Goal: Task Accomplishment & Management: Complete application form

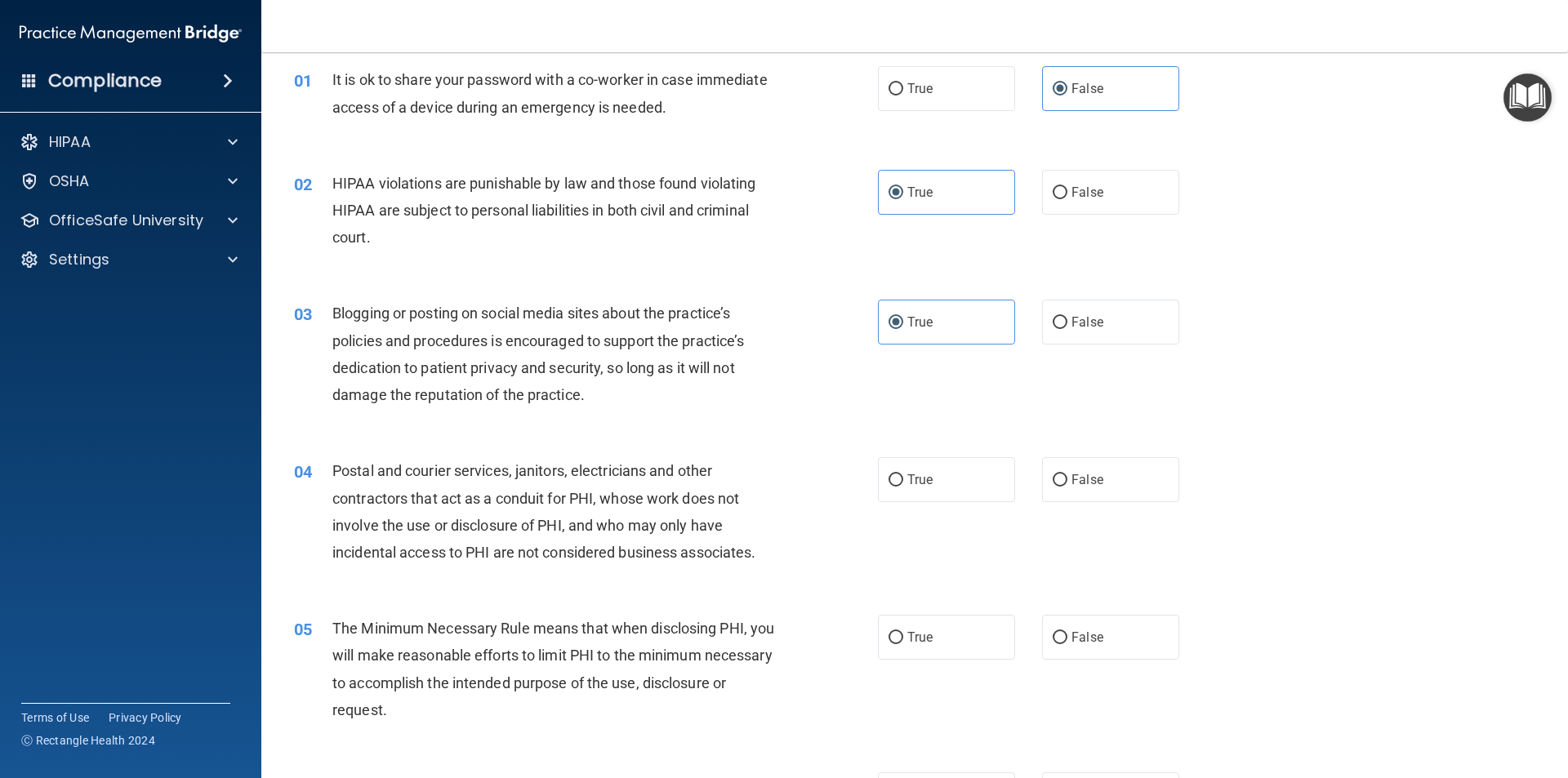
scroll to position [163, 0]
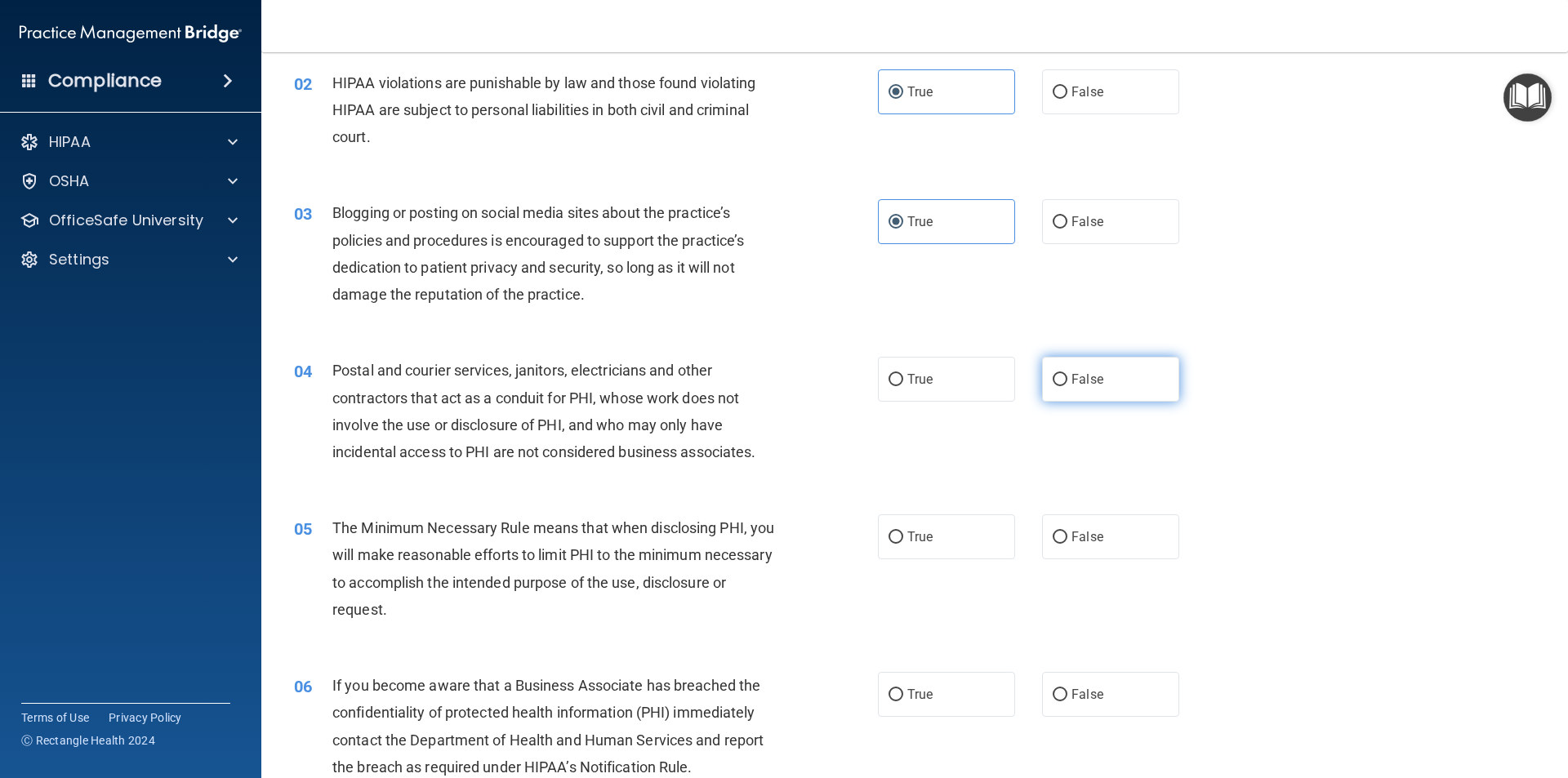
click at [1056, 379] on input "False" at bounding box center [1060, 380] width 14 height 13
radio input "true"
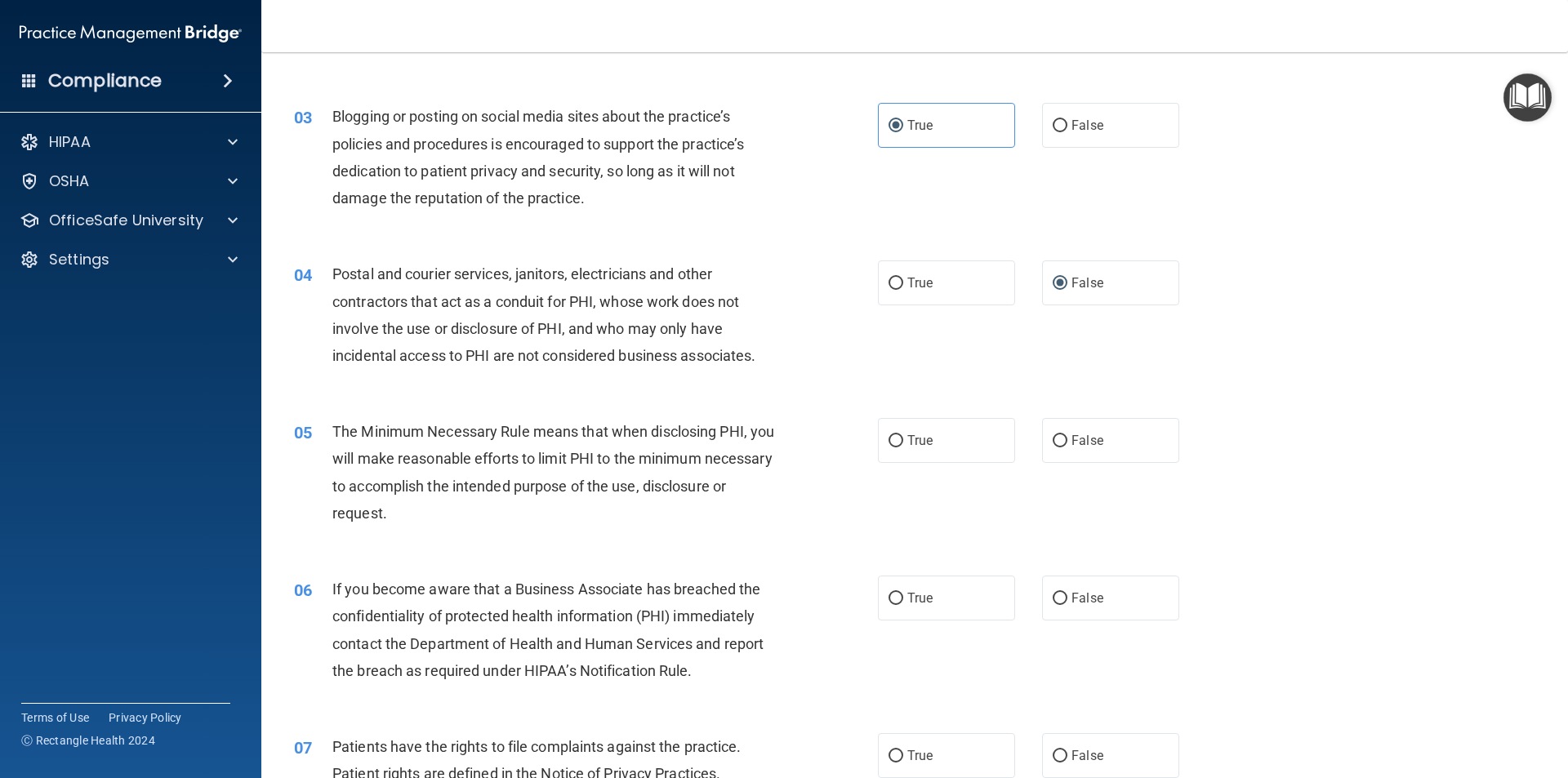
scroll to position [250, 0]
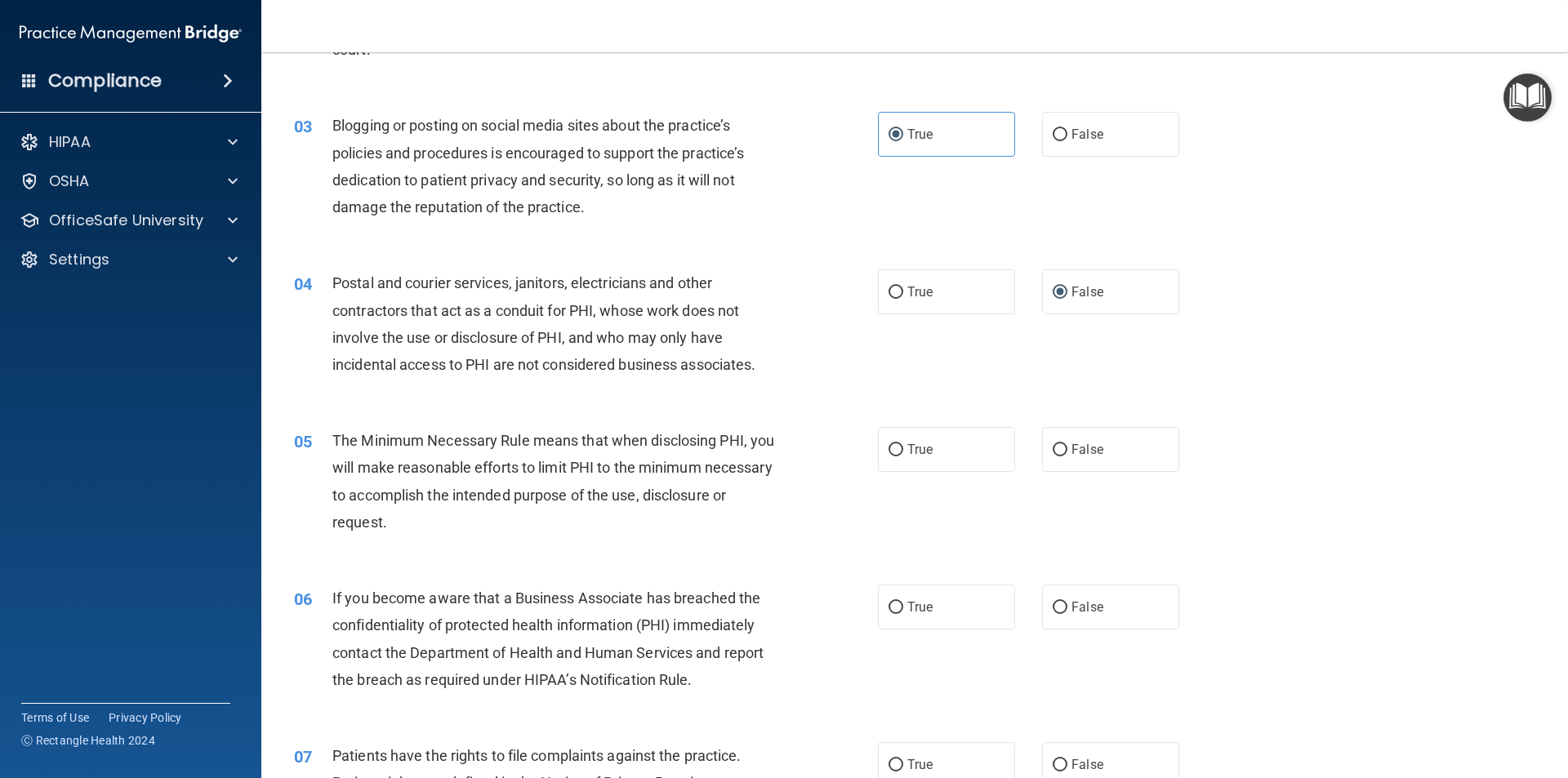
click at [444, 384] on div "04 Postal and courier services, janitors, electricians and other contractors th…" at bounding box center [585, 328] width 633 height 117
click at [935, 450] on label "True" at bounding box center [947, 449] width 137 height 45
click at [903, 450] on input "True" at bounding box center [895, 450] width 14 height 13
radio input "true"
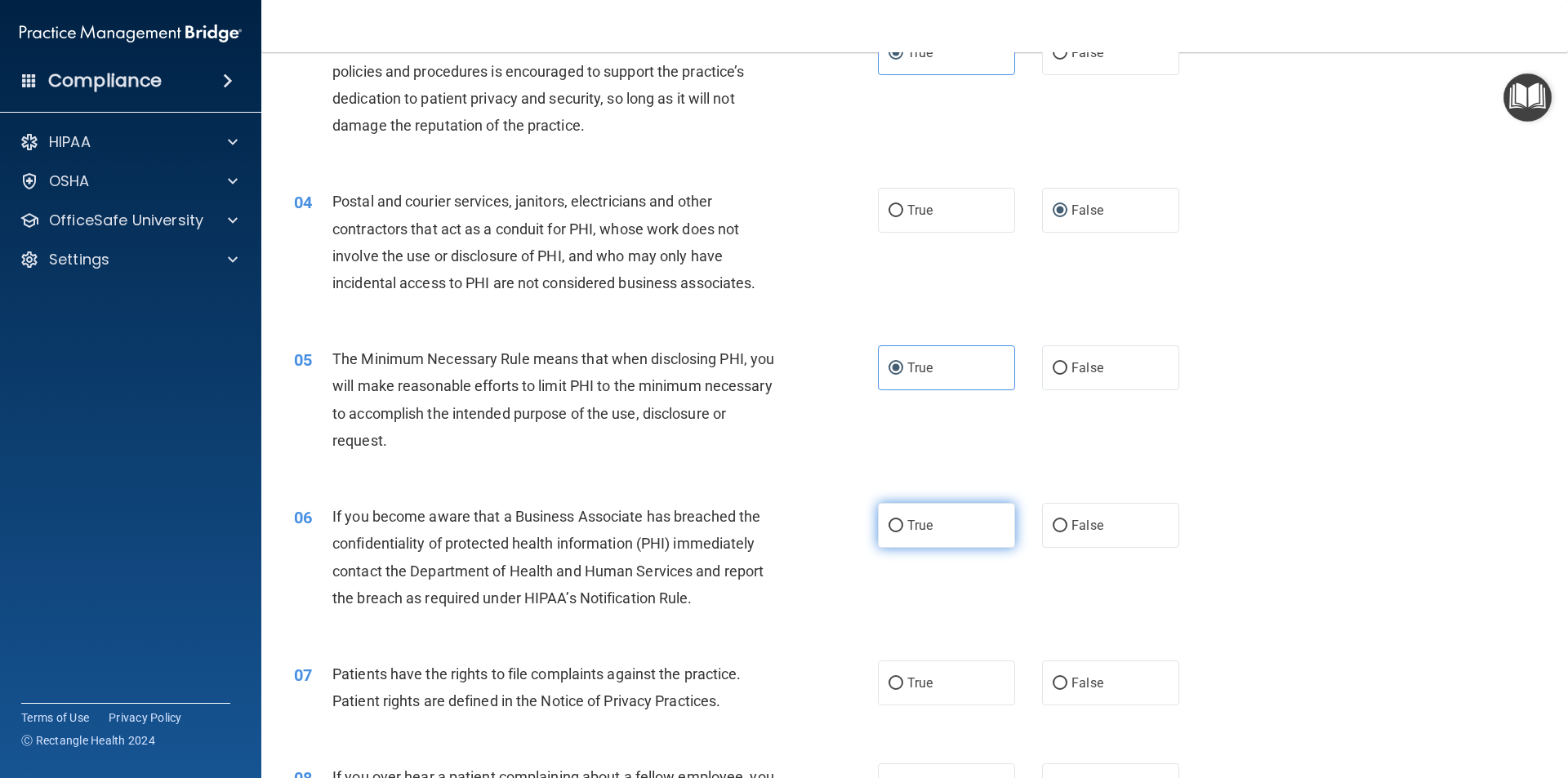
click at [932, 520] on label "True" at bounding box center [947, 526] width 137 height 45
click at [903, 520] on input "True" at bounding box center [895, 527] width 14 height 13
radio input "true"
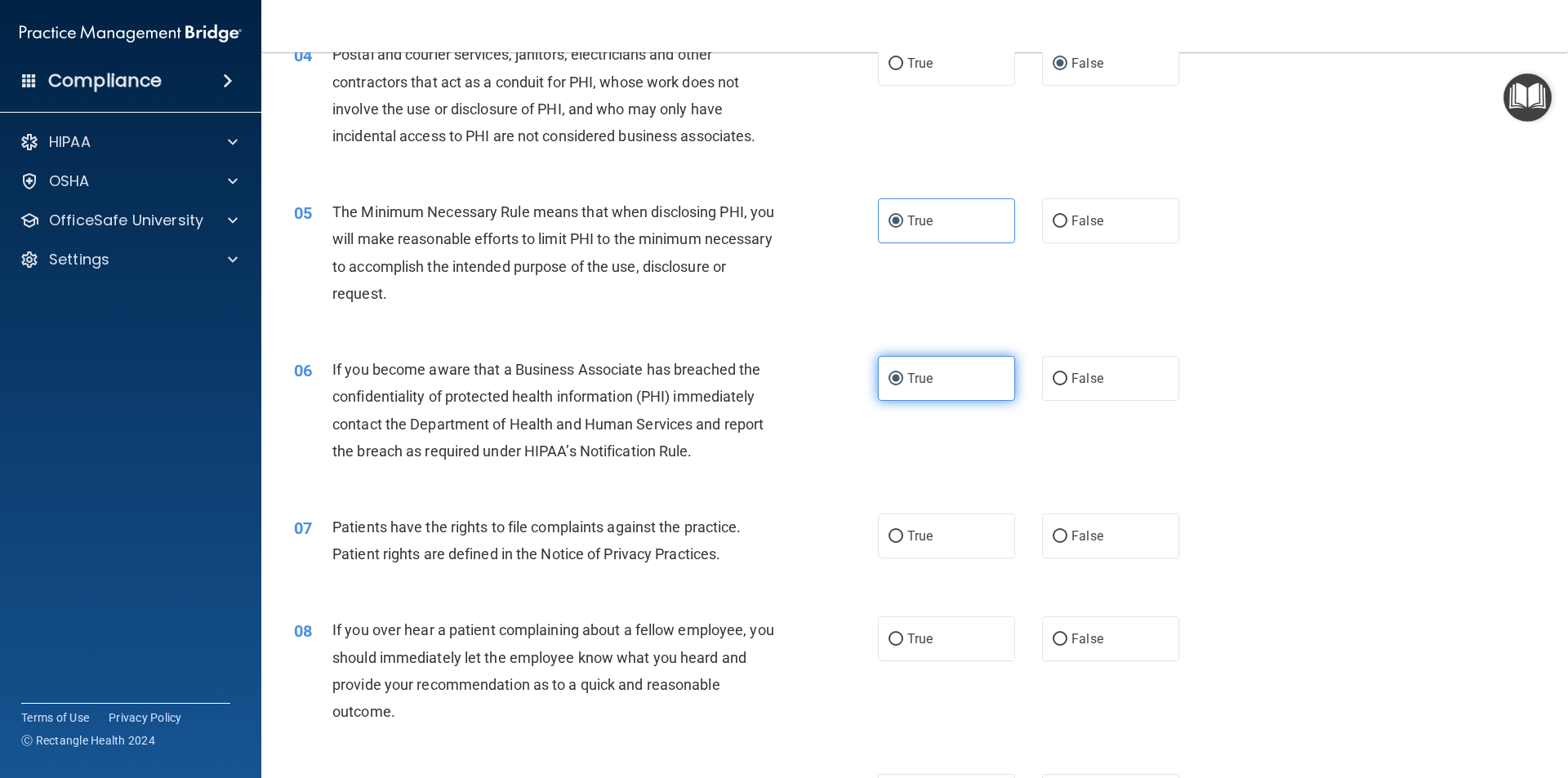
scroll to position [495, 0]
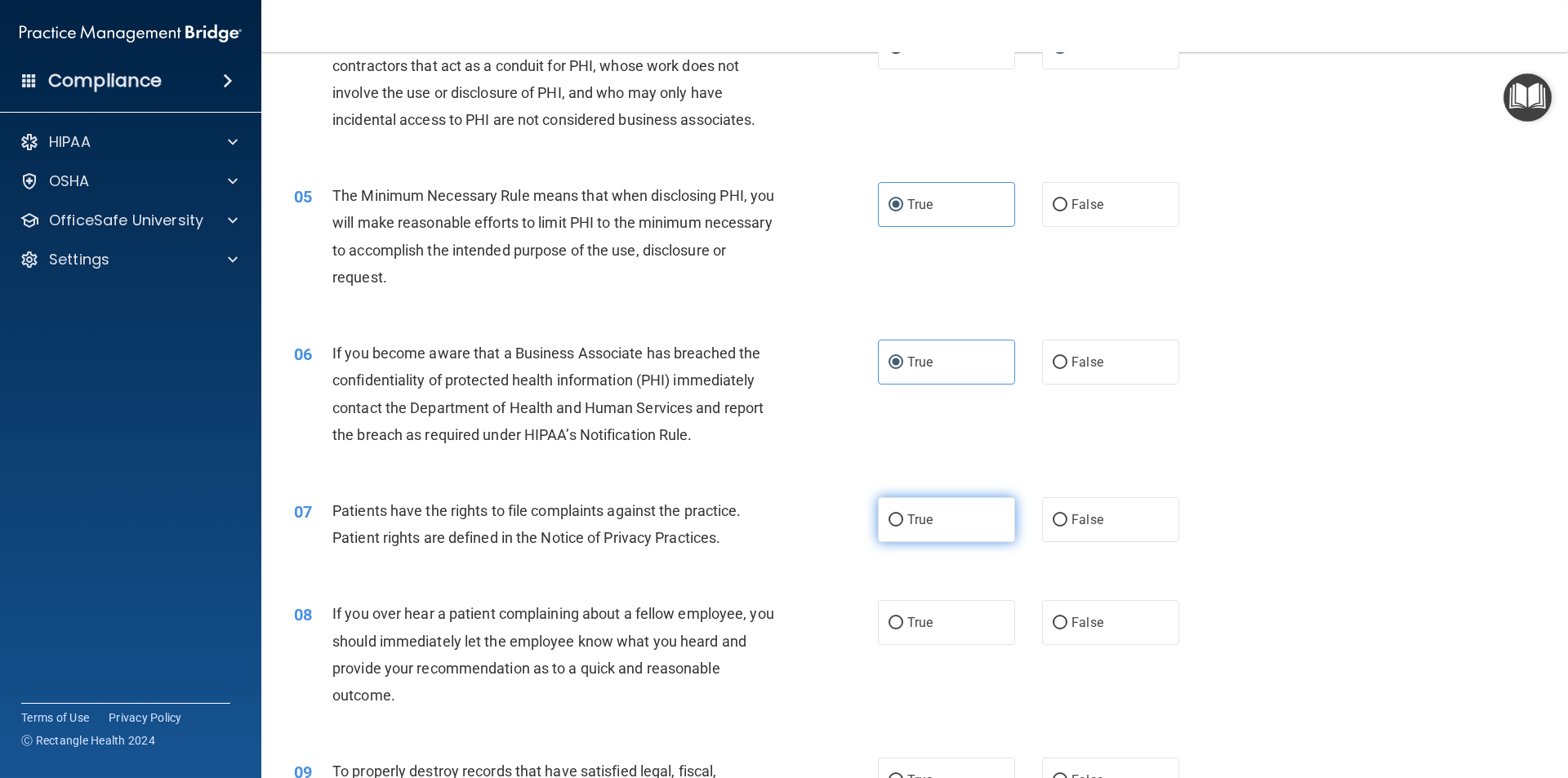
click at [927, 523] on span "True" at bounding box center [920, 519] width 25 height 15
click at [903, 523] on input "True" at bounding box center [895, 520] width 14 height 13
radio input "true"
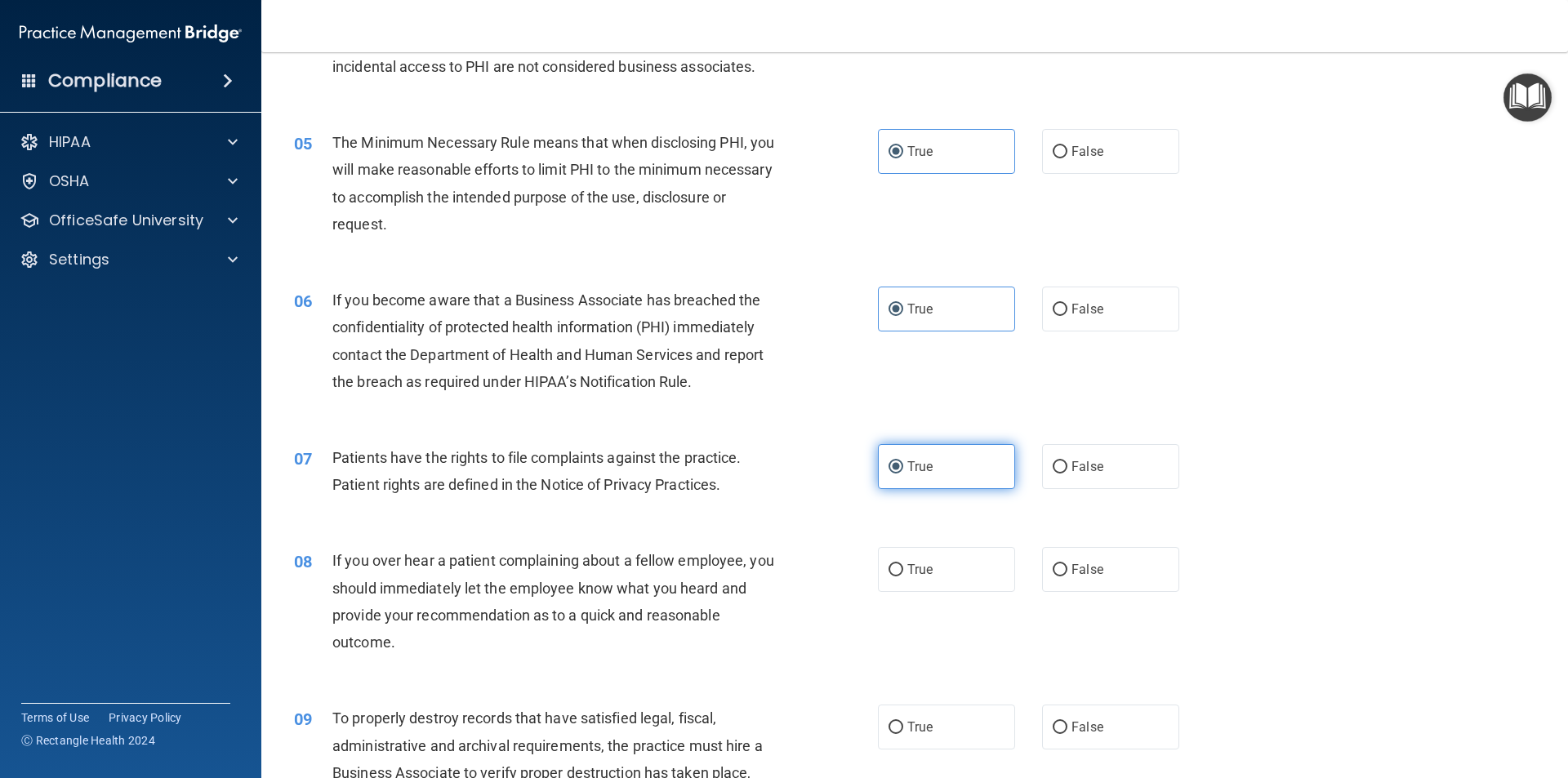
scroll to position [577, 0]
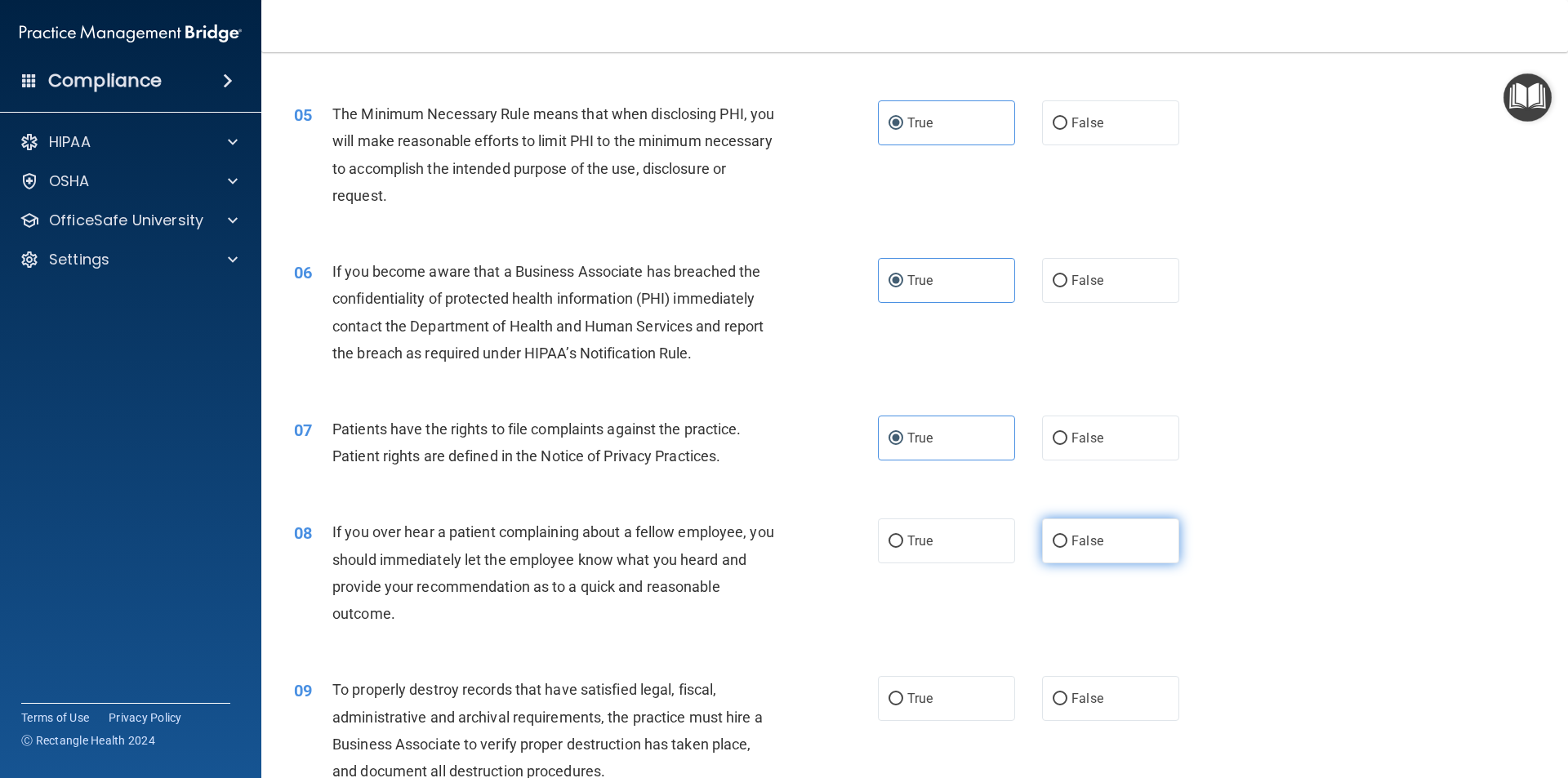
click at [1072, 538] on span "False" at bounding box center [1087, 540] width 32 height 15
click at [1066, 538] on input "False" at bounding box center [1060, 542] width 14 height 13
radio input "true"
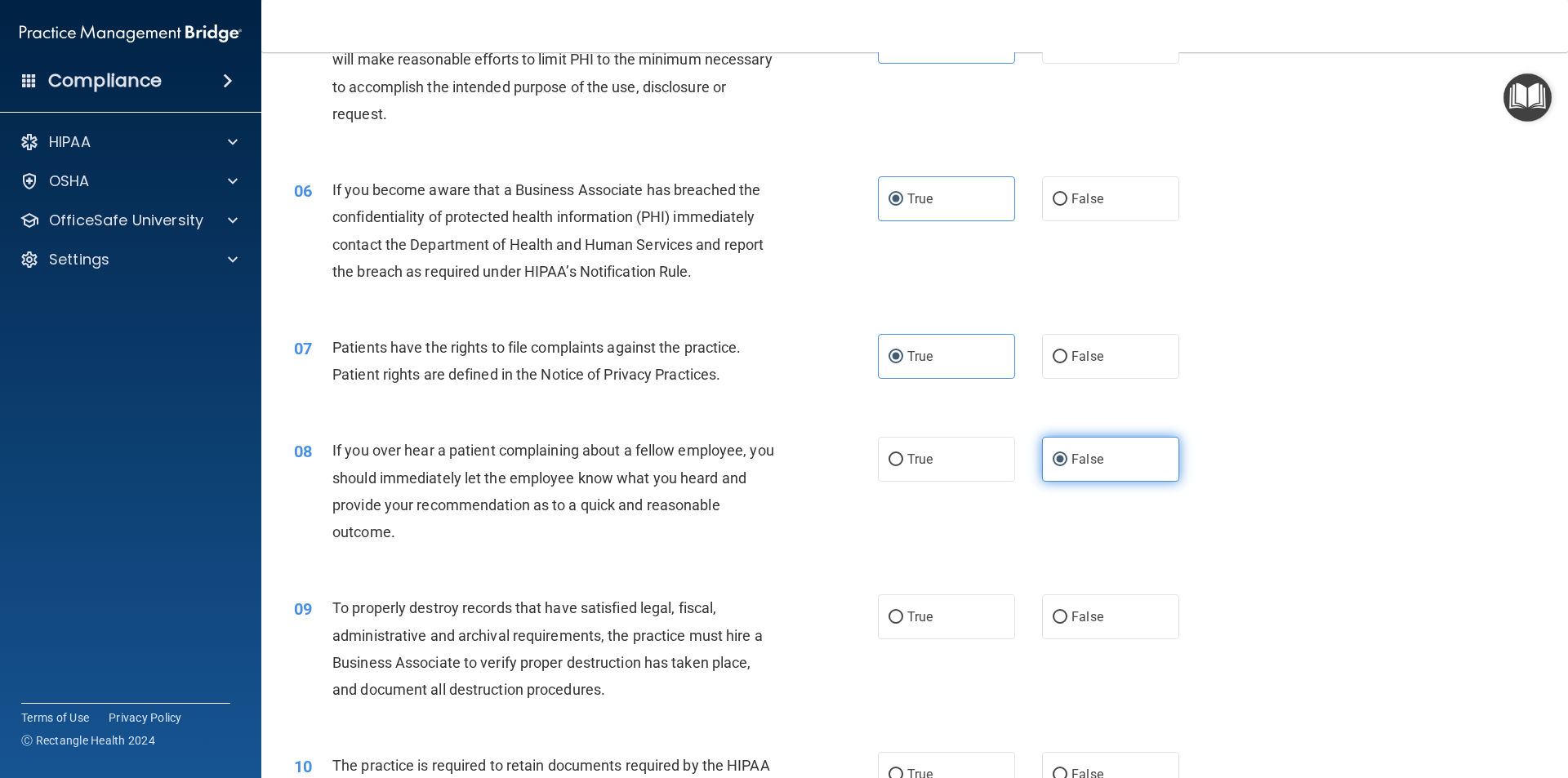
scroll to position [740, 0]
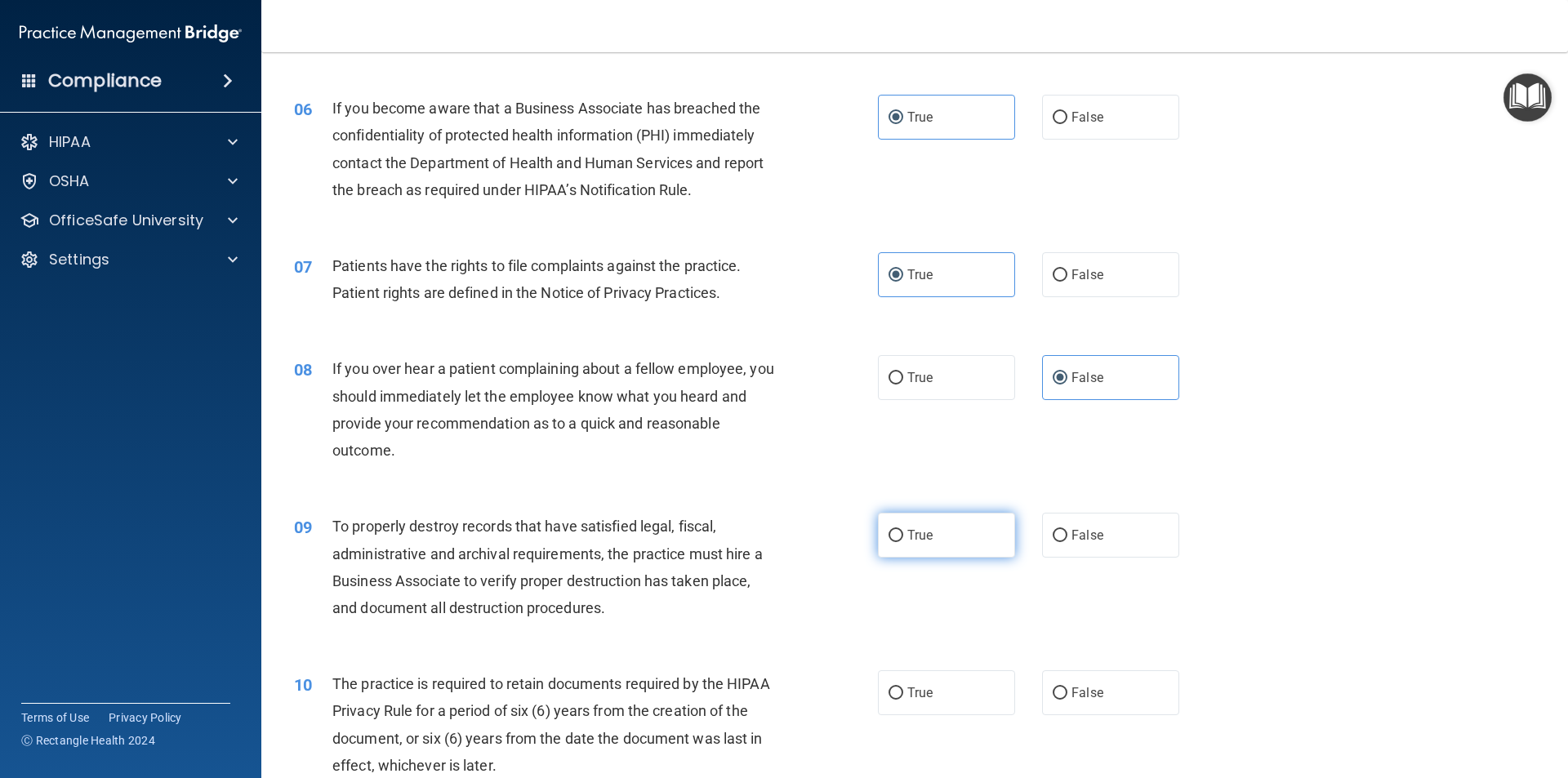
click at [971, 529] on label "True" at bounding box center [947, 535] width 137 height 45
click at [903, 529] on input "True" at bounding box center [895, 536] width 14 height 13
radio input "true"
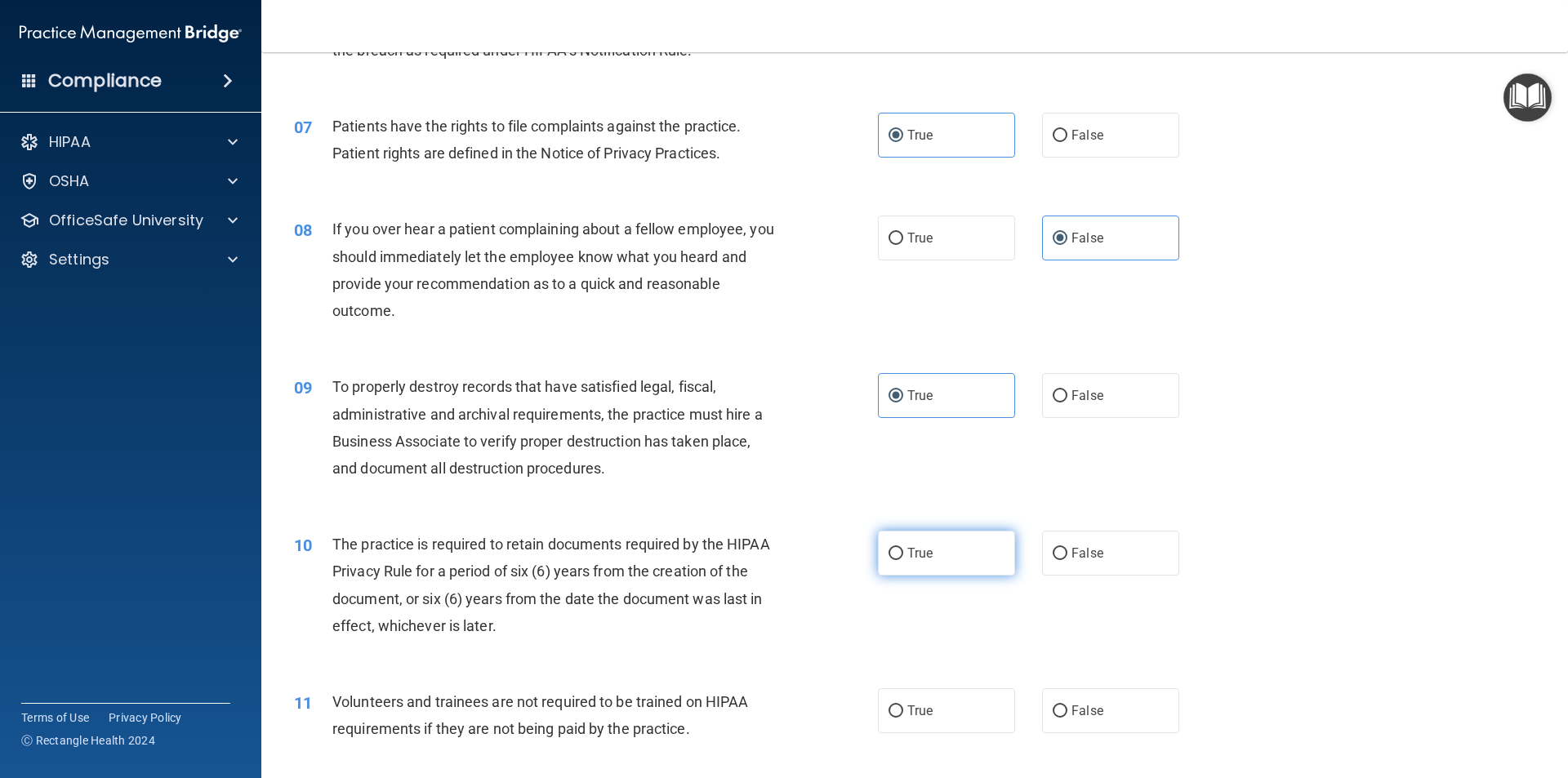
scroll to position [904, 0]
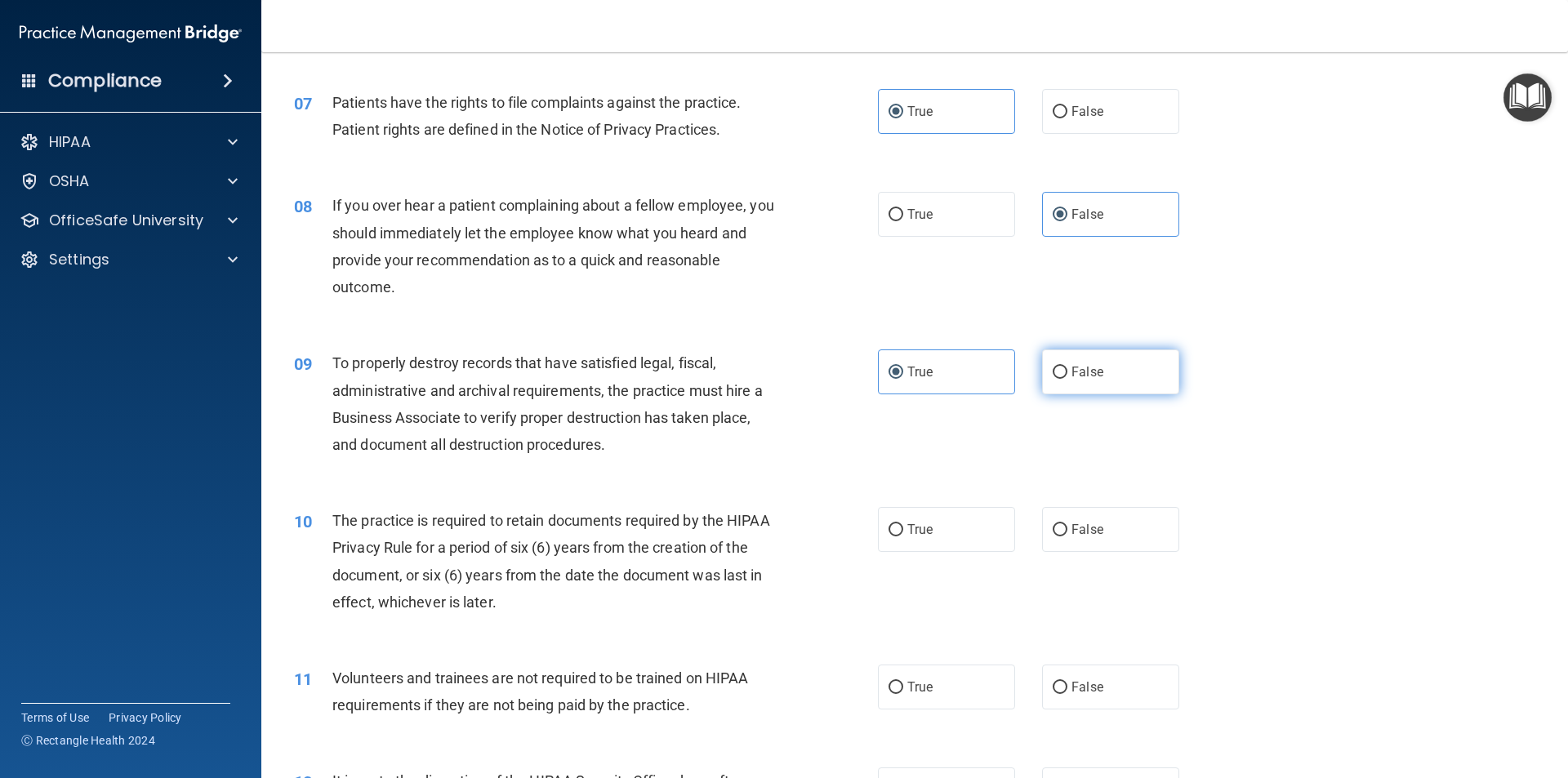
click at [1076, 388] on label "False" at bounding box center [1110, 372] width 137 height 45
click at [1067, 379] on input "False" at bounding box center [1060, 373] width 14 height 13
radio input "true"
radio input "false"
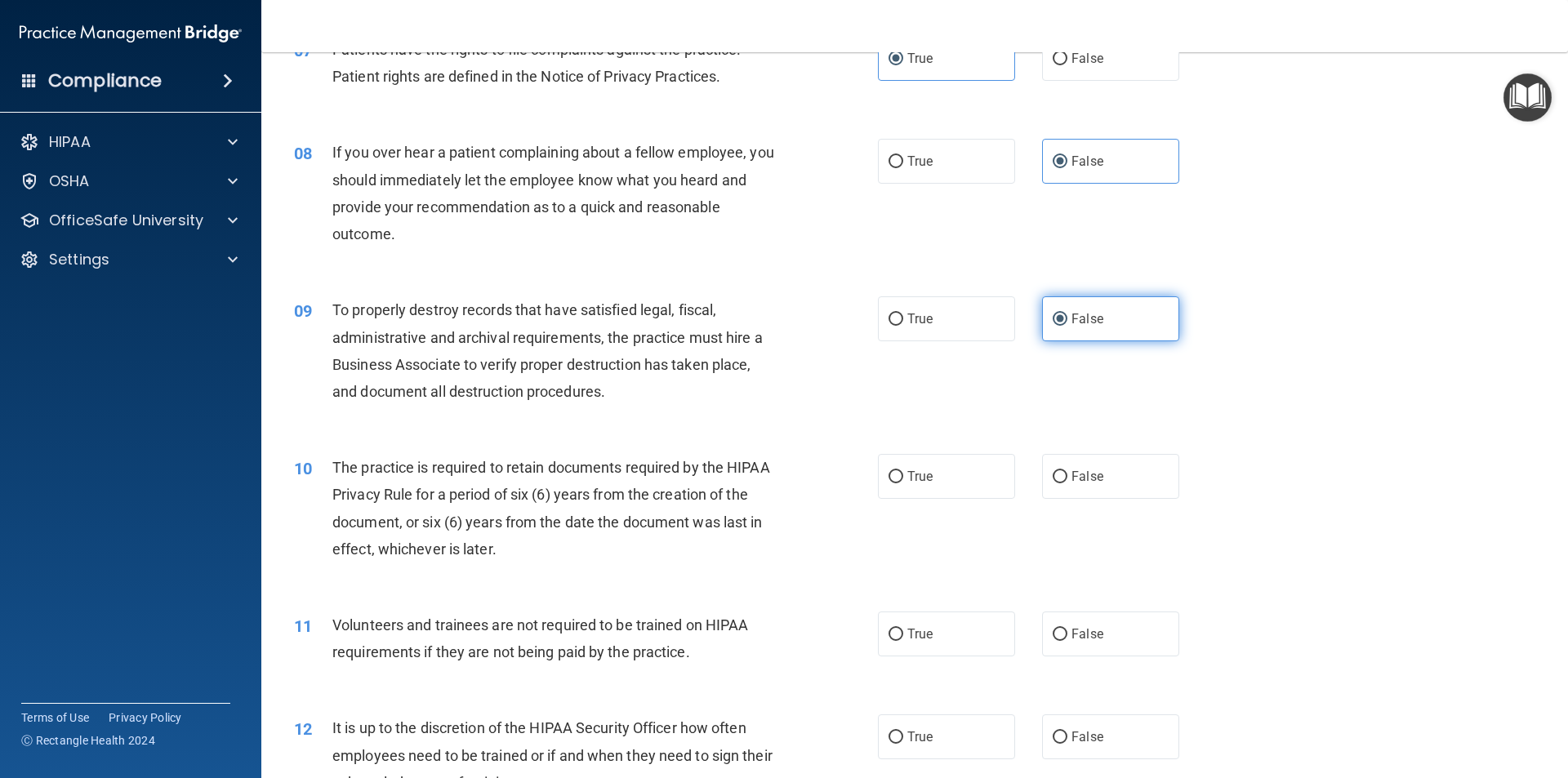
scroll to position [985, 0]
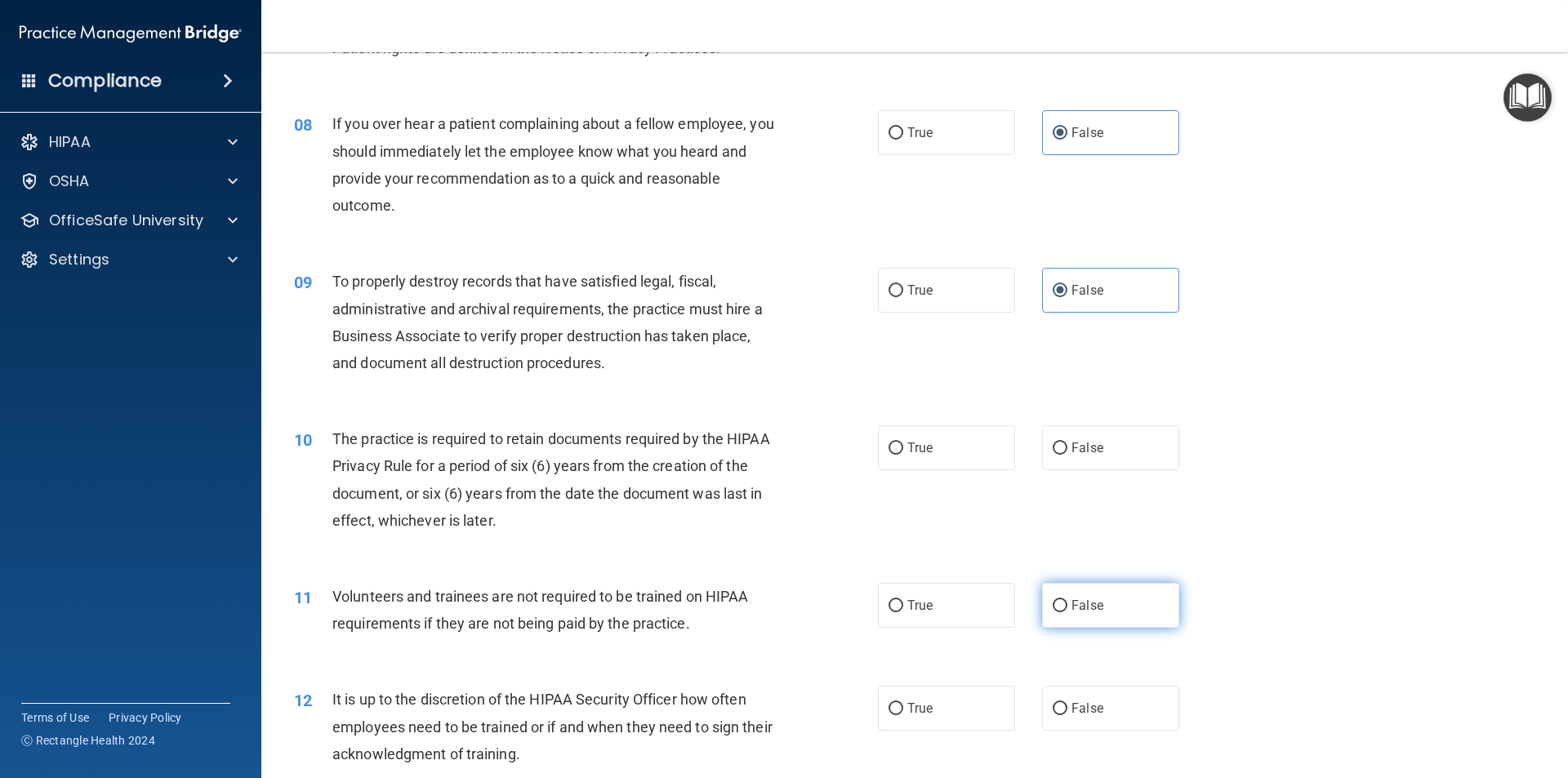
click at [1061, 590] on label "False" at bounding box center [1110, 605] width 137 height 45
click at [1061, 600] on input "False" at bounding box center [1060, 606] width 14 height 13
radio input "true"
click at [969, 450] on label "True" at bounding box center [947, 448] width 137 height 45
click at [903, 450] on input "True" at bounding box center [895, 448] width 14 height 13
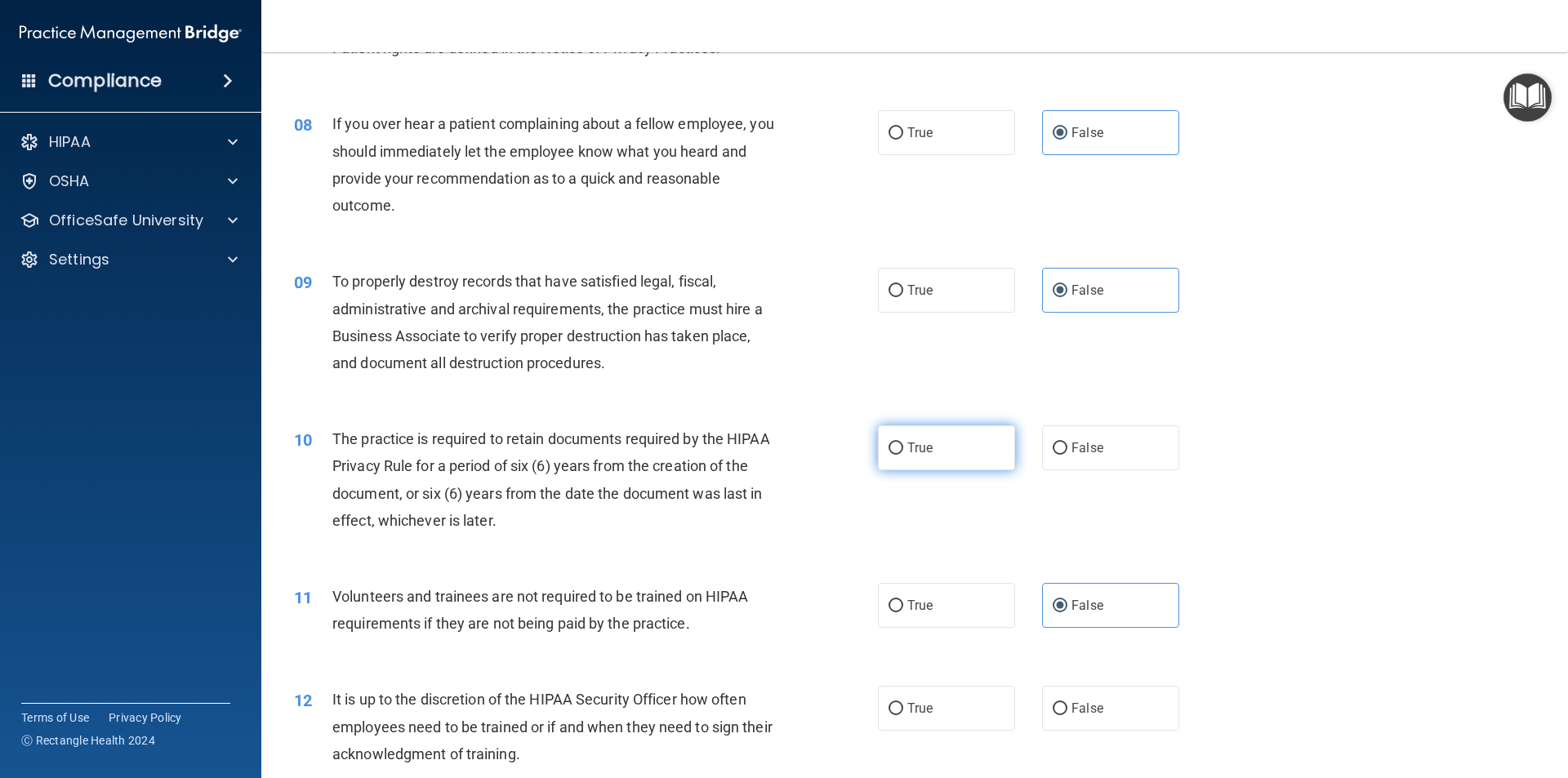
radio input "true"
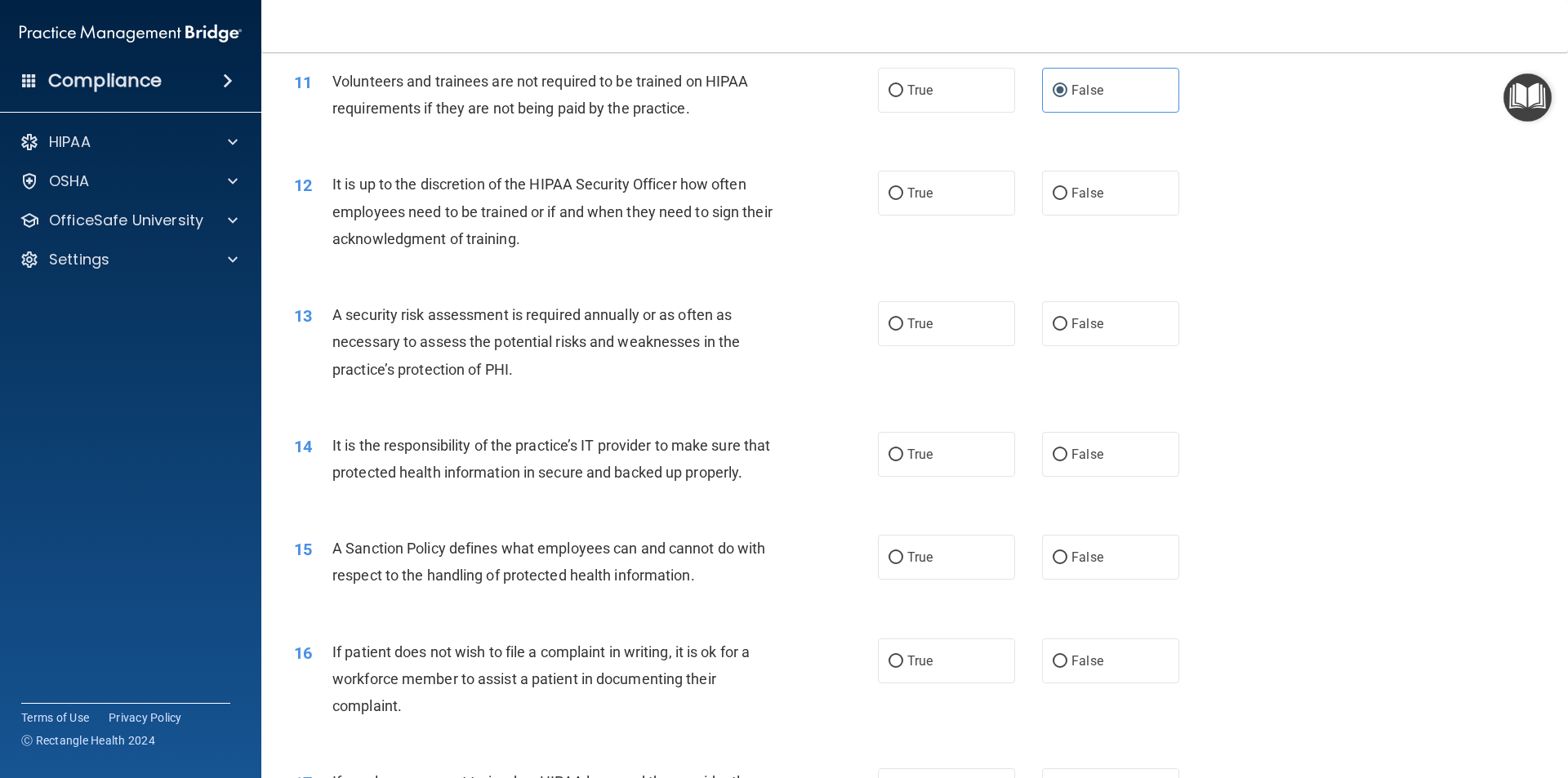
scroll to position [1388, 0]
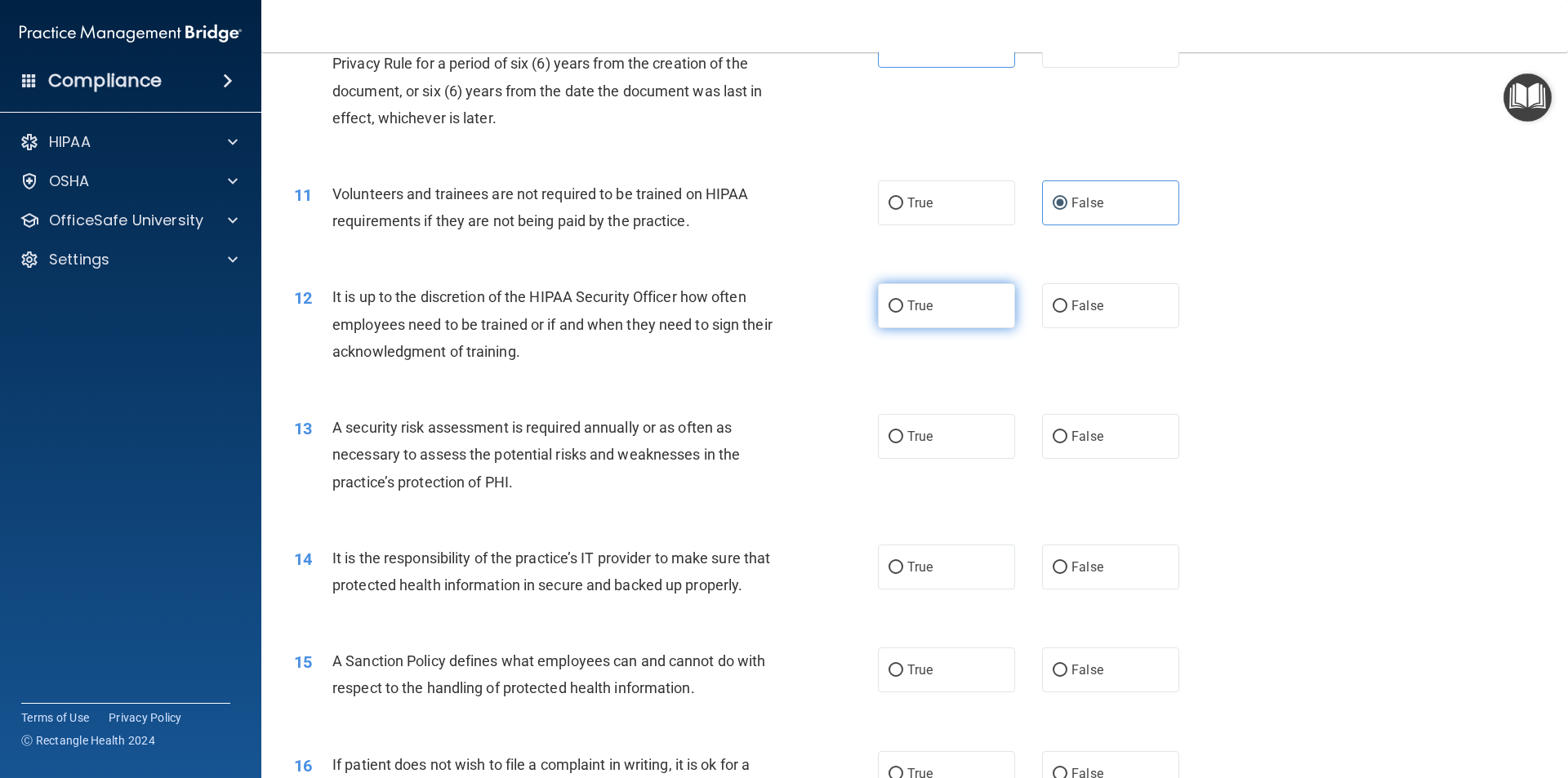
click at [911, 303] on span "True" at bounding box center [920, 305] width 25 height 15
click at [903, 303] on input "True" at bounding box center [895, 307] width 14 height 13
radio input "true"
click at [974, 446] on label "True" at bounding box center [947, 437] width 137 height 45
click at [903, 443] on input "True" at bounding box center [895, 438] width 14 height 13
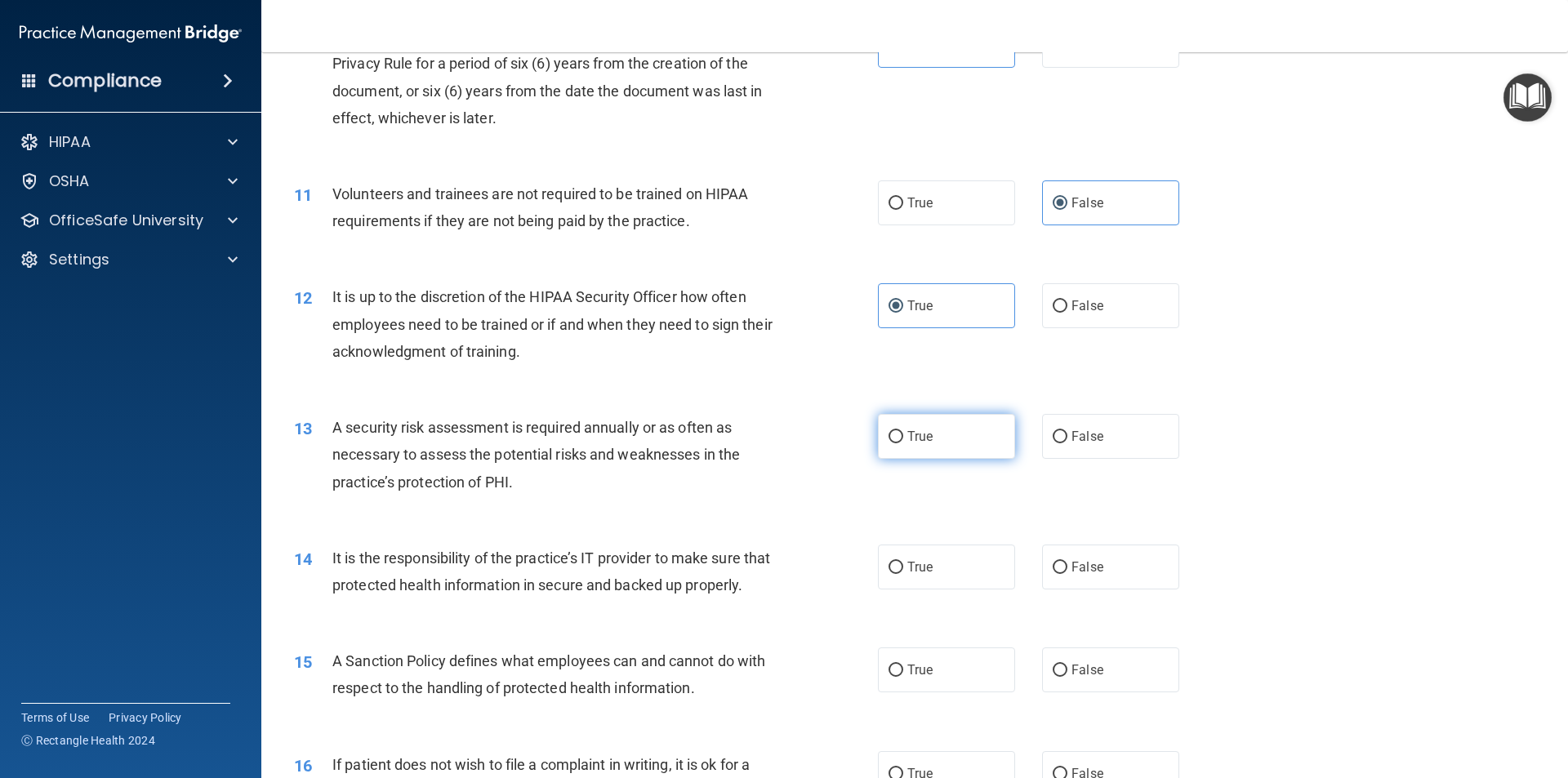
radio input "true"
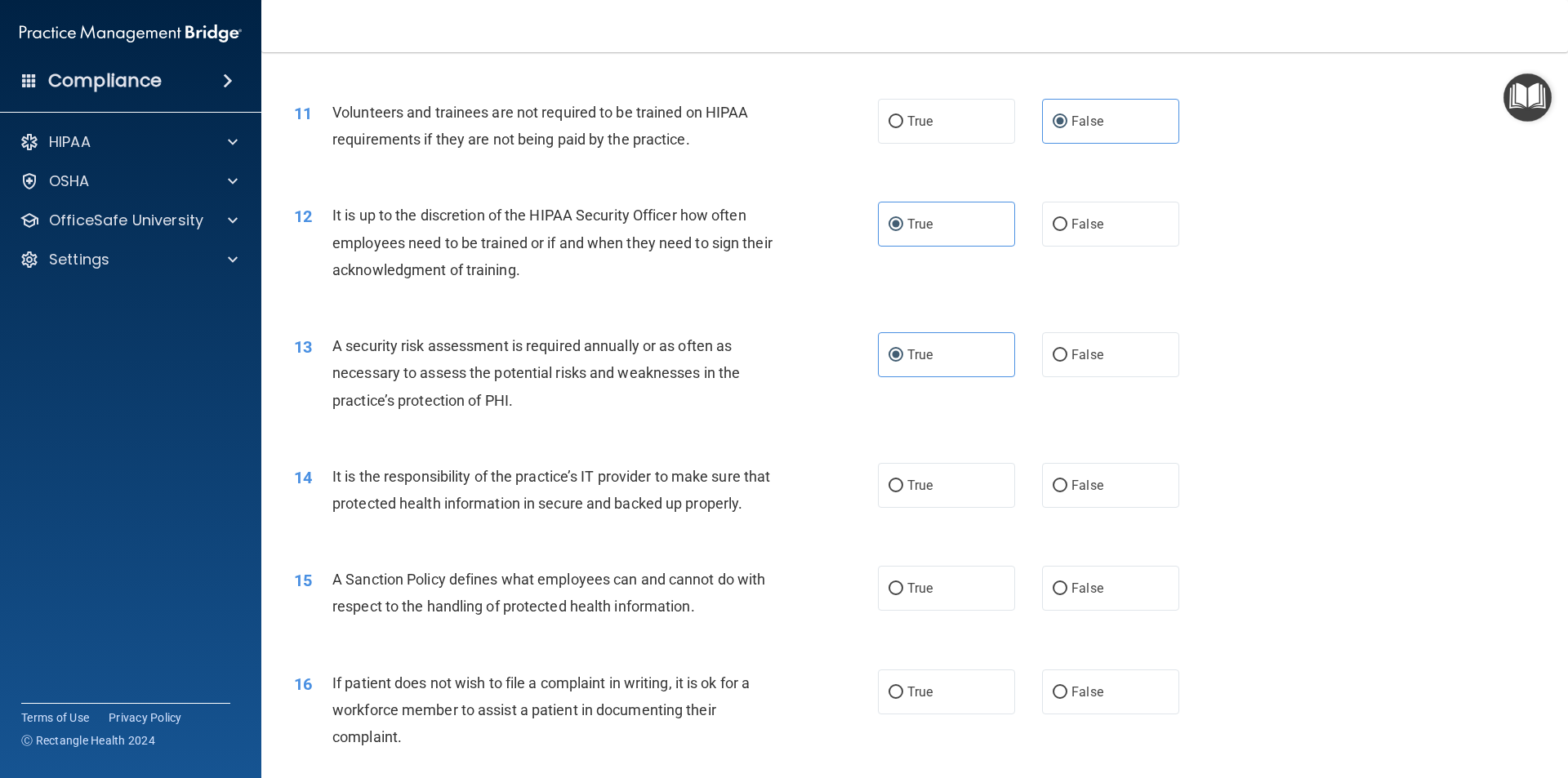
scroll to position [1551, 0]
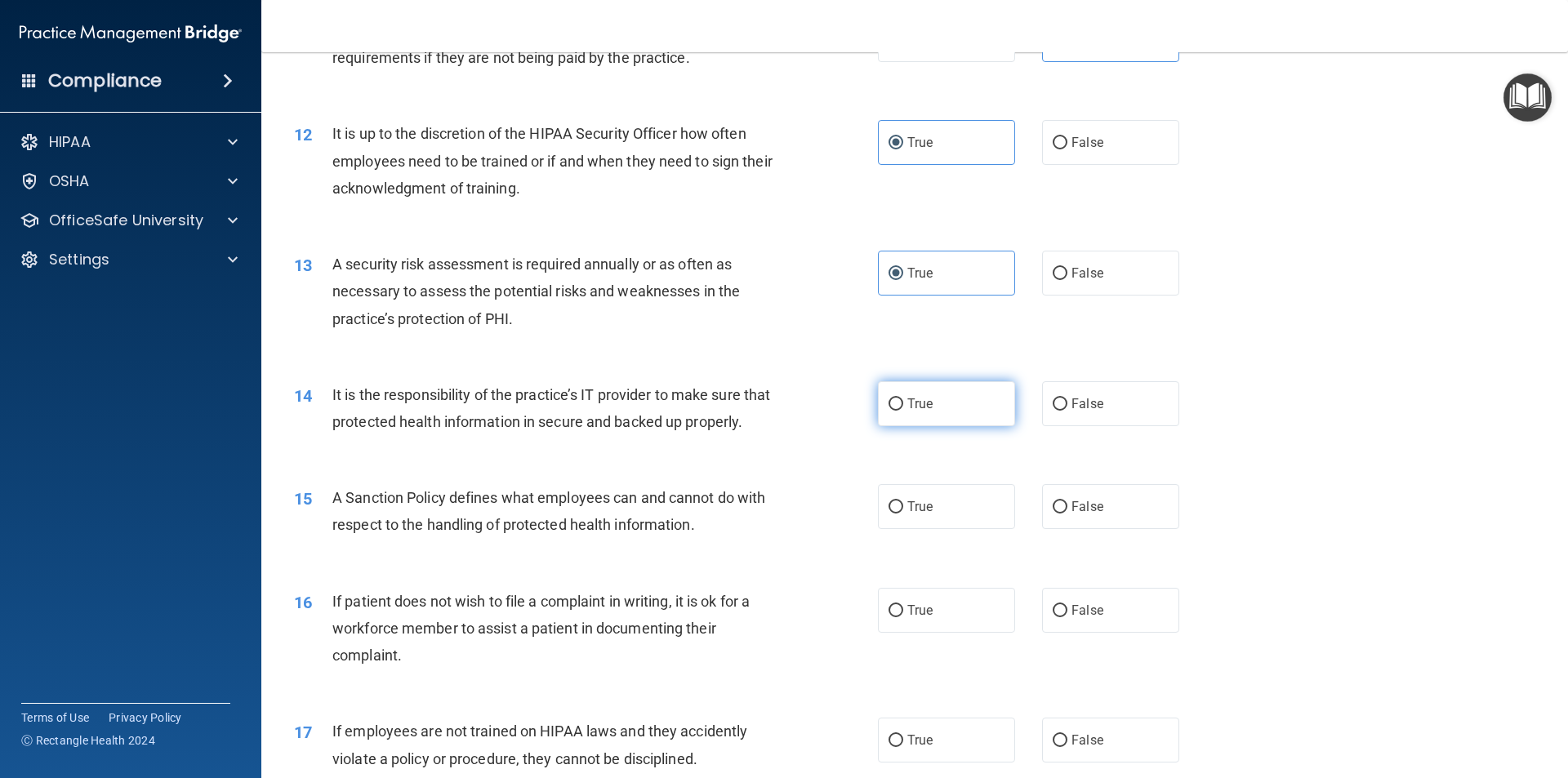
click at [887, 415] on label "True" at bounding box center [947, 403] width 137 height 45
click at [888, 411] on input "True" at bounding box center [895, 404] width 14 height 13
radio input "true"
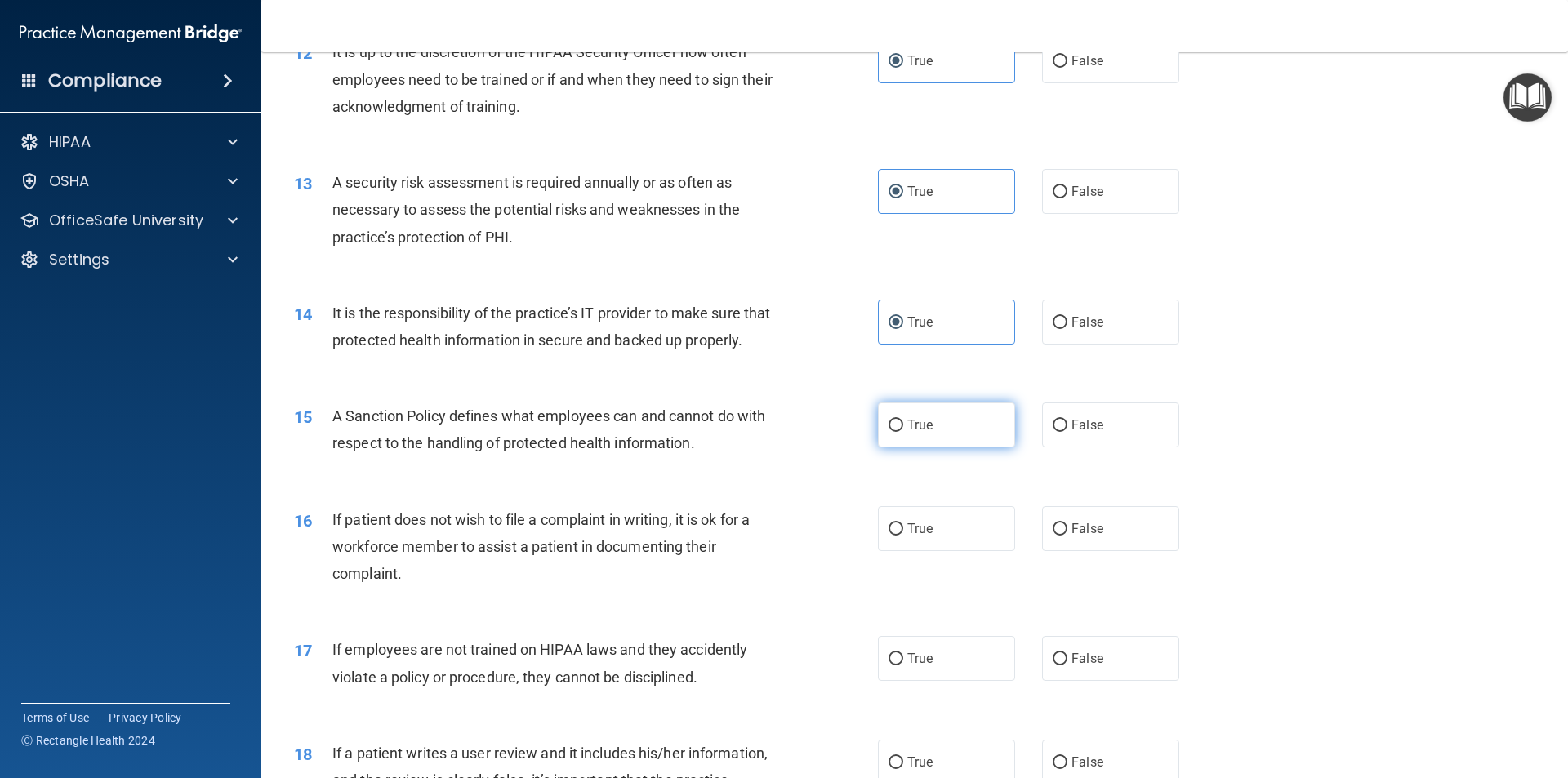
click at [957, 448] on label "True" at bounding box center [947, 425] width 137 height 45
click at [903, 432] on input "True" at bounding box center [895, 426] width 14 height 13
radio input "true"
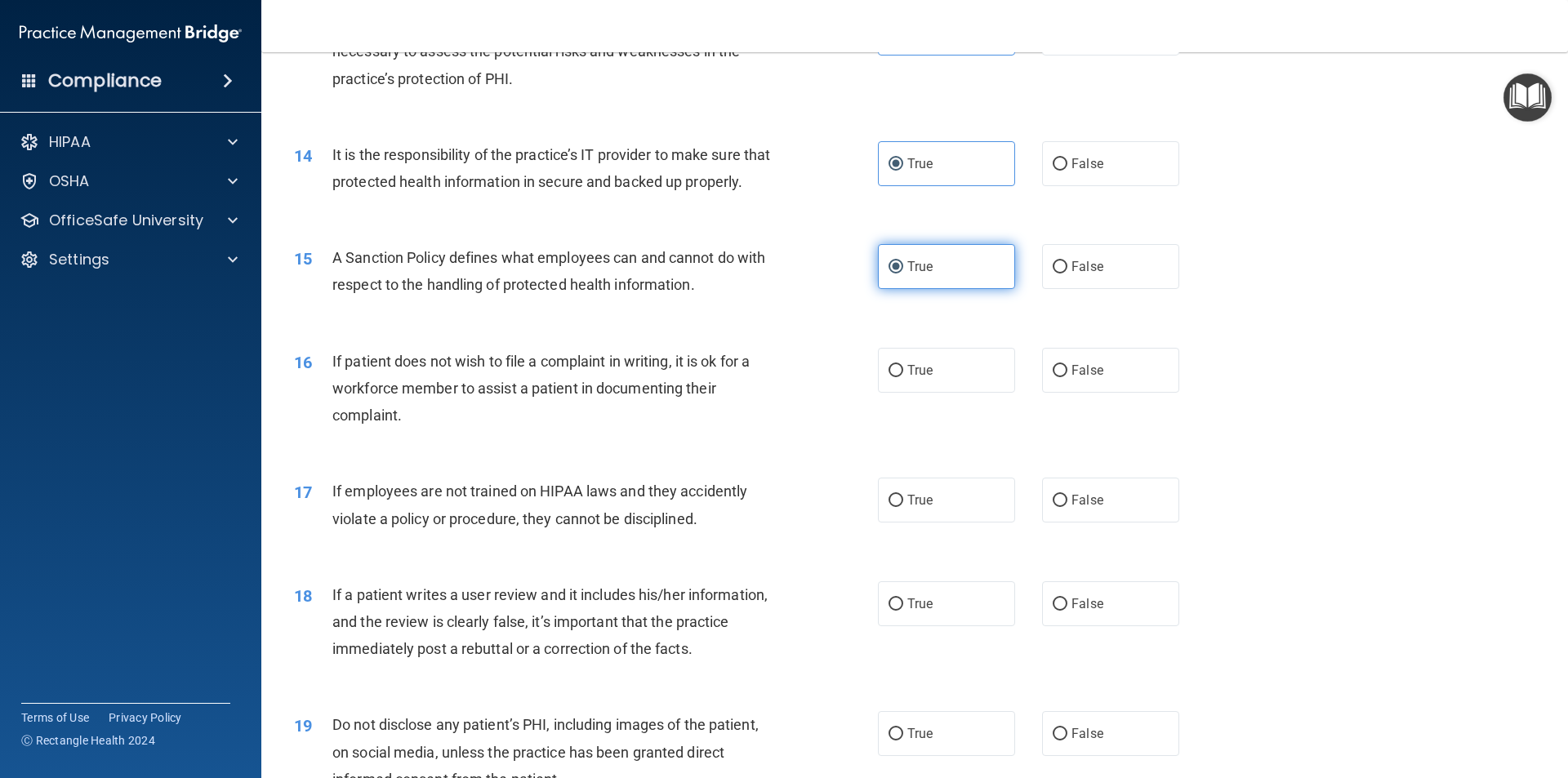
scroll to position [1796, 0]
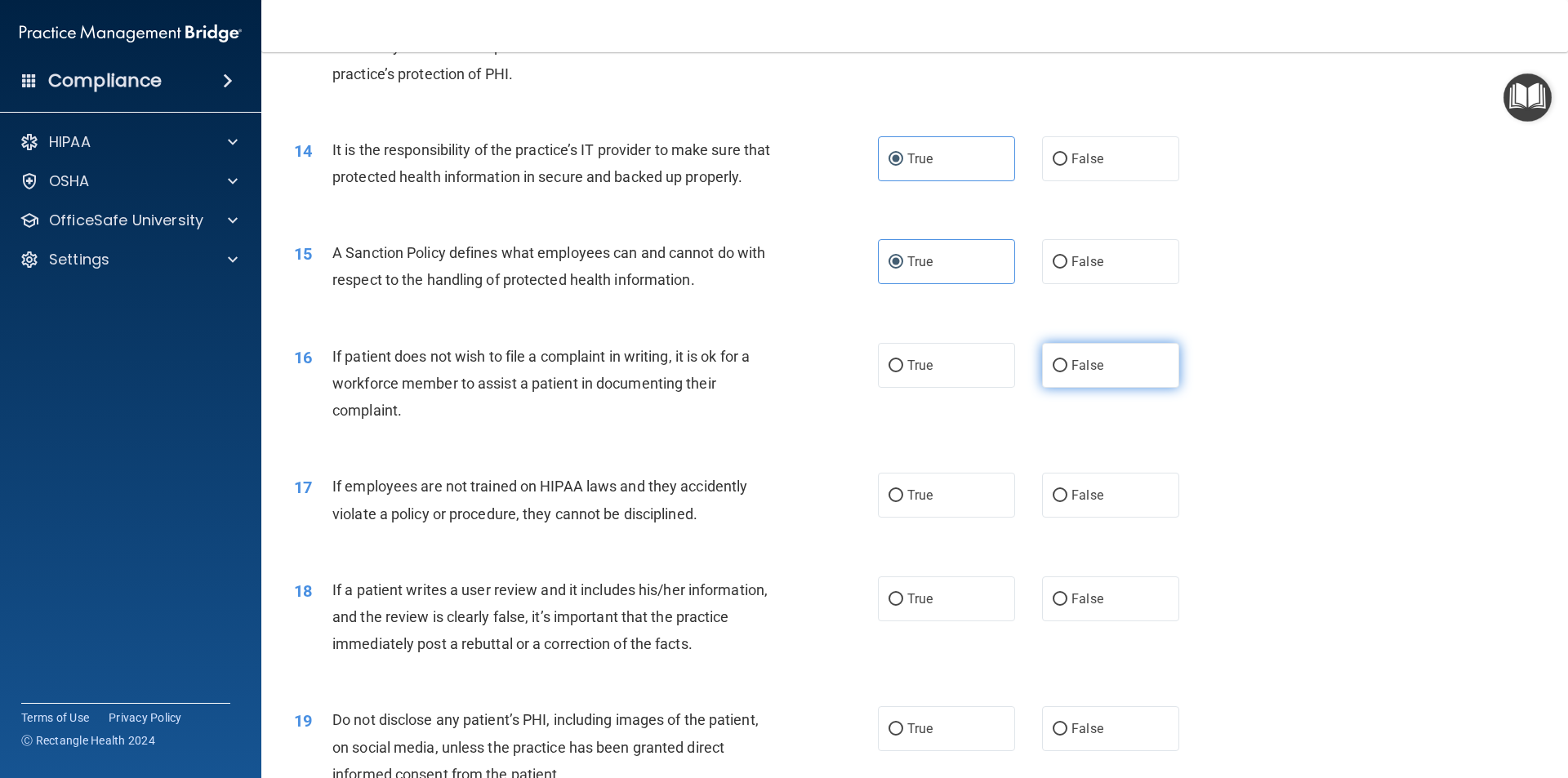
click at [1057, 388] on label "False" at bounding box center [1110, 366] width 137 height 45
click at [1057, 372] on input "False" at bounding box center [1060, 366] width 14 height 13
radio input "true"
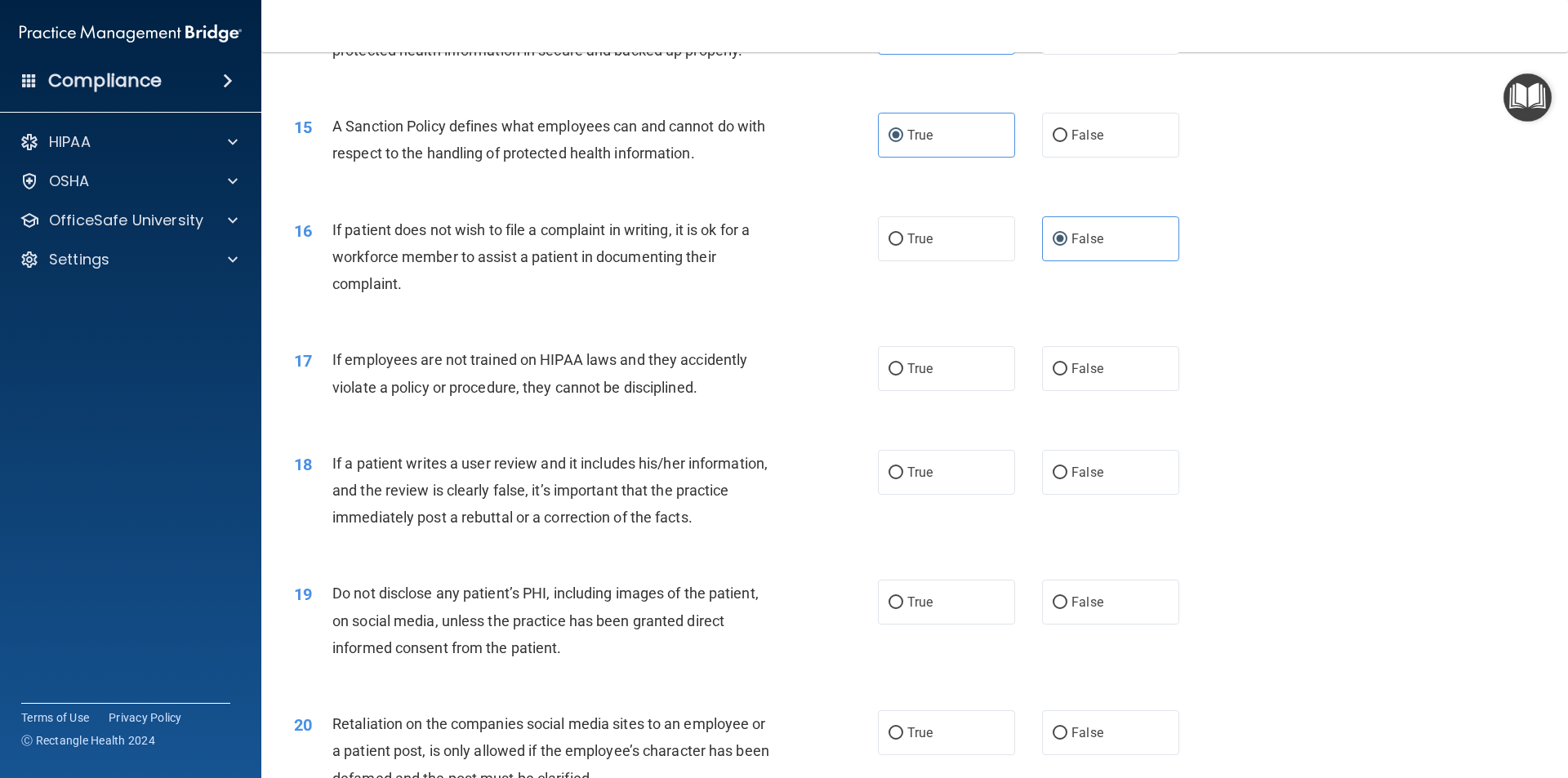
scroll to position [1959, 0]
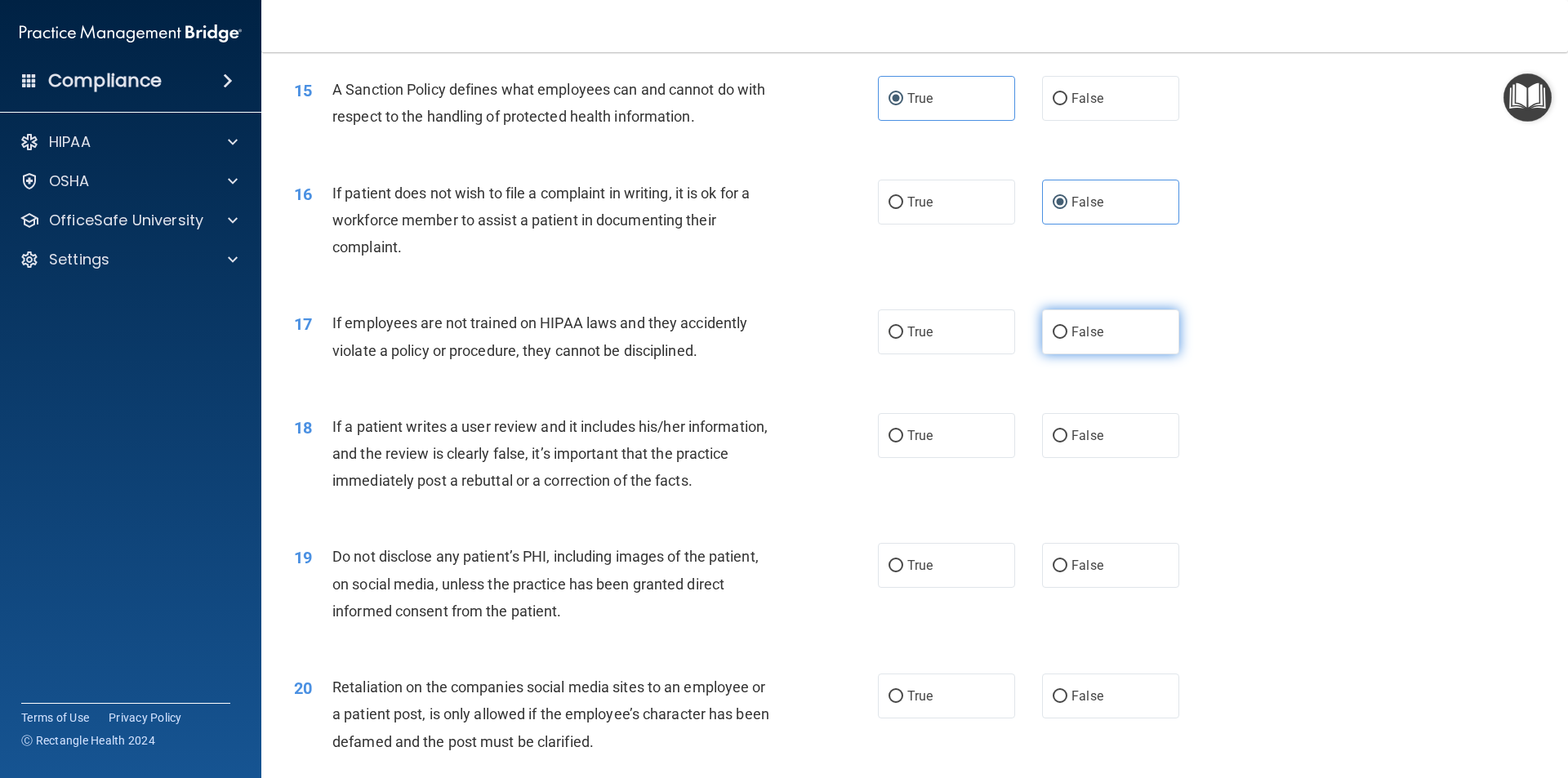
click at [1079, 354] on label "False" at bounding box center [1110, 332] width 137 height 45
click at [1067, 339] on input "False" at bounding box center [1060, 333] width 14 height 13
radio input "true"
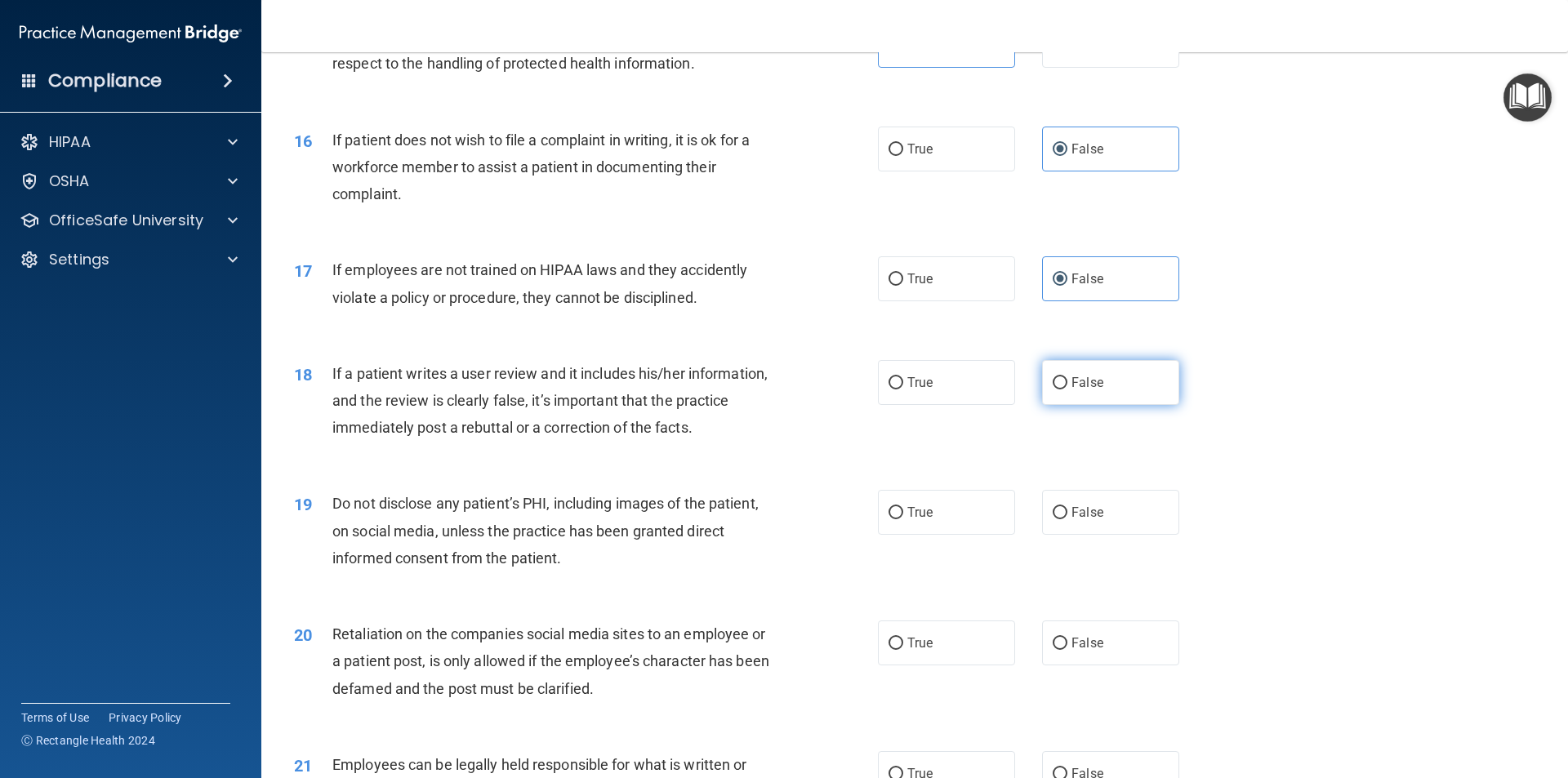
scroll to position [2041, 0]
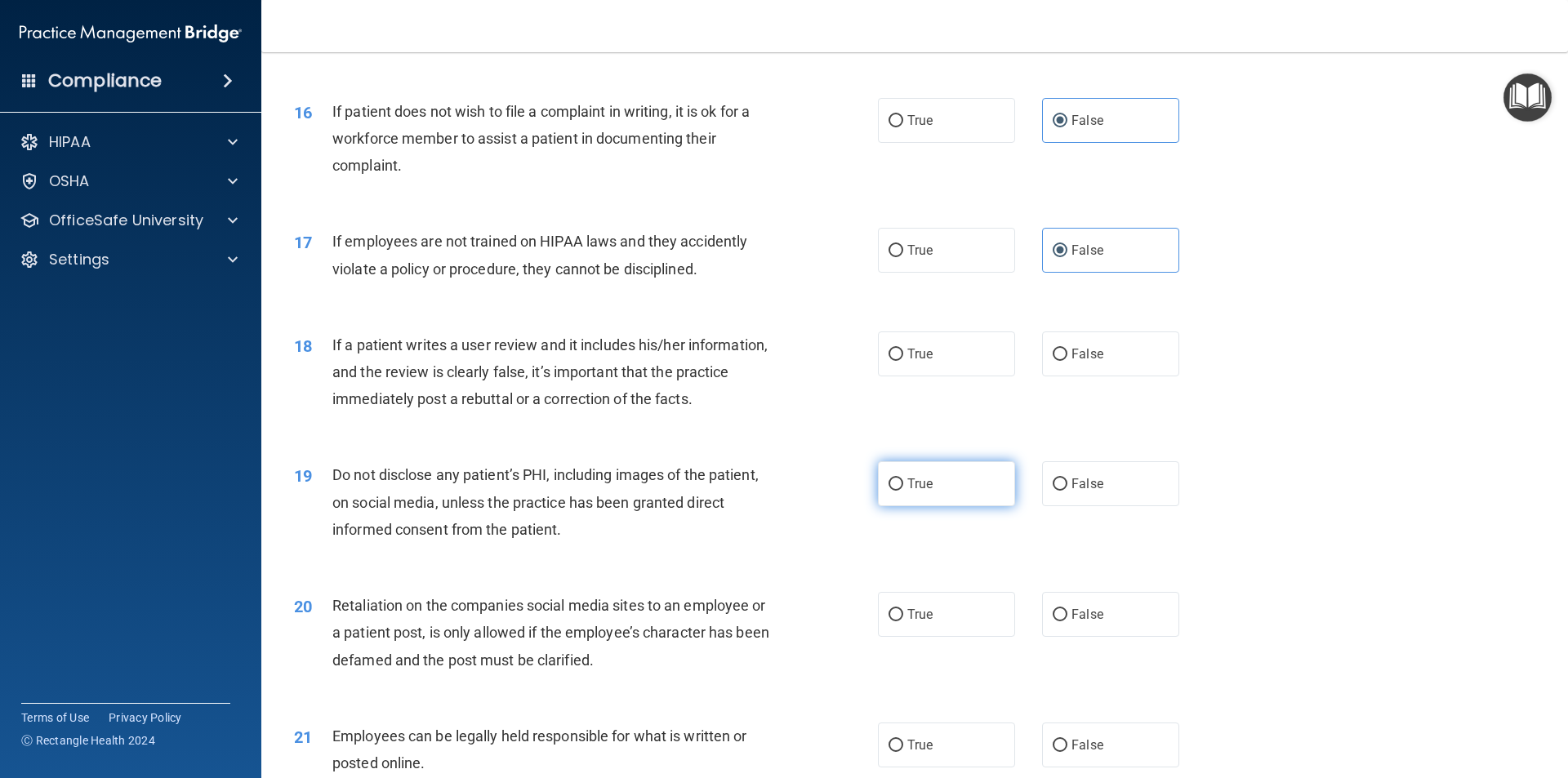
click at [908, 492] on span "True" at bounding box center [920, 484] width 25 height 15
click at [903, 491] on input "True" at bounding box center [895, 484] width 14 height 13
radio input "true"
click at [1132, 376] on label "False" at bounding box center [1110, 354] width 137 height 45
click at [1067, 361] on input "False" at bounding box center [1060, 355] width 14 height 13
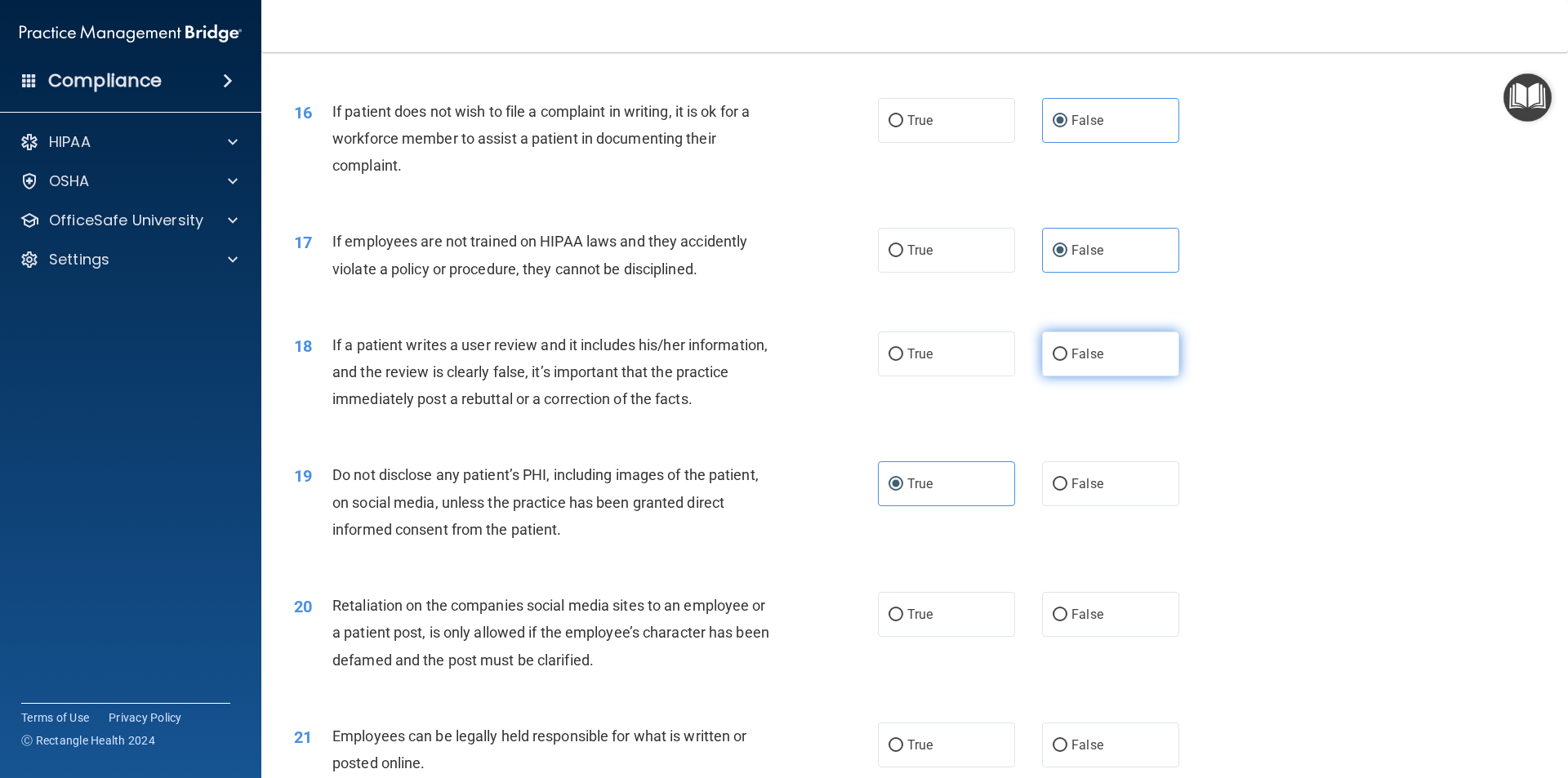
radio input "true"
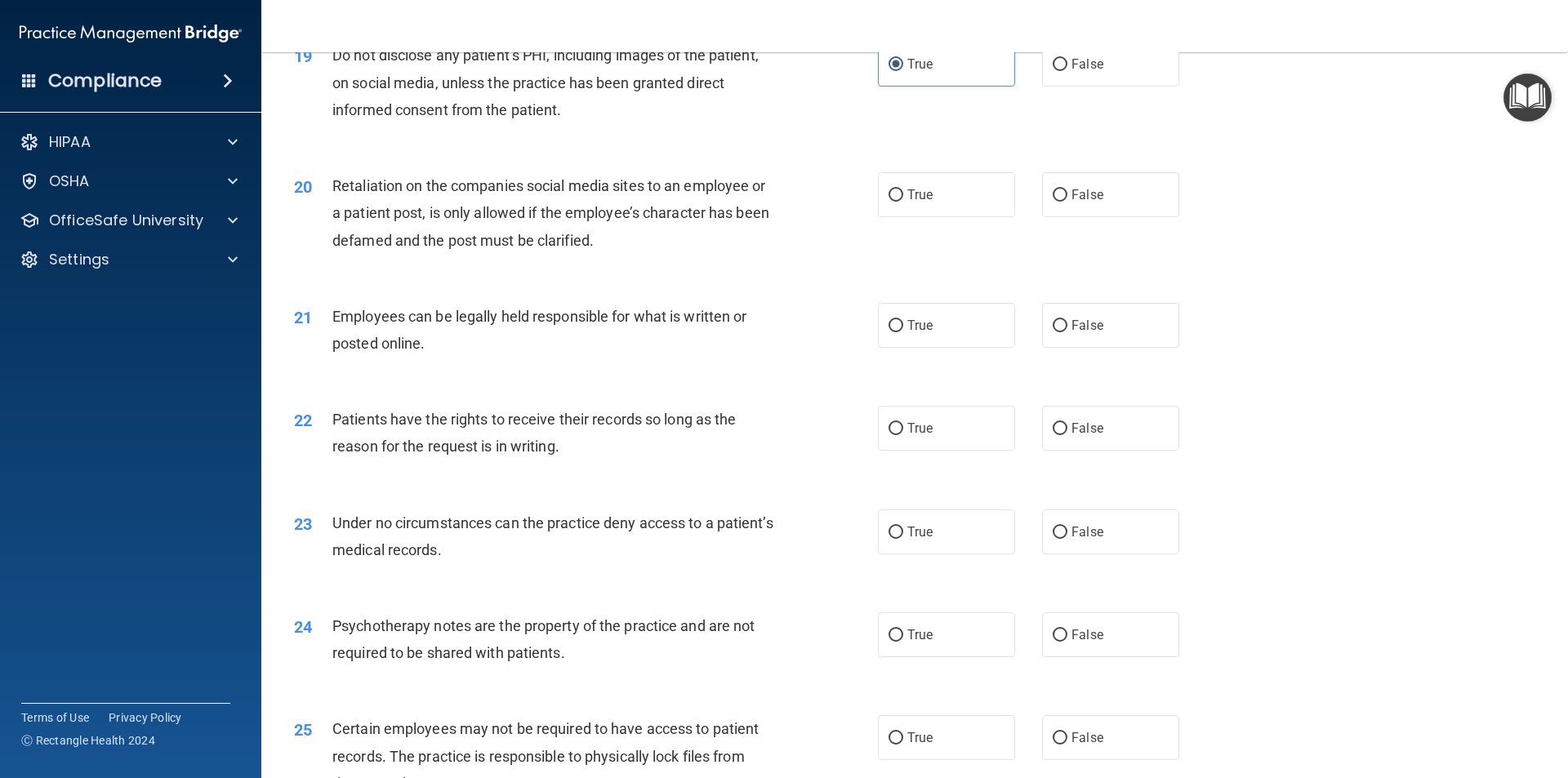
scroll to position [2422, 0]
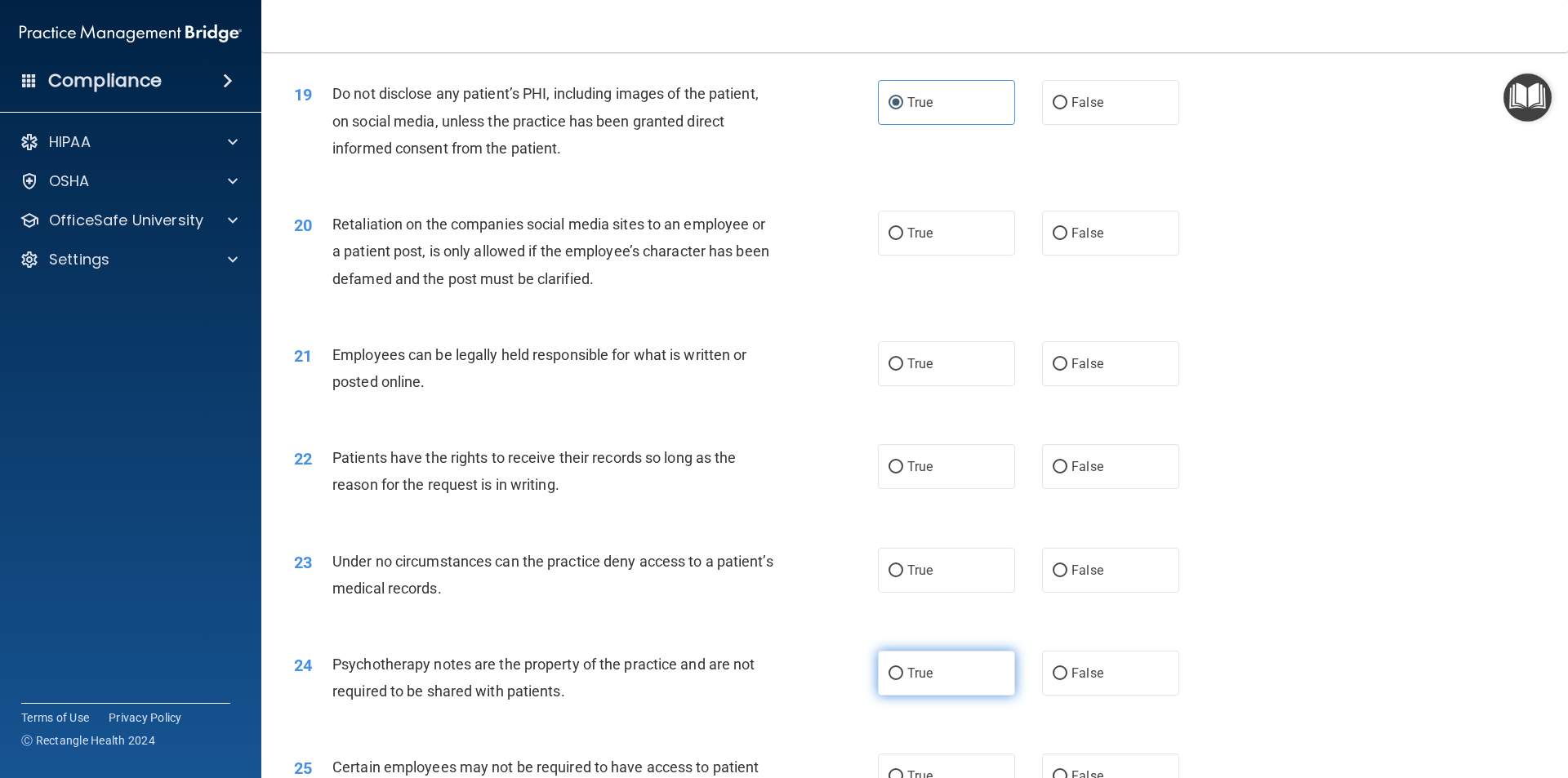
click at [904, 692] on label "True" at bounding box center [947, 674] width 137 height 45
click at [903, 680] on input "True" at bounding box center [895, 674] width 14 height 13
radio input "true"
click at [1165, 592] on label "False" at bounding box center [1110, 570] width 137 height 45
click at [1067, 577] on input "False" at bounding box center [1060, 571] width 14 height 13
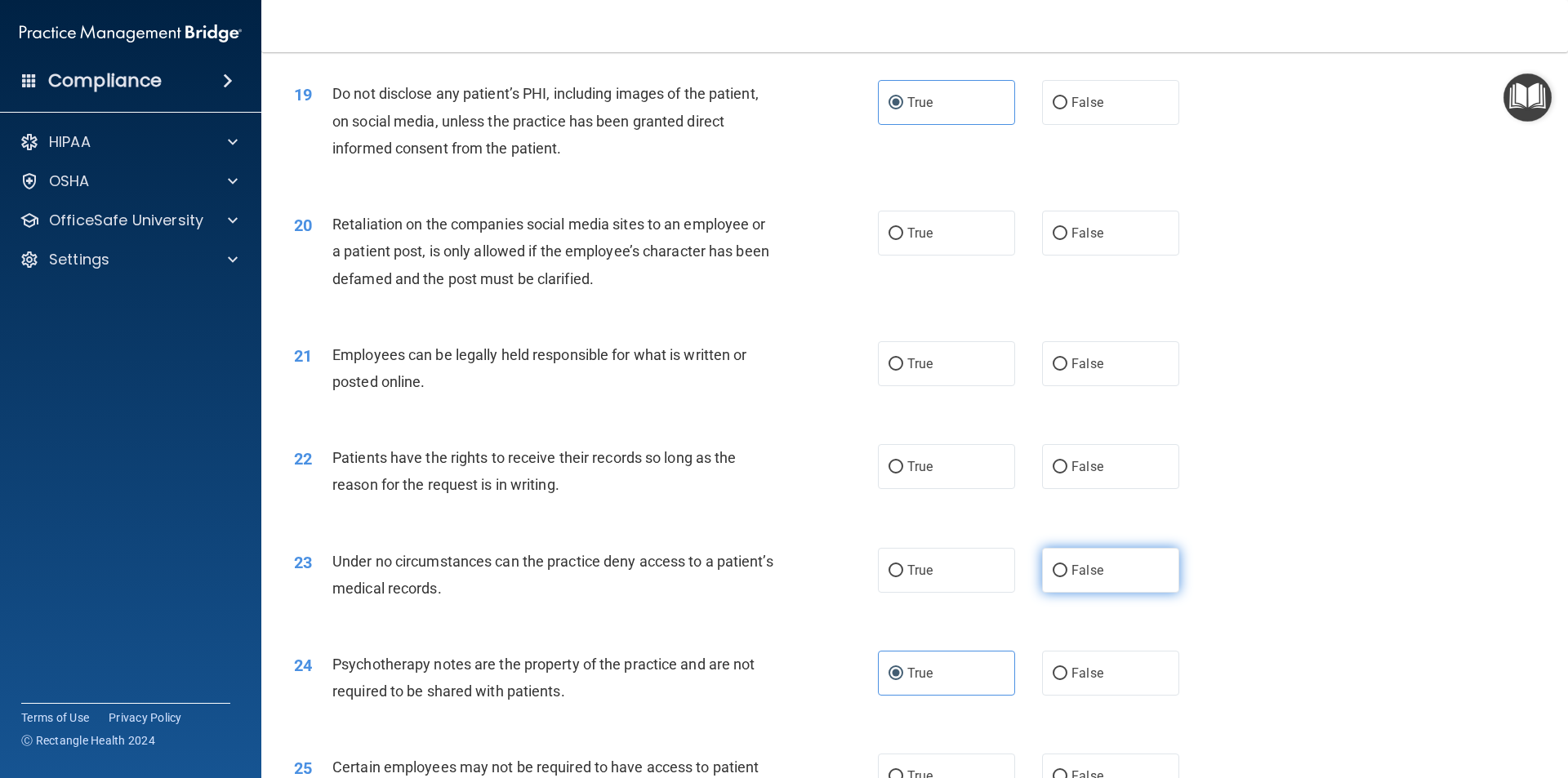
radio input "true"
drag, startPoint x: 951, startPoint y: 484, endPoint x: 947, endPoint y: 466, distance: 18.4
click at [948, 473] on label "True" at bounding box center [947, 466] width 137 height 45
click at [903, 473] on input "True" at bounding box center [895, 467] width 14 height 13
radio input "true"
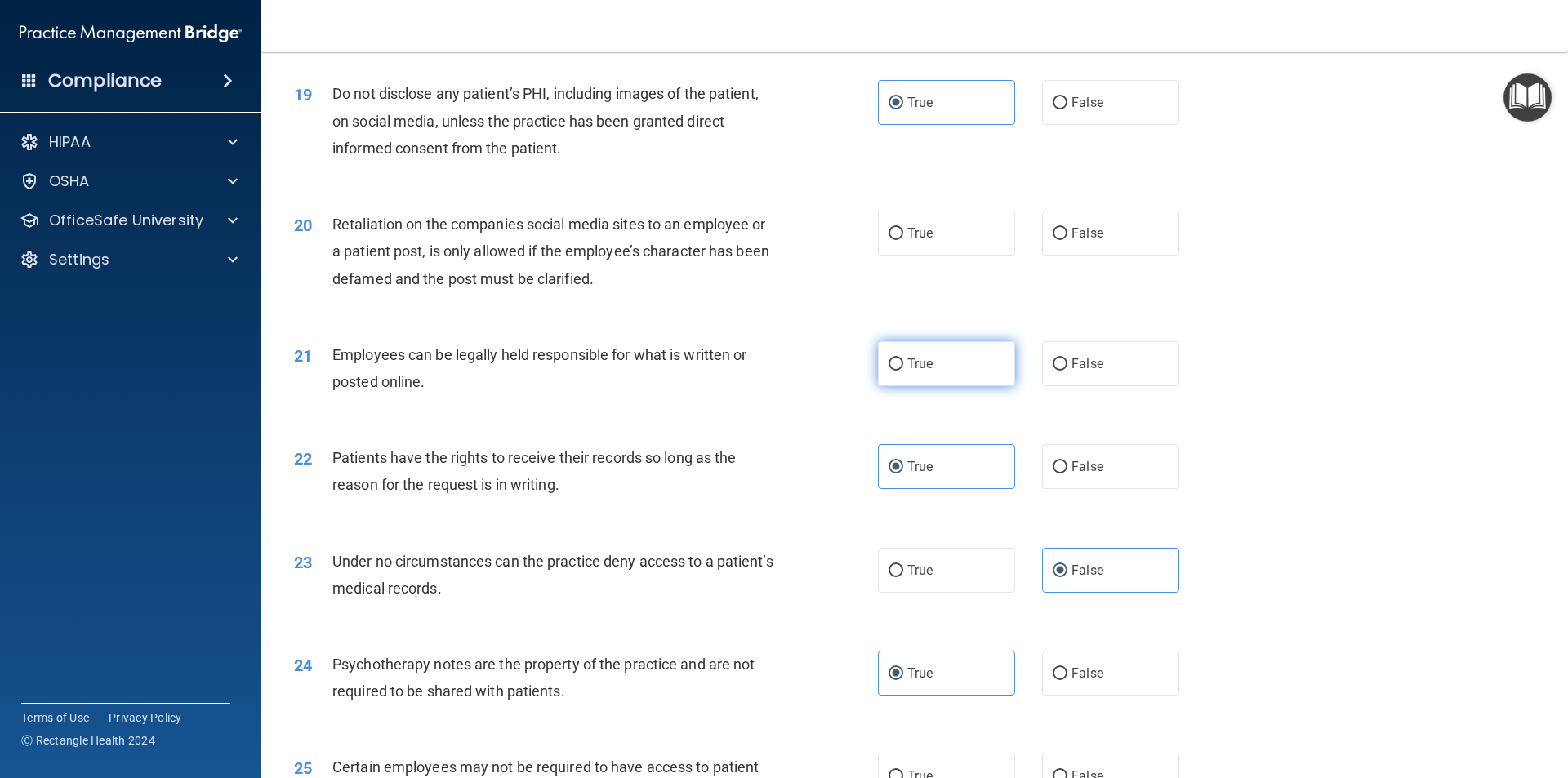
click at [936, 386] on label "True" at bounding box center [947, 364] width 137 height 45
click at [903, 371] on input "True" at bounding box center [895, 365] width 14 height 13
radio input "true"
drag, startPoint x: 1174, startPoint y: 258, endPoint x: 1152, endPoint y: 261, distance: 22.2
click at [1164, 256] on div "True False" at bounding box center [1042, 233] width 329 height 45
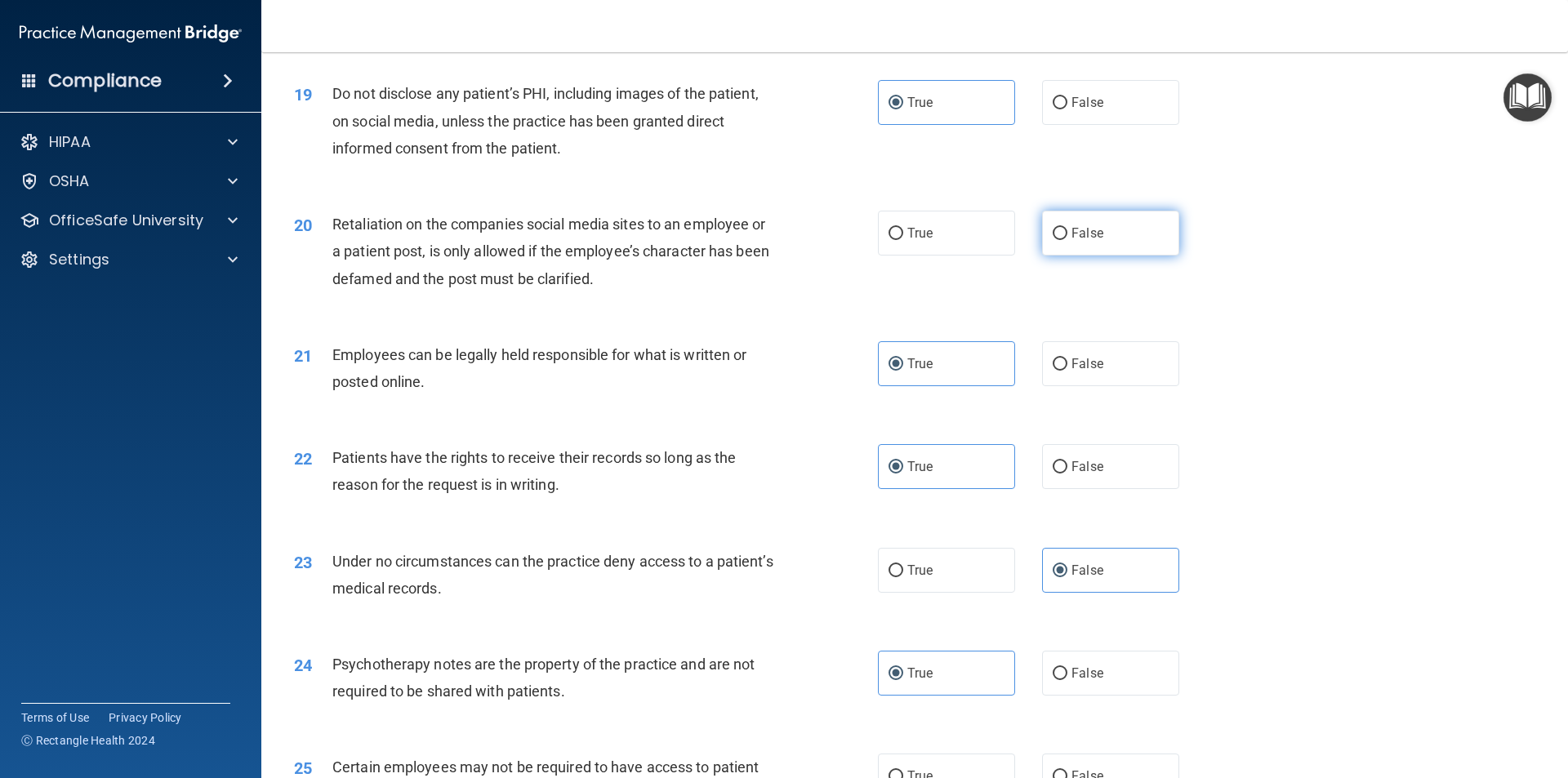
click at [1142, 256] on label "False" at bounding box center [1110, 233] width 137 height 45
click at [1067, 240] on input "False" at bounding box center [1060, 234] width 14 height 13
radio input "true"
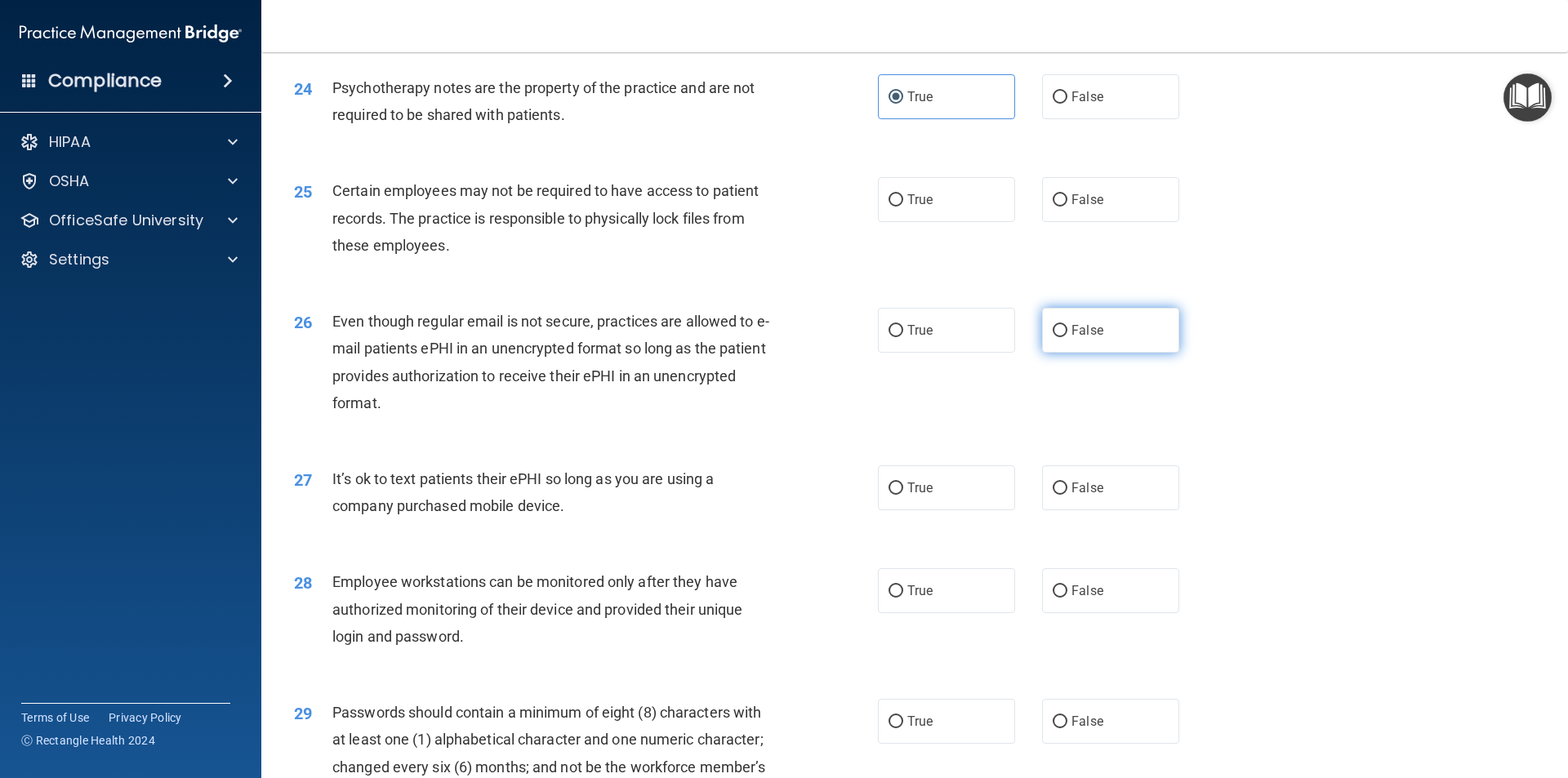
scroll to position [3075, 0]
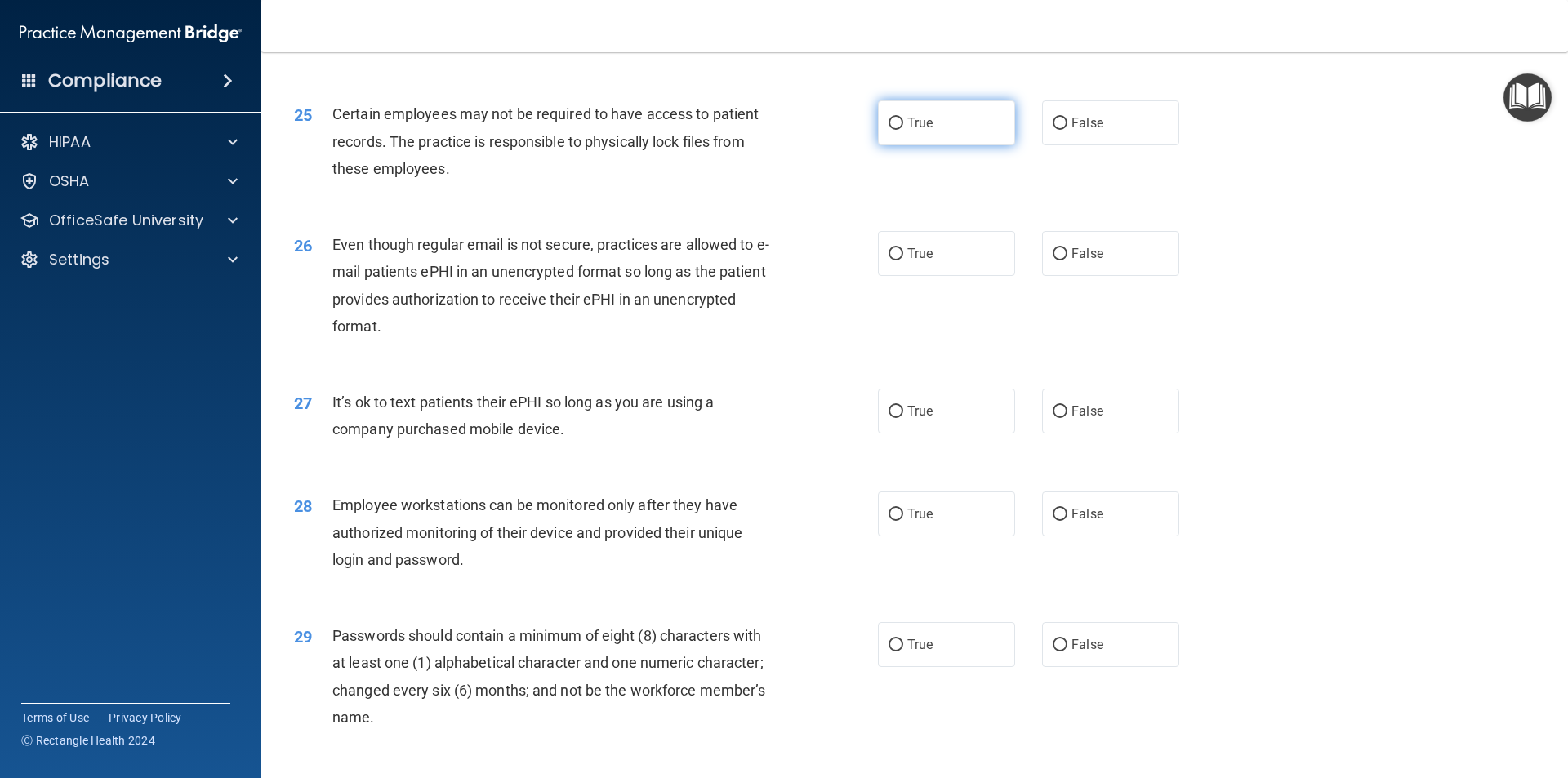
click at [923, 131] on span "True" at bounding box center [920, 122] width 25 height 15
click at [903, 130] on input "True" at bounding box center [895, 124] width 14 height 13
radio input "true"
click at [1101, 276] on label "False" at bounding box center [1110, 254] width 137 height 45
click at [1067, 260] on input "False" at bounding box center [1060, 255] width 14 height 13
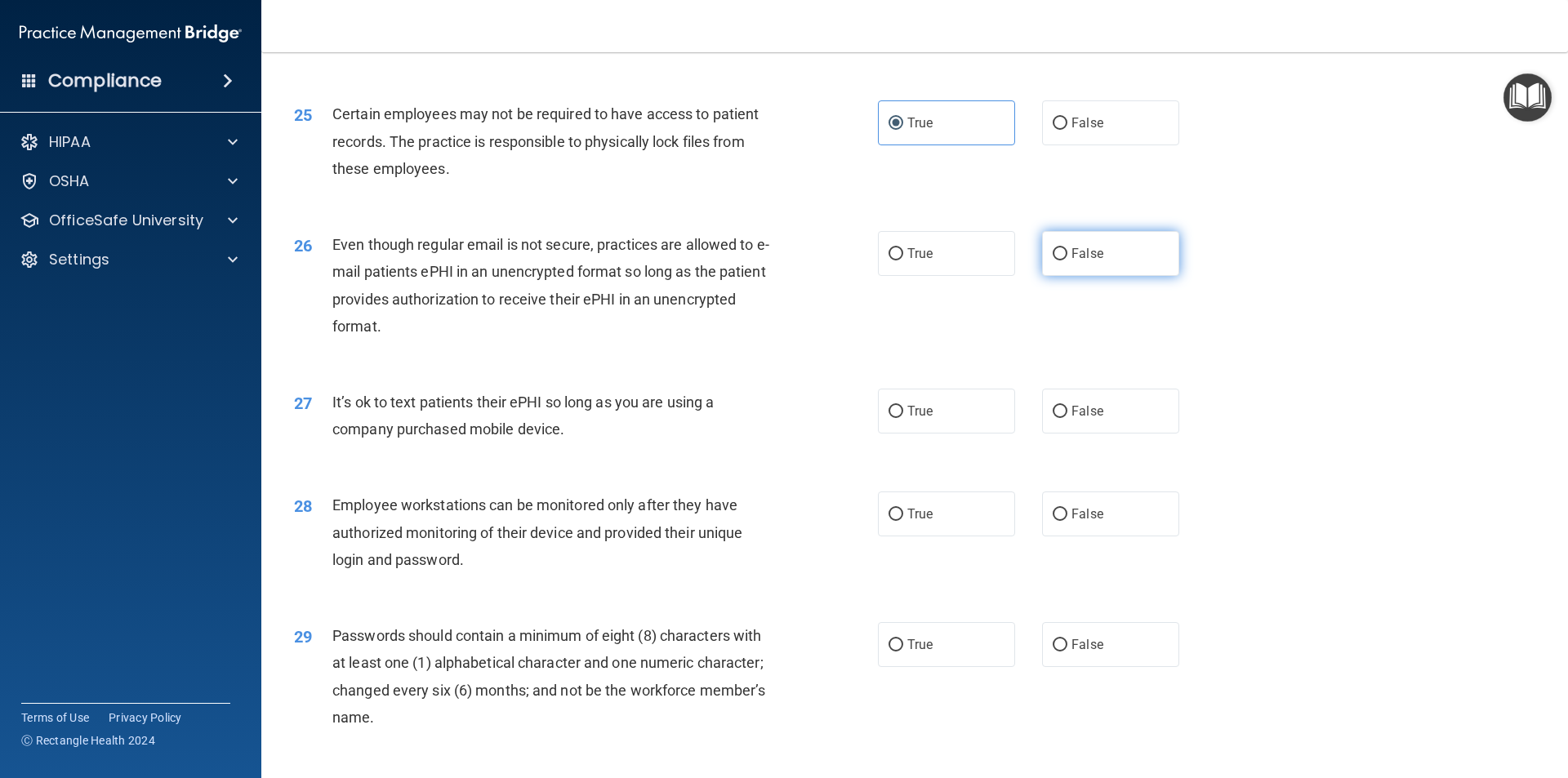
radio input "true"
click at [989, 276] on label "True" at bounding box center [947, 254] width 137 height 45
click at [903, 260] on input "True" at bounding box center [895, 255] width 14 height 13
radio input "true"
radio input "false"
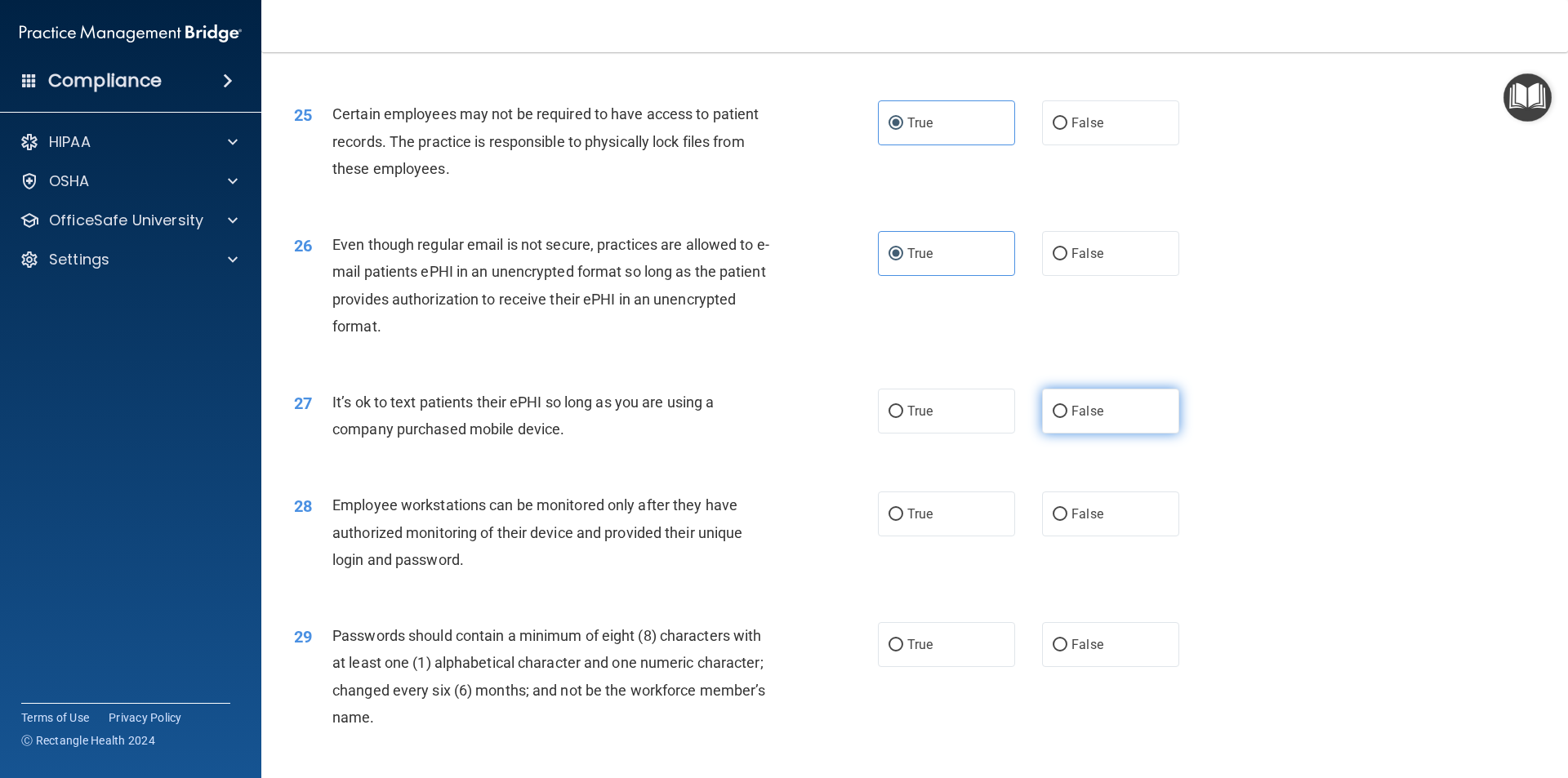
click at [1076, 433] on label "False" at bounding box center [1110, 412] width 137 height 45
click at [1067, 418] on input "False" at bounding box center [1060, 412] width 14 height 13
radio input "true"
click at [974, 433] on label "True" at bounding box center [947, 412] width 137 height 45
click at [903, 418] on input "True" at bounding box center [895, 412] width 14 height 13
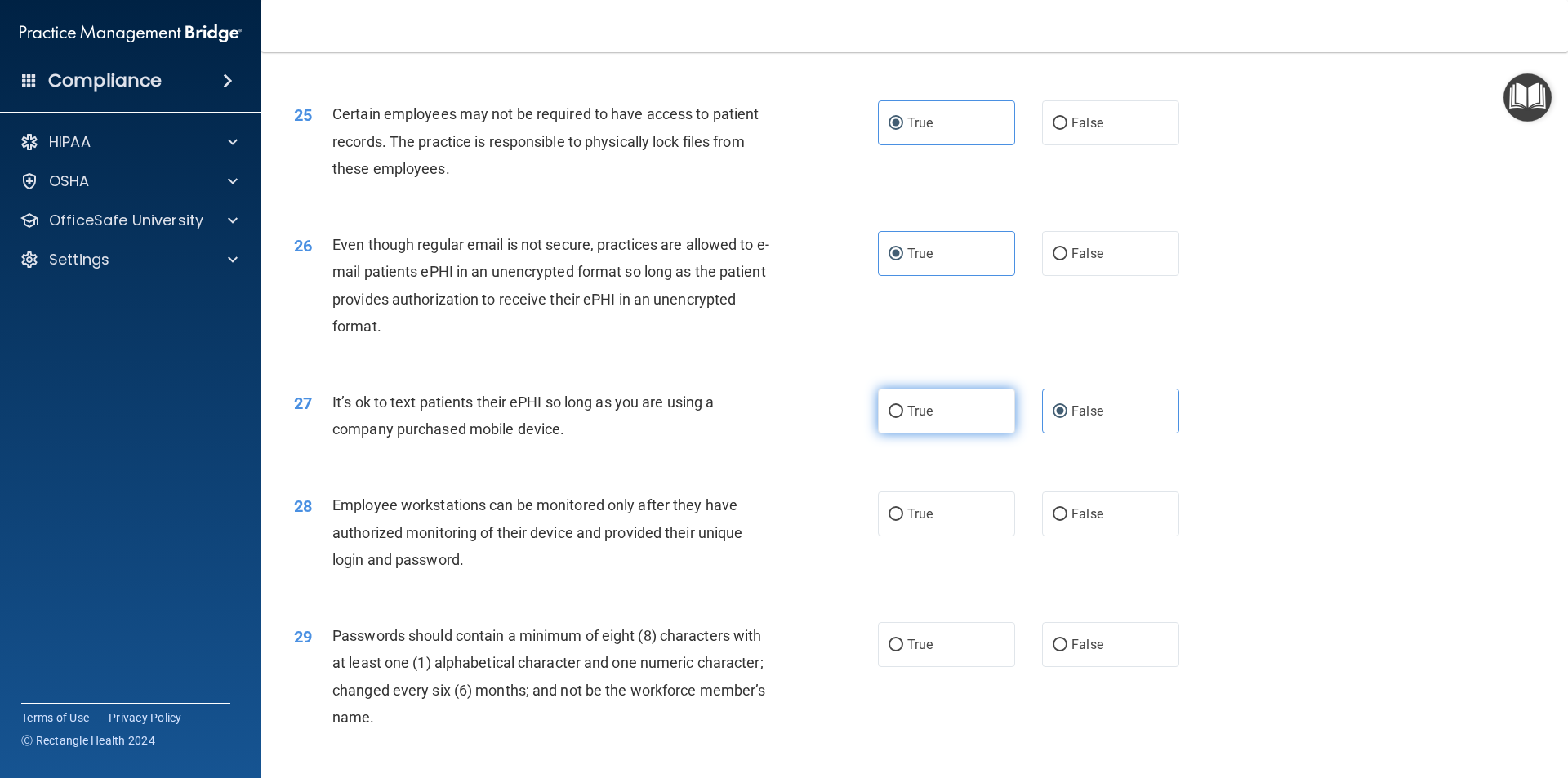
radio input "true"
radio input "false"
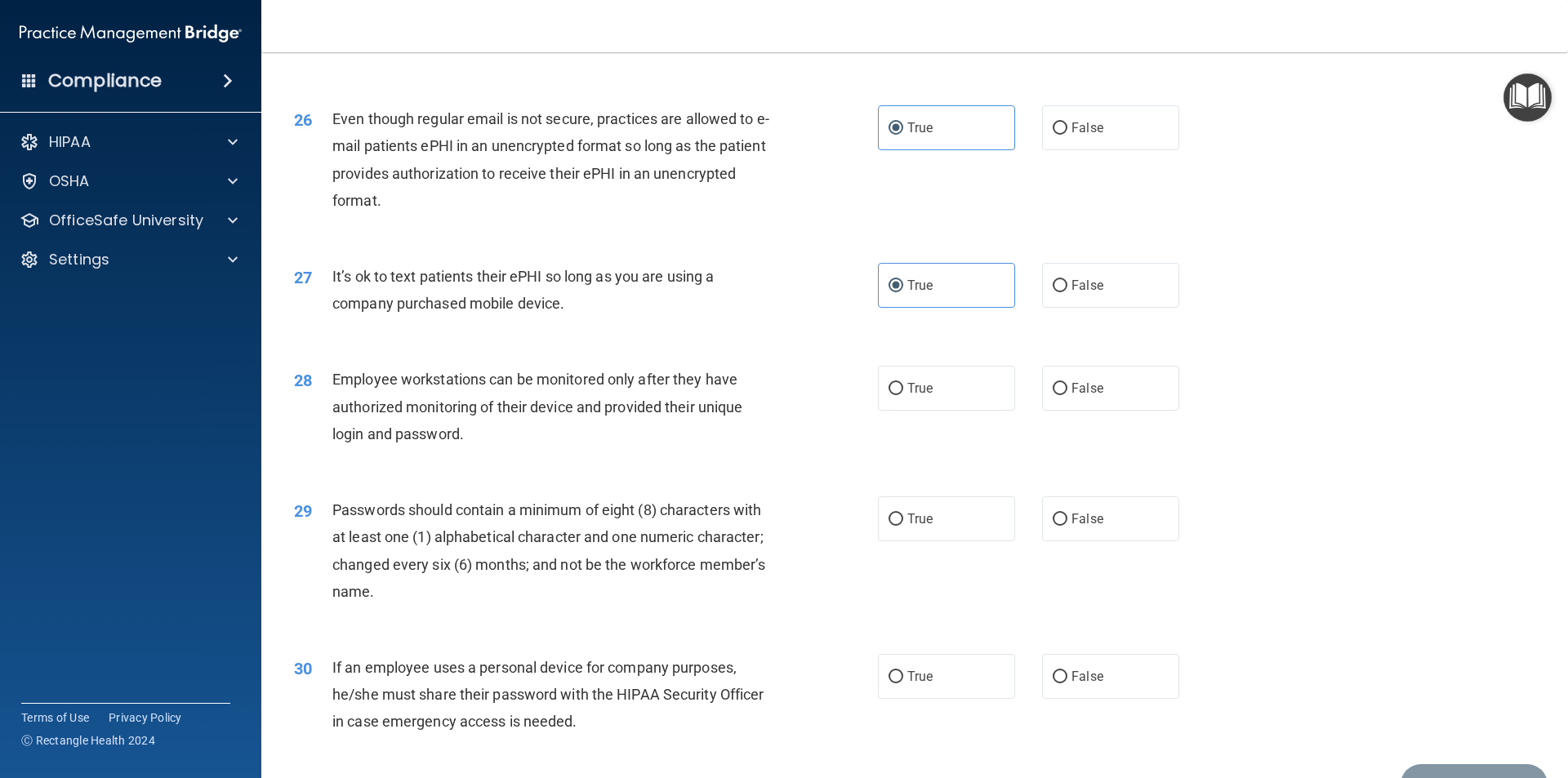
scroll to position [3239, 0]
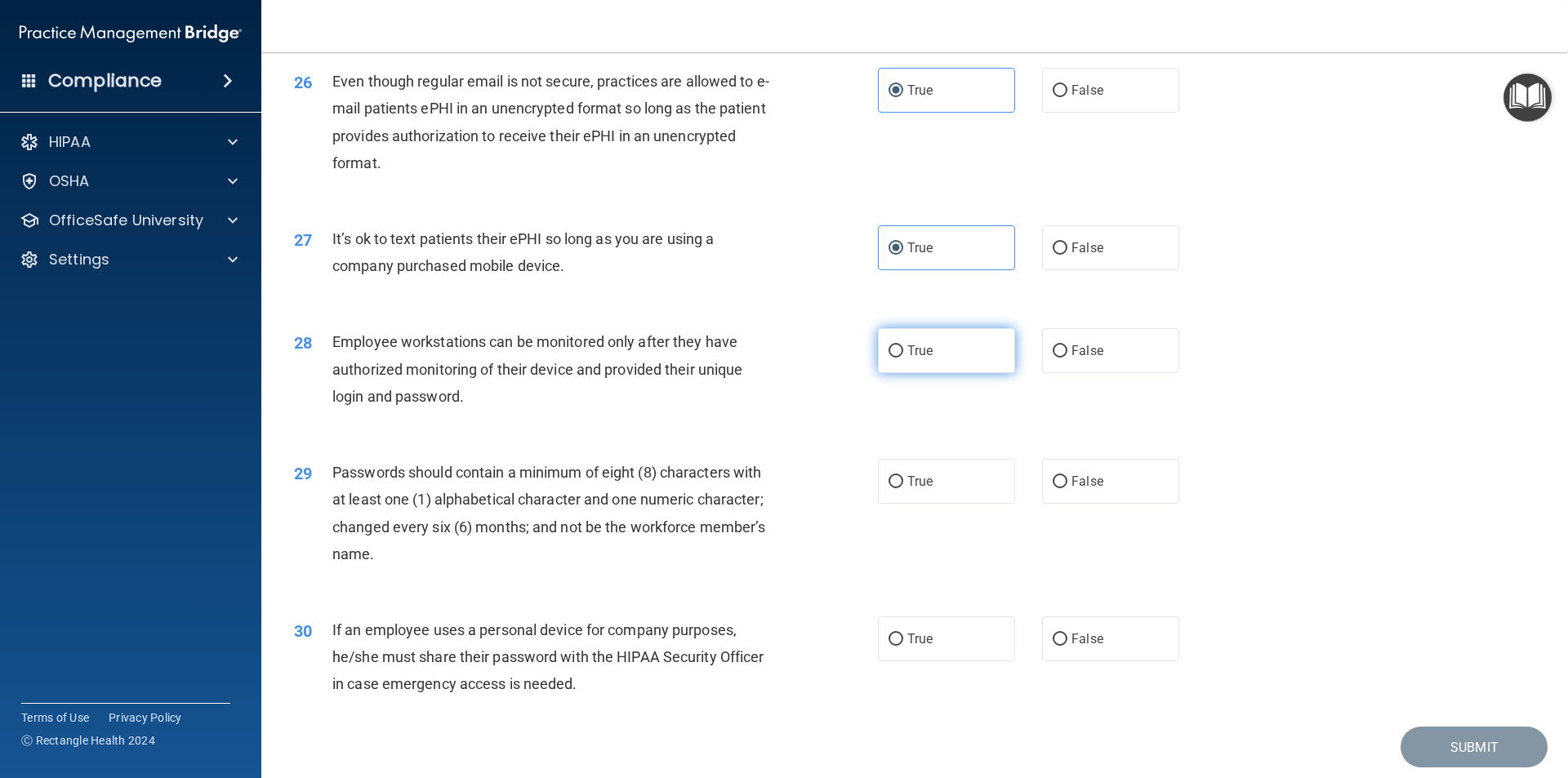
click at [947, 373] on label "True" at bounding box center [947, 350] width 137 height 45
click at [903, 357] on input "True" at bounding box center [895, 352] width 14 height 13
radio input "true"
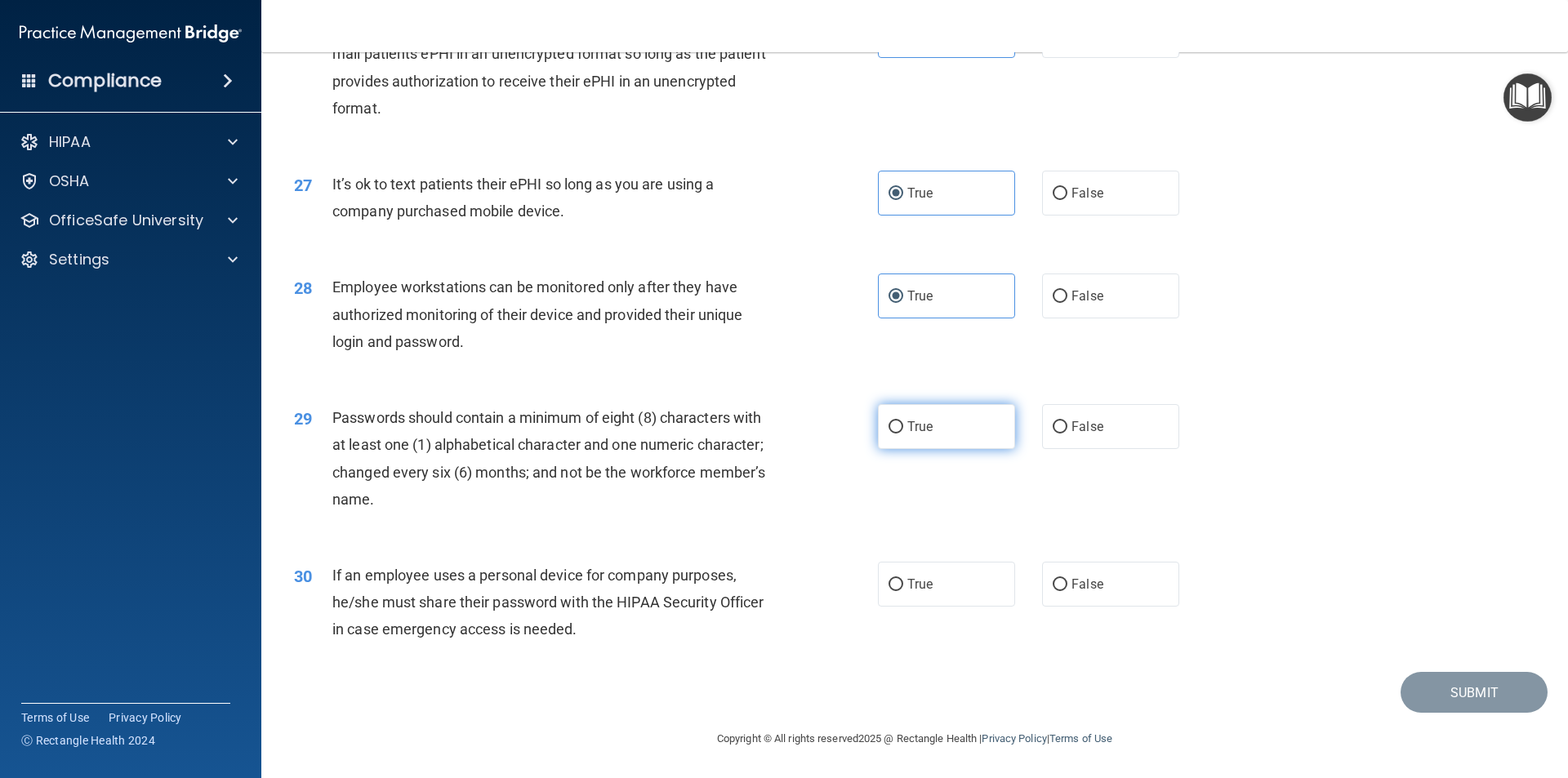
click at [937, 429] on label "True" at bounding box center [947, 427] width 137 height 45
click at [903, 429] on input "True" at bounding box center [895, 428] width 14 height 13
radio input "true"
click at [966, 588] on label "True" at bounding box center [947, 584] width 137 height 45
click at [903, 588] on input "True" at bounding box center [895, 585] width 14 height 13
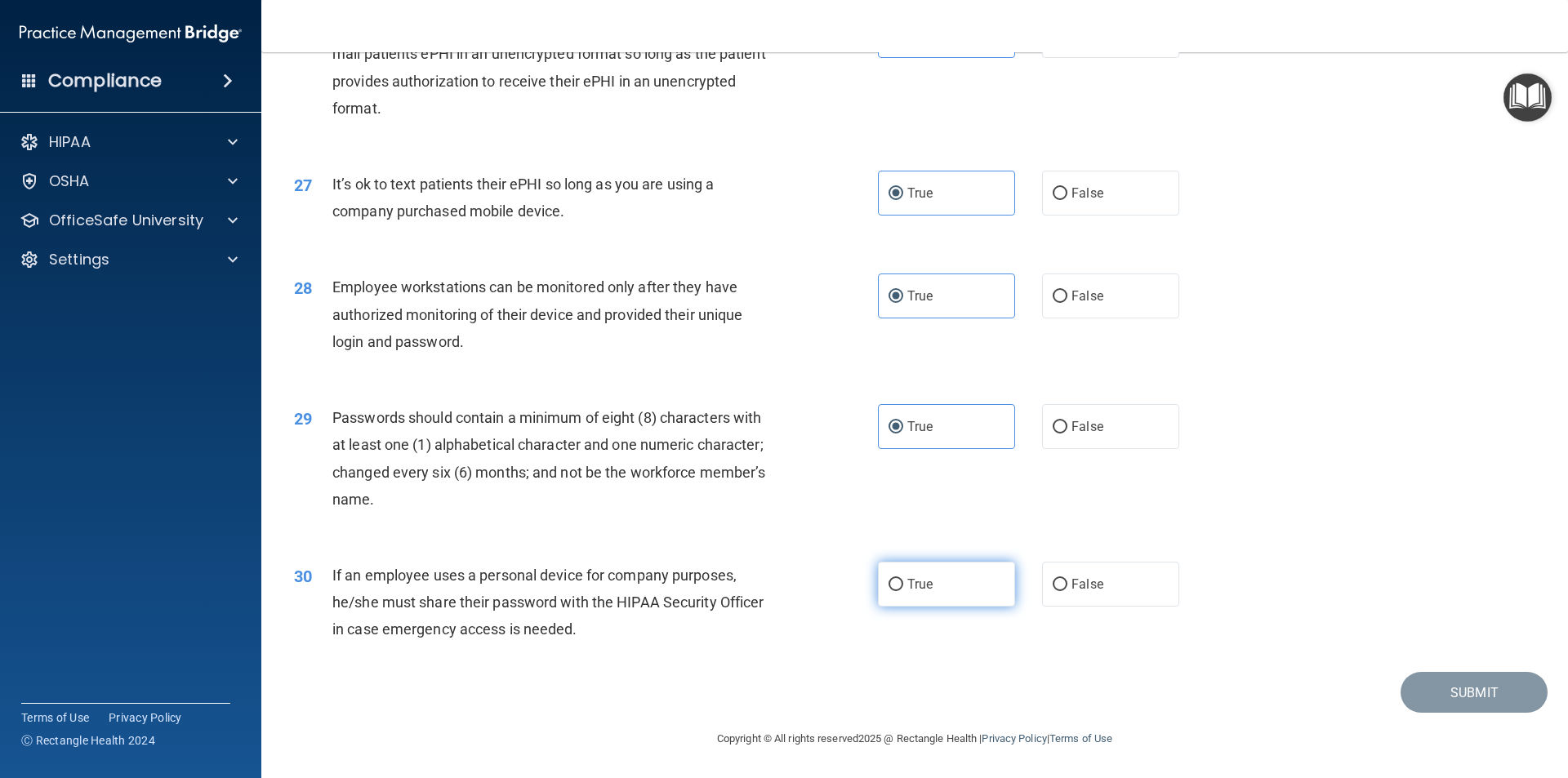
radio input "true"
click at [1473, 688] on button "Submit" at bounding box center [1473, 692] width 147 height 41
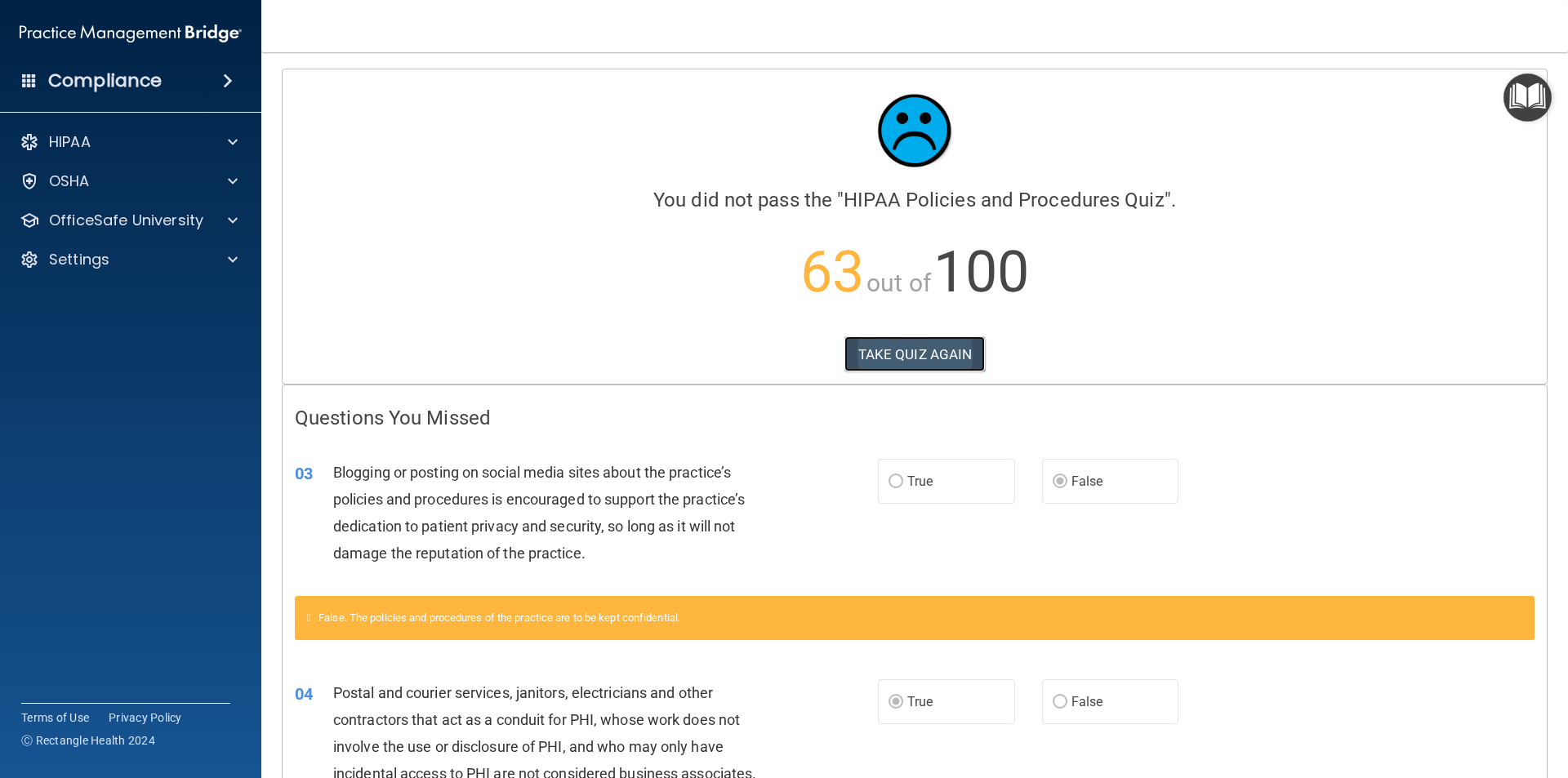
click at [947, 348] on button "TAKE QUIZ AGAIN" at bounding box center [914, 355] width 141 height 36
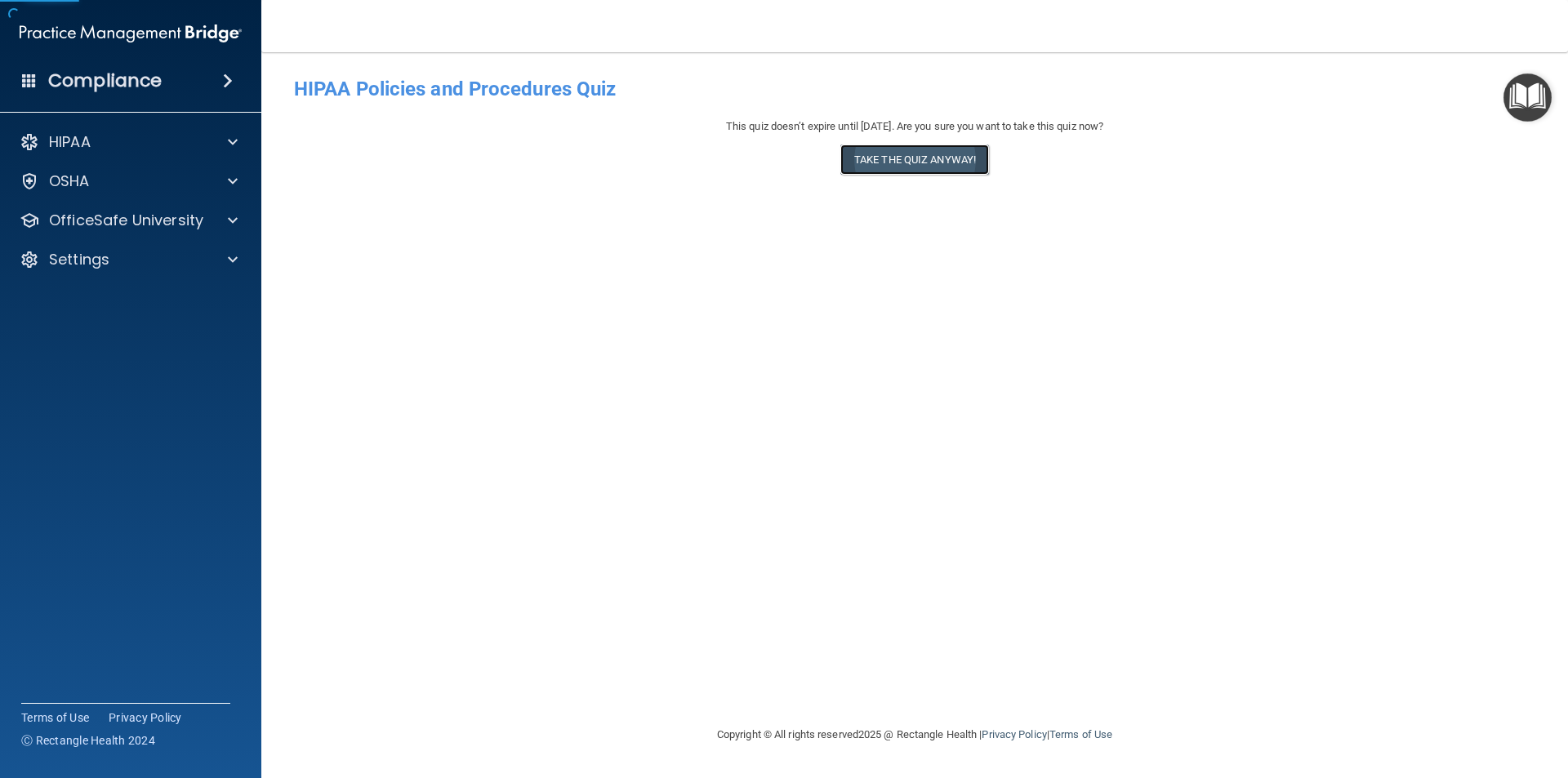
click at [905, 170] on button "Take the quiz anyway!" at bounding box center [914, 159] width 149 height 31
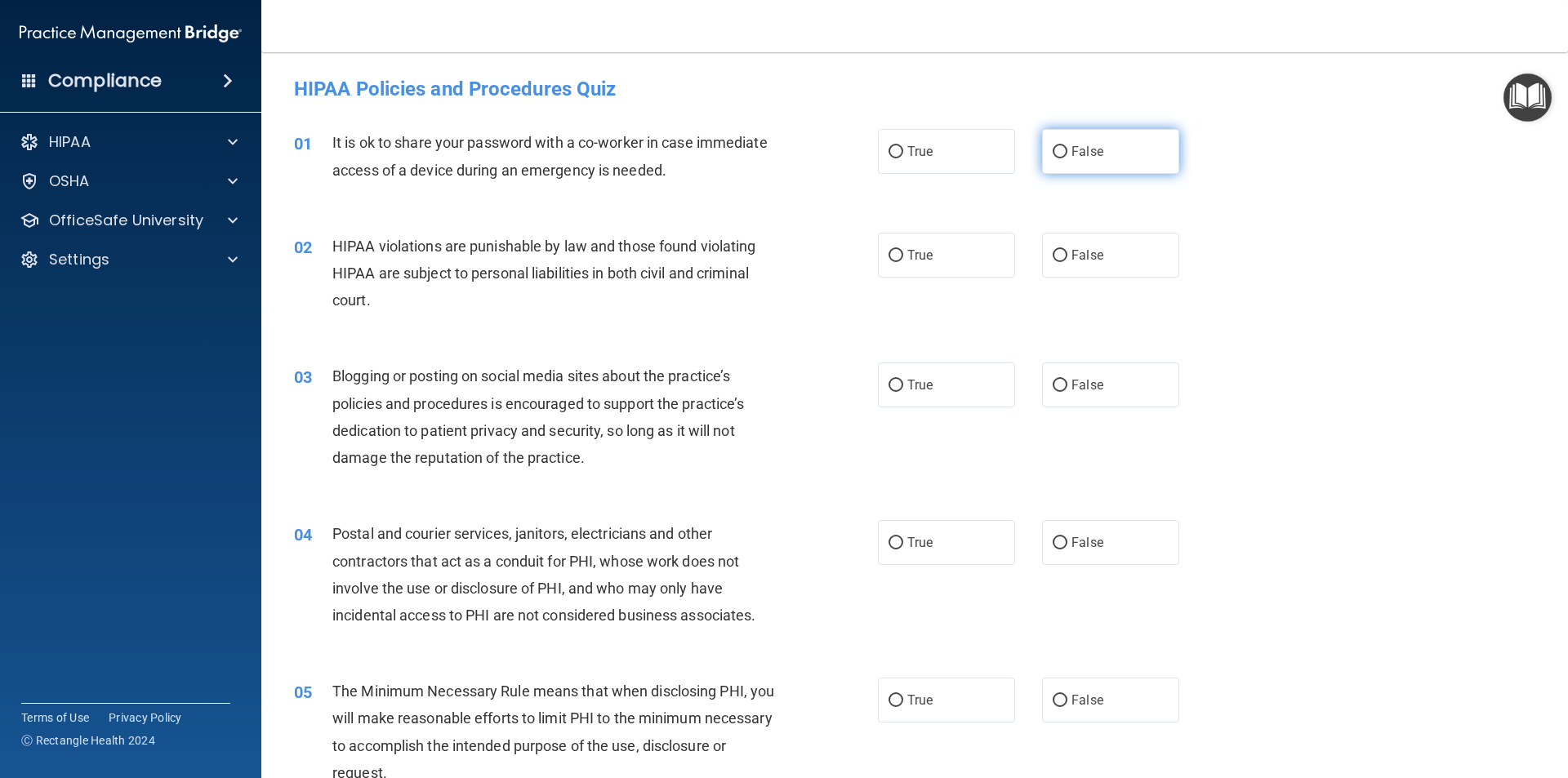
click at [1124, 162] on label "False" at bounding box center [1110, 151] width 137 height 45
click at [1067, 158] on input "False" at bounding box center [1060, 152] width 14 height 13
radio input "true"
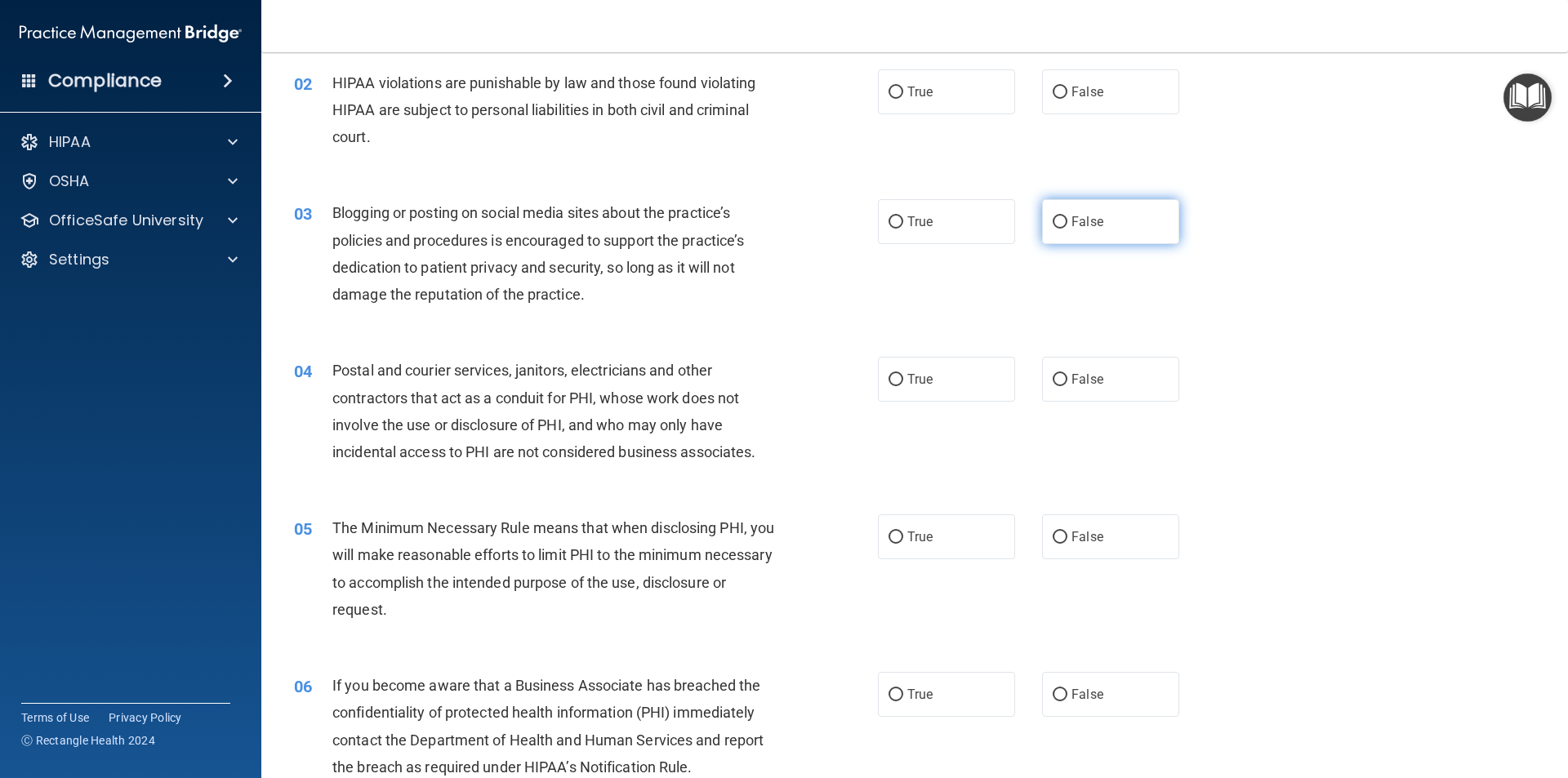
click at [1118, 219] on label "False" at bounding box center [1110, 222] width 137 height 45
click at [1067, 219] on input "False" at bounding box center [1060, 222] width 14 height 13
radio input "true"
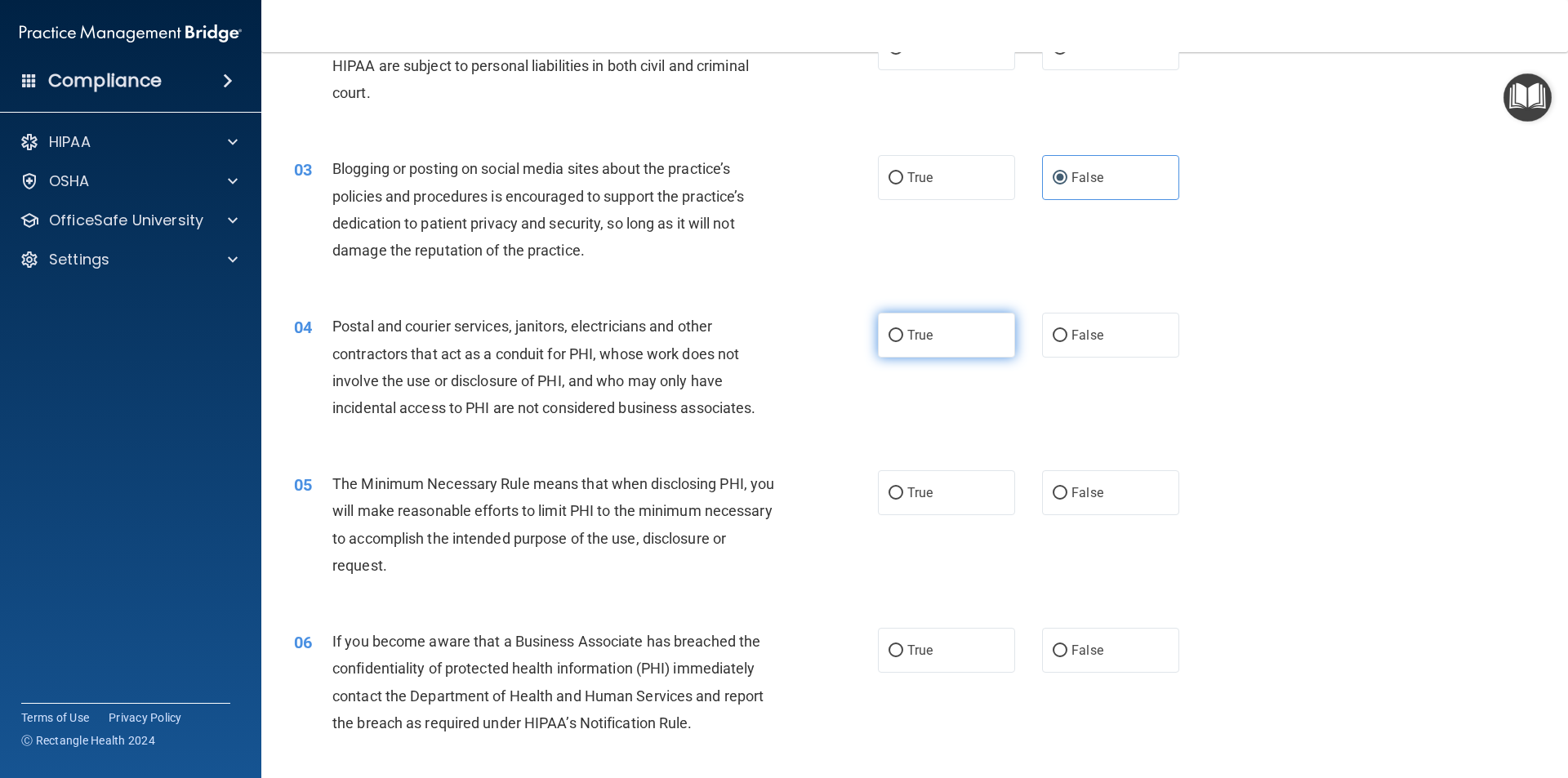
scroll to position [245, 0]
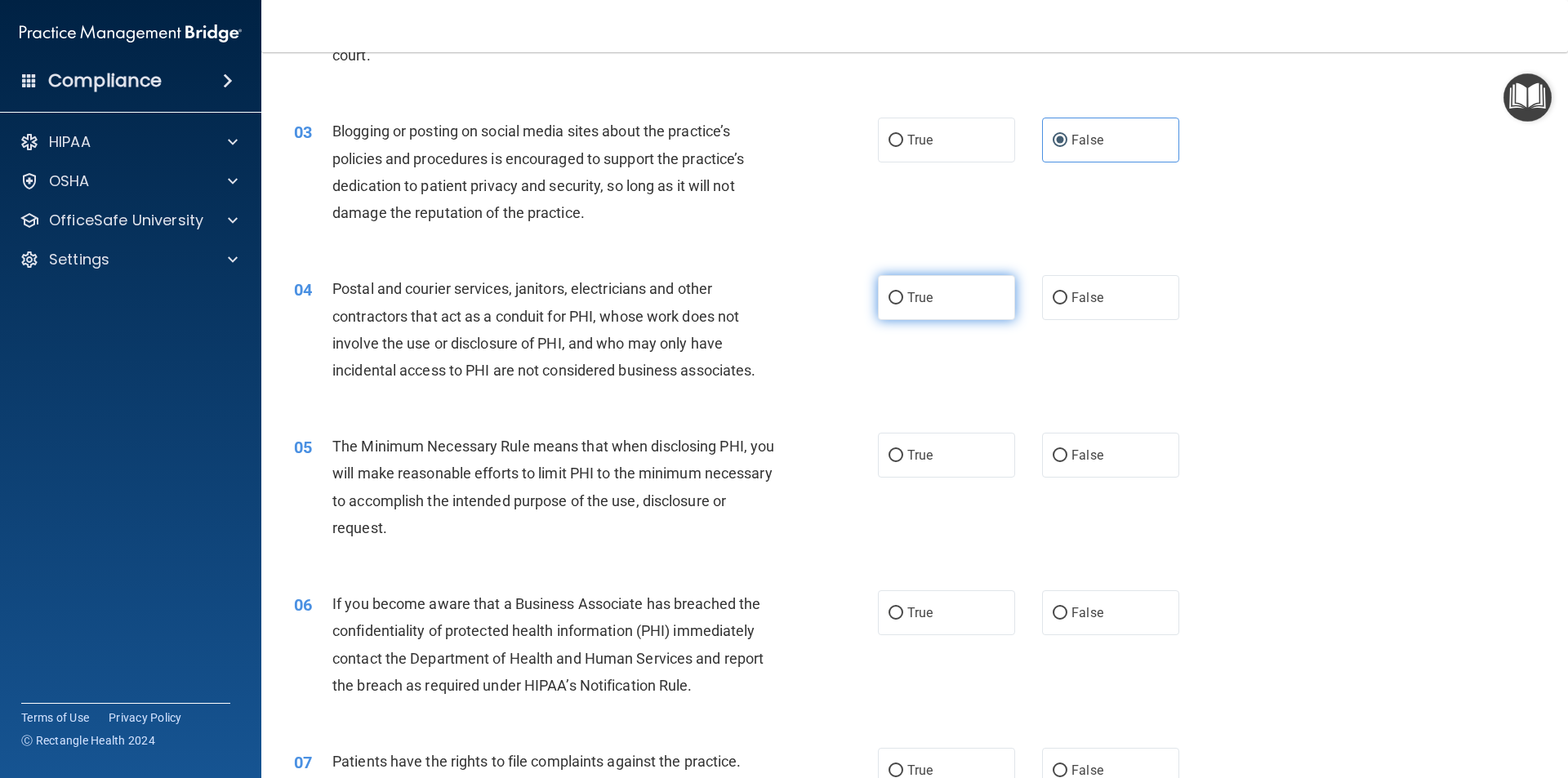
click at [922, 279] on label "True" at bounding box center [947, 298] width 137 height 45
click at [903, 293] on input "True" at bounding box center [895, 299] width 14 height 13
radio input "true"
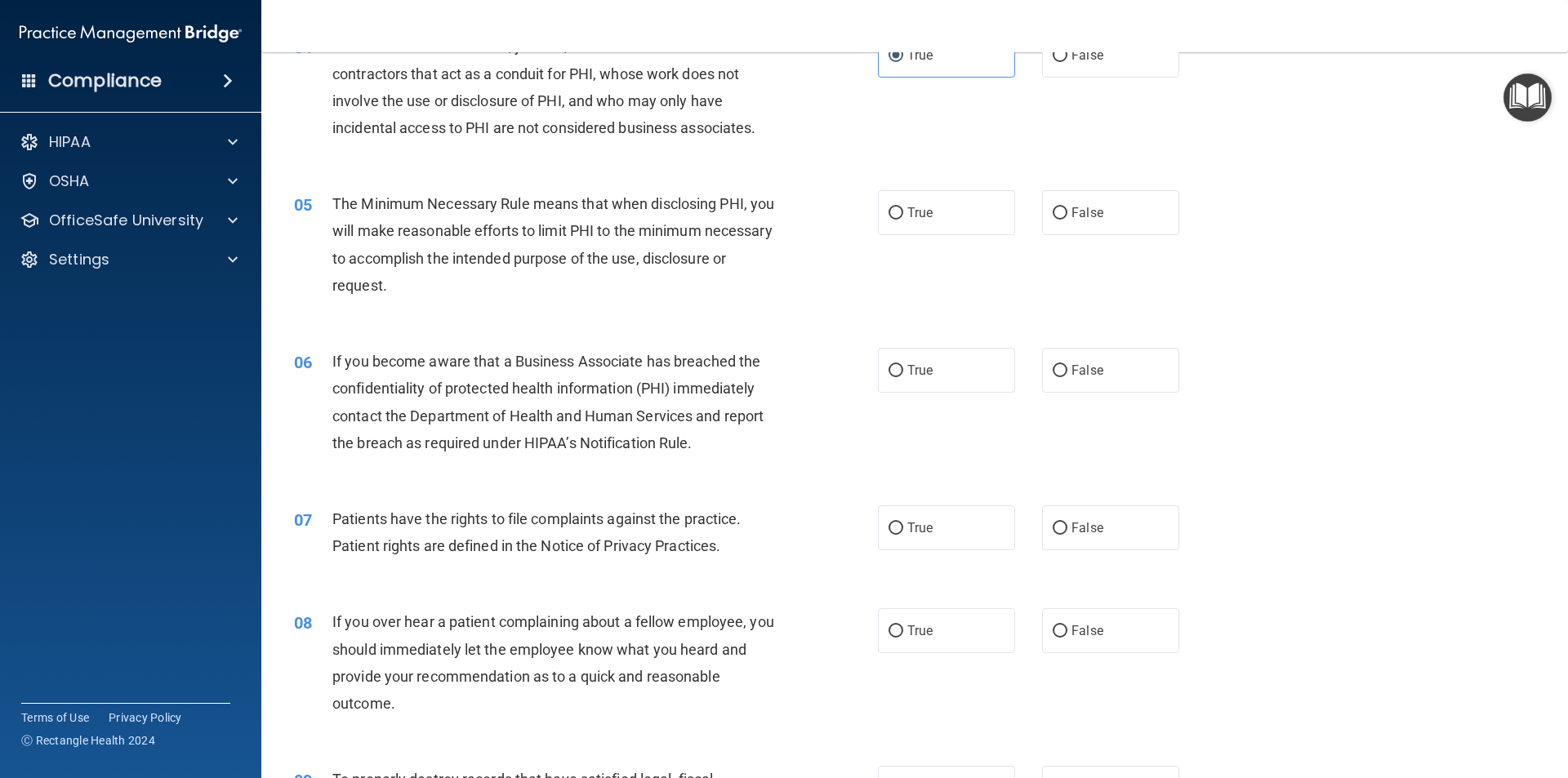
scroll to position [490, 0]
click at [1101, 352] on label "False" at bounding box center [1110, 368] width 137 height 45
click at [1067, 363] on input "False" at bounding box center [1060, 369] width 14 height 13
radio input "true"
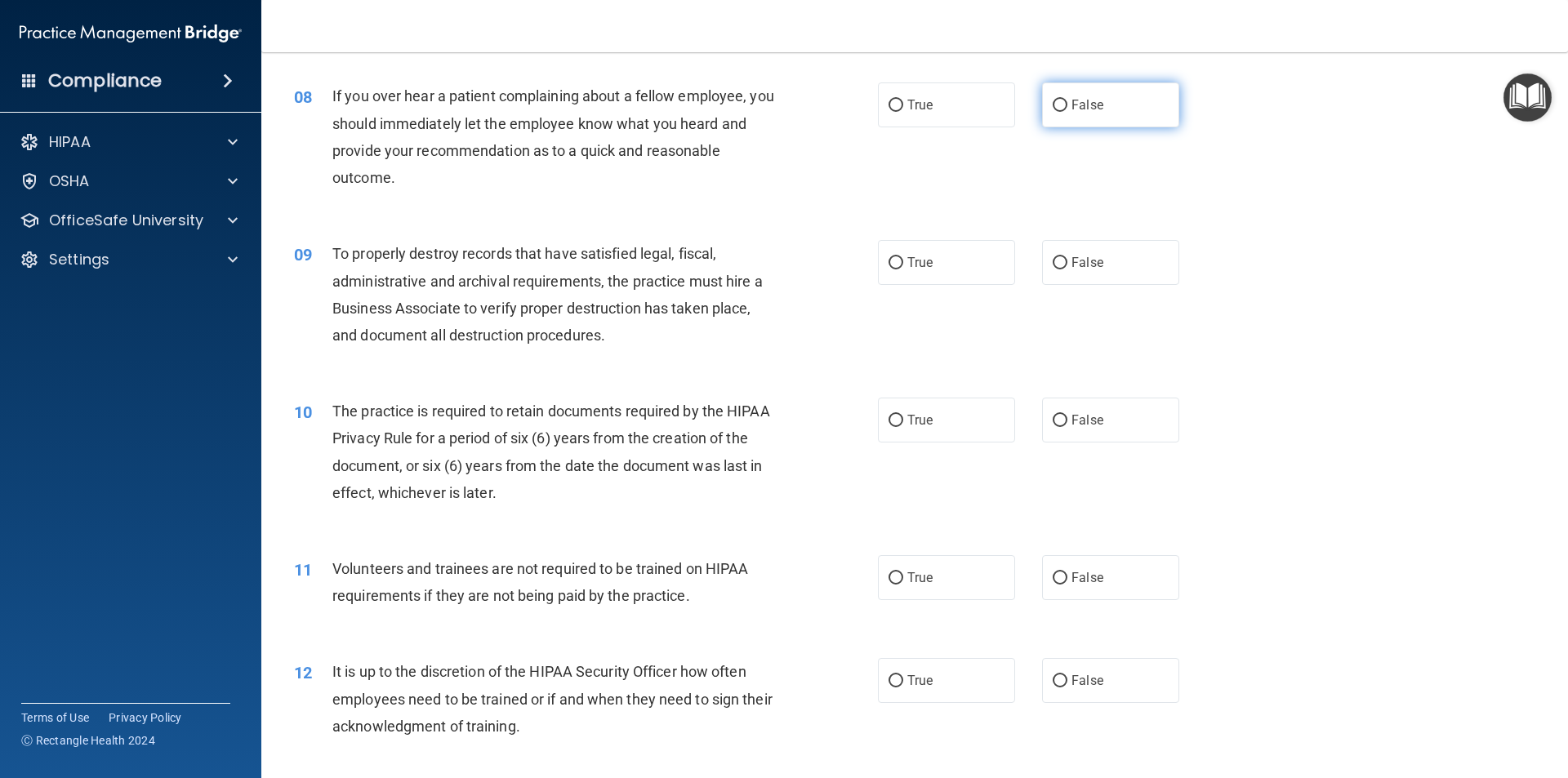
scroll to position [1225, 0]
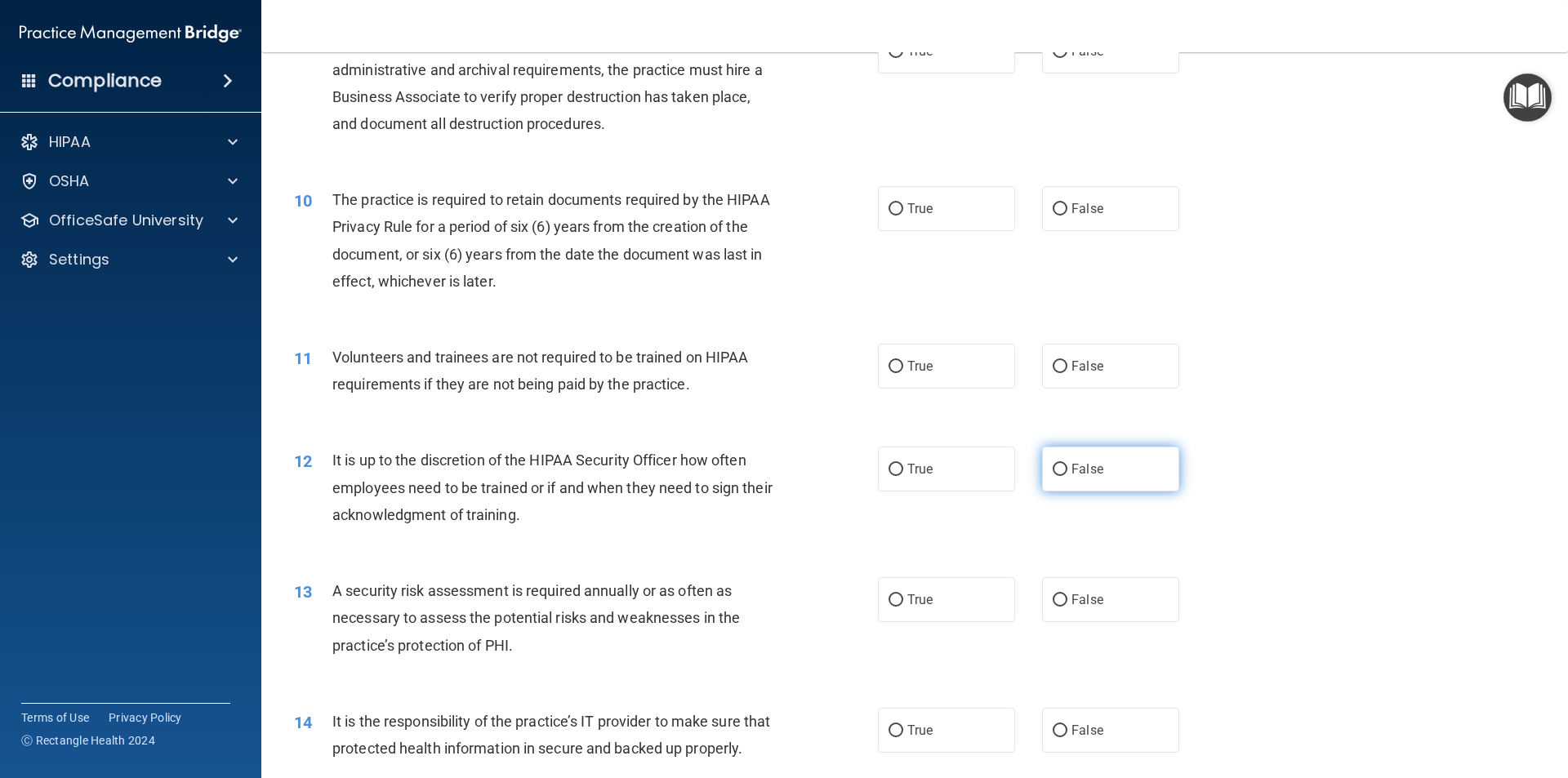
click at [1059, 479] on label "False" at bounding box center [1110, 469] width 137 height 45
click at [1059, 476] on input "False" at bounding box center [1060, 470] width 14 height 13
radio input "true"
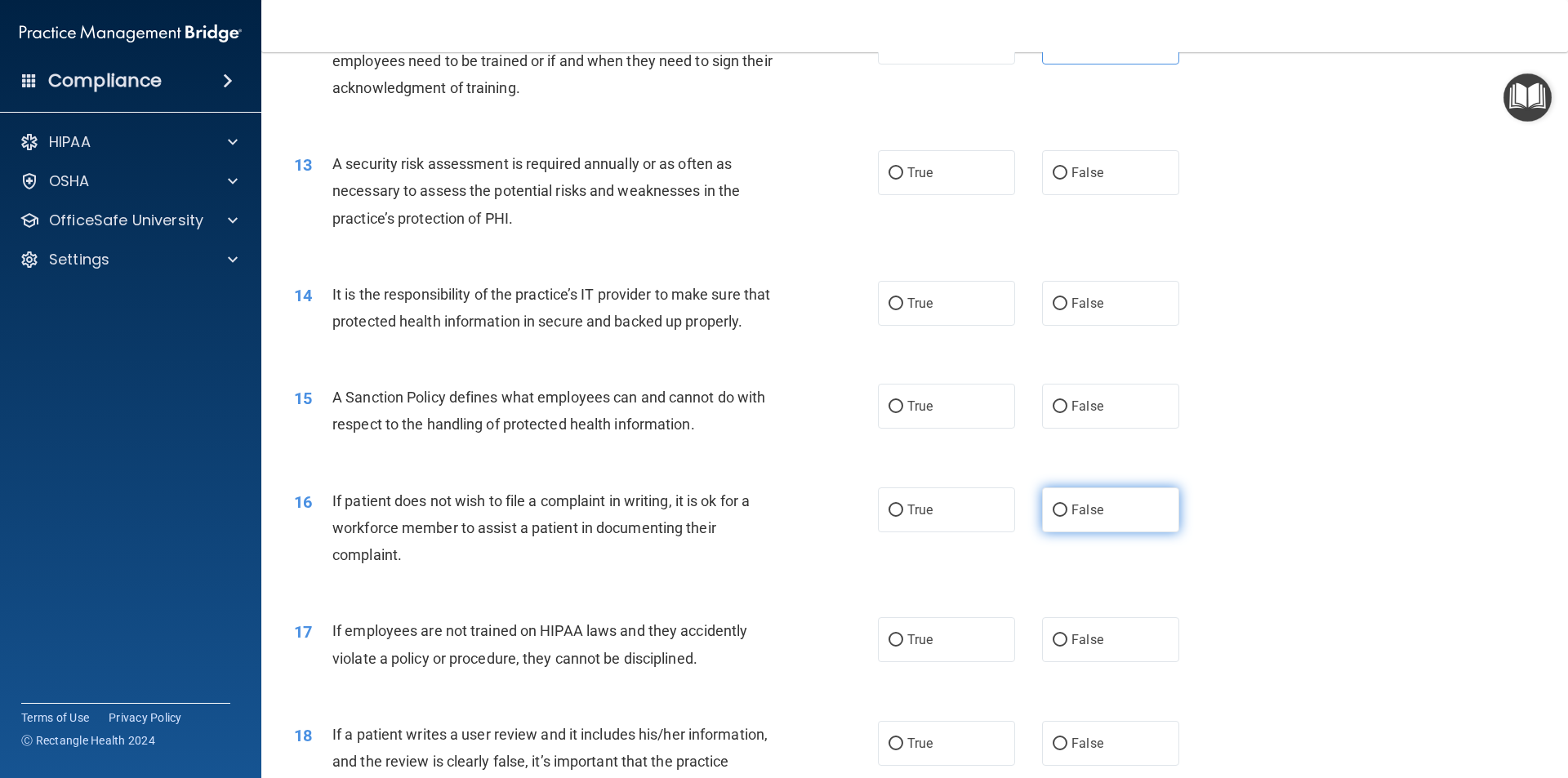
scroll to position [1714, 0]
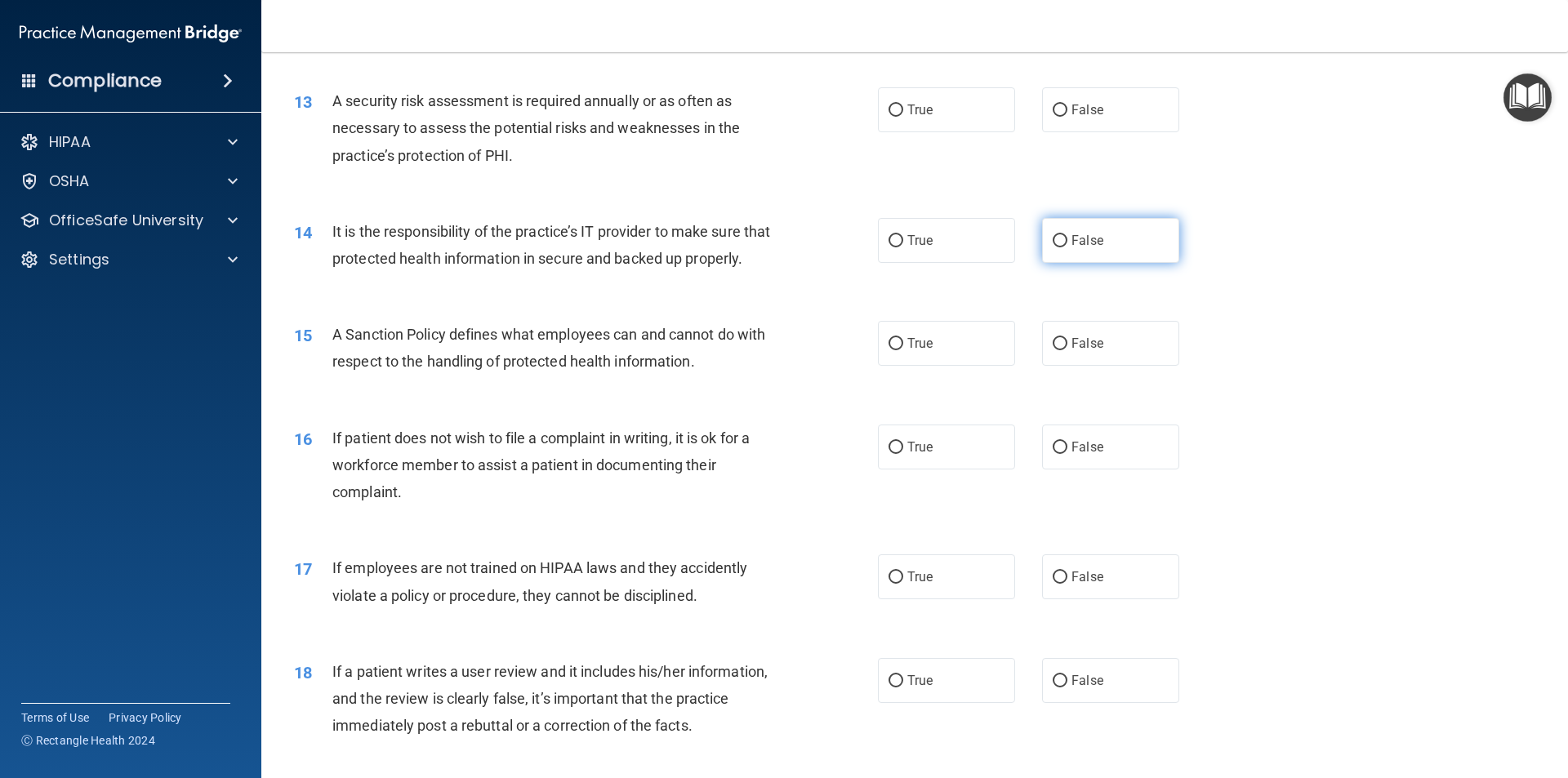
click at [1096, 232] on label "False" at bounding box center [1110, 240] width 137 height 45
click at [1067, 235] on input "False" at bounding box center [1060, 241] width 14 height 13
radio input "true"
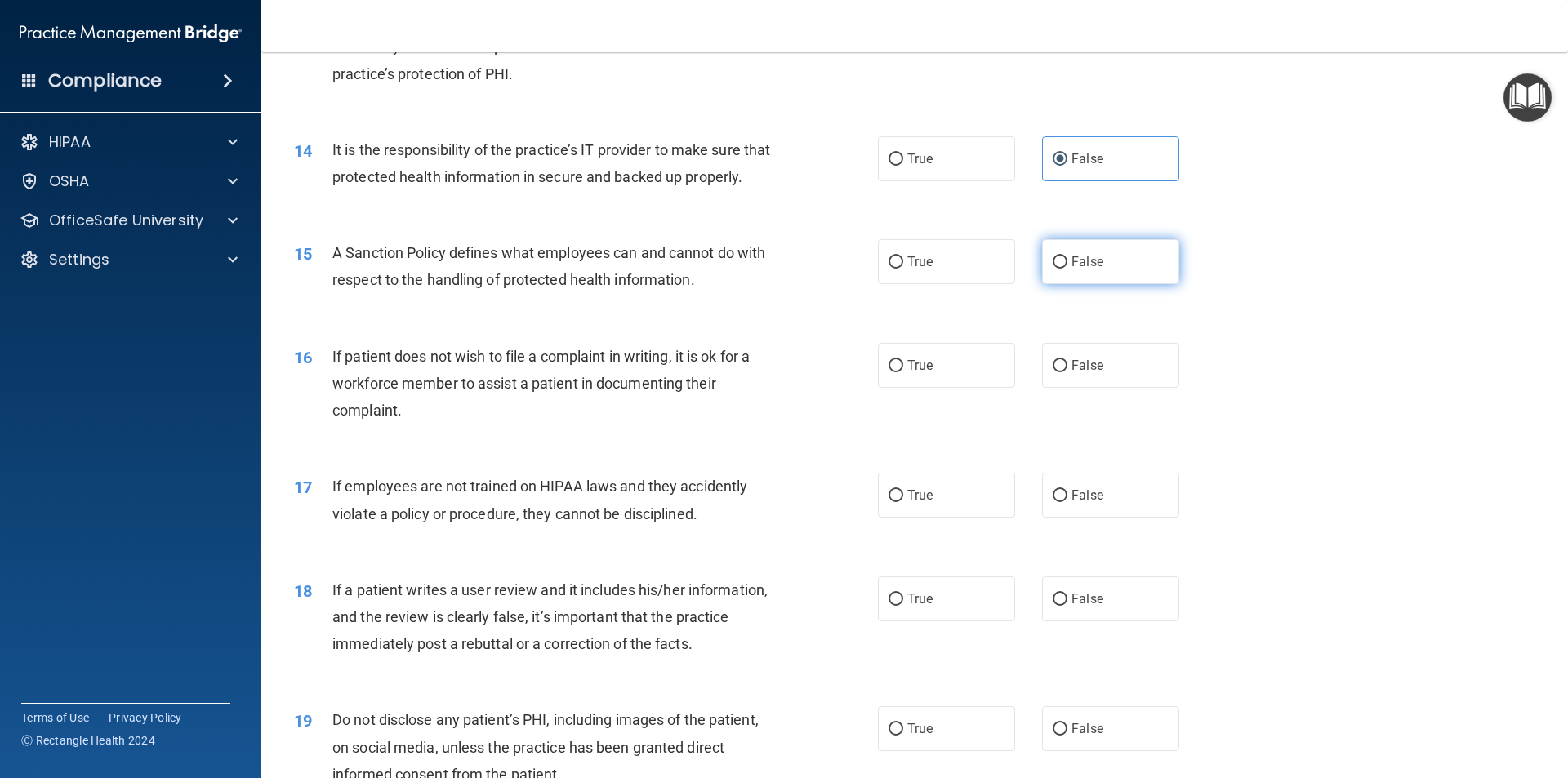
click at [1078, 269] on span "False" at bounding box center [1087, 261] width 32 height 15
click at [1067, 268] on input "False" at bounding box center [1060, 263] width 14 height 13
radio input "true"
click at [932, 388] on label "True" at bounding box center [947, 366] width 137 height 45
click at [903, 372] on input "True" at bounding box center [895, 366] width 14 height 13
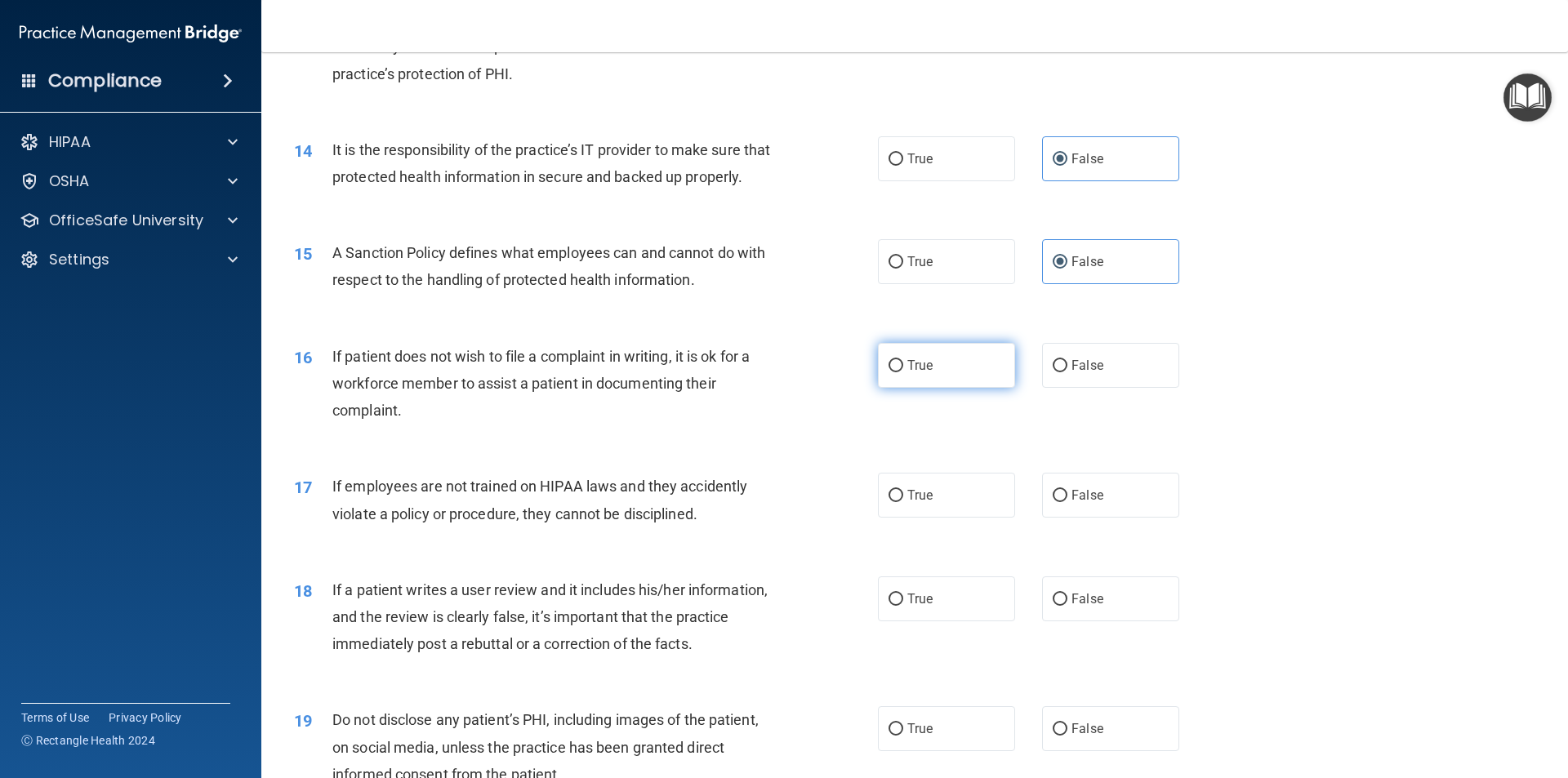
radio input "true"
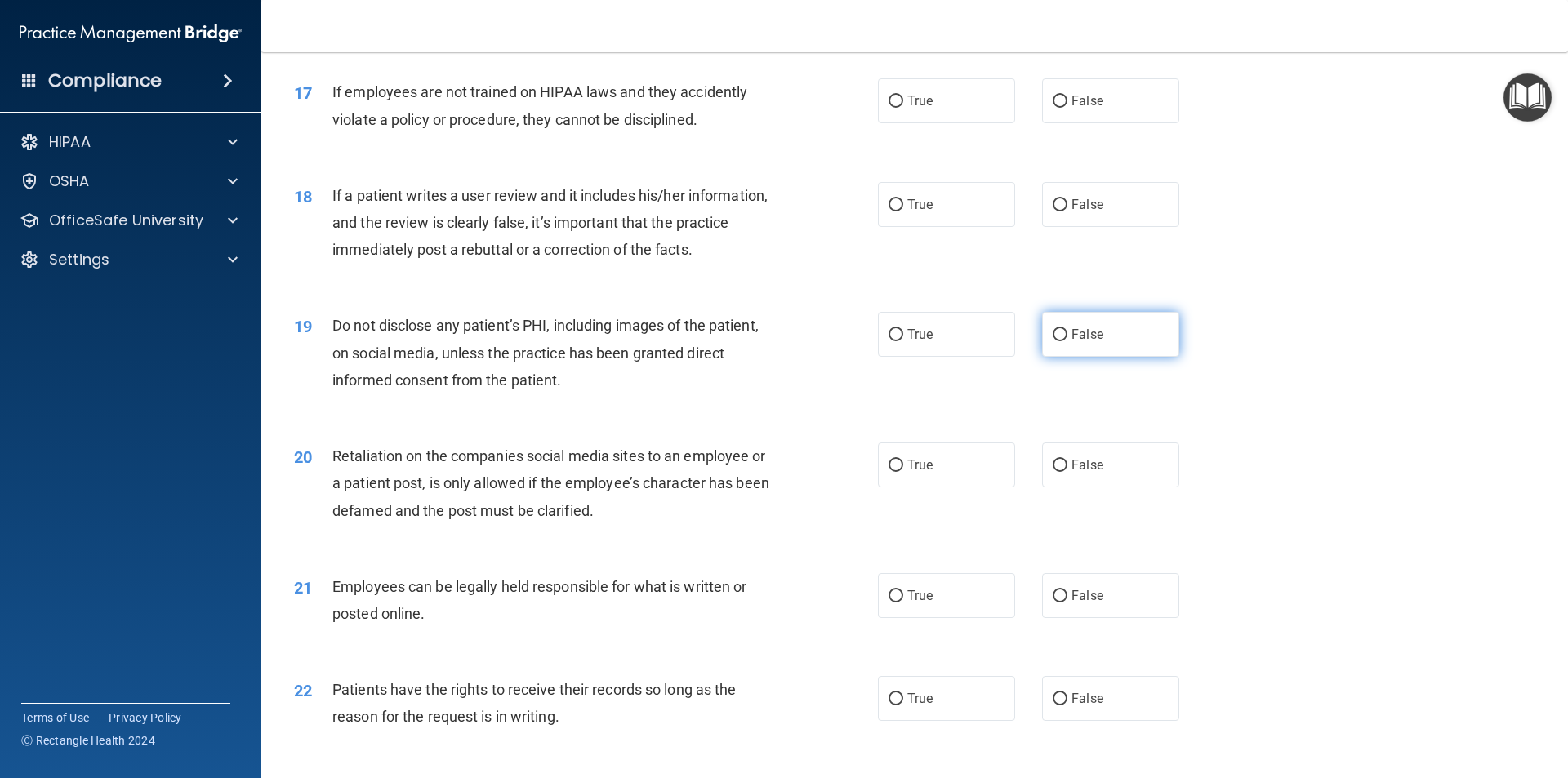
scroll to position [2367, 0]
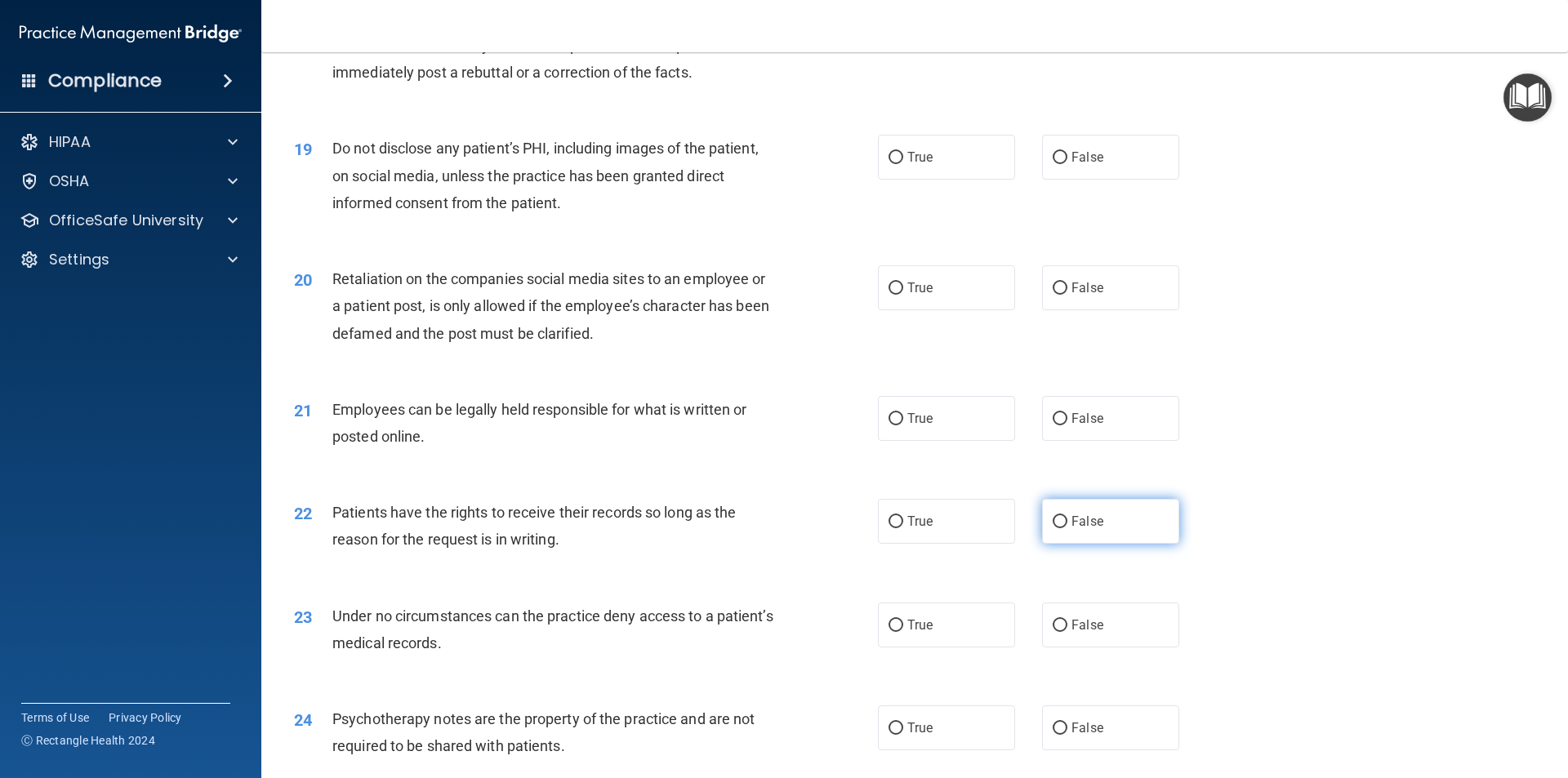
click at [1154, 544] on label "False" at bounding box center [1110, 521] width 137 height 45
click at [1067, 529] on input "False" at bounding box center [1060, 522] width 14 height 13
radio input "true"
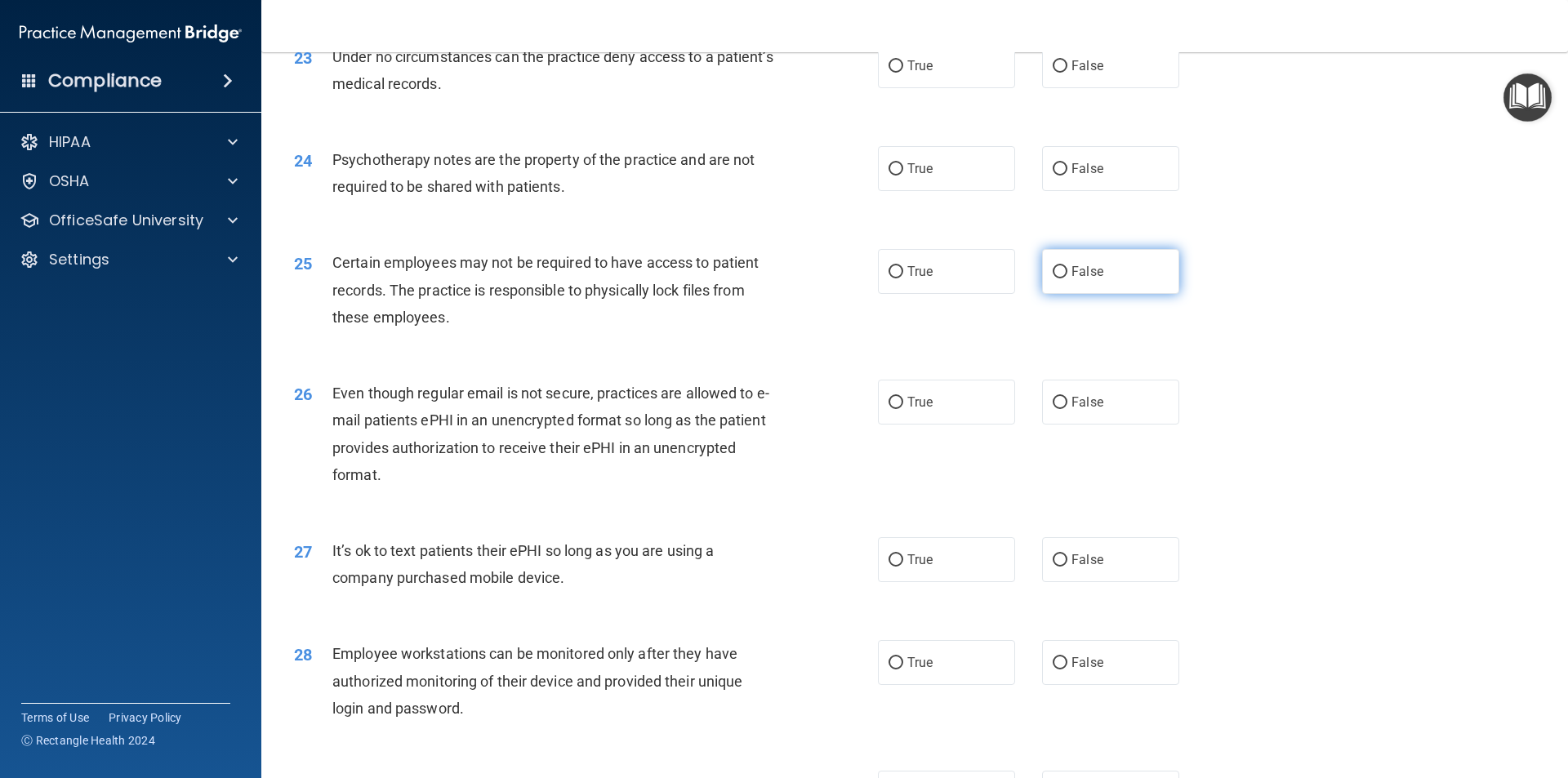
scroll to position [2939, 0]
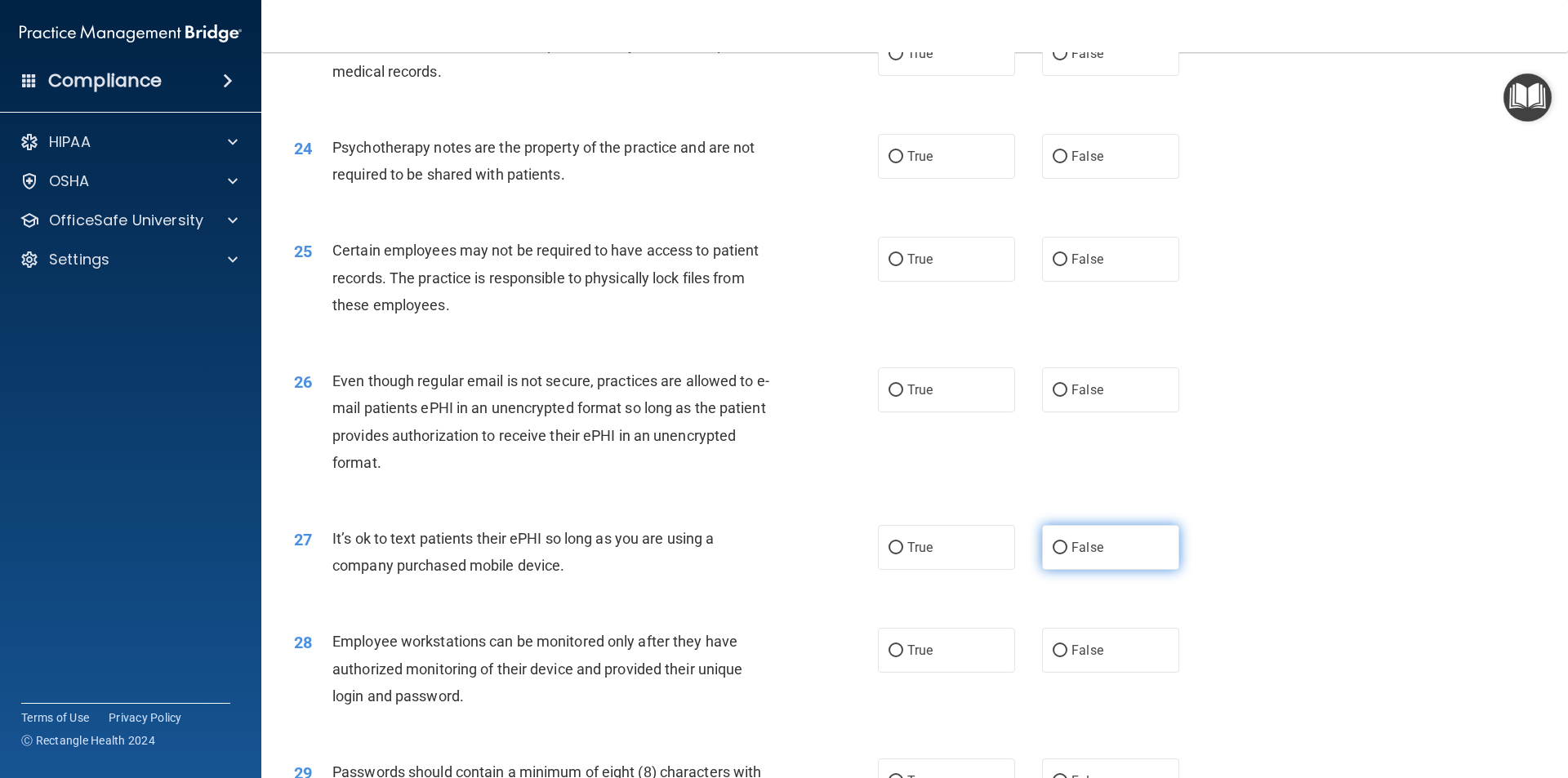
click at [1089, 556] on span "False" at bounding box center [1087, 547] width 32 height 15
click at [1067, 555] on input "False" at bounding box center [1060, 548] width 14 height 13
radio input "true"
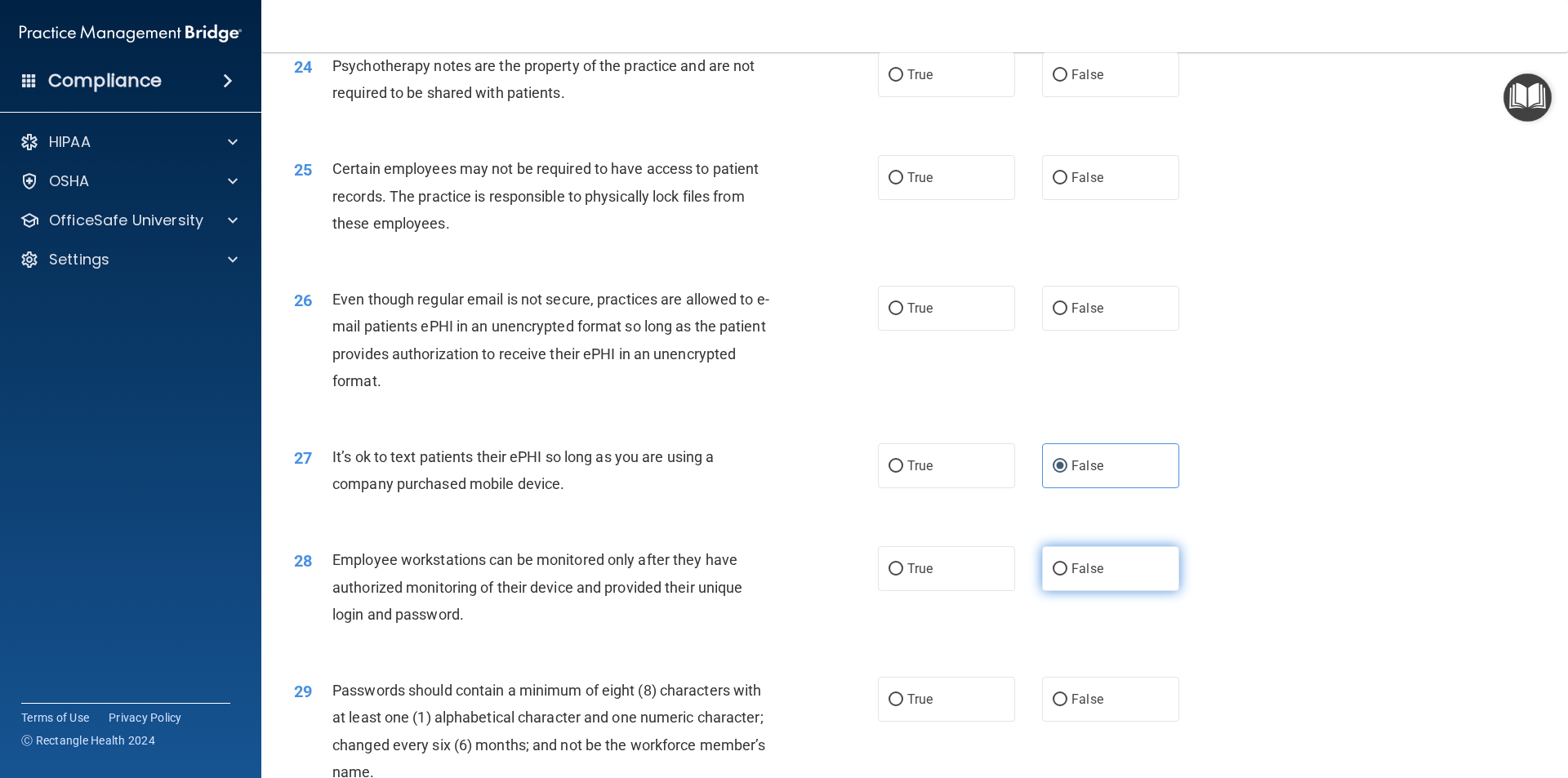
click at [1098, 588] on label "False" at bounding box center [1110, 569] width 137 height 45
click at [1067, 575] on input "False" at bounding box center [1060, 570] width 14 height 13
radio input "true"
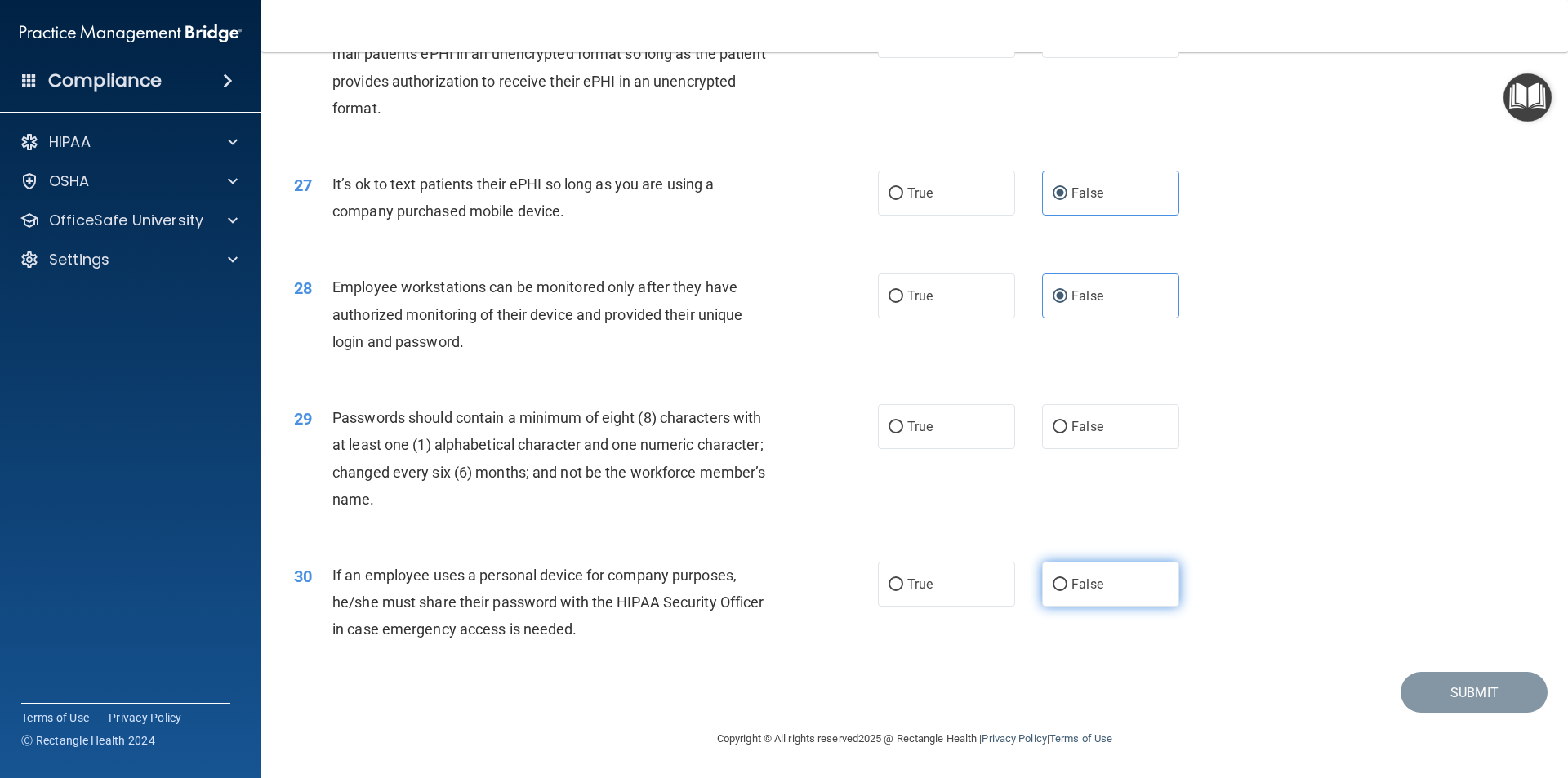
click at [1107, 574] on label "False" at bounding box center [1110, 584] width 137 height 45
click at [1067, 579] on input "False" at bounding box center [1060, 585] width 14 height 13
radio input "true"
click at [918, 433] on span "True" at bounding box center [920, 426] width 25 height 15
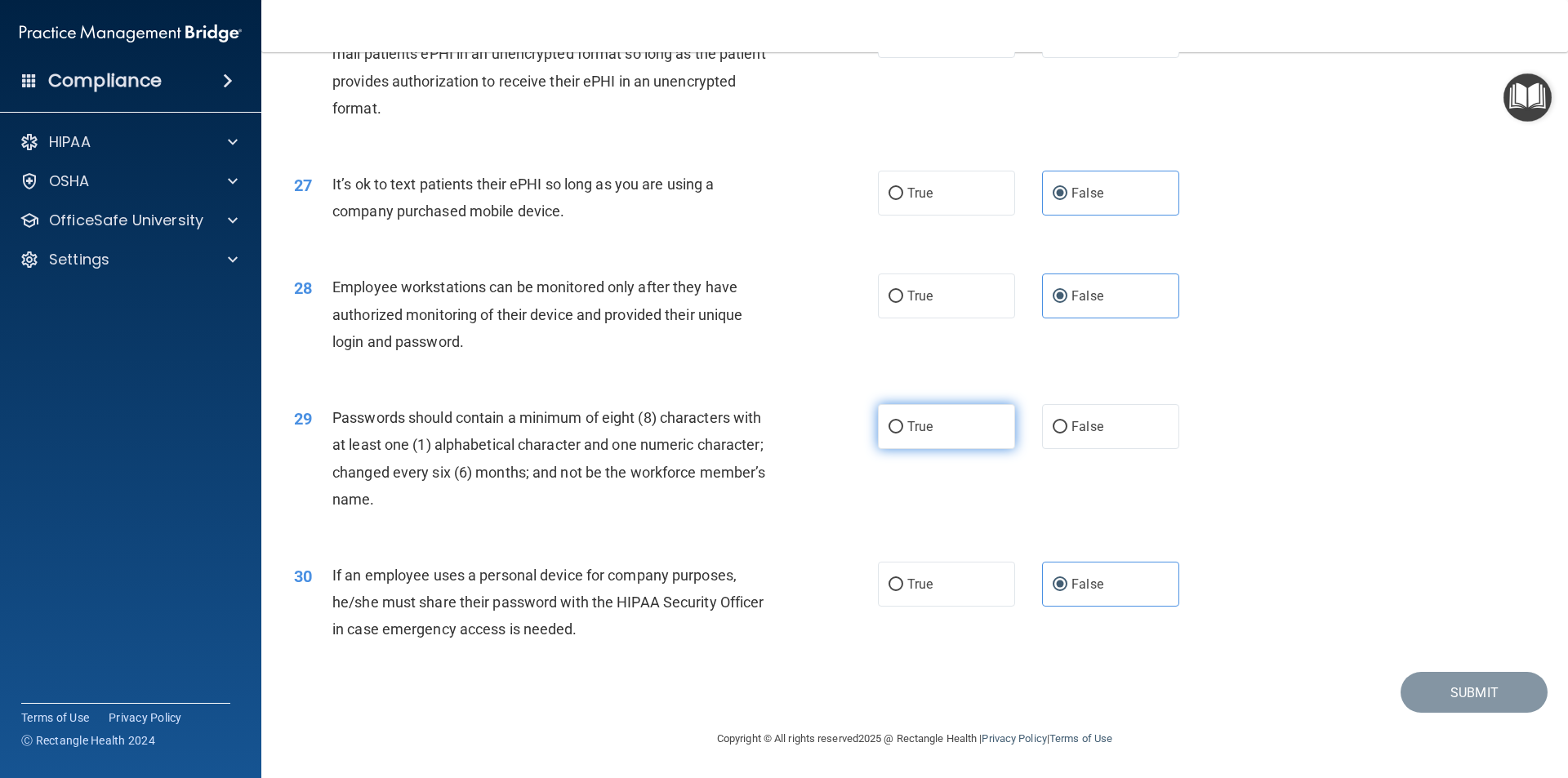
click at [903, 433] on input "True" at bounding box center [895, 428] width 14 height 13
radio input "true"
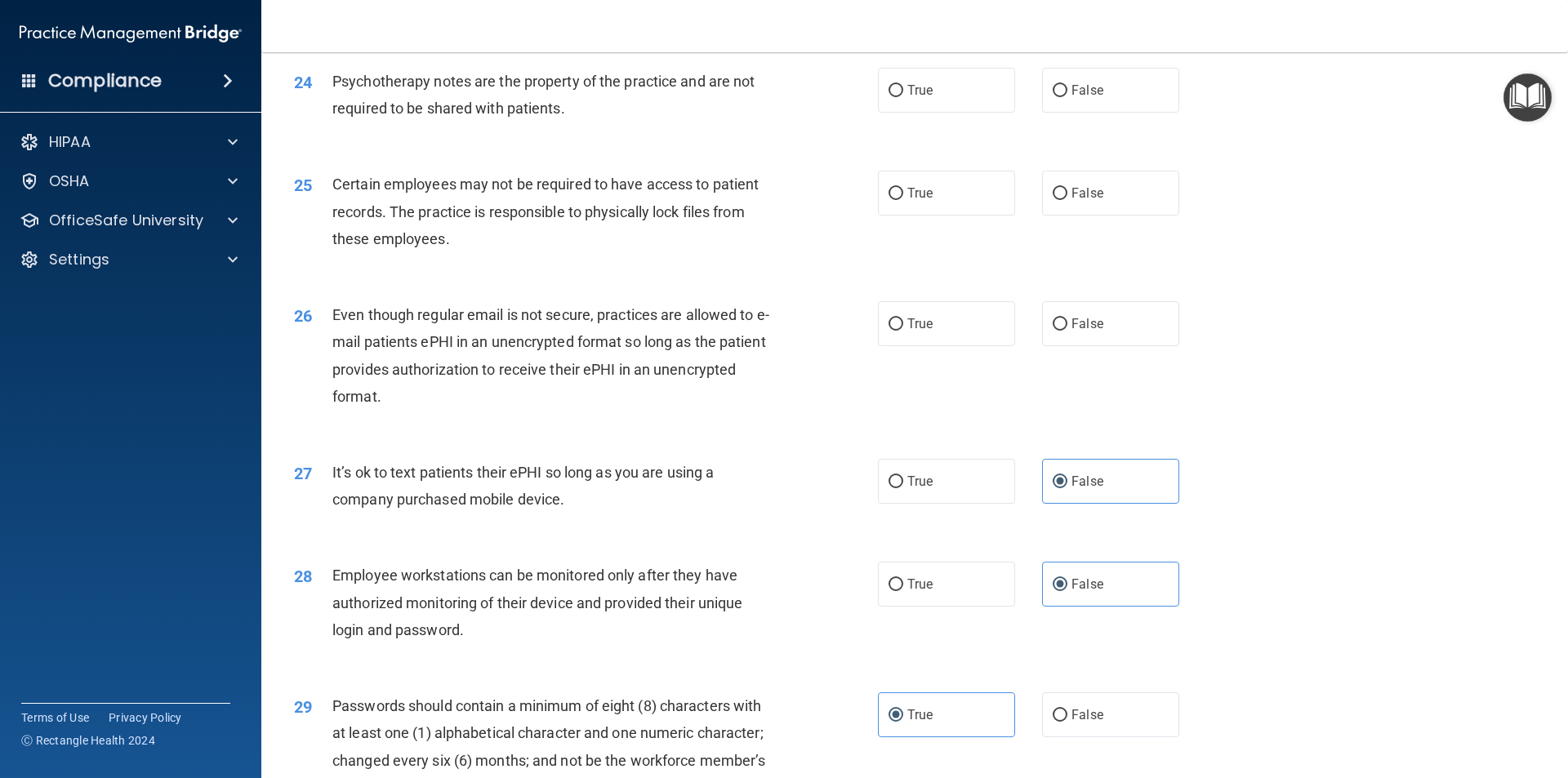
scroll to position [2994, 0]
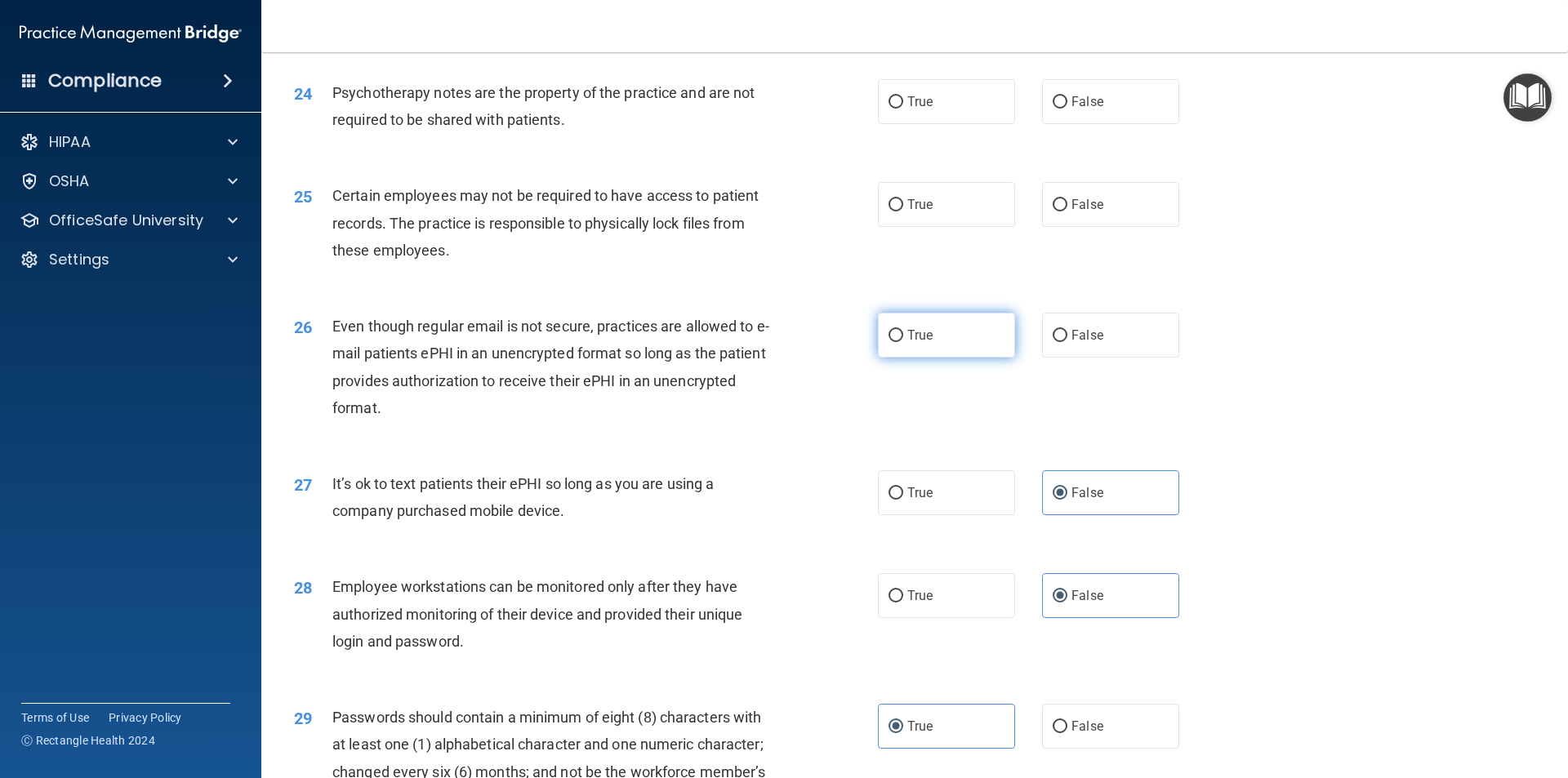
click at [914, 343] on span "True" at bounding box center [920, 335] width 25 height 15
click at [903, 342] on input "True" at bounding box center [895, 336] width 14 height 13
radio input "true"
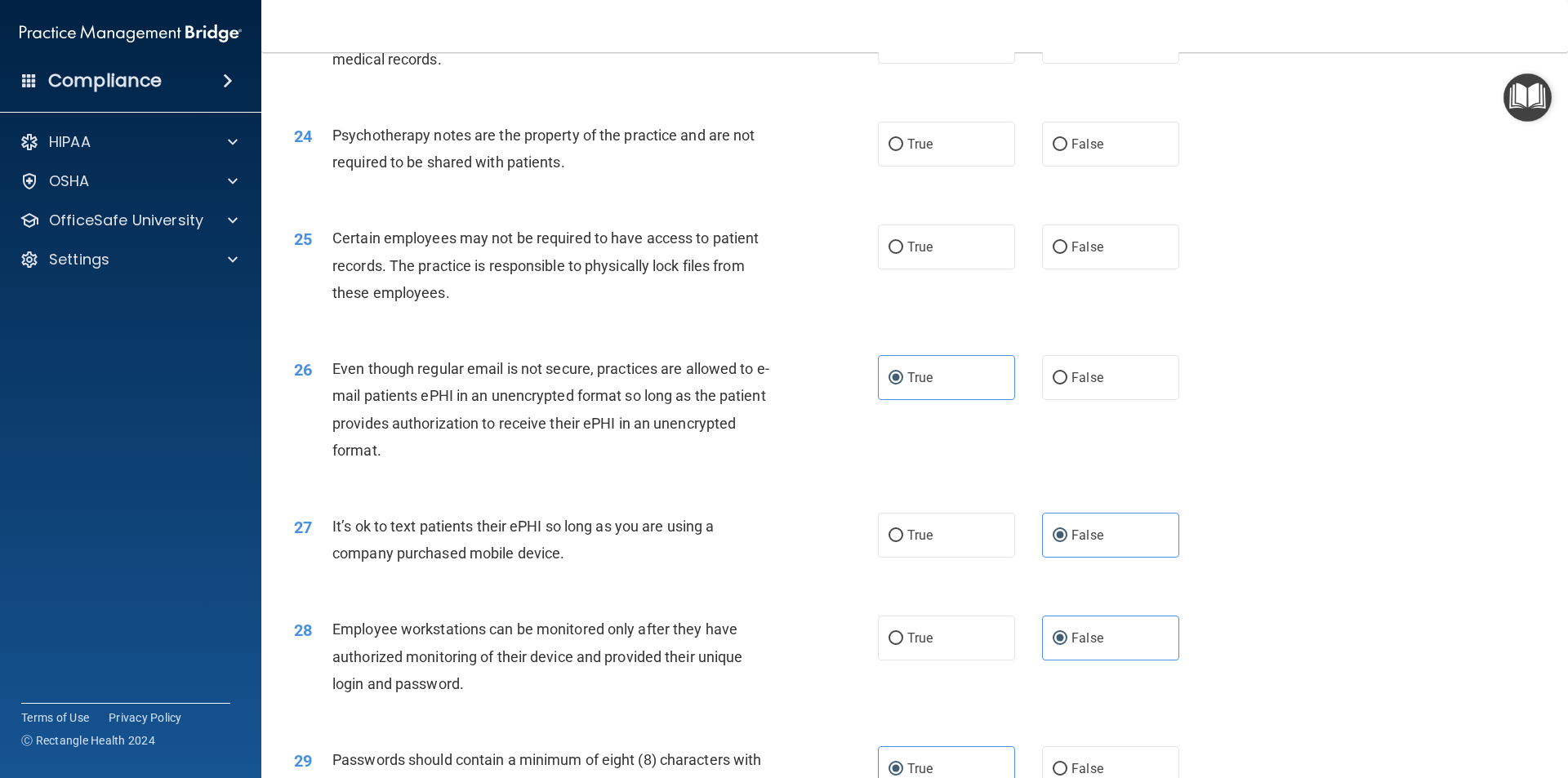
scroll to position [2912, 0]
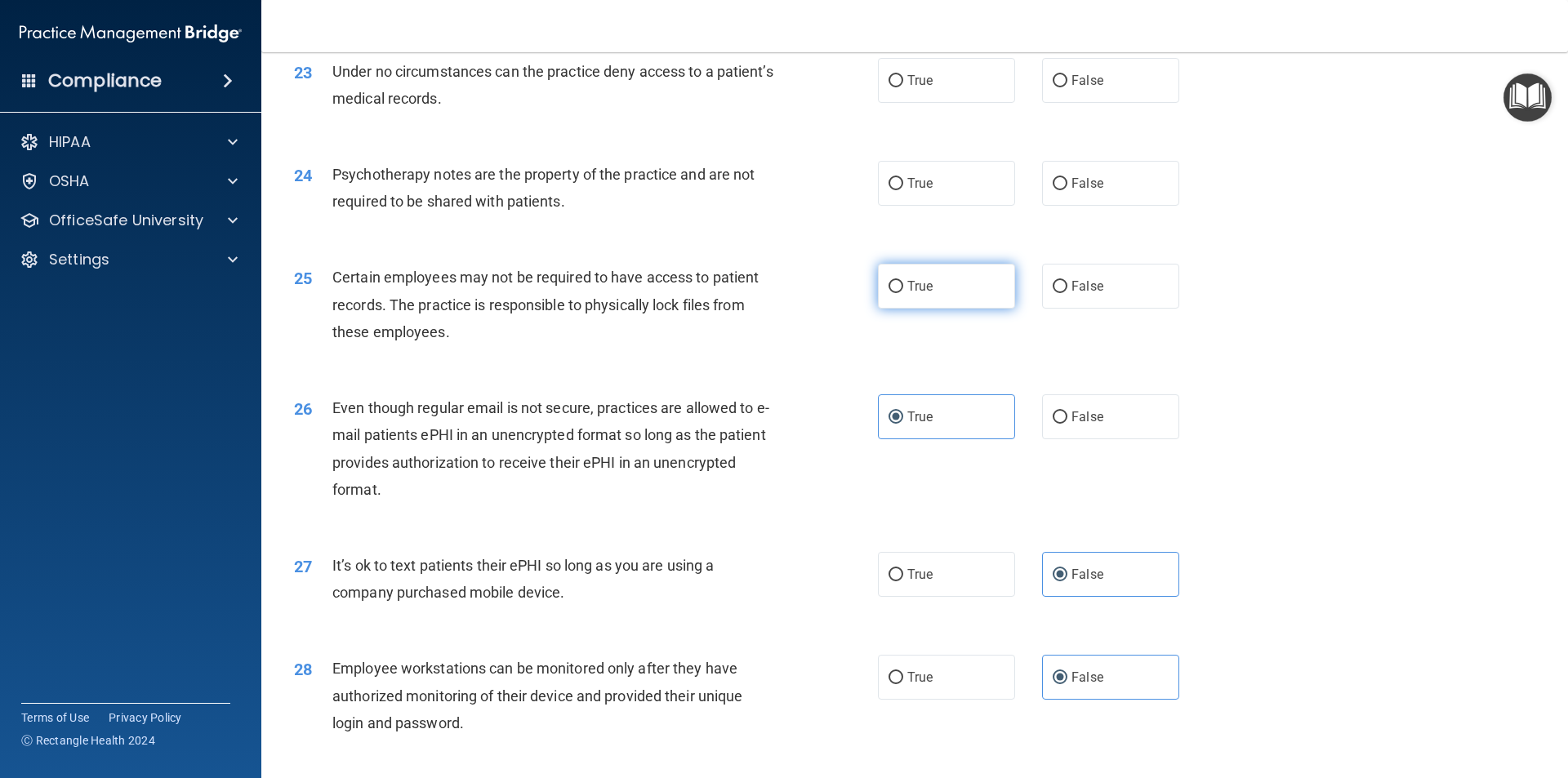
click at [956, 308] on label "True" at bounding box center [947, 286] width 137 height 45
click at [903, 293] on input "True" at bounding box center [895, 287] width 14 height 13
radio input "true"
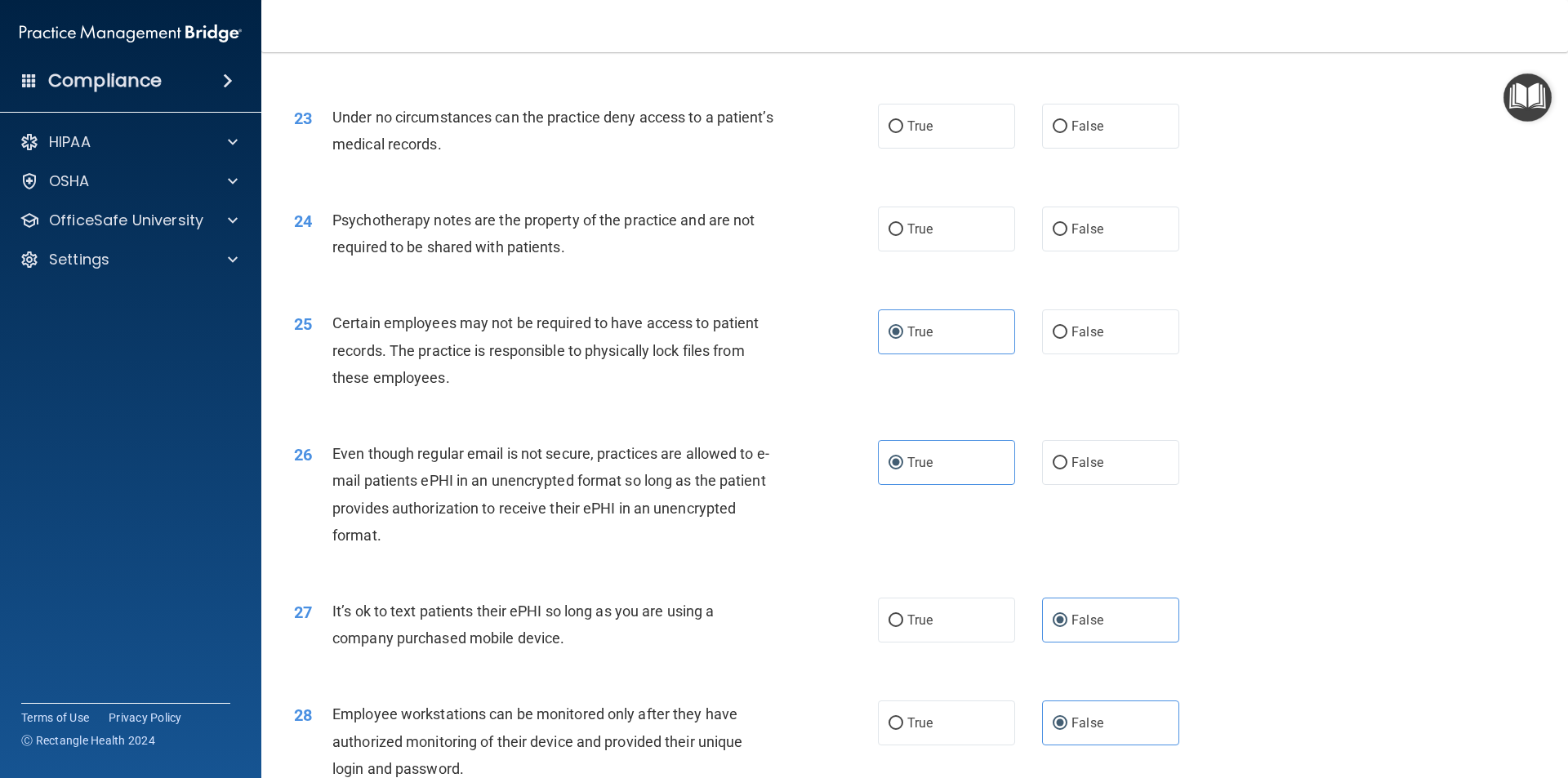
scroll to position [2830, 0]
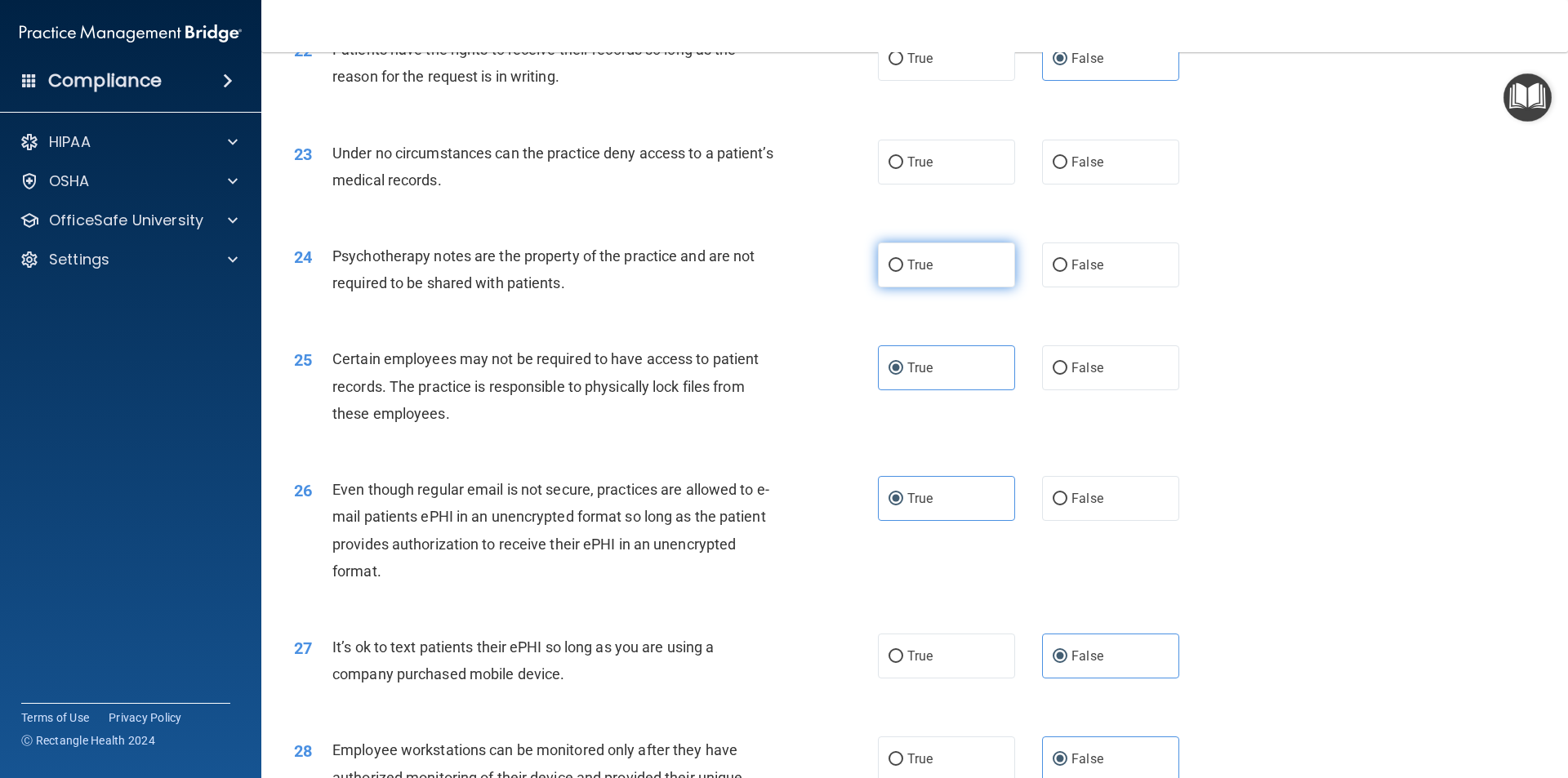
click at [965, 287] on label "True" at bounding box center [947, 265] width 137 height 45
click at [903, 272] on input "True" at bounding box center [895, 266] width 14 height 13
radio input "true"
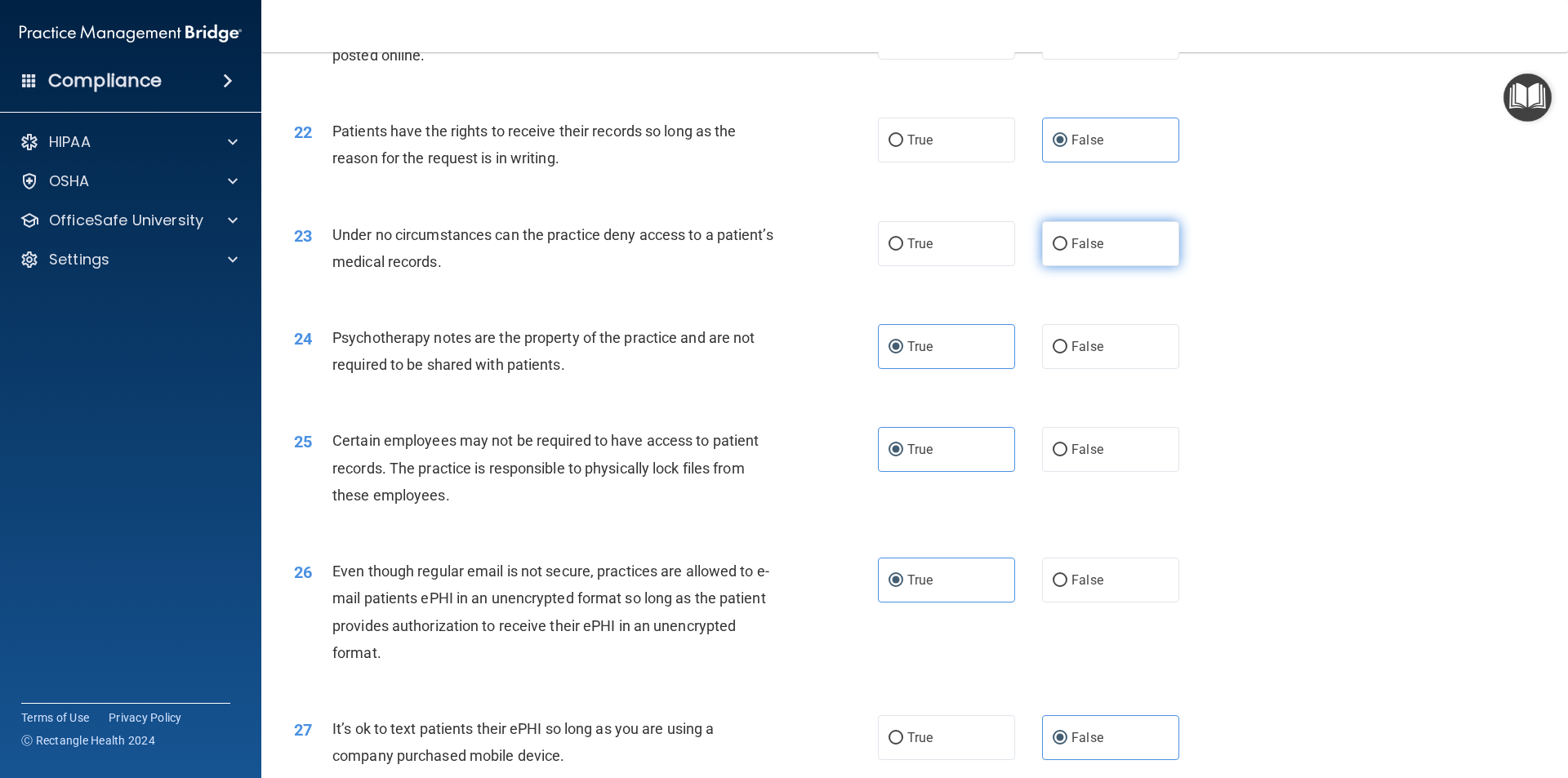
click at [1080, 267] on label "False" at bounding box center [1110, 244] width 137 height 45
click at [1067, 250] on input "False" at bounding box center [1060, 245] width 14 height 13
radio input "true"
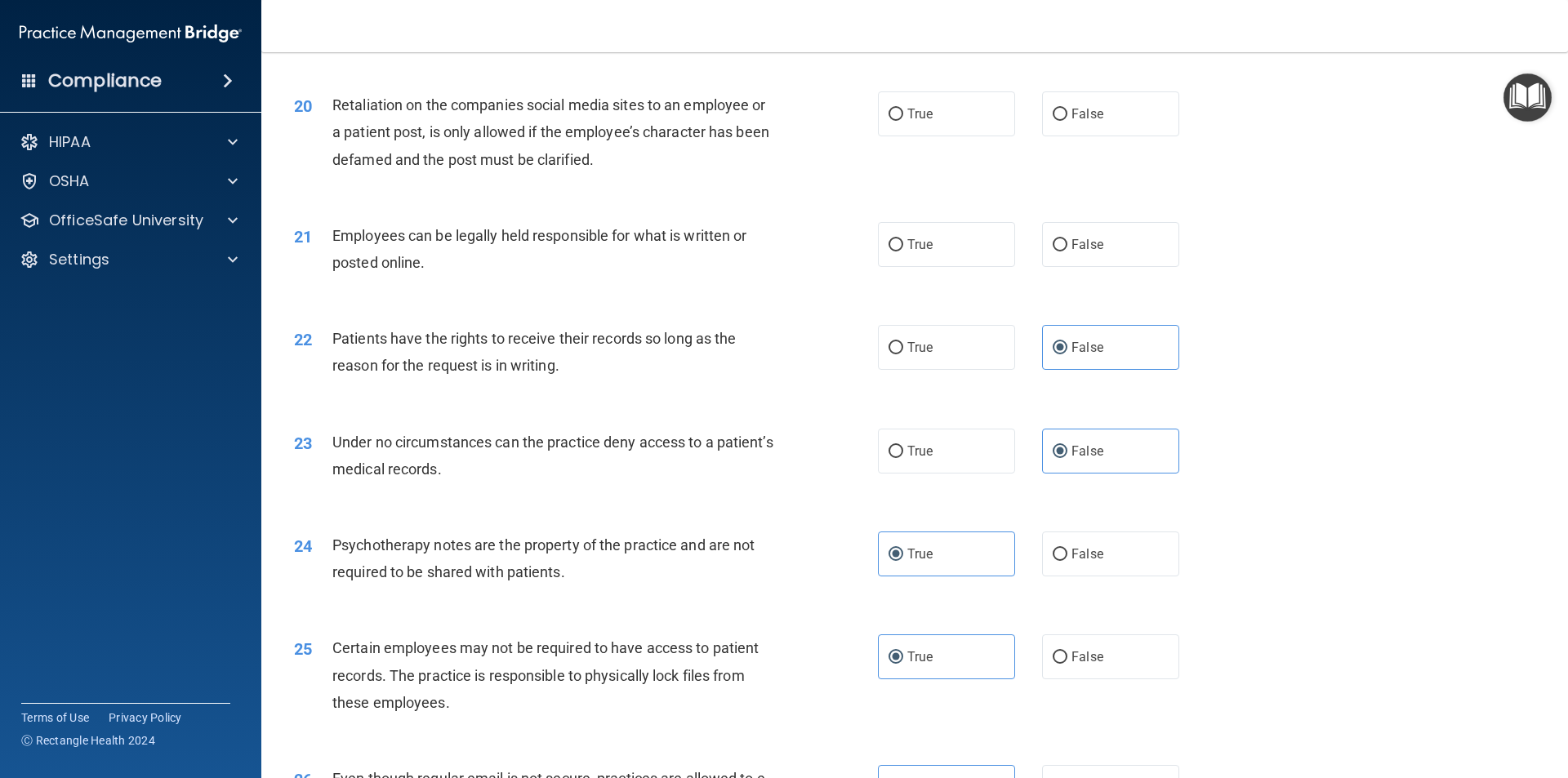
scroll to position [2504, 0]
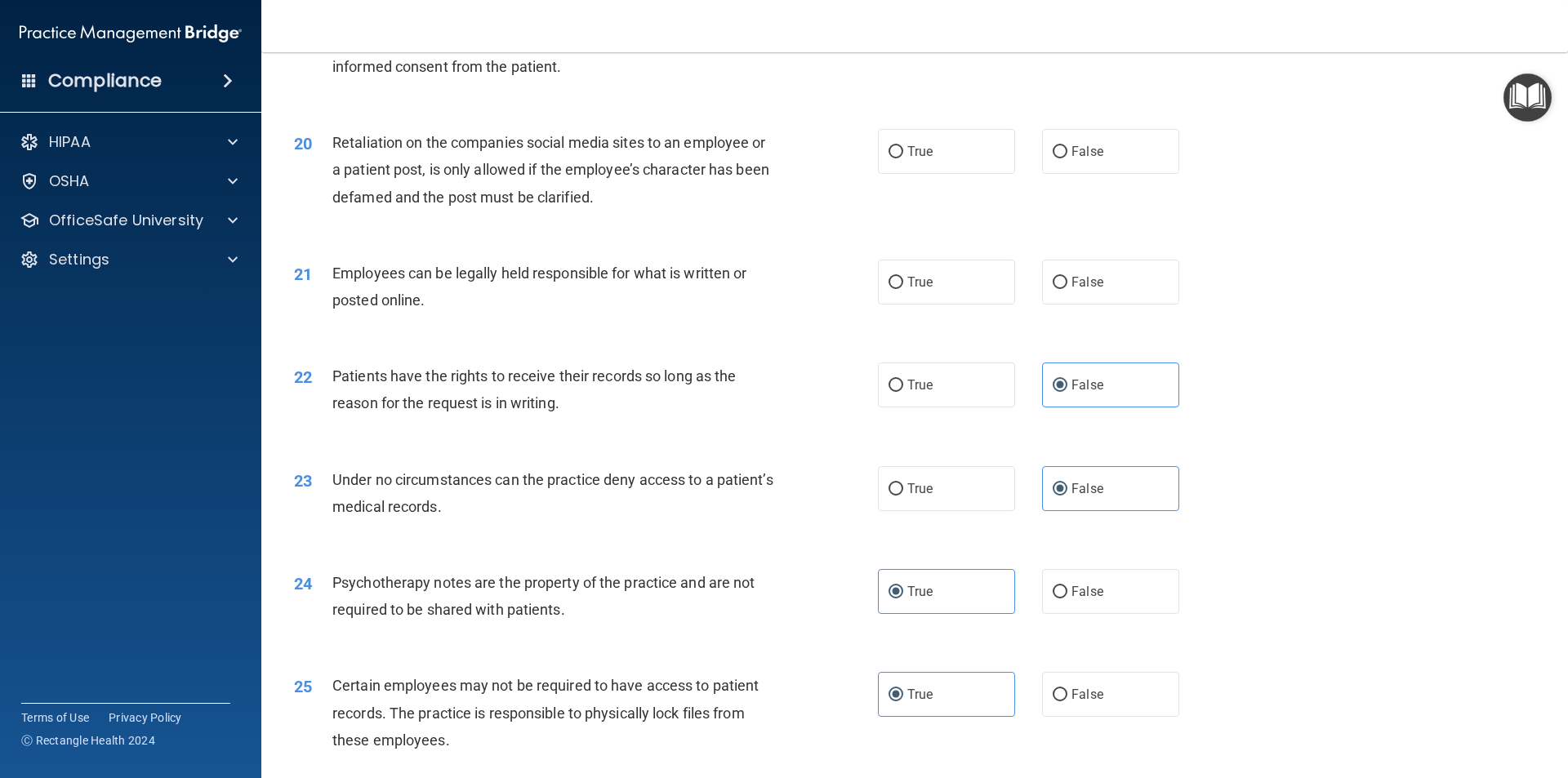
click at [937, 273] on div "21 Employees can be legally held responsible for what is written or posted onli…" at bounding box center [914, 291] width 1265 height 103
click at [958, 304] on label "True" at bounding box center [947, 282] width 137 height 45
click at [903, 289] on input "True" at bounding box center [895, 283] width 14 height 13
radio input "true"
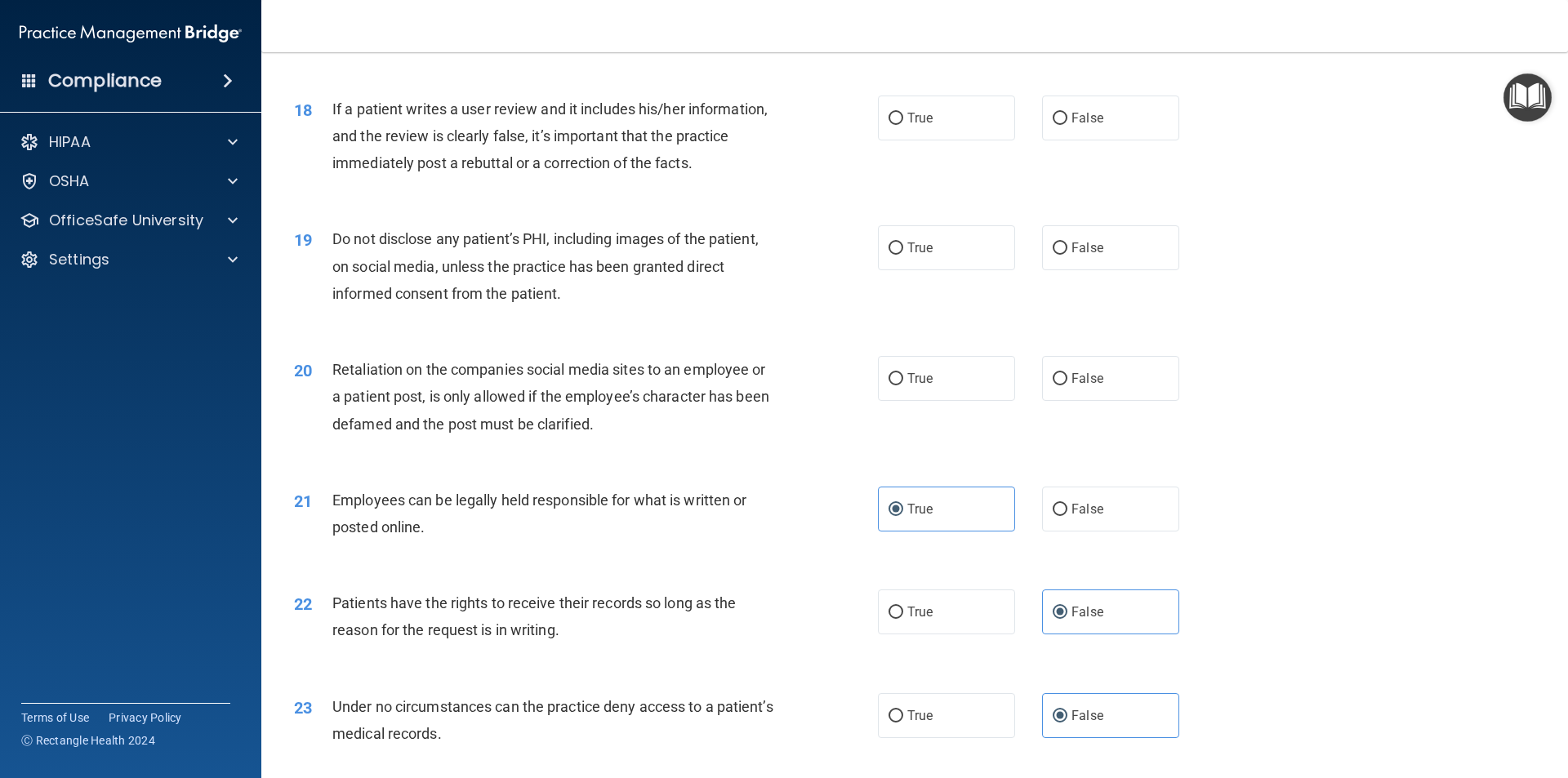
scroll to position [2259, 0]
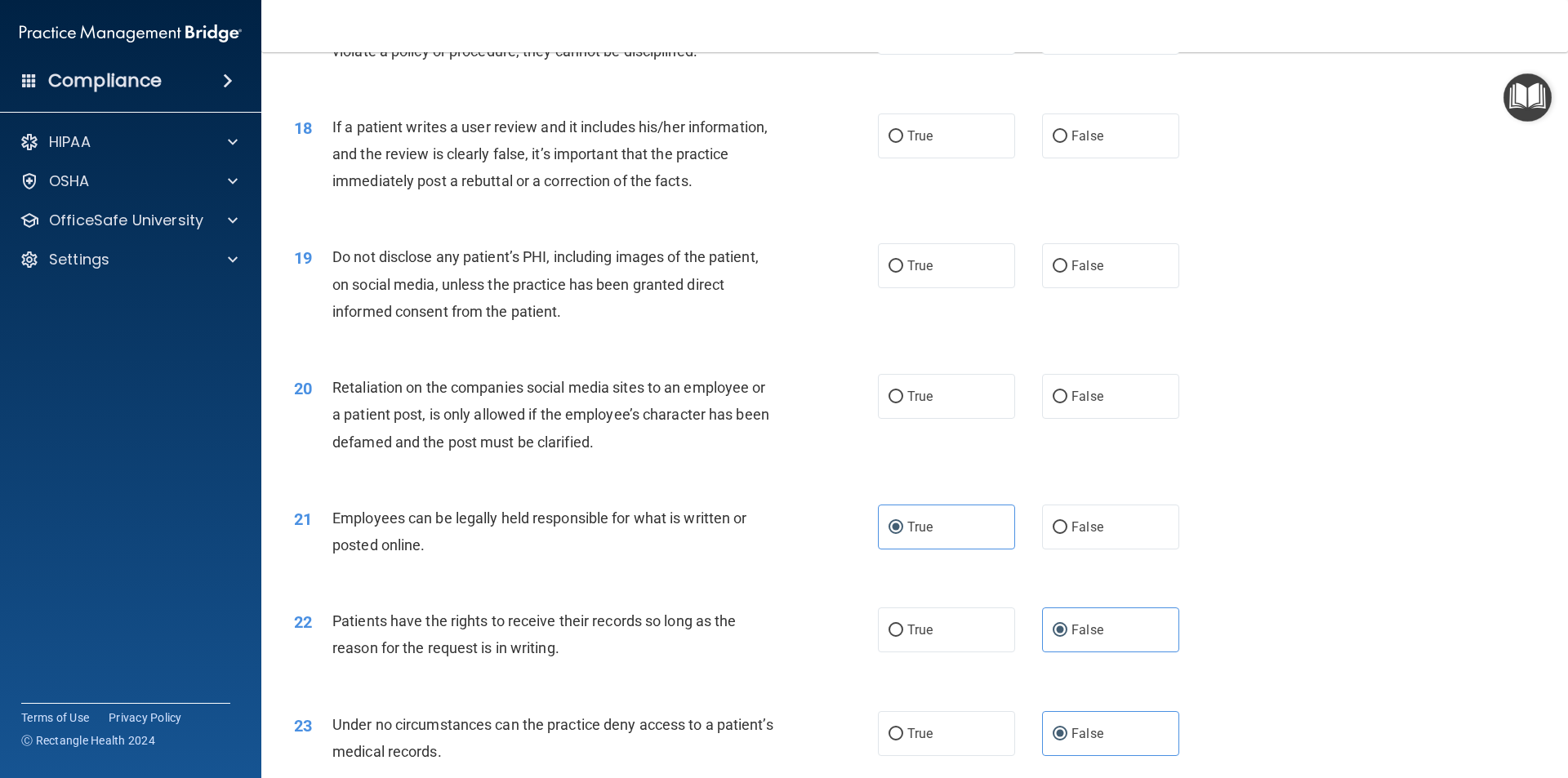
drag, startPoint x: 1119, startPoint y: 294, endPoint x: 1037, endPoint y: 240, distance: 98.2
click at [1119, 288] on label "False" at bounding box center [1110, 266] width 137 height 45
click at [1067, 273] on input "False" at bounding box center [1060, 267] width 14 height 13
radio input "true"
click at [968, 144] on label "True" at bounding box center [947, 136] width 137 height 45
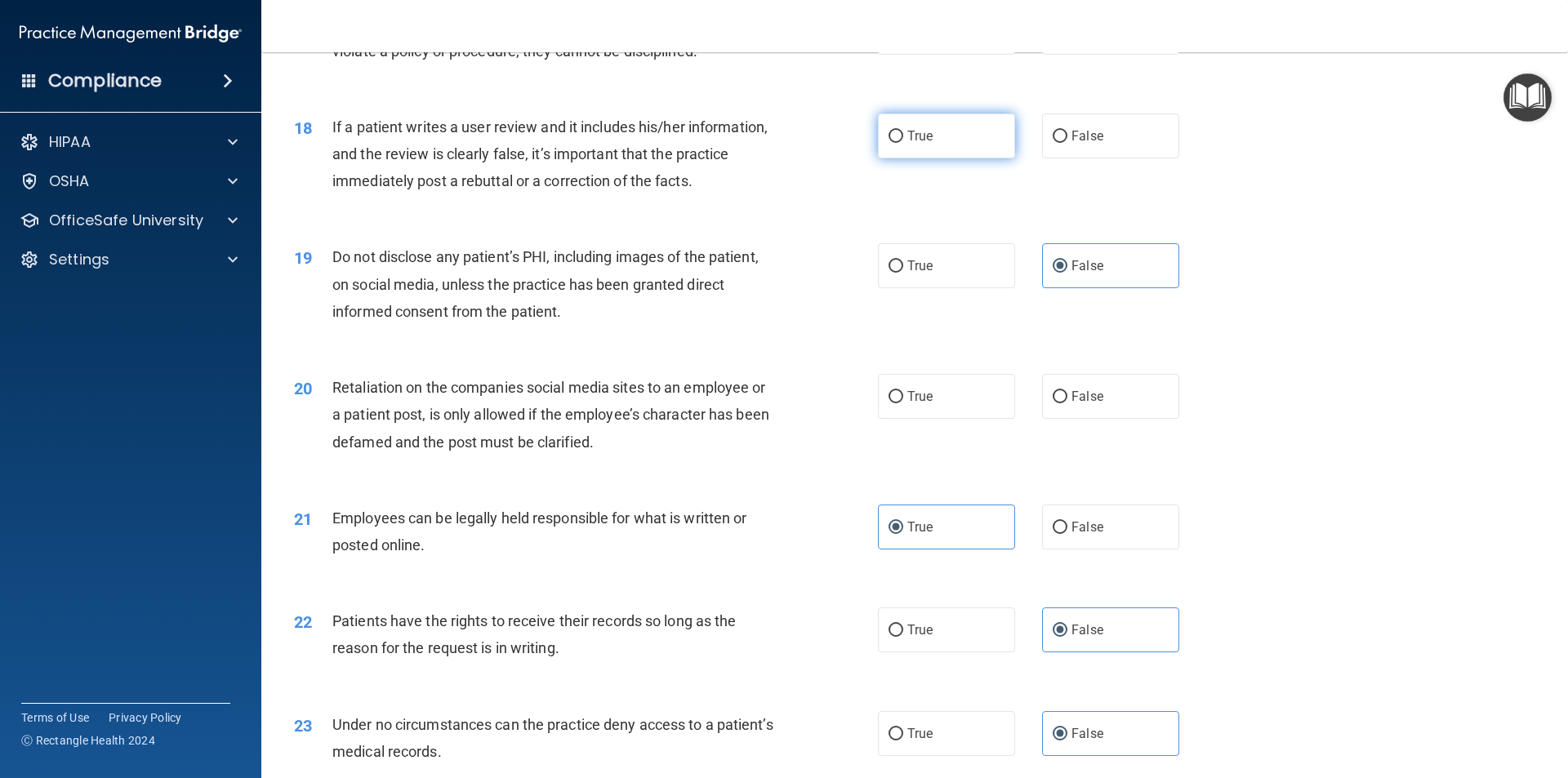
click at [903, 143] on input "True" at bounding box center [895, 137] width 14 height 13
radio input "true"
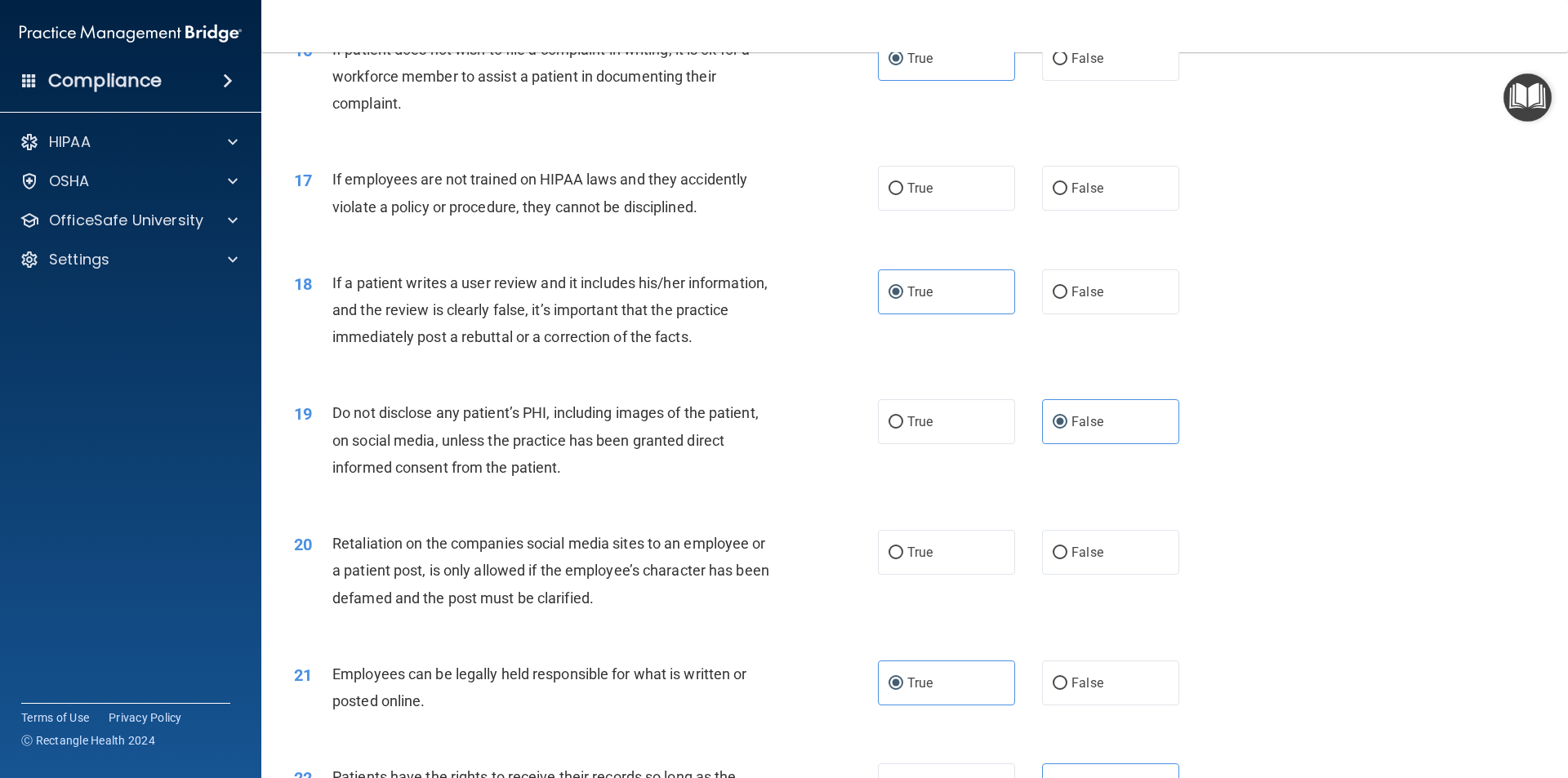
scroll to position [2095, 0]
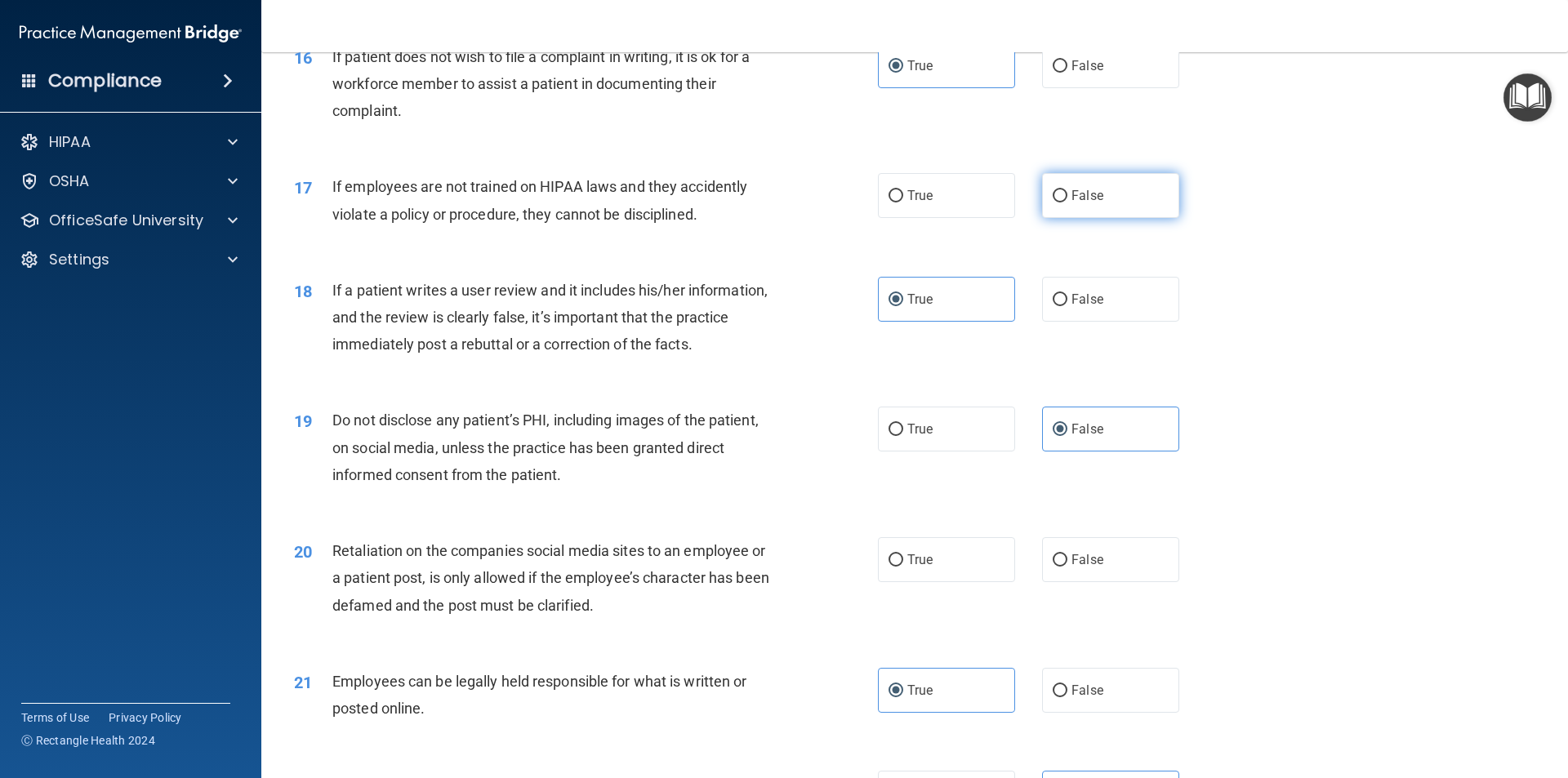
click at [1090, 218] on label "False" at bounding box center [1110, 195] width 137 height 45
click at [1067, 203] on input "False" at bounding box center [1060, 196] width 14 height 13
radio input "true"
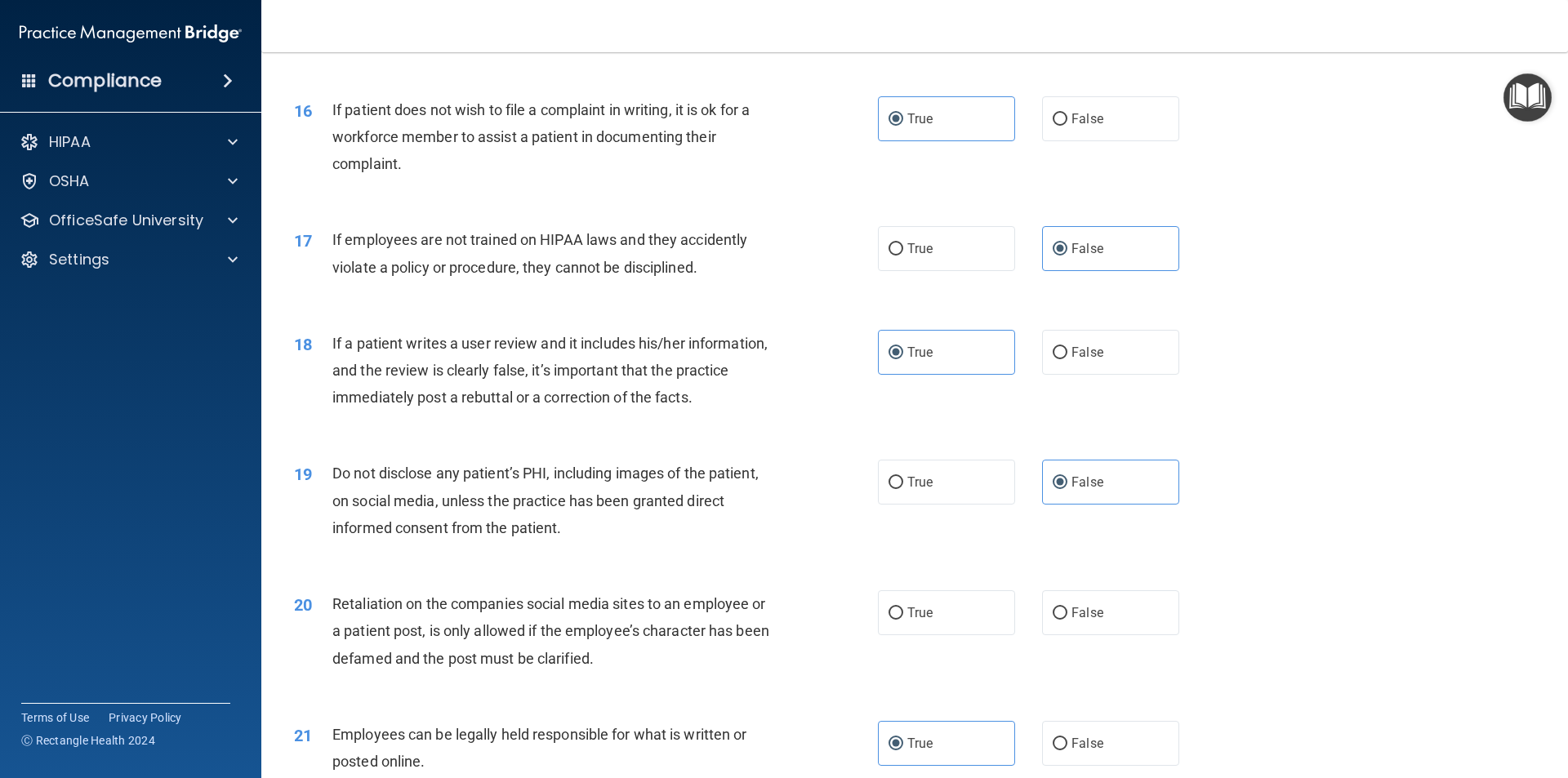
scroll to position [2014, 0]
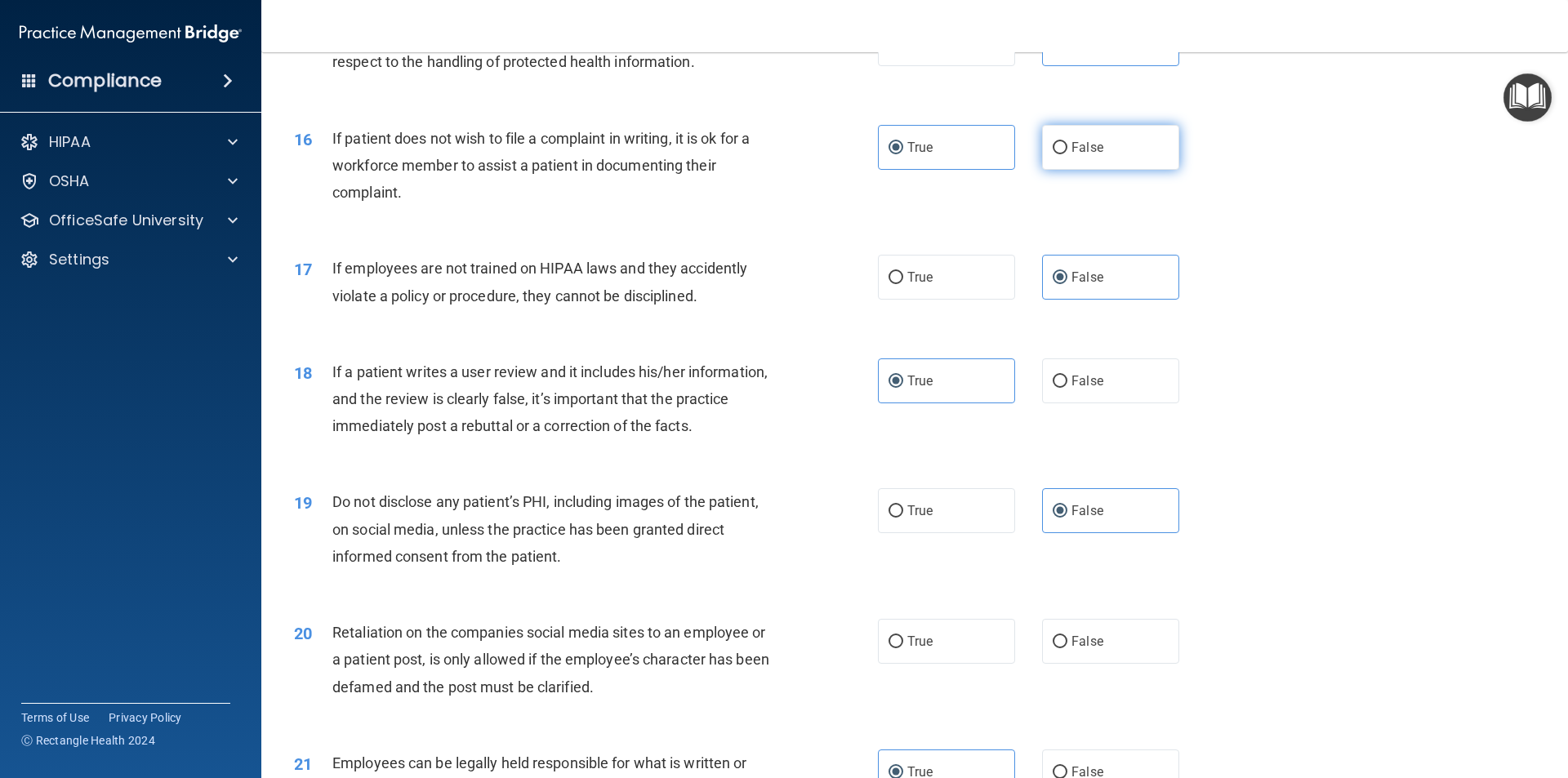
click at [1104, 170] on label "False" at bounding box center [1110, 148] width 137 height 45
click at [1067, 154] on input "False" at bounding box center [1060, 149] width 14 height 13
radio input "true"
radio input "false"
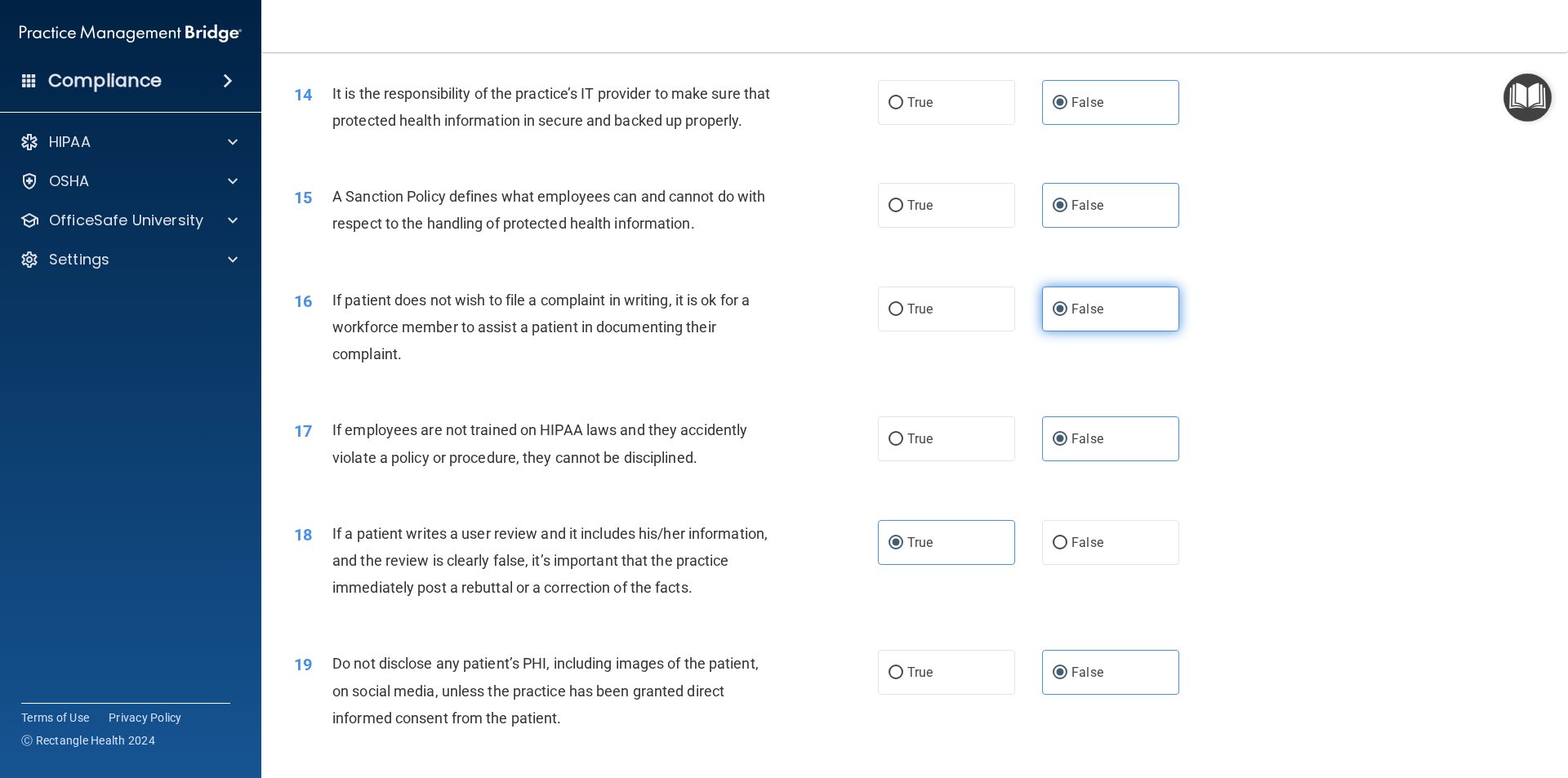
scroll to position [1850, 0]
click at [1135, 559] on label "False" at bounding box center [1110, 544] width 137 height 45
click at [1067, 551] on input "False" at bounding box center [1060, 545] width 14 height 13
radio input "true"
radio input "false"
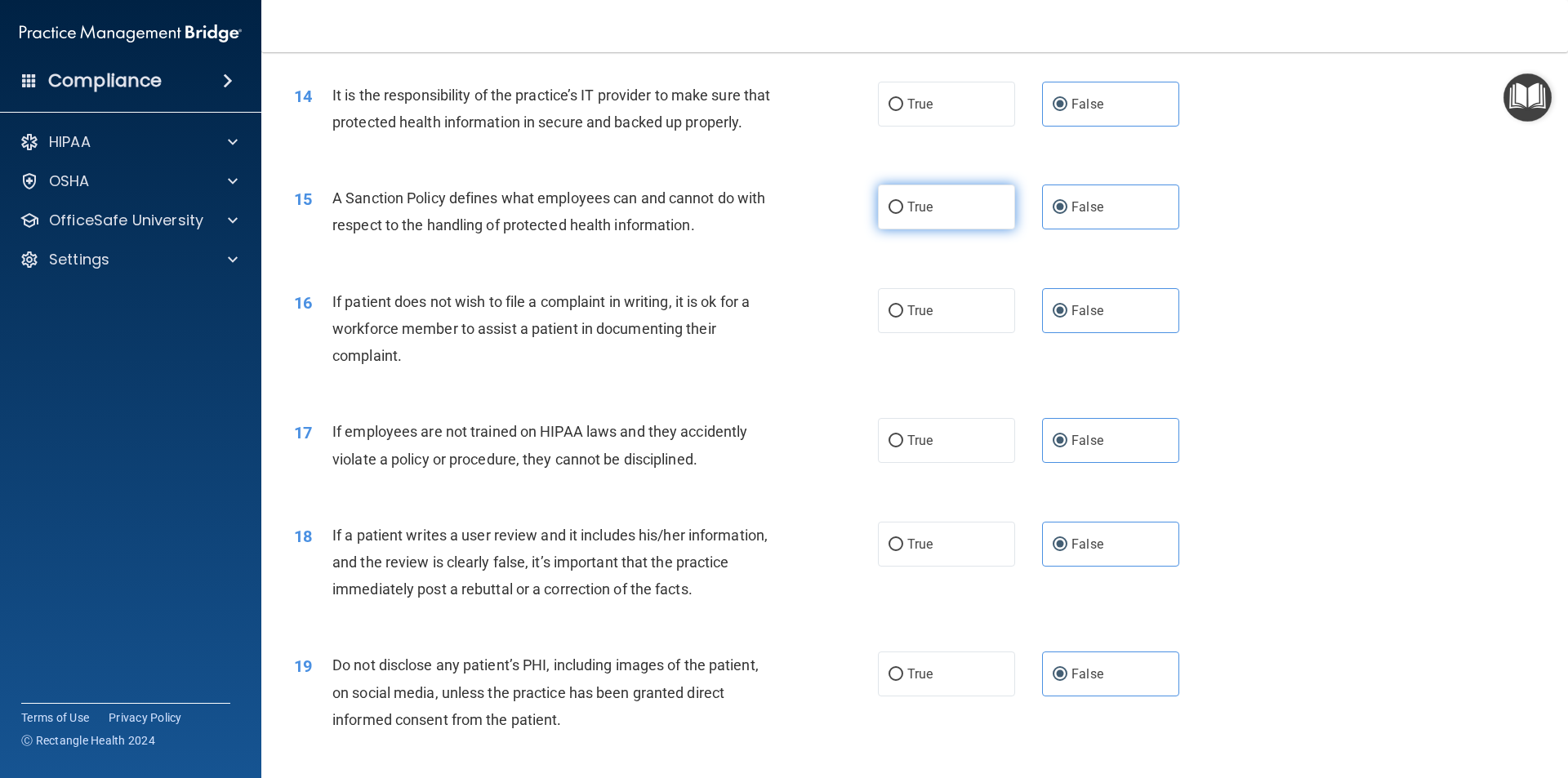
click at [983, 230] on label "True" at bounding box center [947, 207] width 137 height 45
click at [903, 214] on input "True" at bounding box center [895, 208] width 14 height 13
radio input "true"
radio input "false"
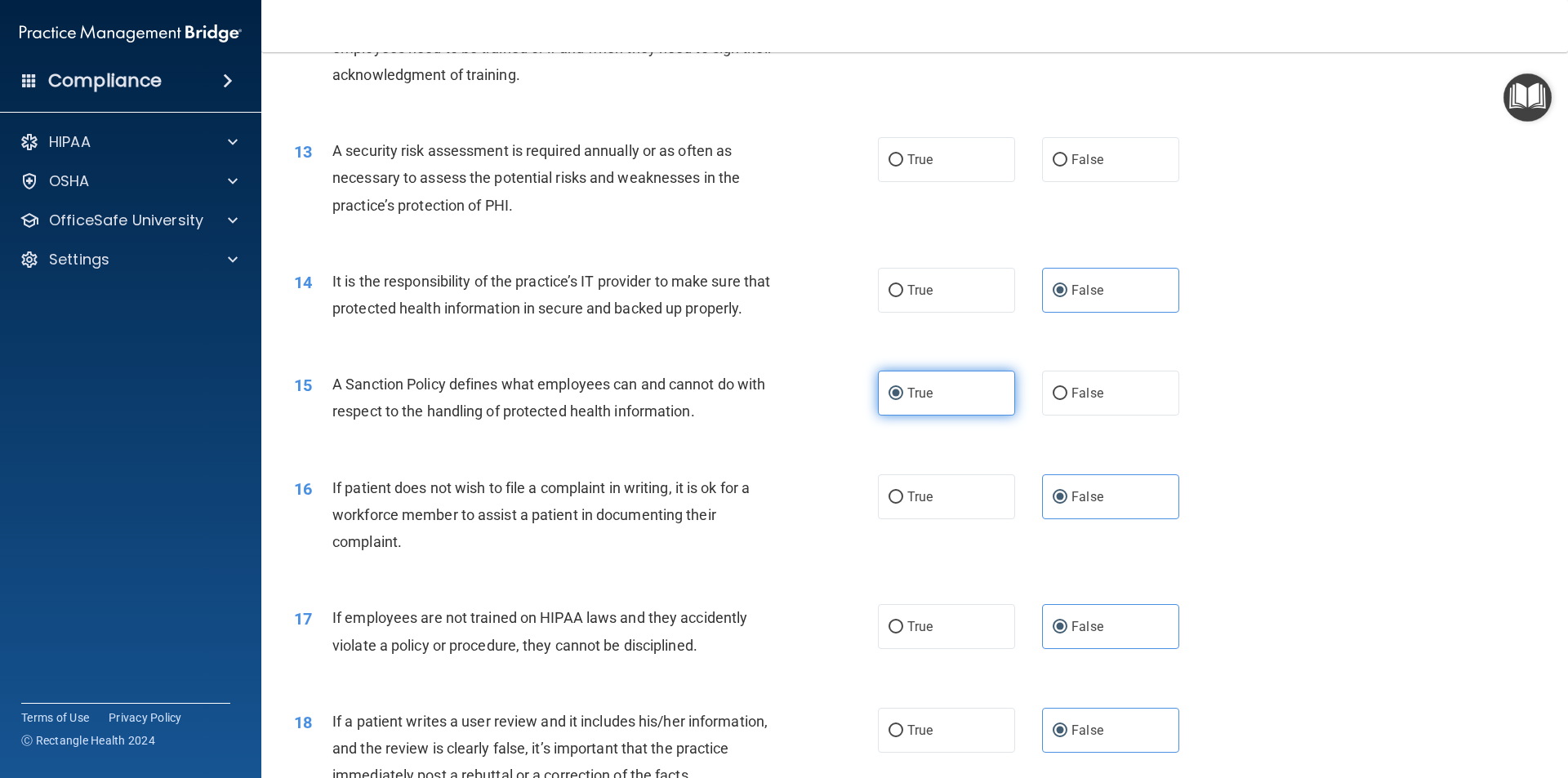
scroll to position [1606, 0]
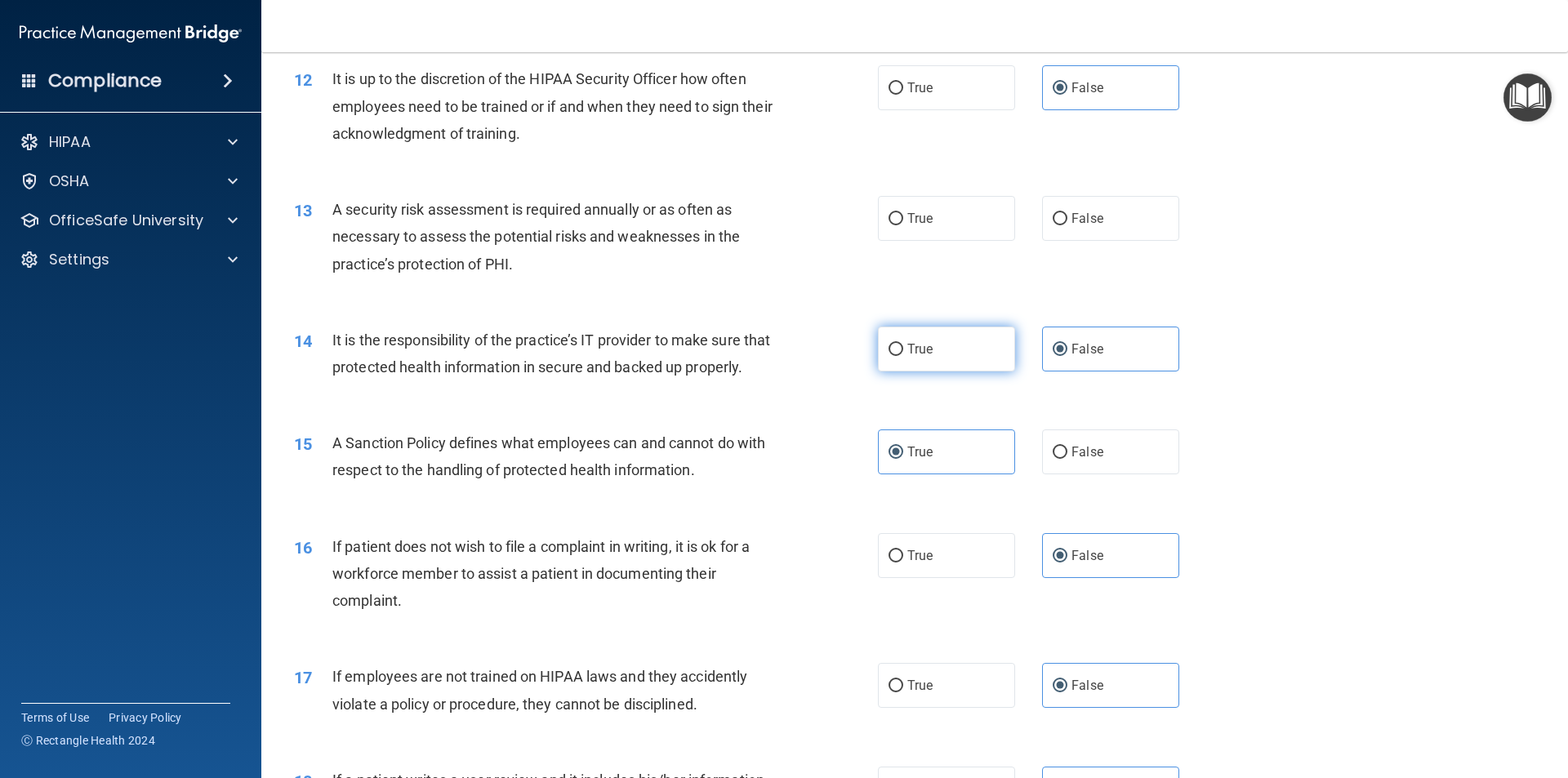
click at [1003, 346] on label "True" at bounding box center [947, 349] width 137 height 45
click at [903, 346] on input "True" at bounding box center [895, 350] width 14 height 13
radio input "true"
radio input "false"
click at [932, 205] on label "True" at bounding box center [947, 219] width 137 height 45
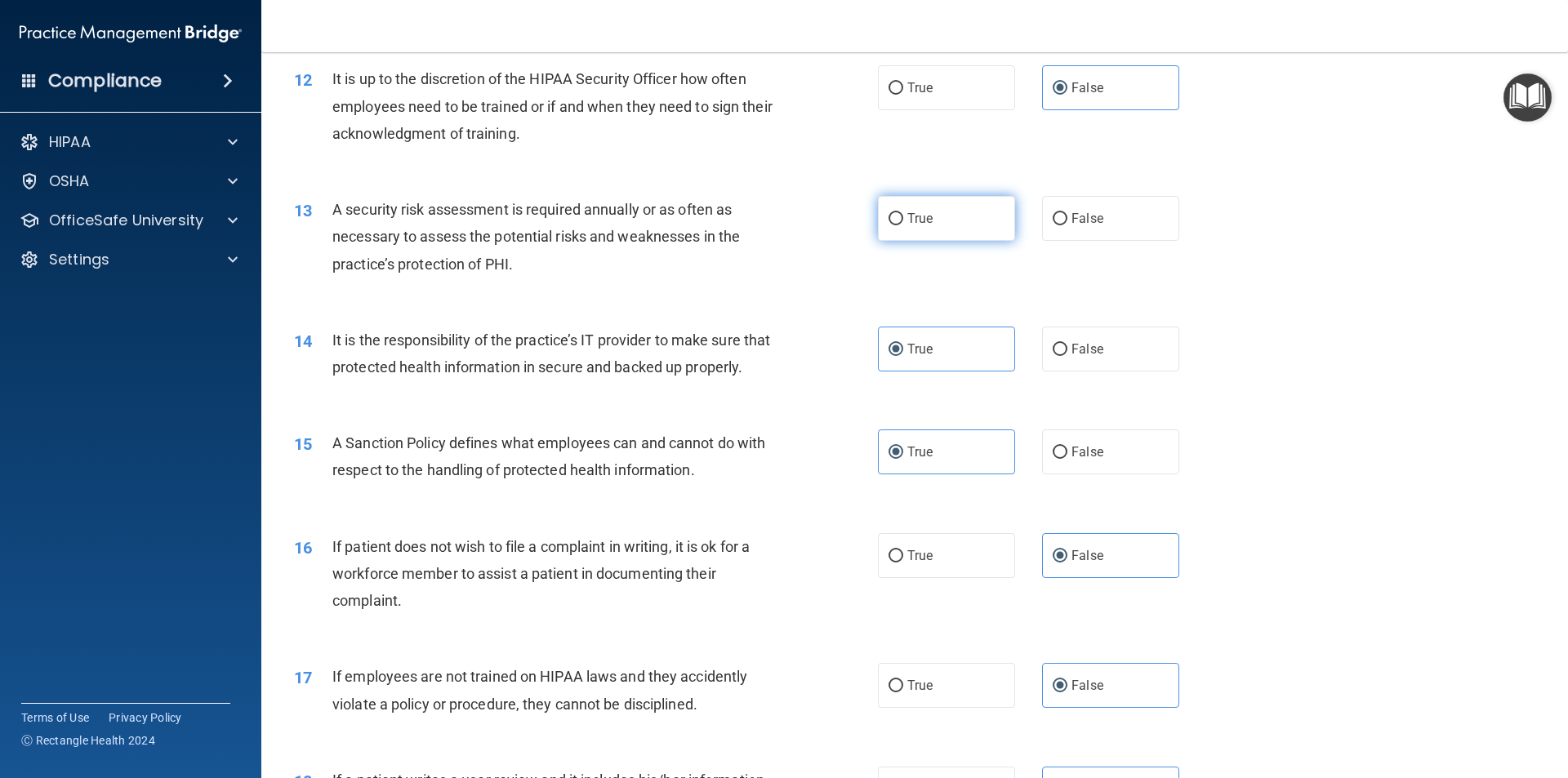
click at [903, 213] on input "True" at bounding box center [895, 220] width 14 height 13
radio input "true"
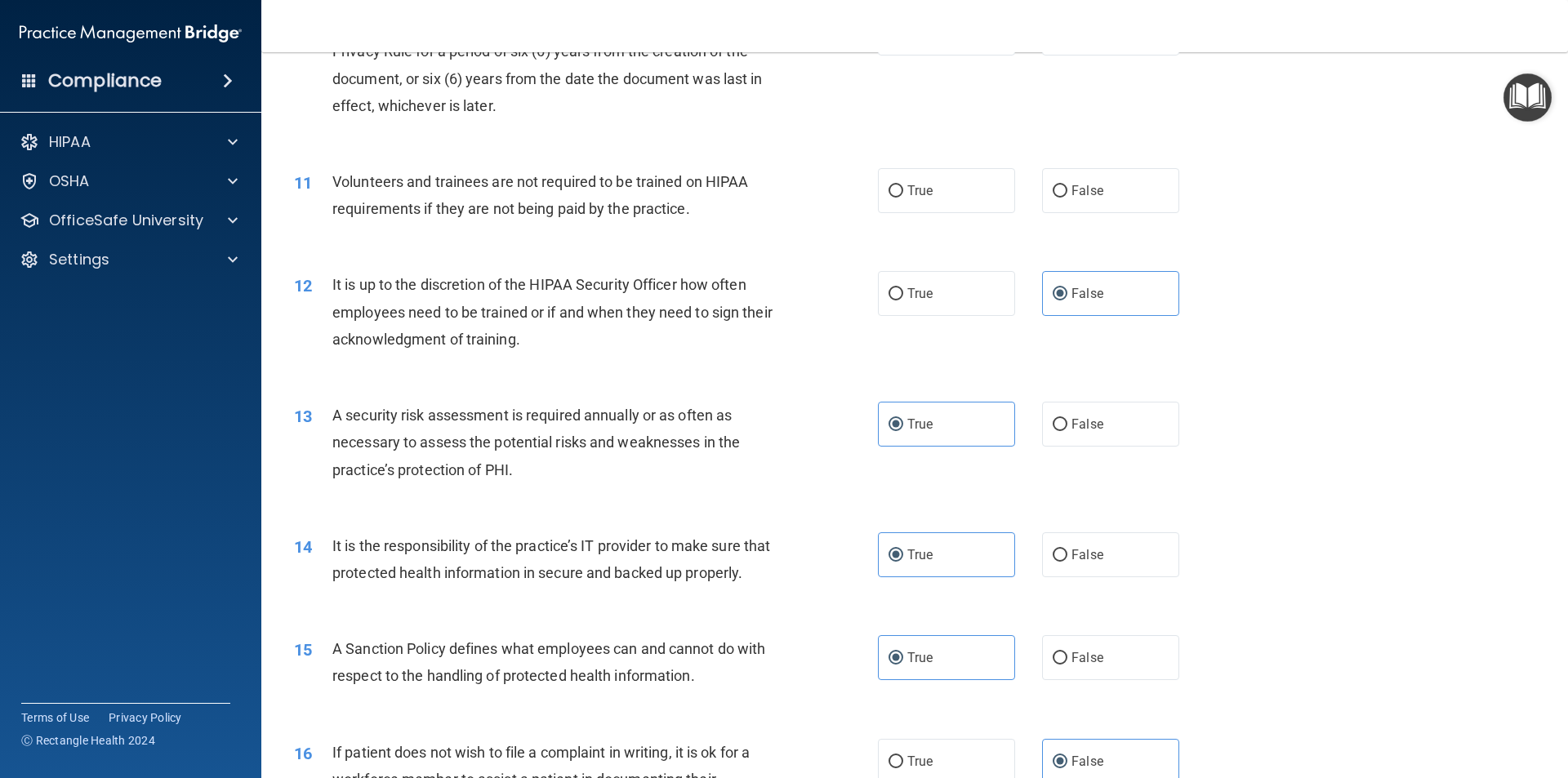
scroll to position [1361, 0]
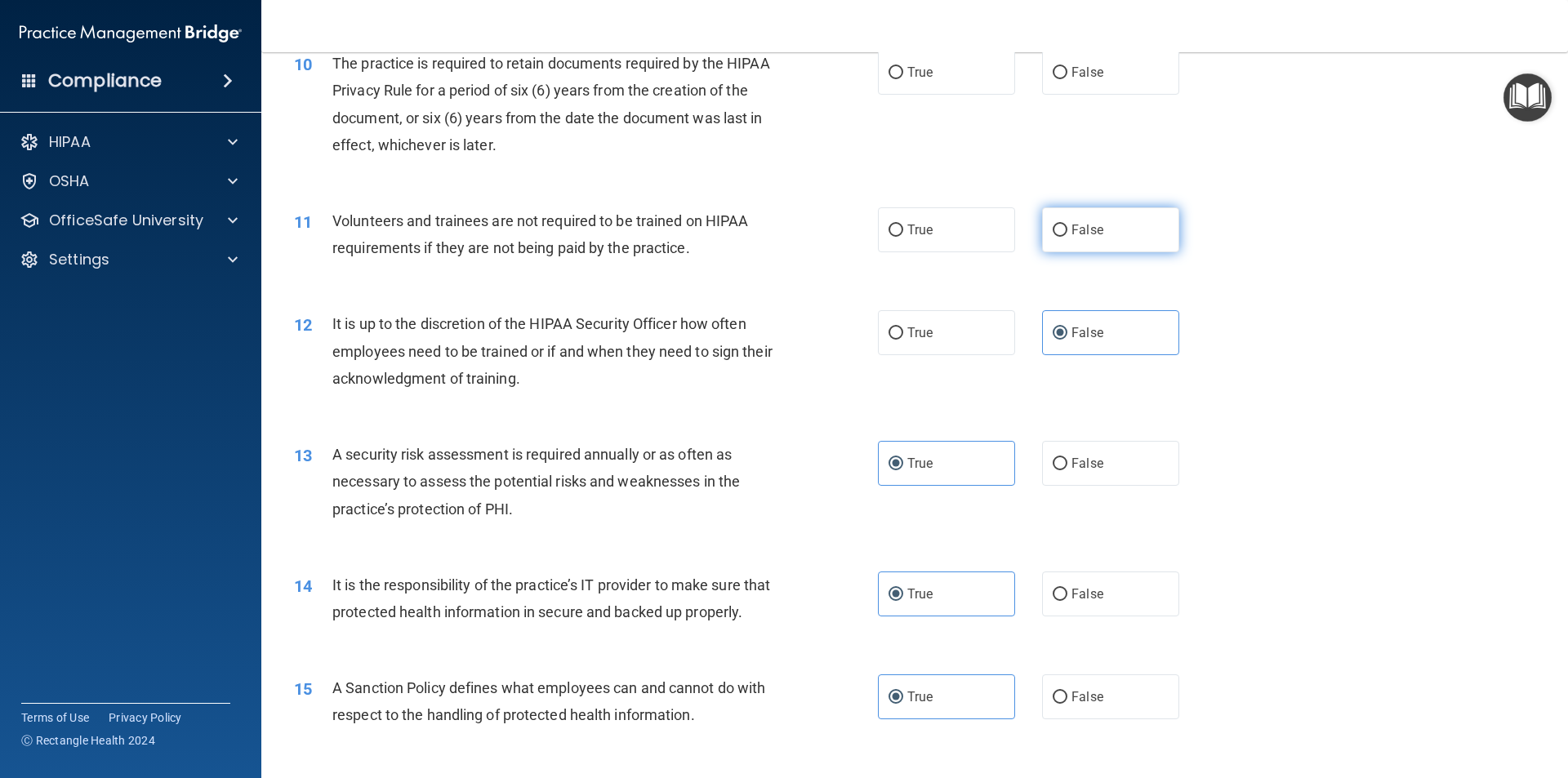
click at [1070, 241] on label "False" at bounding box center [1110, 230] width 137 height 45
click at [1067, 237] on input "False" at bounding box center [1060, 231] width 14 height 13
radio input "true"
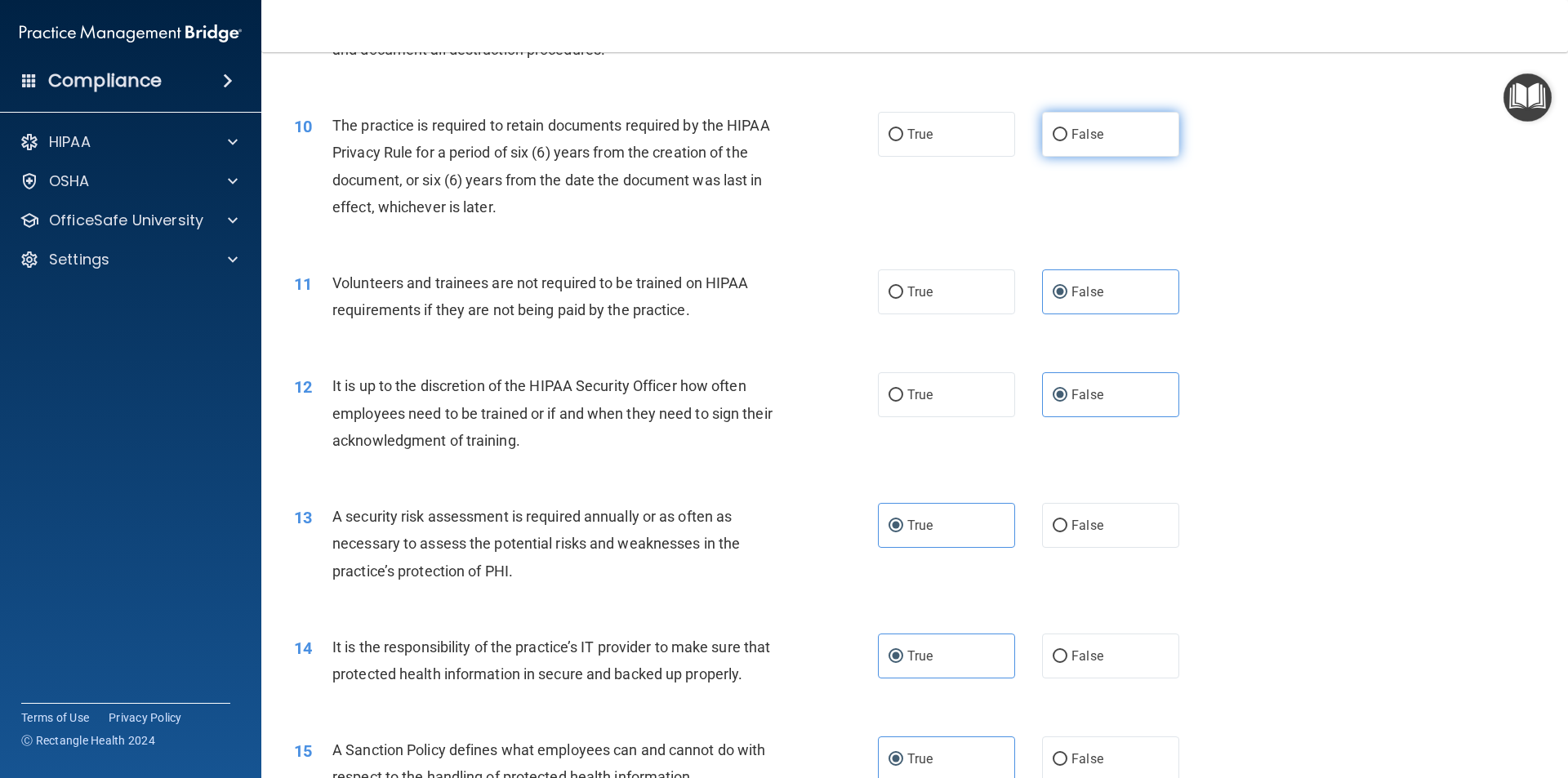
scroll to position [1198, 0]
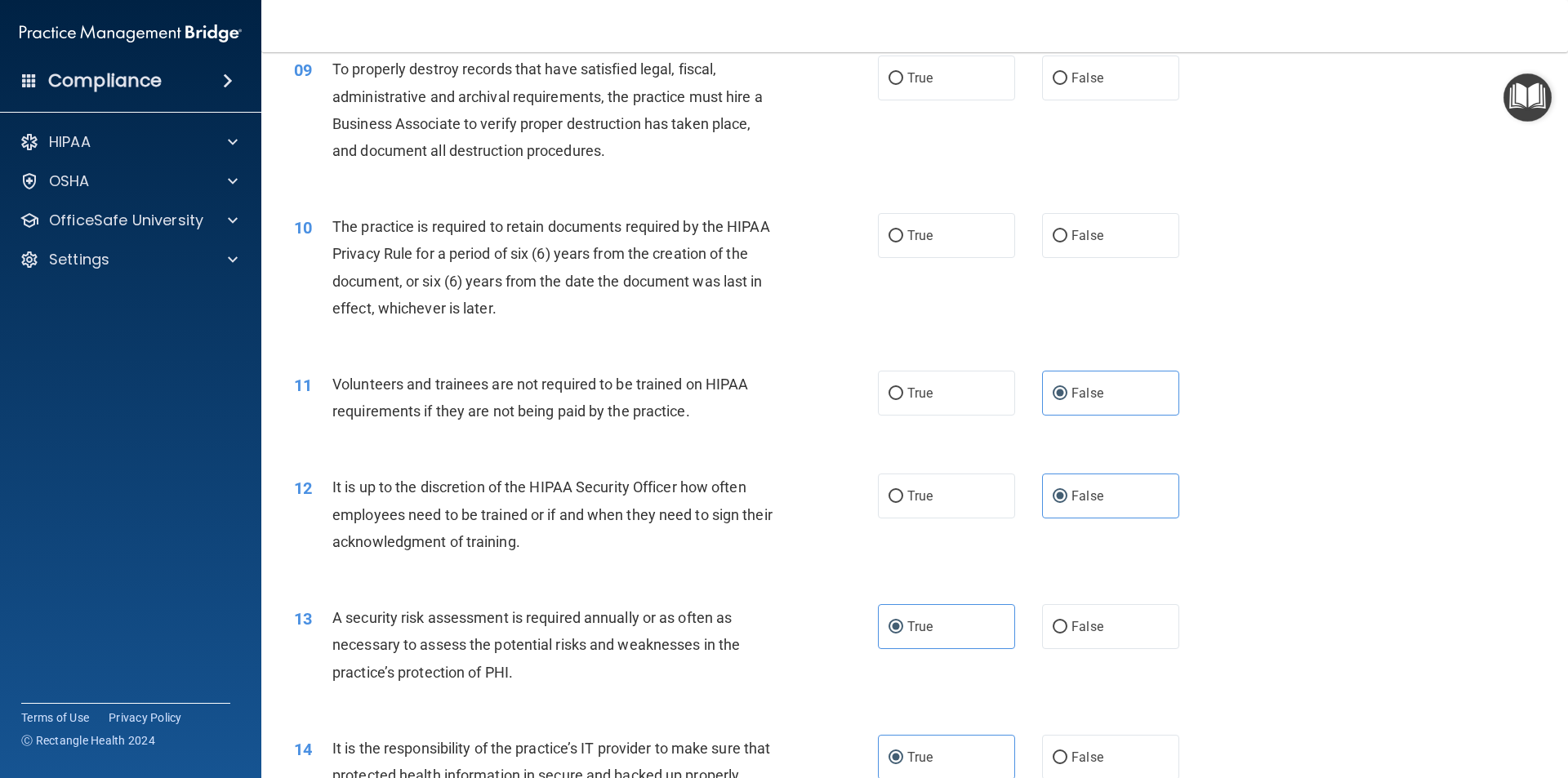
click at [951, 259] on div "10 The practice is required to retain documents required by the HIPAA Privacy R…" at bounding box center [914, 271] width 1265 height 158
click at [952, 253] on label "True" at bounding box center [947, 236] width 137 height 45
click at [903, 242] on input "True" at bounding box center [895, 237] width 14 height 13
radio input "true"
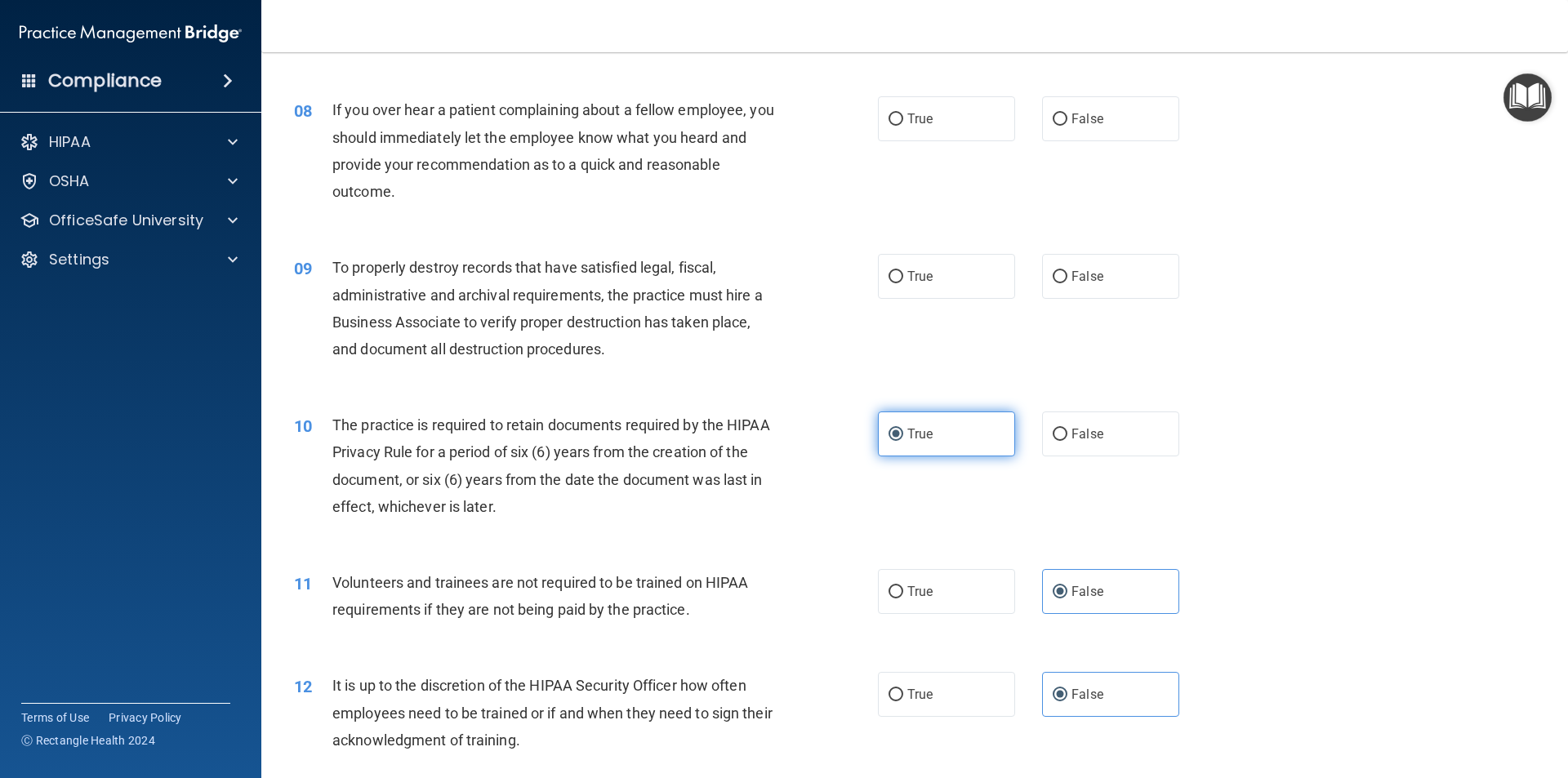
scroll to position [953, 0]
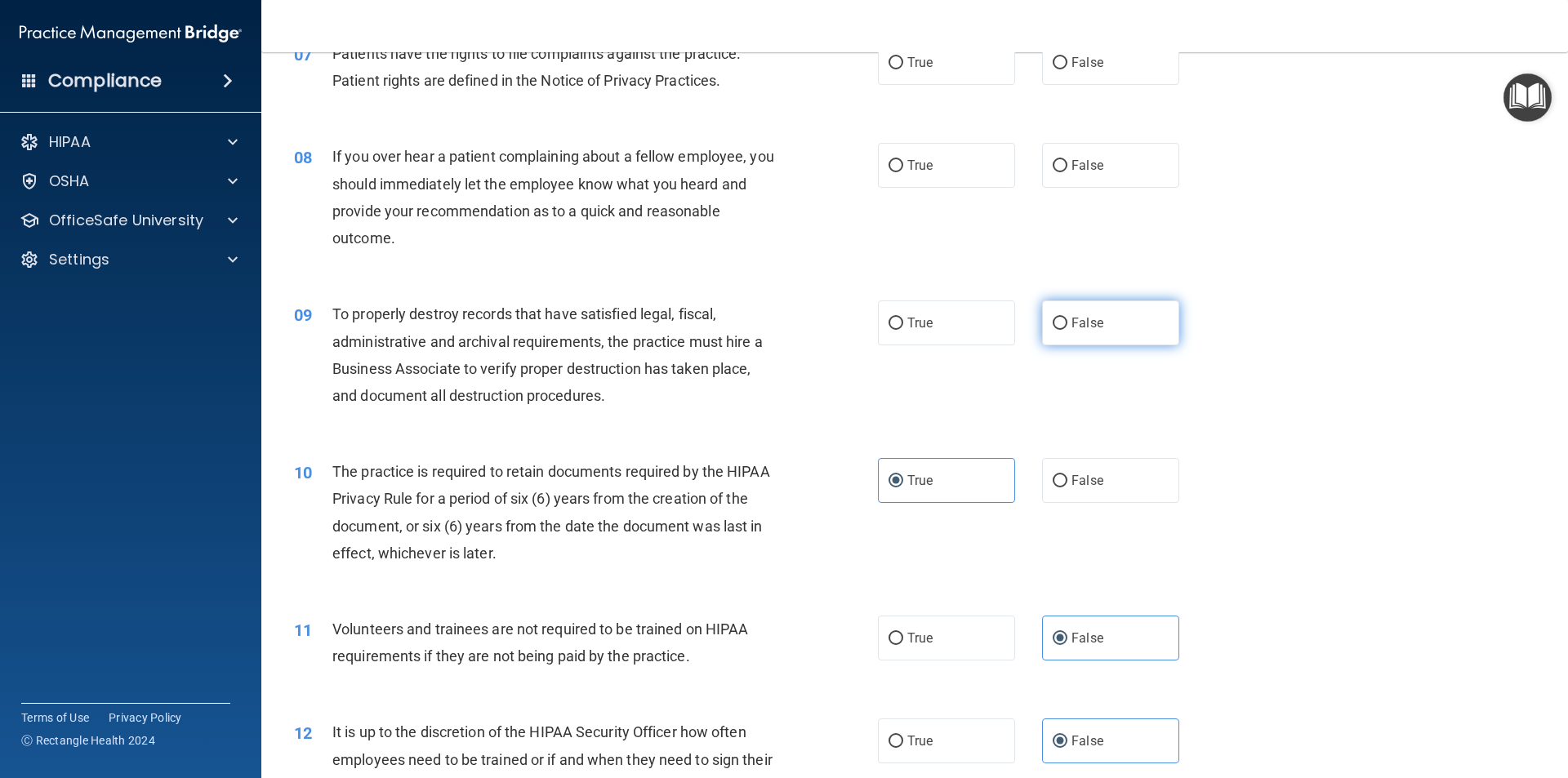
click at [1157, 314] on label "False" at bounding box center [1110, 323] width 137 height 45
click at [1067, 318] on input "False" at bounding box center [1060, 324] width 14 height 13
radio input "true"
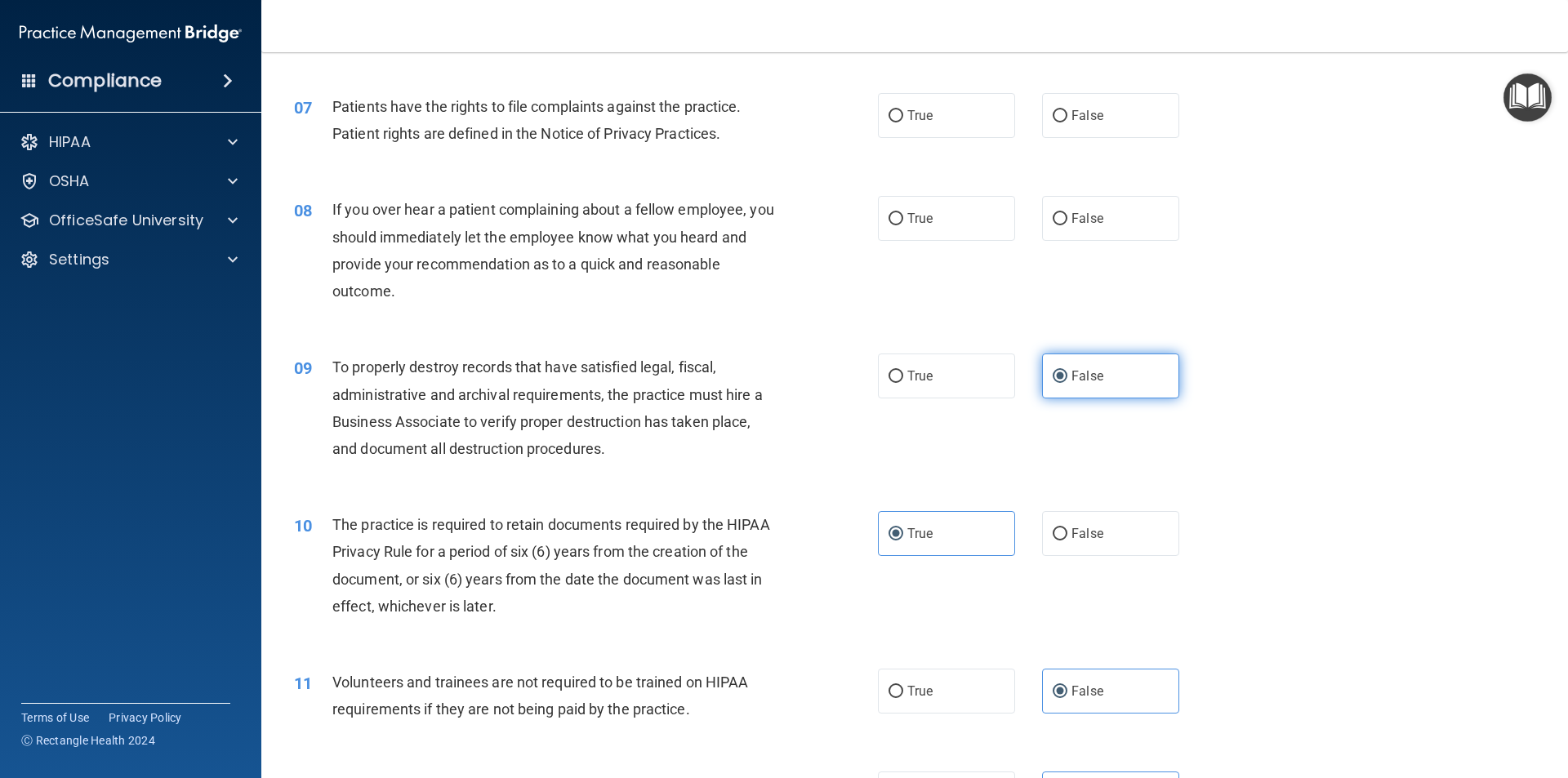
scroll to position [871, 0]
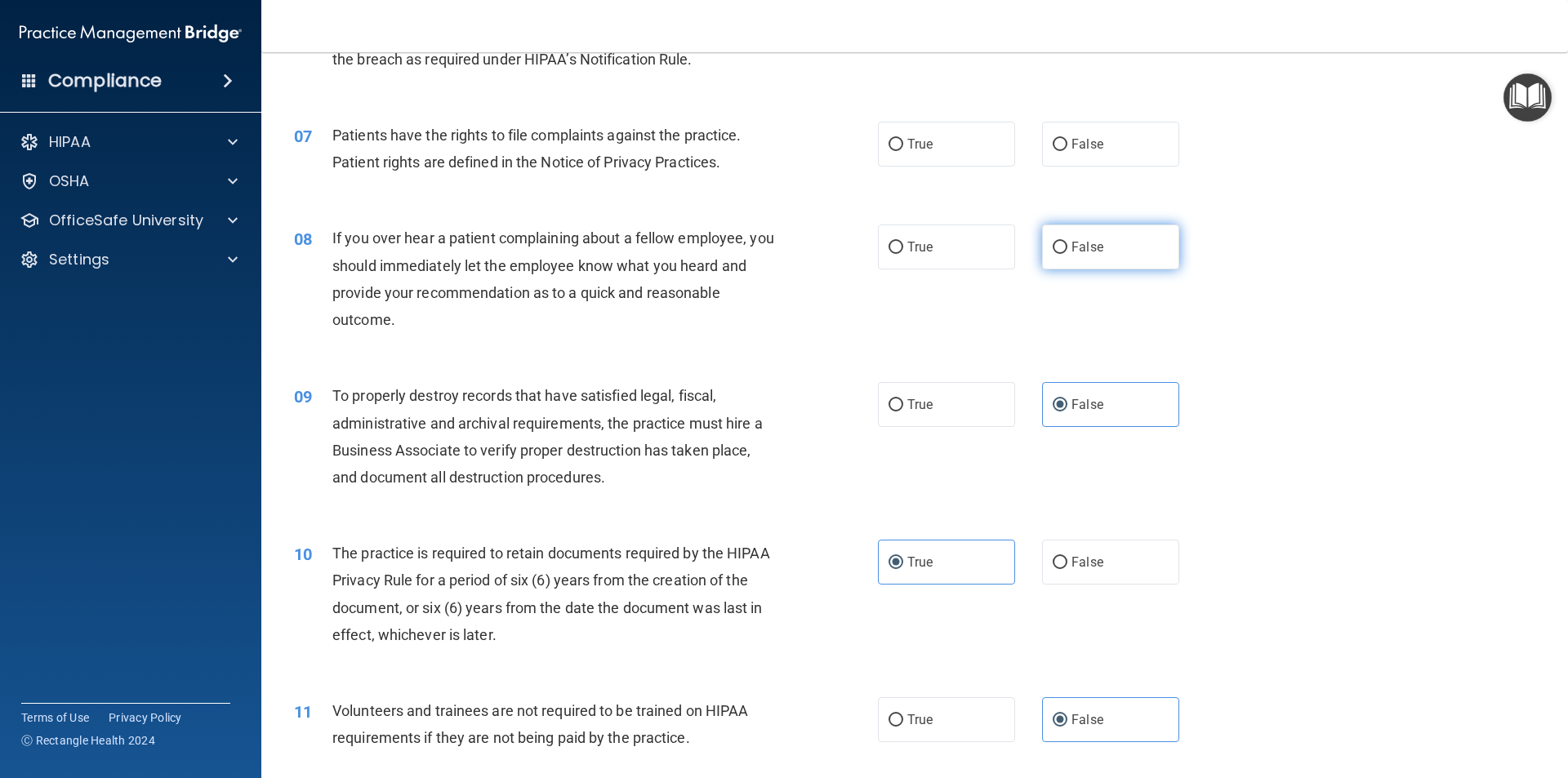
click at [1118, 236] on label "False" at bounding box center [1110, 247] width 137 height 45
click at [1067, 241] on input "False" at bounding box center [1060, 248] width 14 height 13
radio input "true"
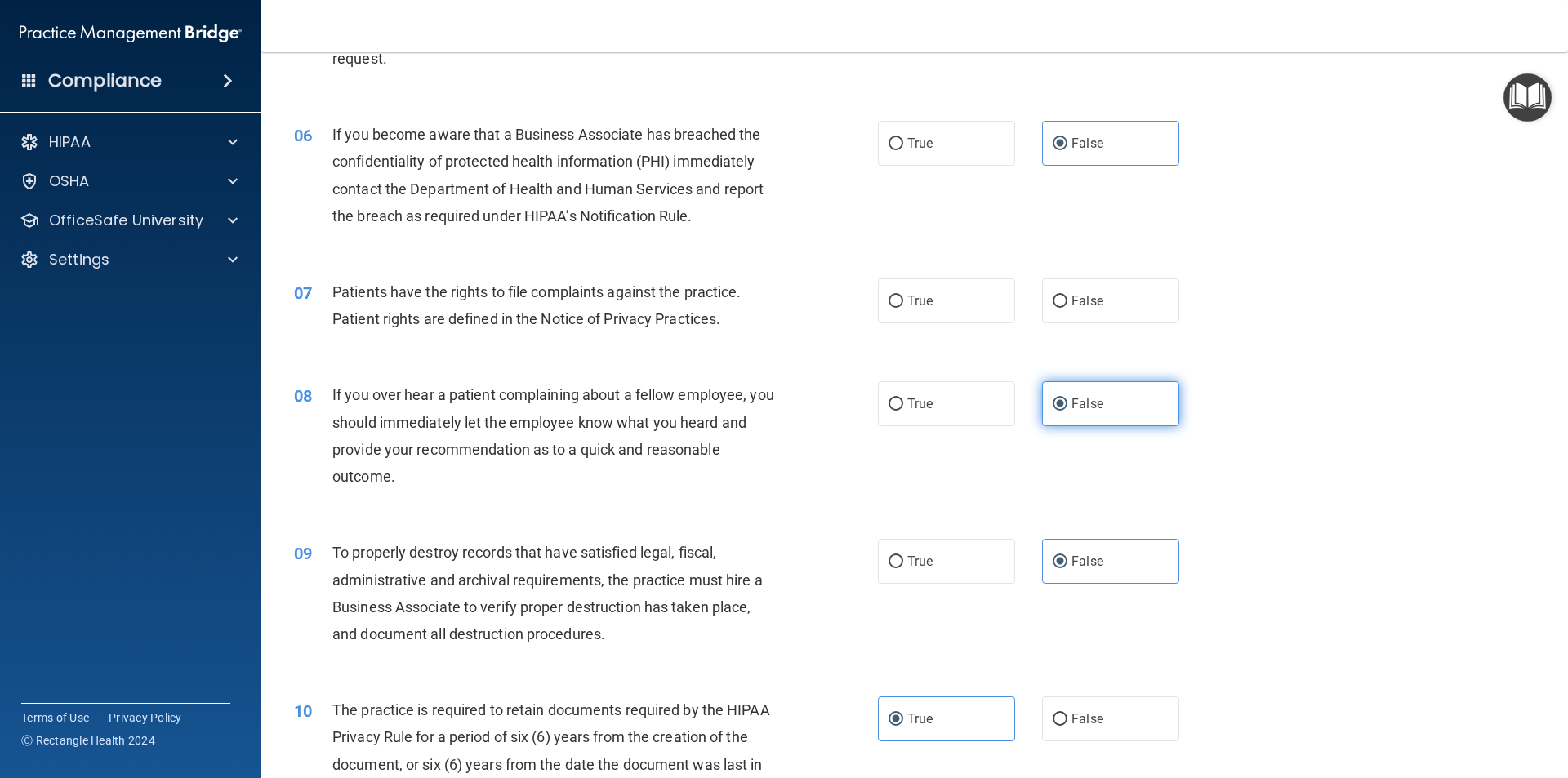
scroll to position [708, 0]
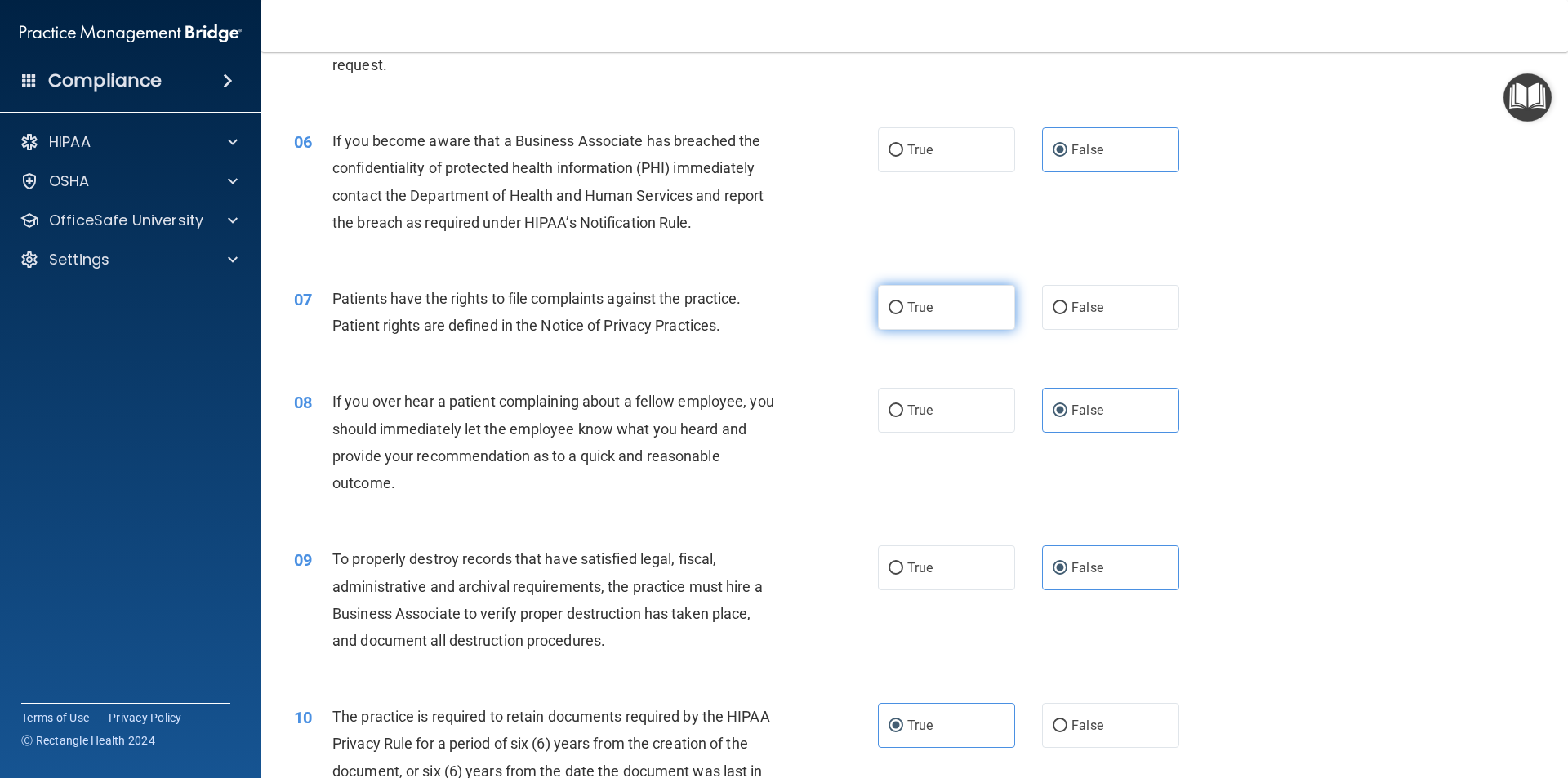
click at [973, 289] on label "True" at bounding box center [947, 307] width 137 height 45
click at [903, 302] on input "True" at bounding box center [895, 308] width 14 height 13
radio input "true"
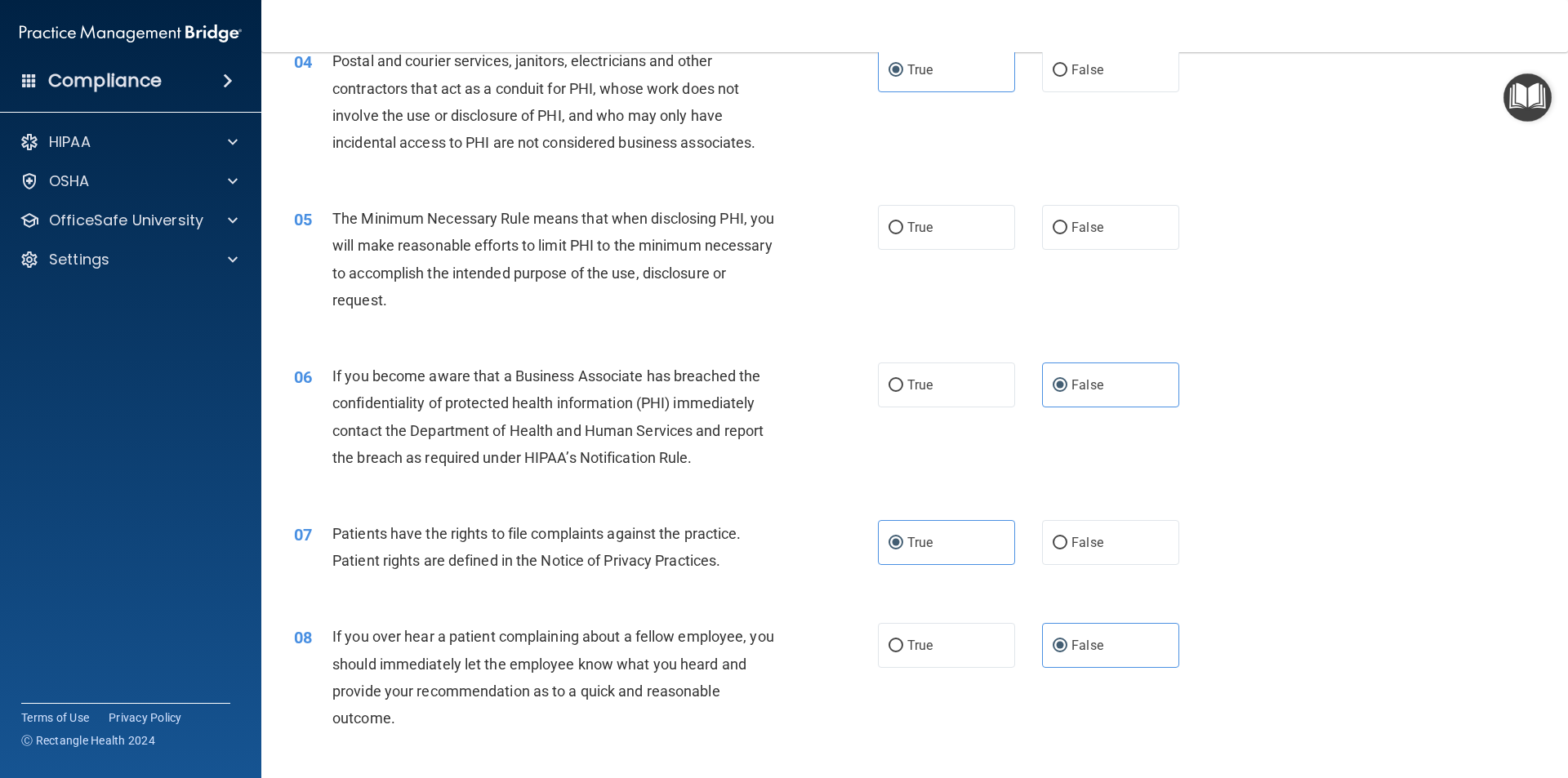
scroll to position [381, 0]
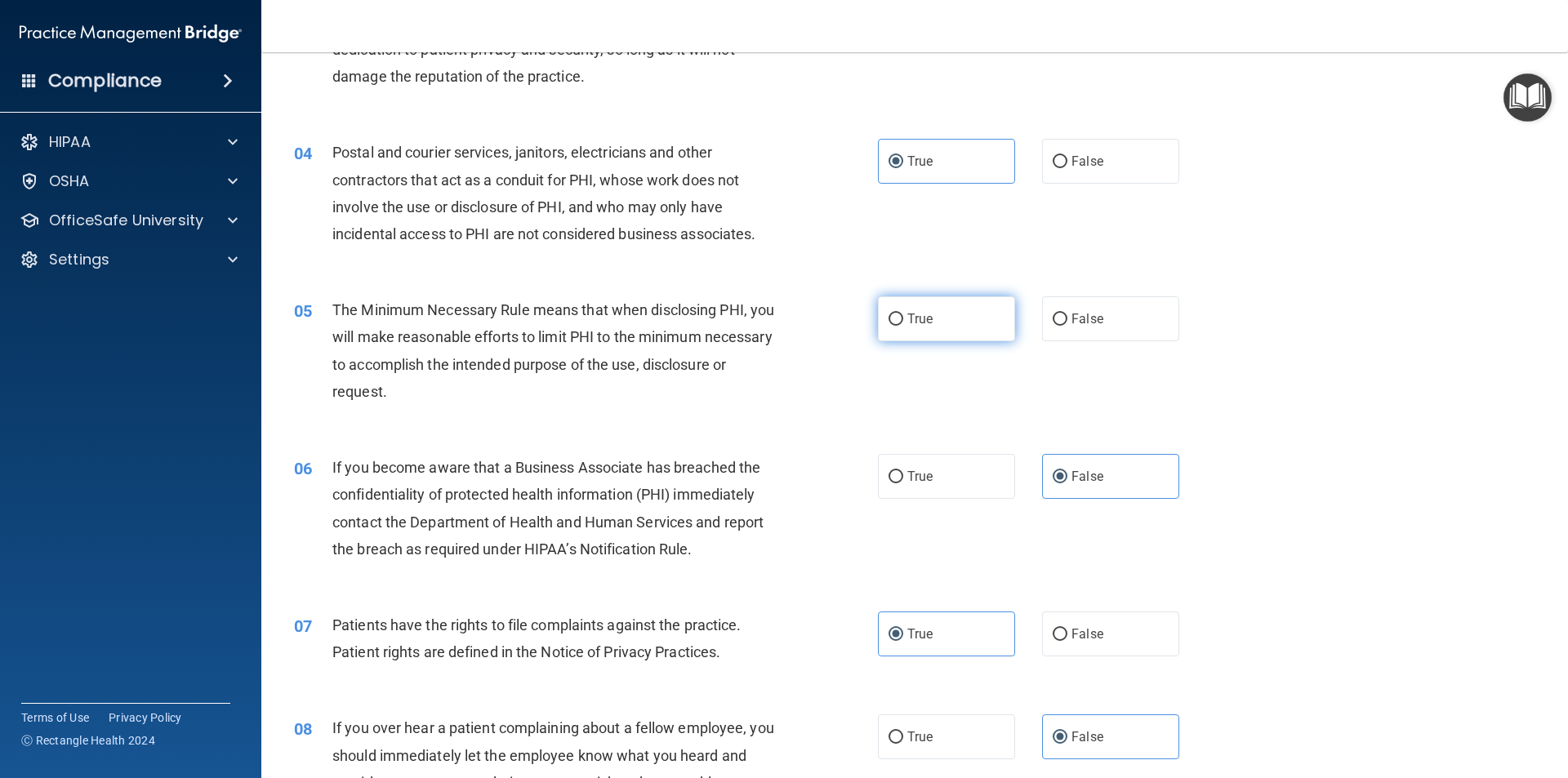
click at [937, 302] on label "True" at bounding box center [947, 319] width 137 height 45
click at [903, 313] on input "True" at bounding box center [895, 320] width 14 height 13
radio input "true"
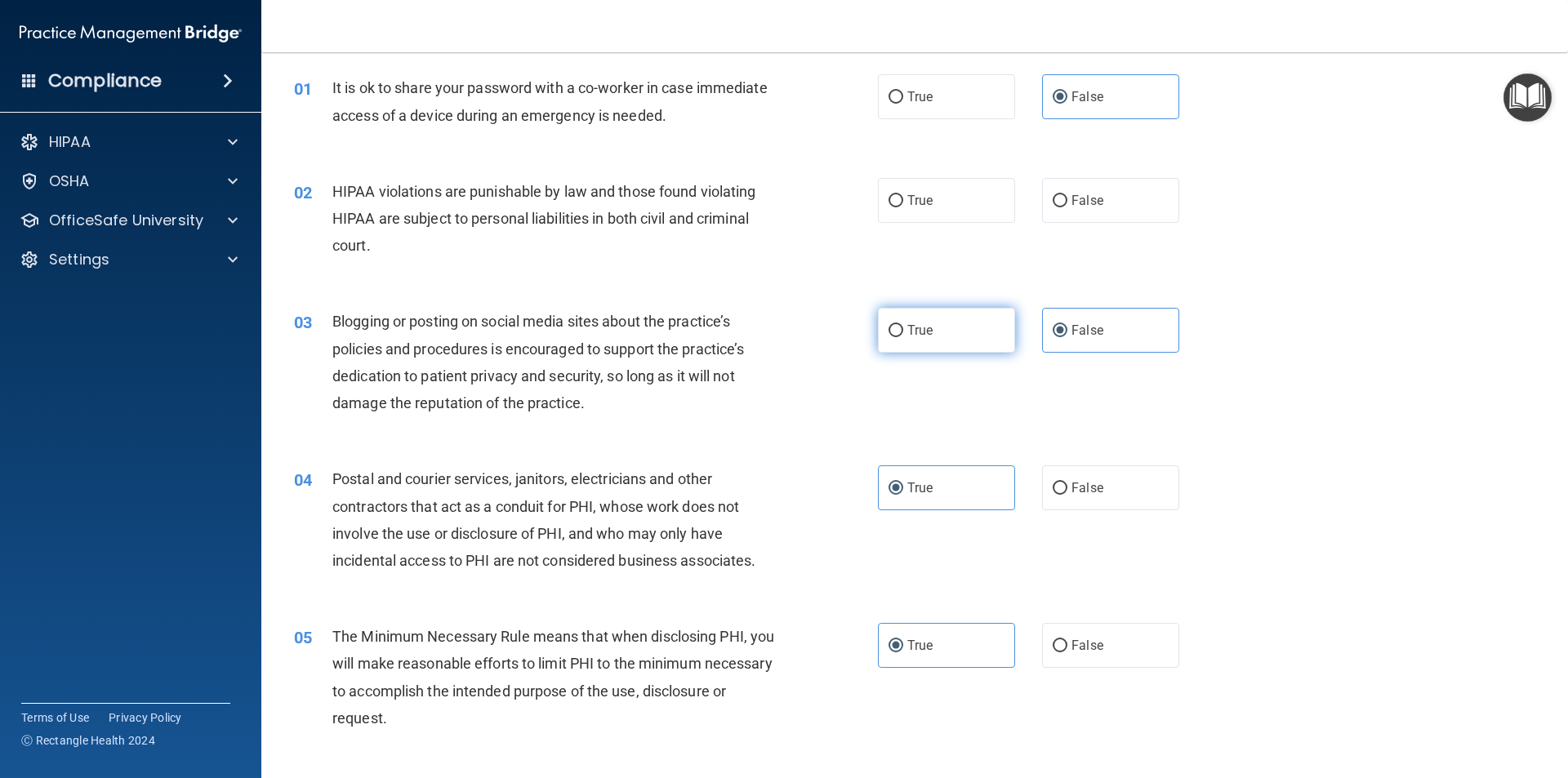
scroll to position [0, 0]
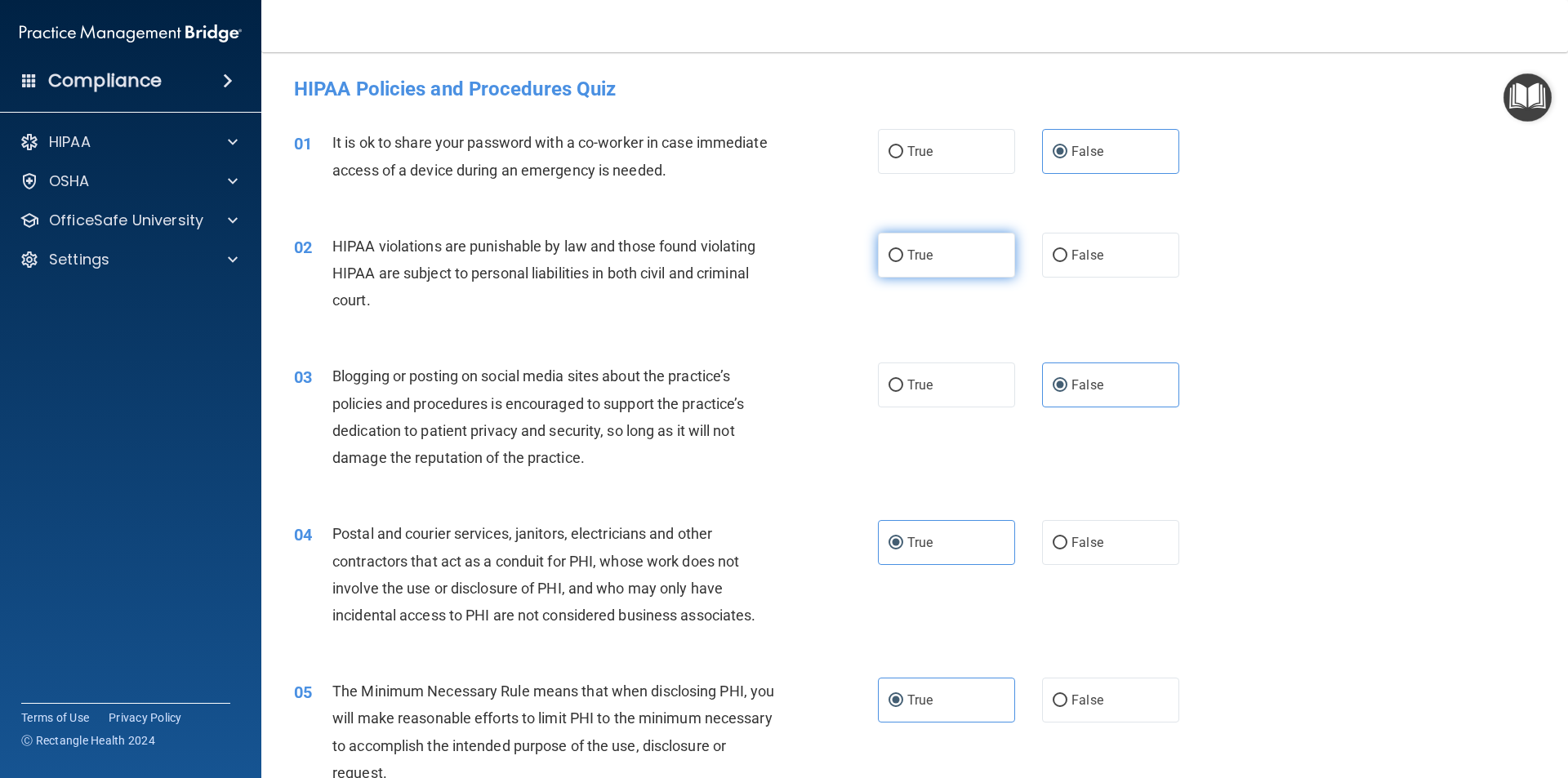
click at [914, 253] on span "True" at bounding box center [920, 255] width 25 height 15
click at [903, 253] on input "True" at bounding box center [895, 256] width 14 height 13
radio input "true"
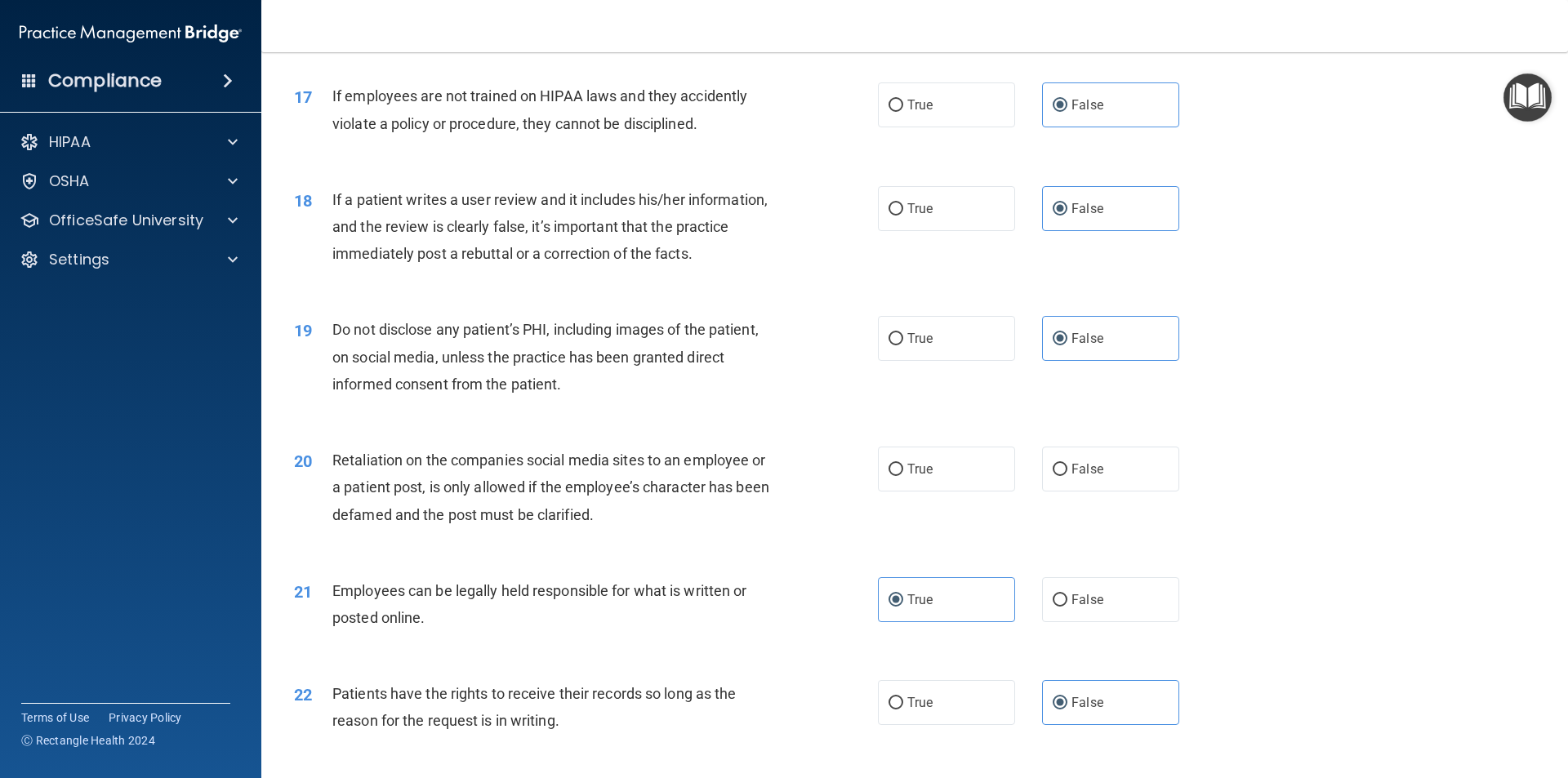
scroll to position [2183, 0]
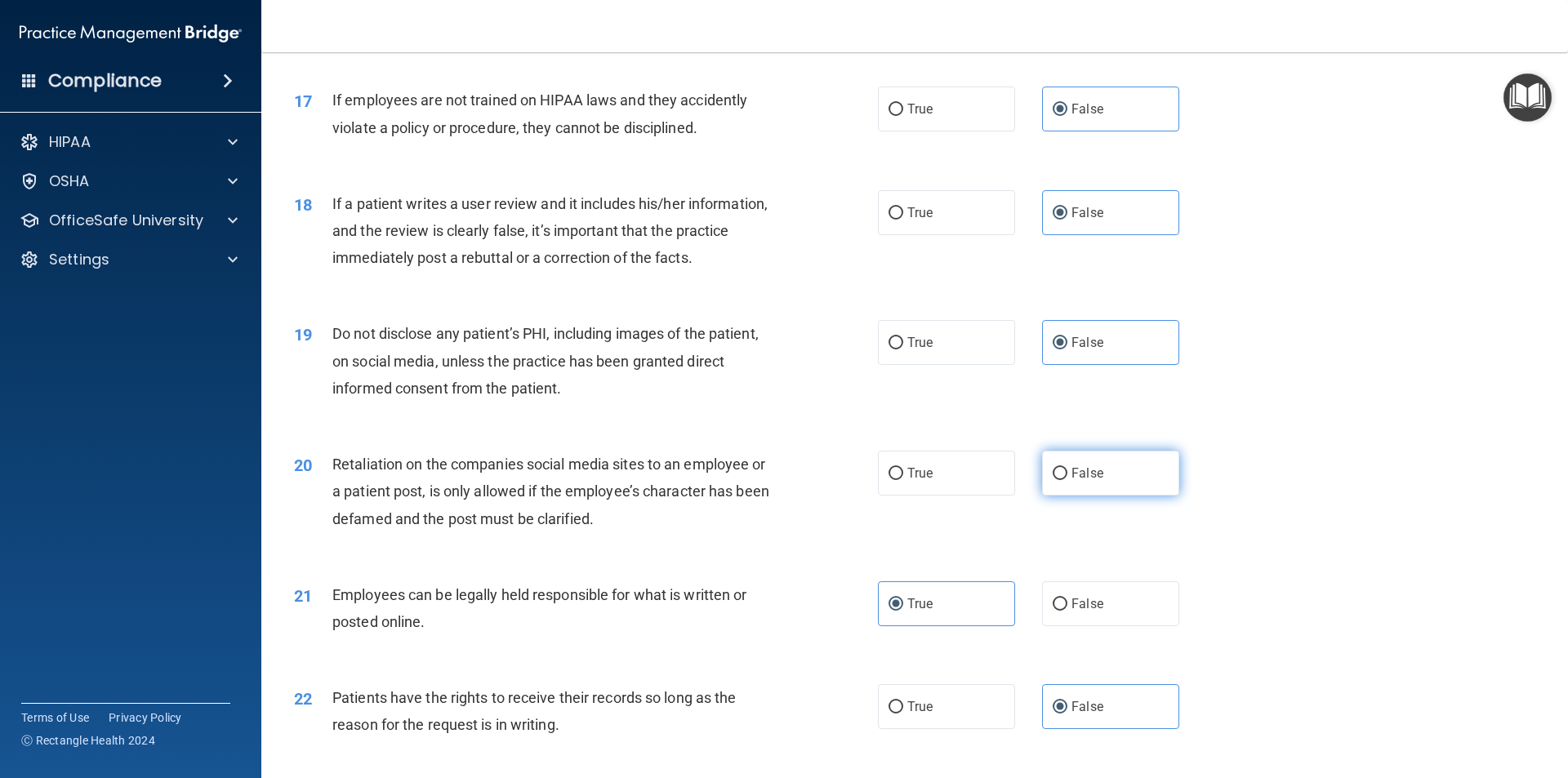
click at [1158, 494] on label "False" at bounding box center [1110, 473] width 137 height 45
click at [1067, 480] on input "False" at bounding box center [1060, 475] width 14 height 13
radio input "true"
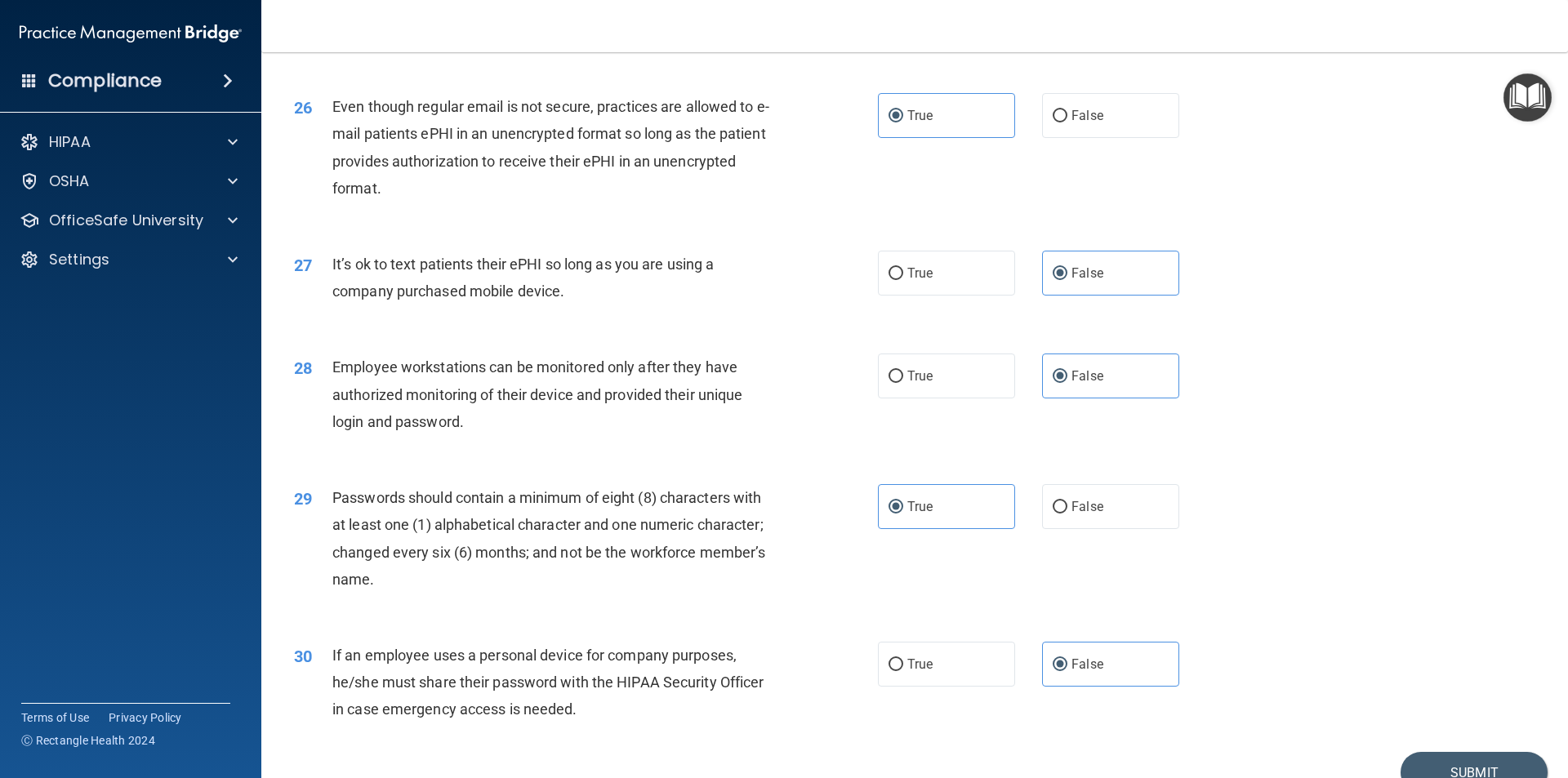
scroll to position [3320, 0]
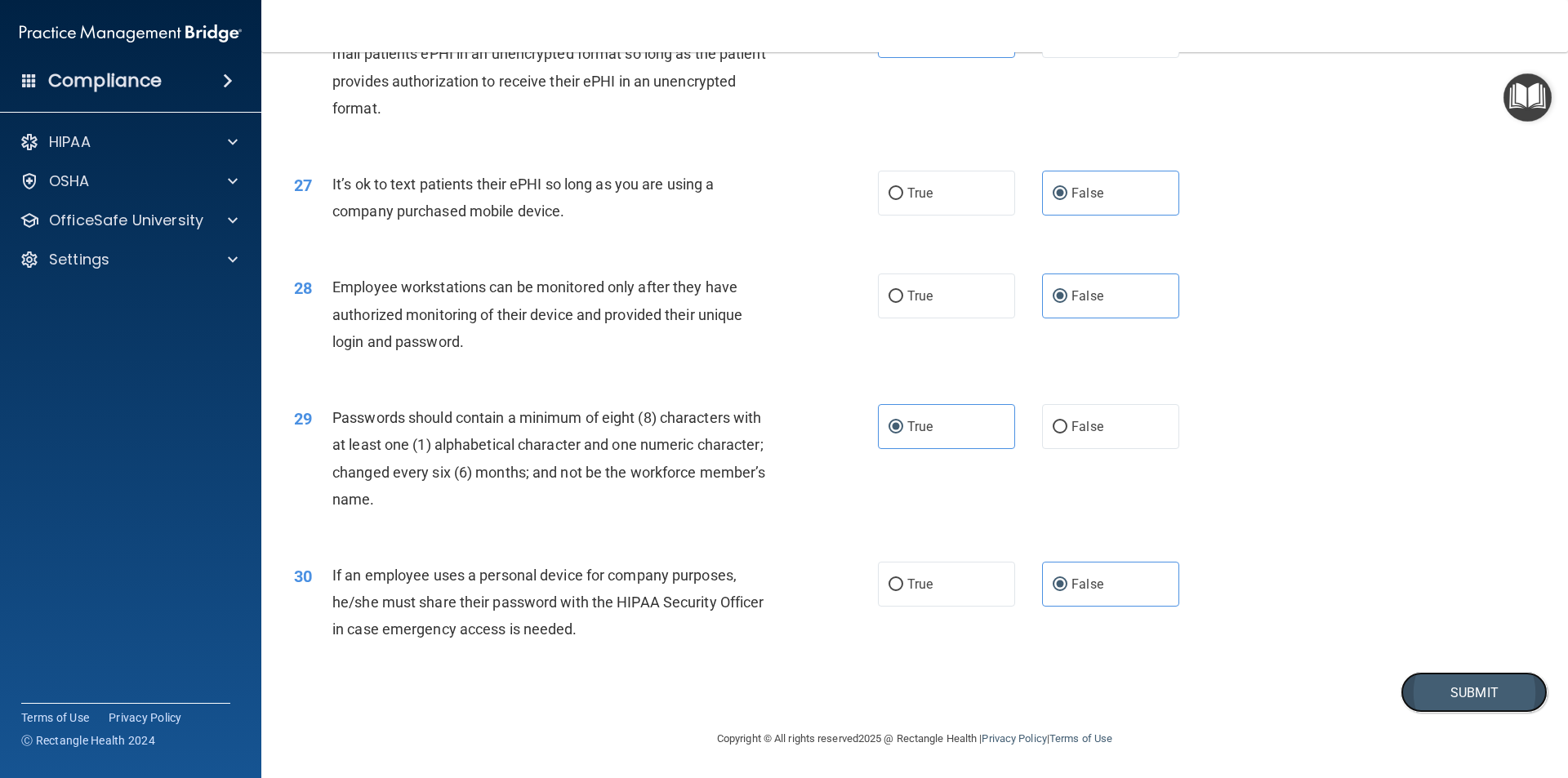
click at [1448, 707] on button "Submit" at bounding box center [1473, 692] width 147 height 41
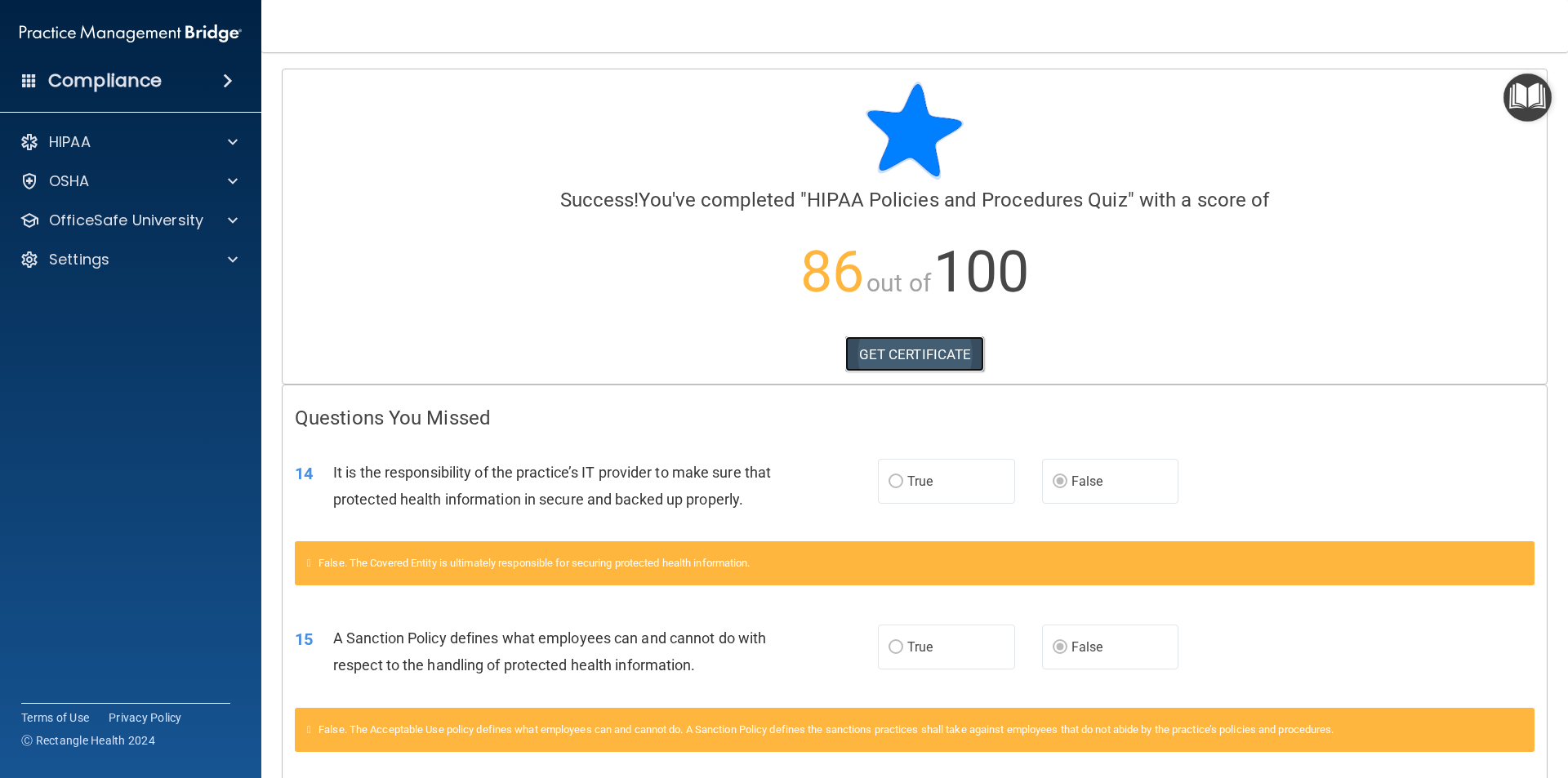
click at [956, 354] on link "GET CERTIFICATE" at bounding box center [914, 355] width 140 height 36
click at [191, 187] on div "OSHA" at bounding box center [108, 181] width 203 height 20
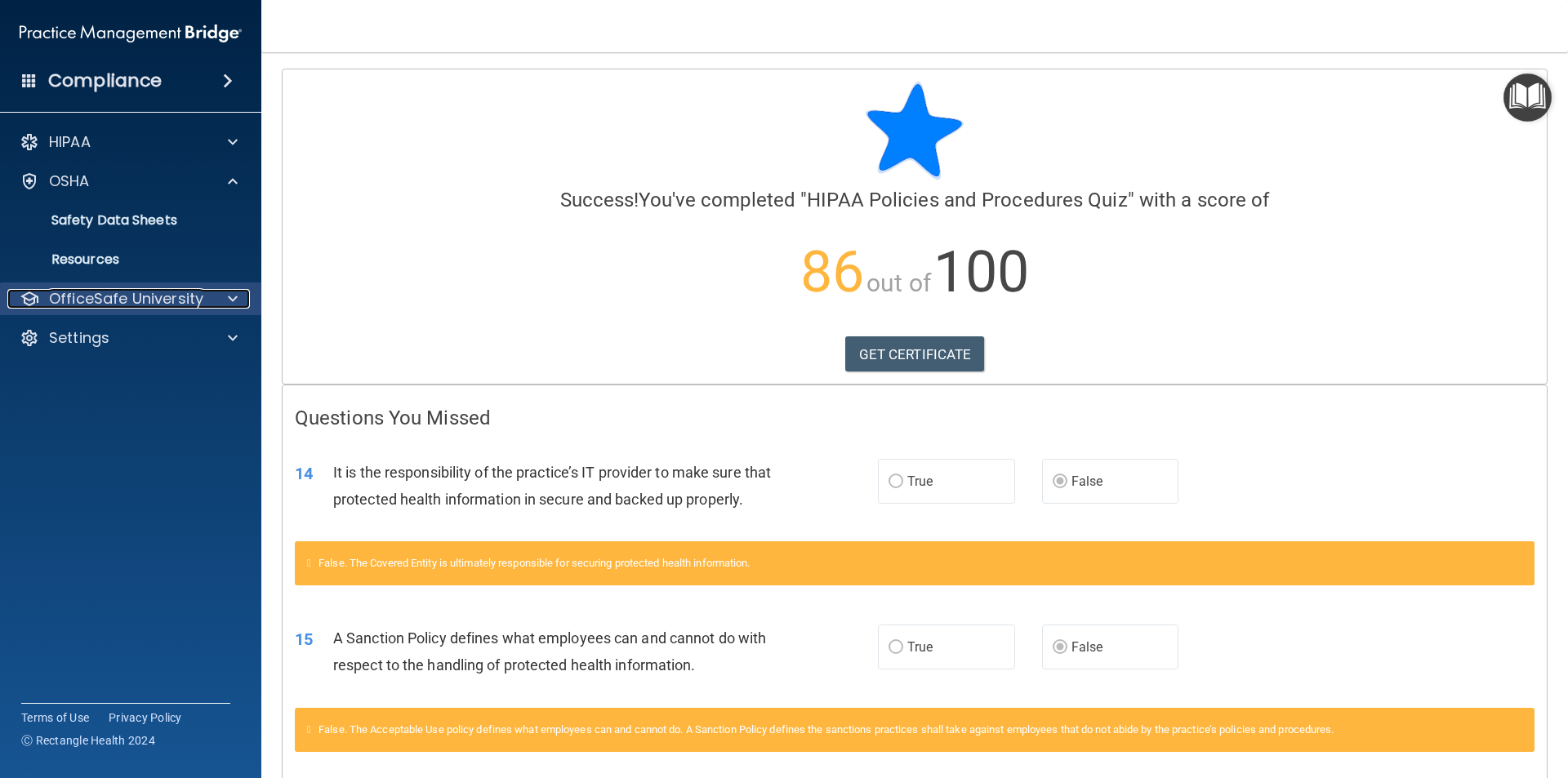
click at [186, 302] on p "OfficeSafe University" at bounding box center [125, 299] width 154 height 20
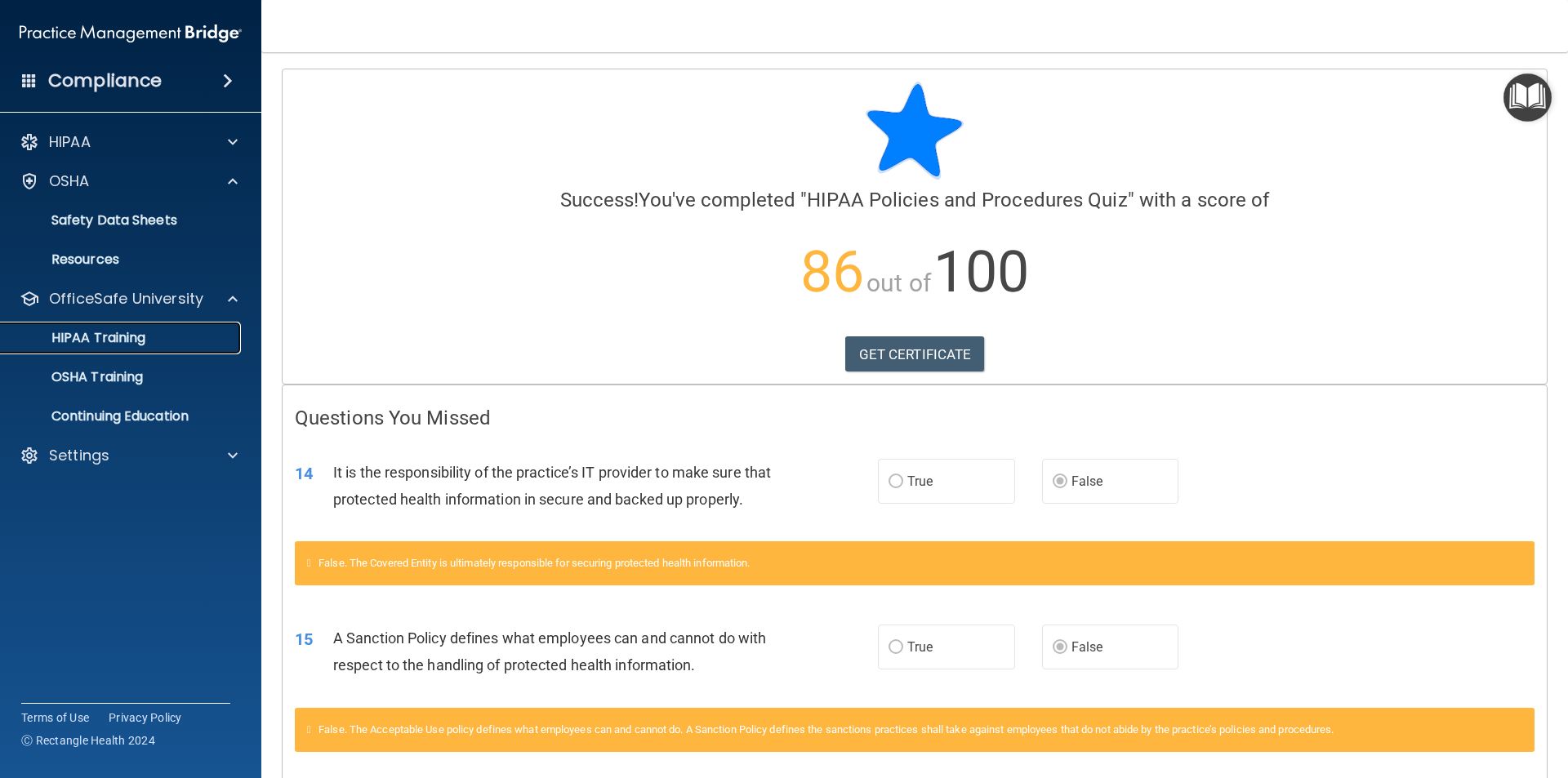
click at [213, 350] on link "HIPAA Training" at bounding box center [113, 338] width 258 height 32
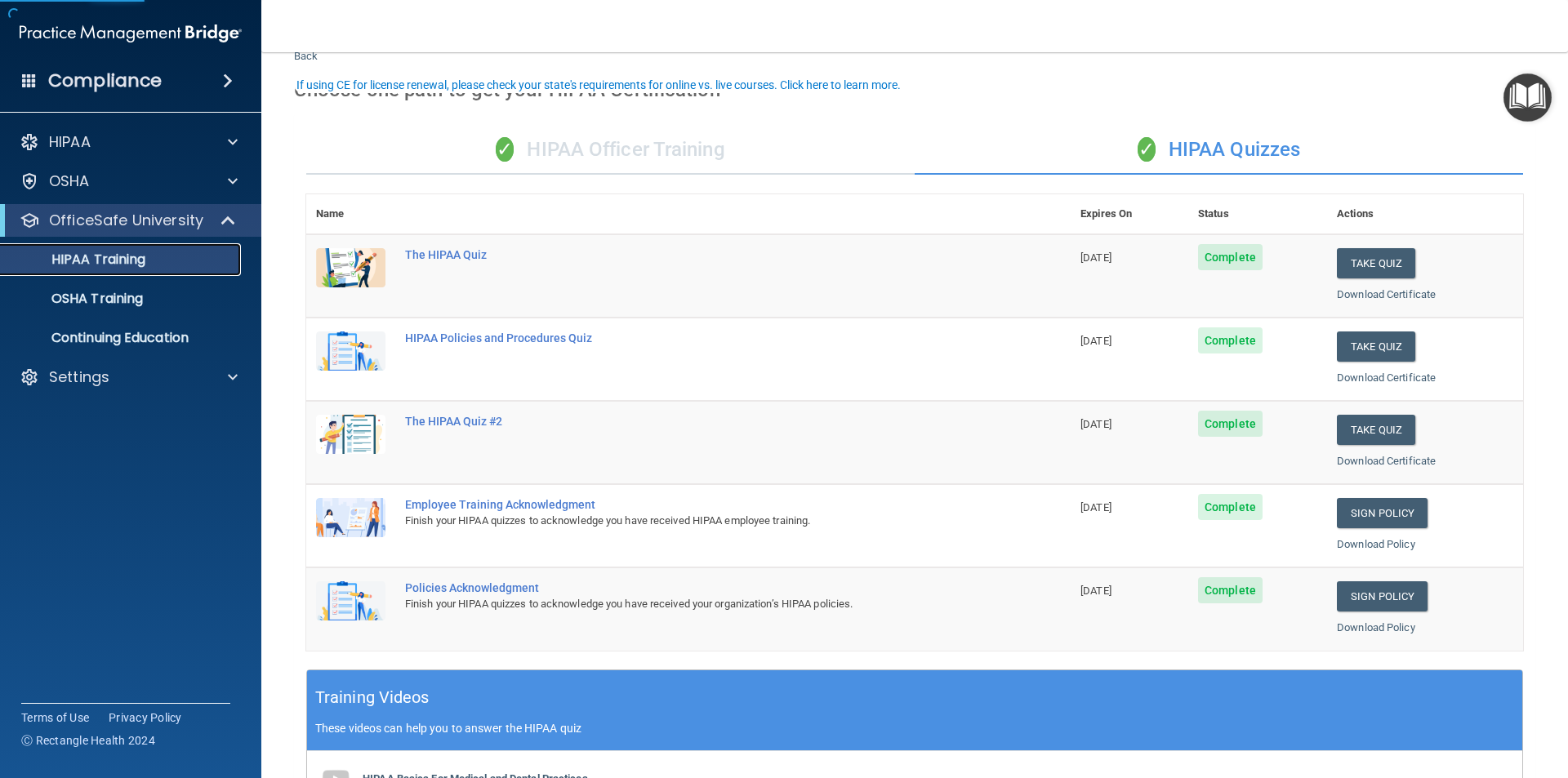
scroll to position [82, 0]
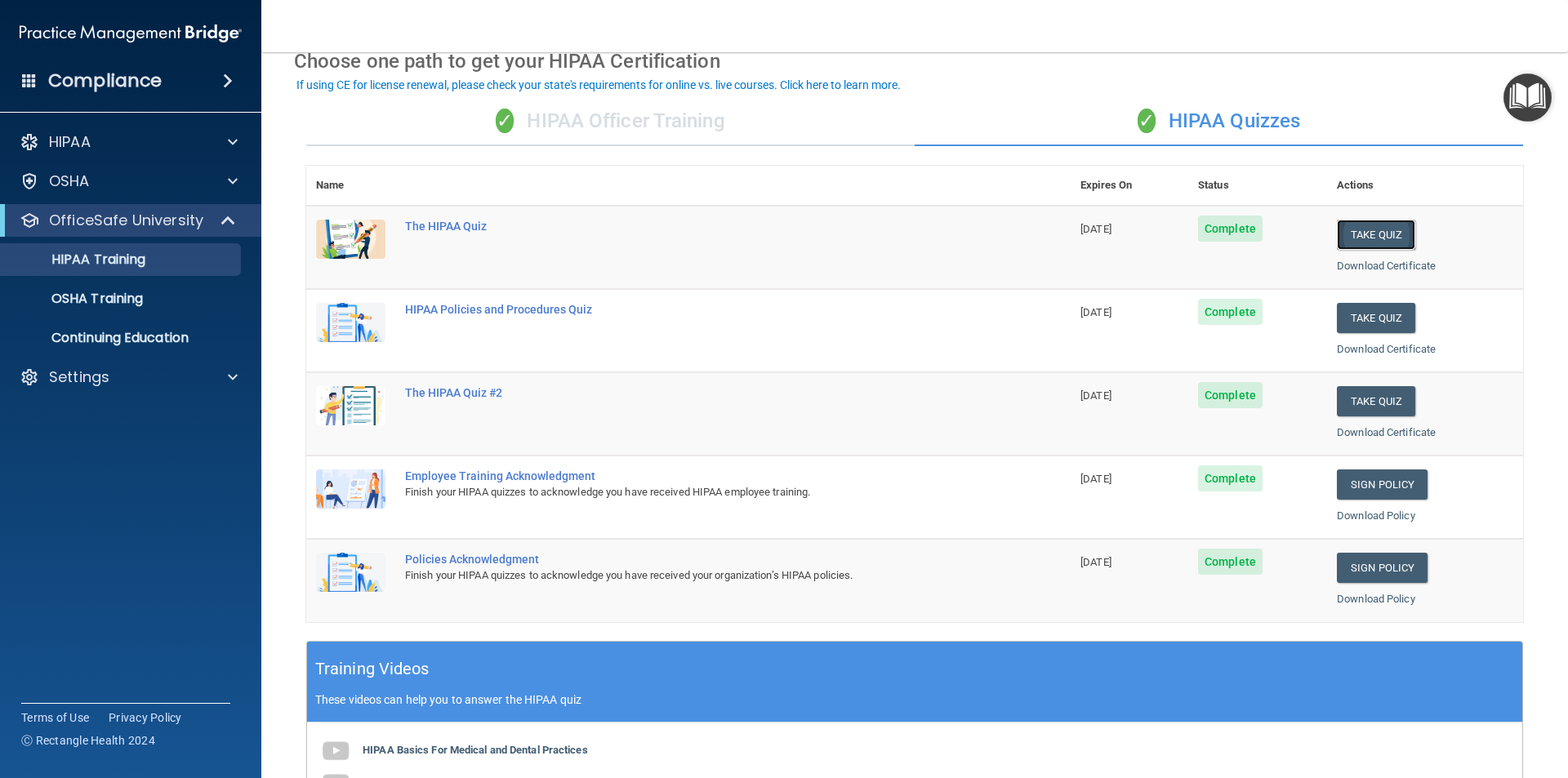
click at [1359, 231] on button "Take Quiz" at bounding box center [1375, 235] width 78 height 31
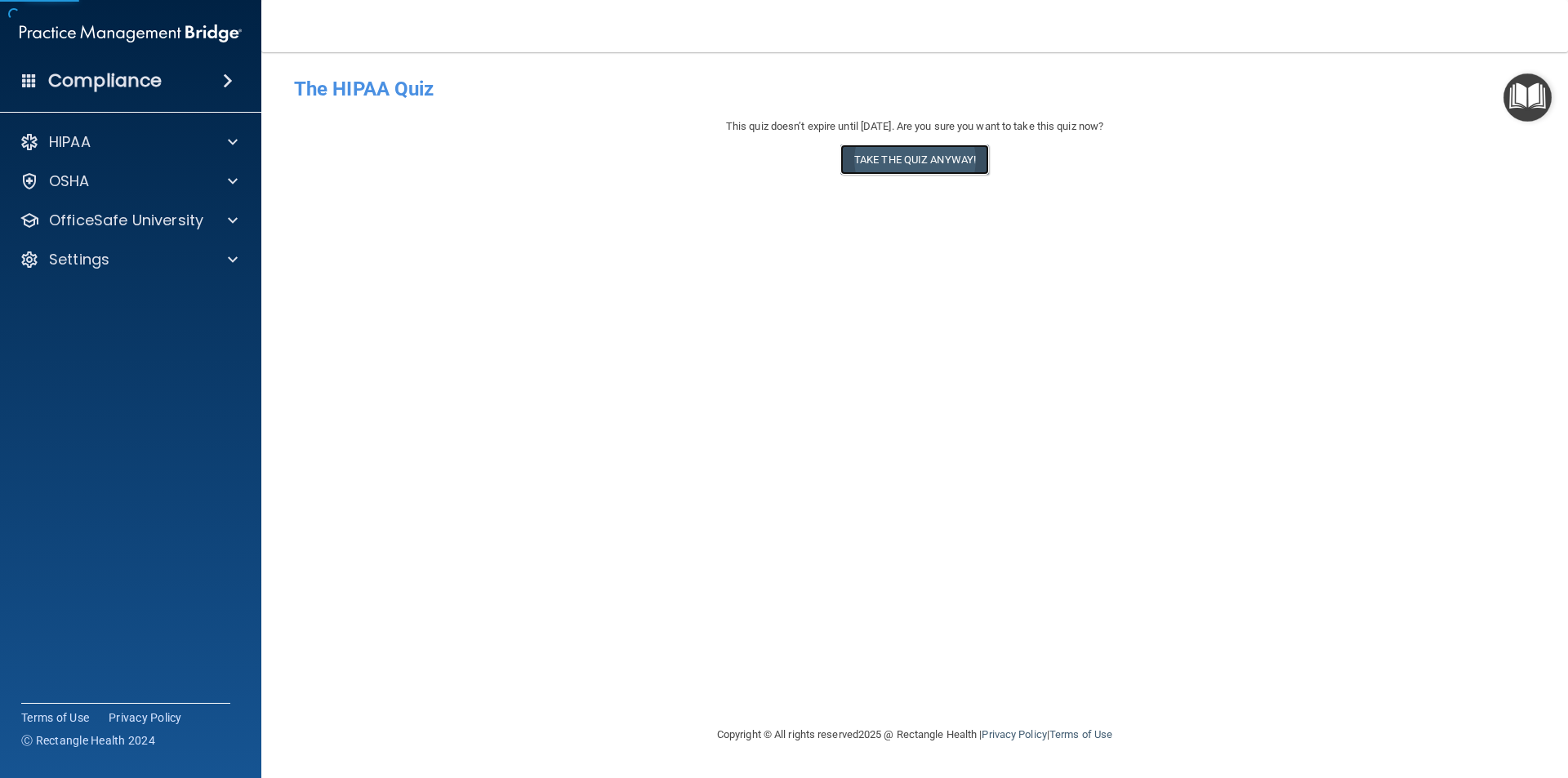
click at [969, 164] on button "Take the quiz anyway!" at bounding box center [914, 159] width 149 height 31
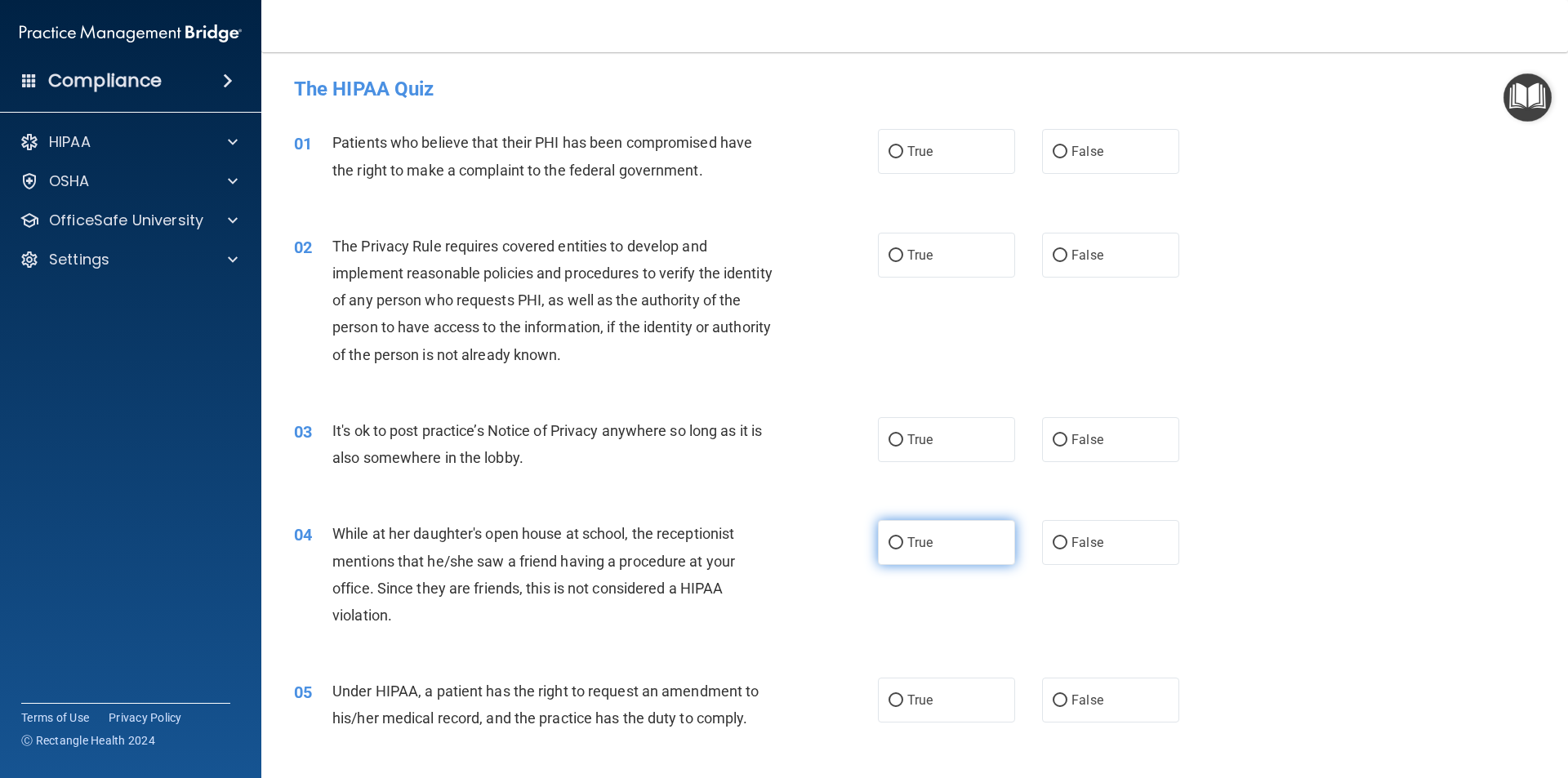
click at [965, 526] on label "True" at bounding box center [947, 543] width 137 height 45
click at [903, 538] on input "True" at bounding box center [895, 544] width 14 height 13
radio input "true"
click at [1122, 540] on label "False" at bounding box center [1110, 543] width 137 height 45
click at [1067, 540] on input "False" at bounding box center [1060, 544] width 14 height 13
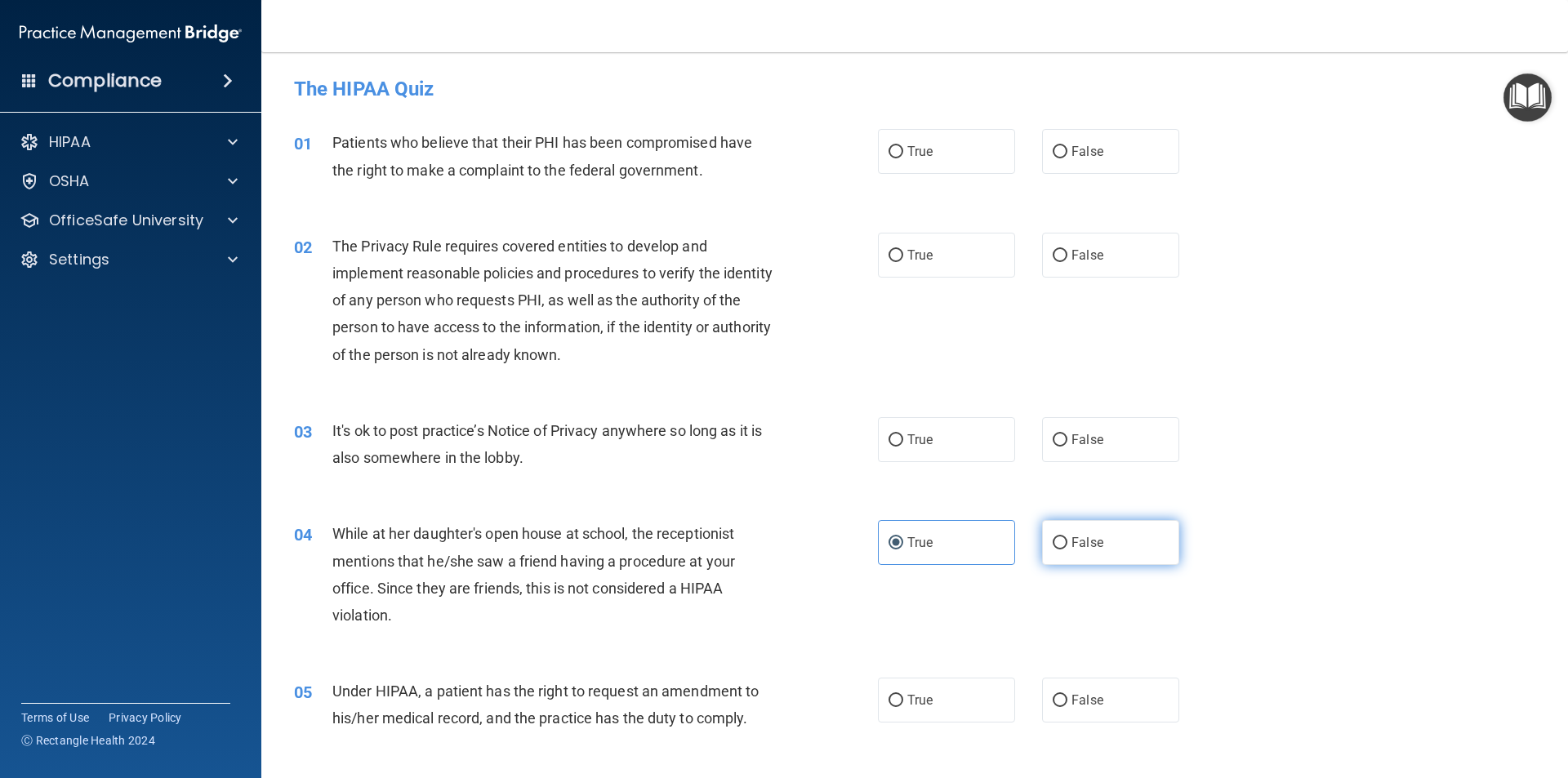
radio input "true"
radio input "false"
click at [938, 151] on label "True" at bounding box center [947, 151] width 137 height 45
click at [903, 151] on input "True" at bounding box center [895, 152] width 14 height 13
radio input "true"
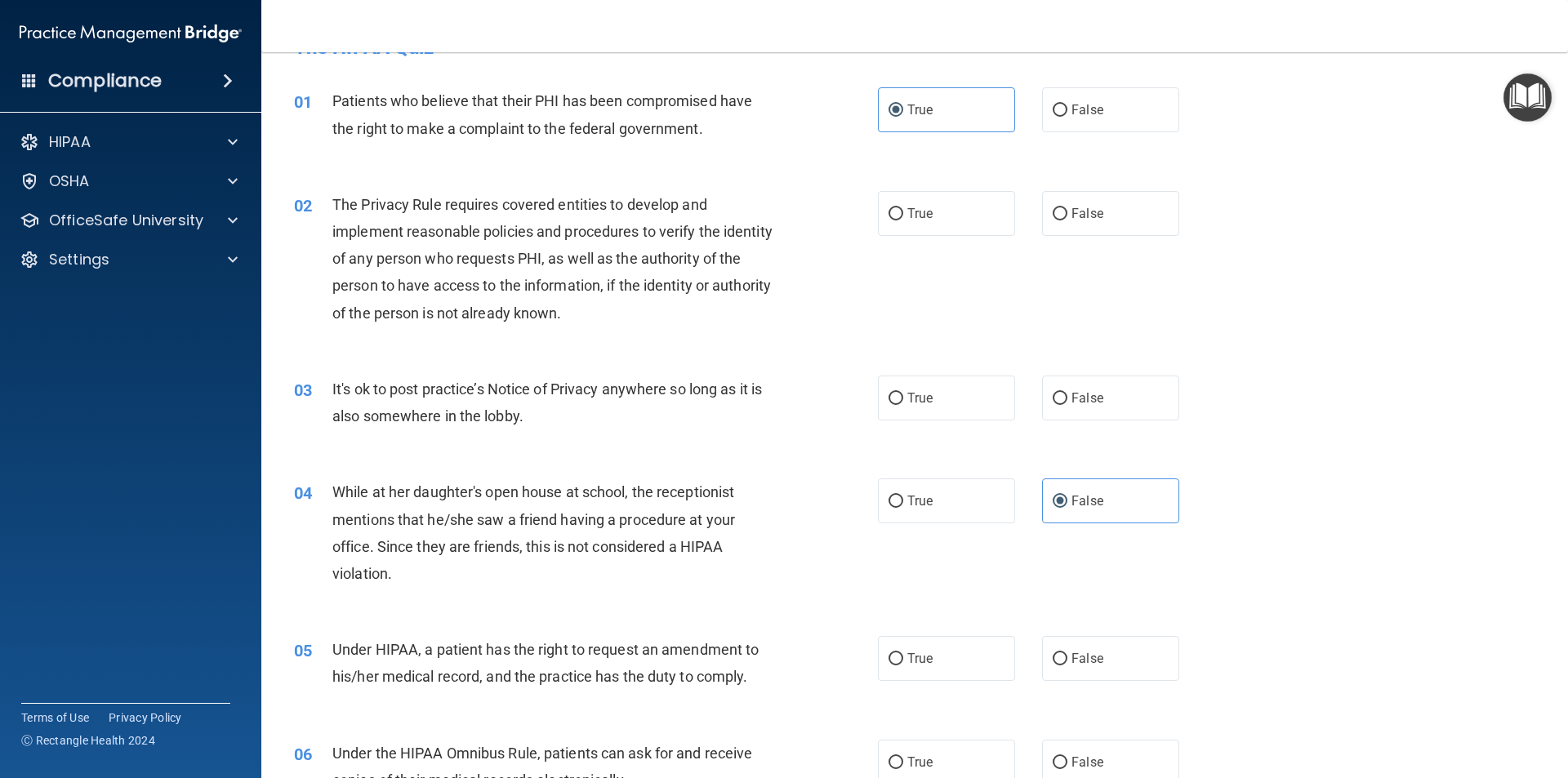
scroll to position [82, 0]
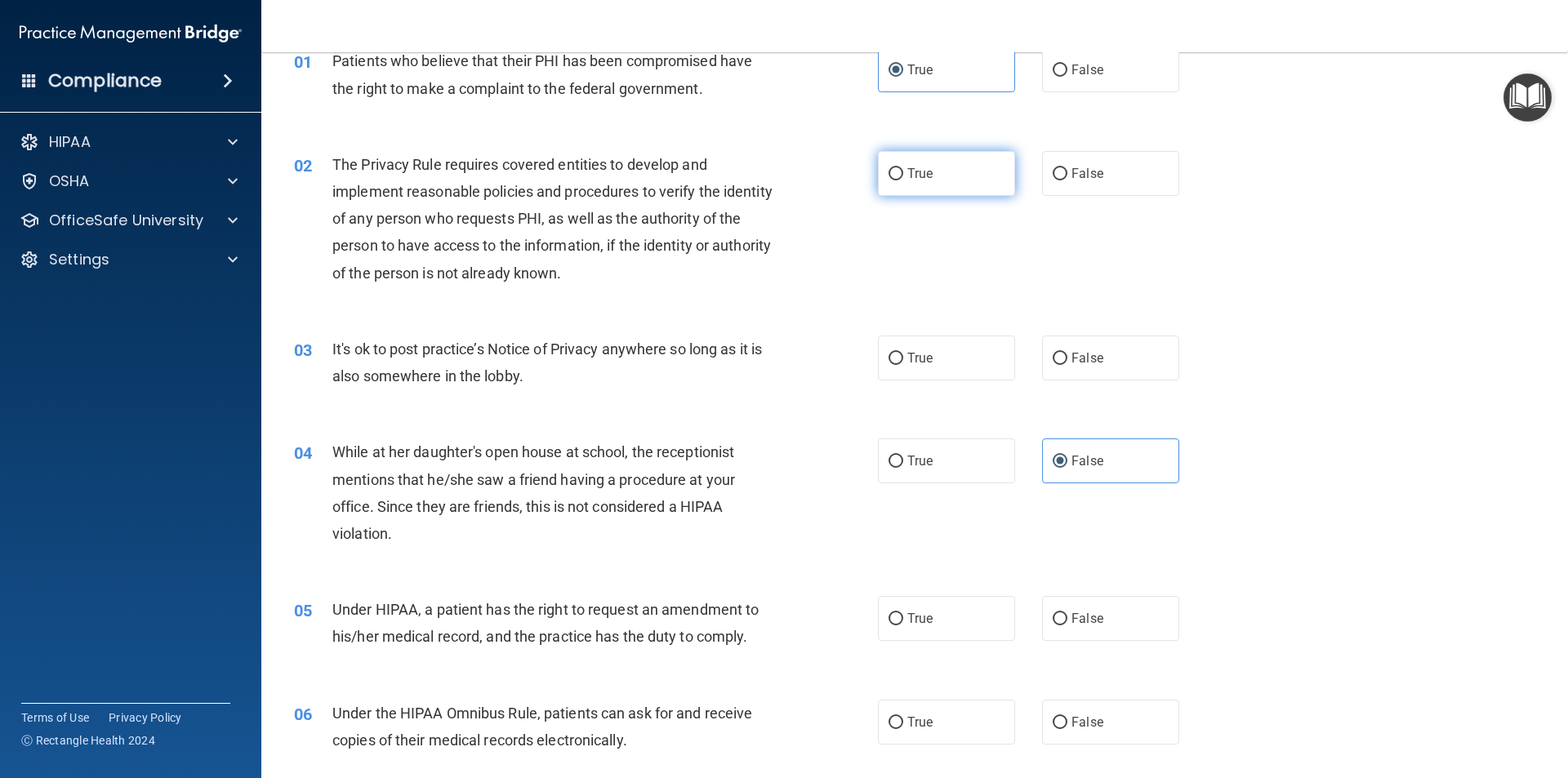
click at [937, 174] on label "True" at bounding box center [947, 174] width 137 height 45
click at [903, 174] on input "True" at bounding box center [895, 175] width 14 height 13
radio input "true"
click at [1077, 347] on label "False" at bounding box center [1110, 358] width 137 height 45
click at [1067, 353] on input "False" at bounding box center [1060, 359] width 14 height 13
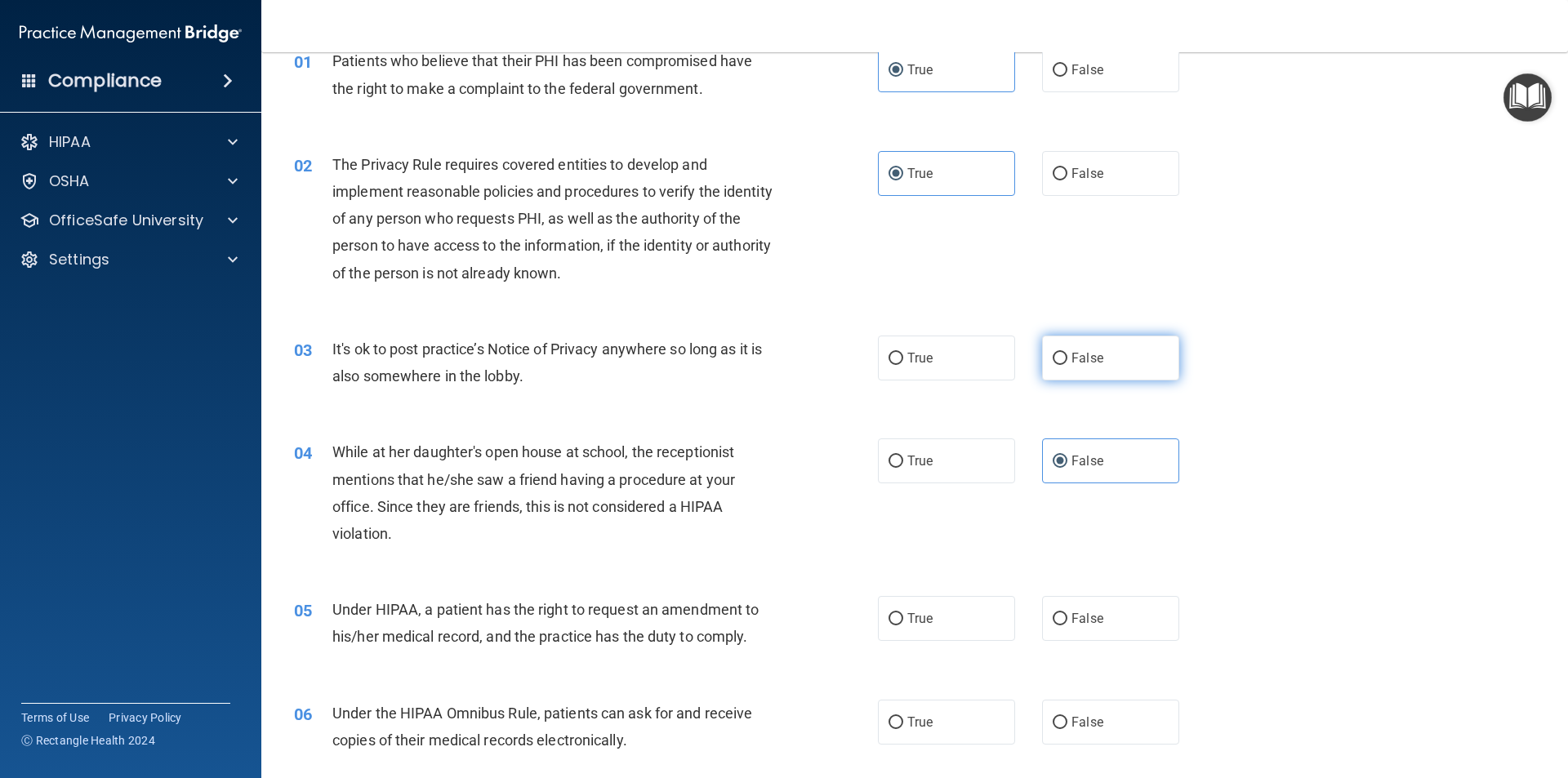
radio input "true"
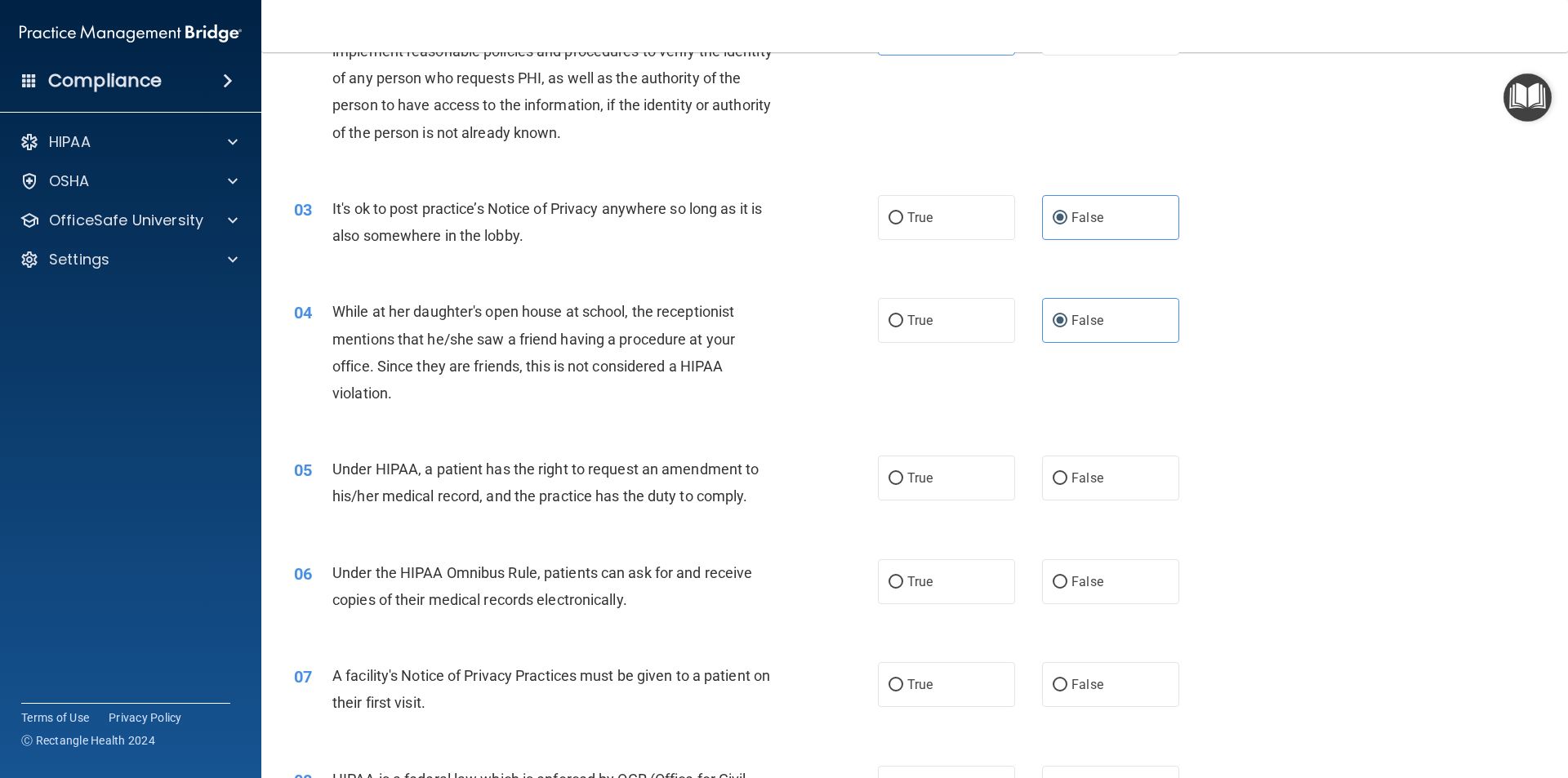
scroll to position [245, 0]
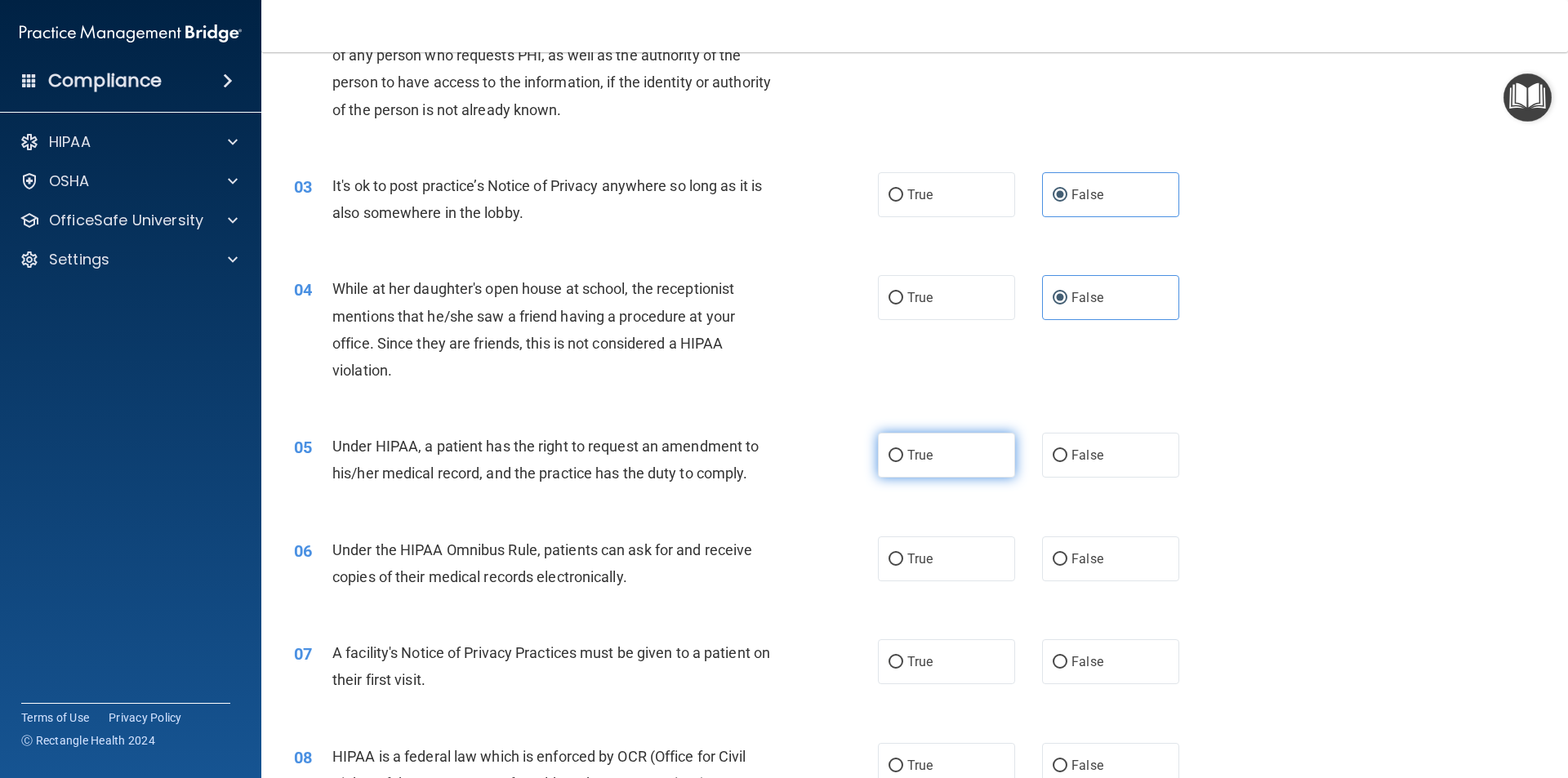
click at [888, 450] on input "True" at bounding box center [895, 457] width 14 height 13
radio input "true"
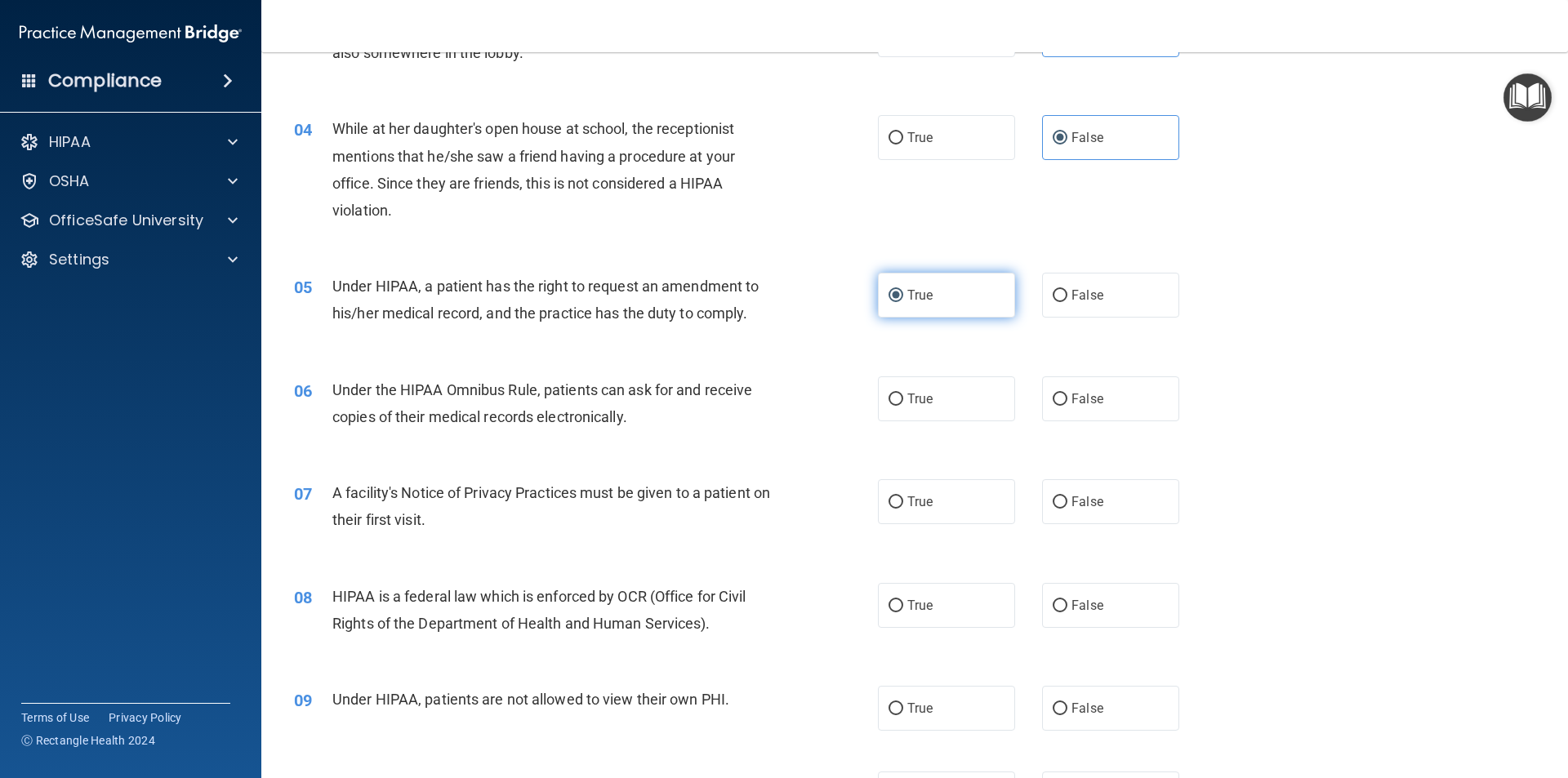
scroll to position [490, 0]
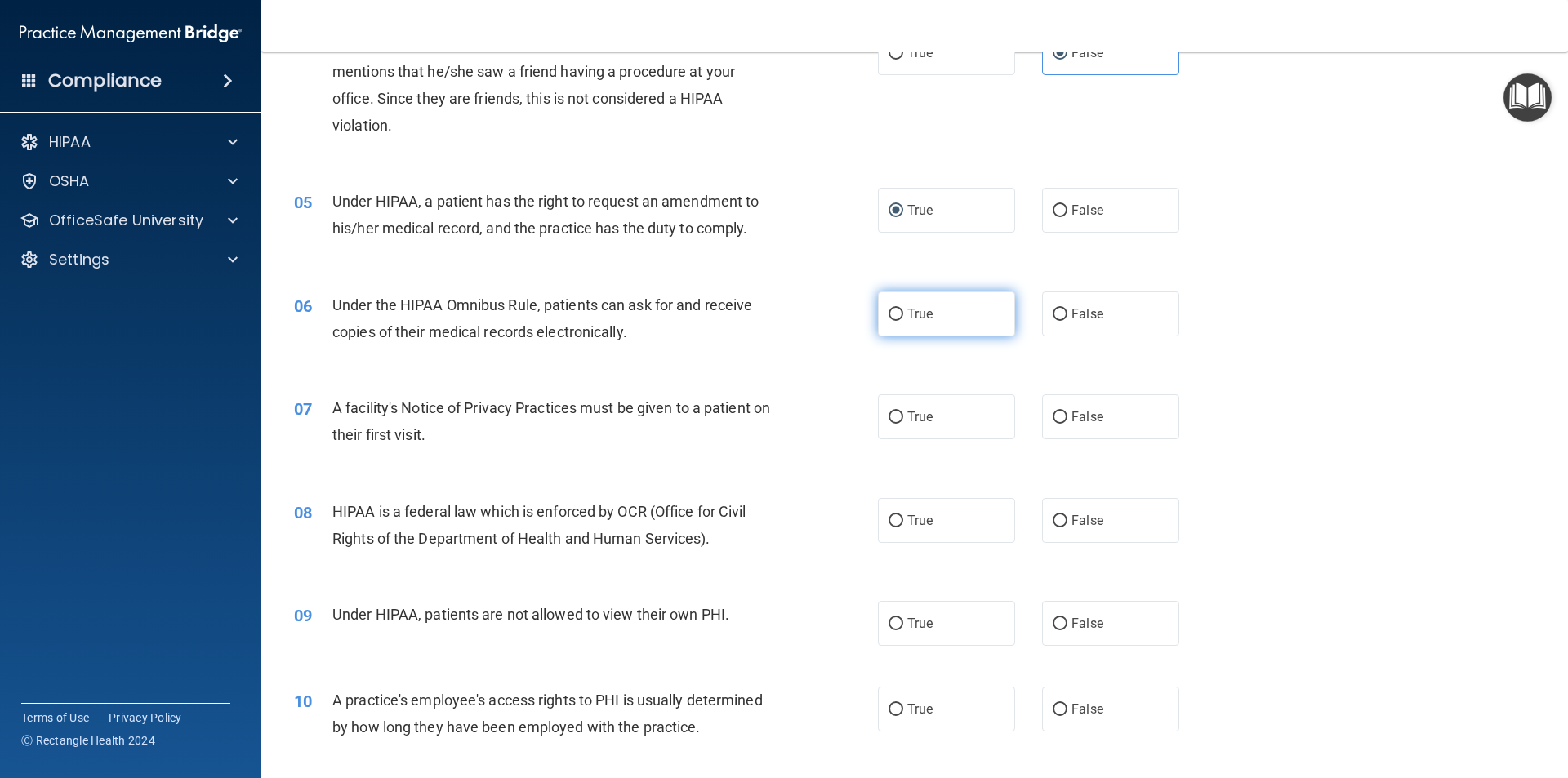
click at [947, 318] on label "True" at bounding box center [947, 314] width 137 height 45
click at [903, 318] on input "True" at bounding box center [895, 315] width 14 height 13
radio input "true"
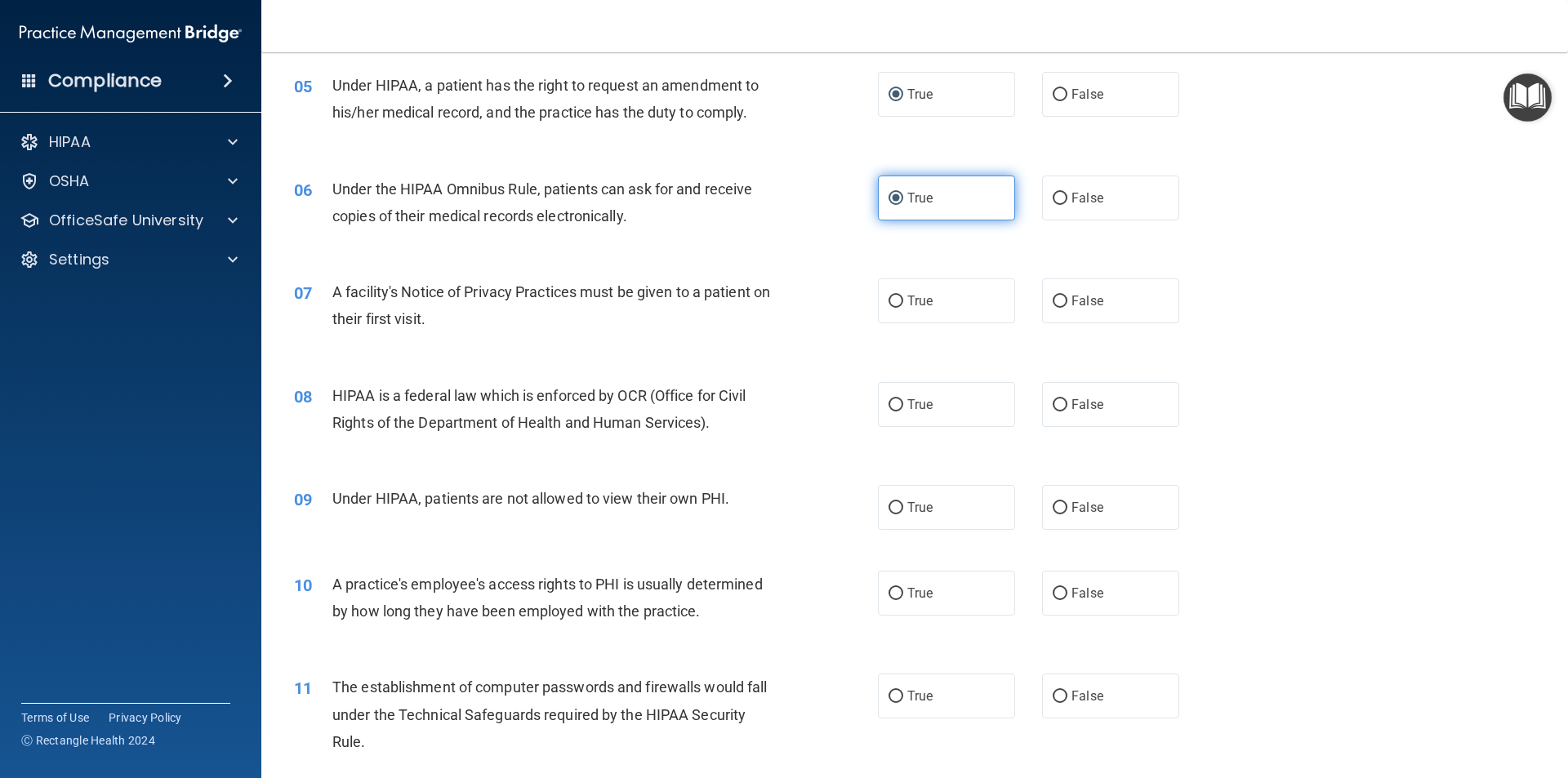
scroll to position [653, 0]
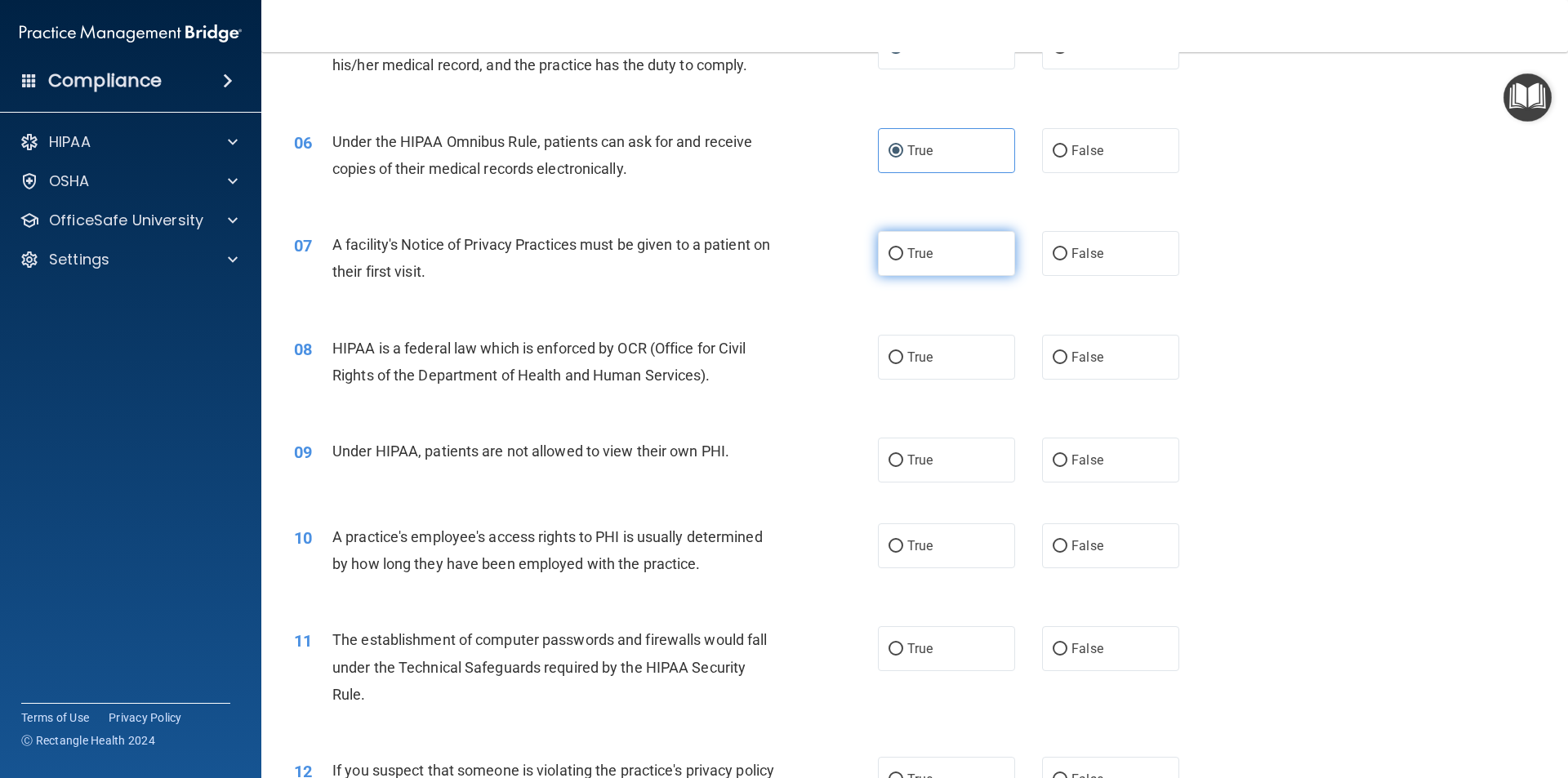
click at [911, 261] on label "True" at bounding box center [947, 254] width 137 height 45
click at [903, 260] on input "True" at bounding box center [895, 255] width 14 height 13
radio input "true"
click at [950, 354] on label "True" at bounding box center [947, 357] width 137 height 45
click at [903, 354] on input "True" at bounding box center [895, 358] width 14 height 13
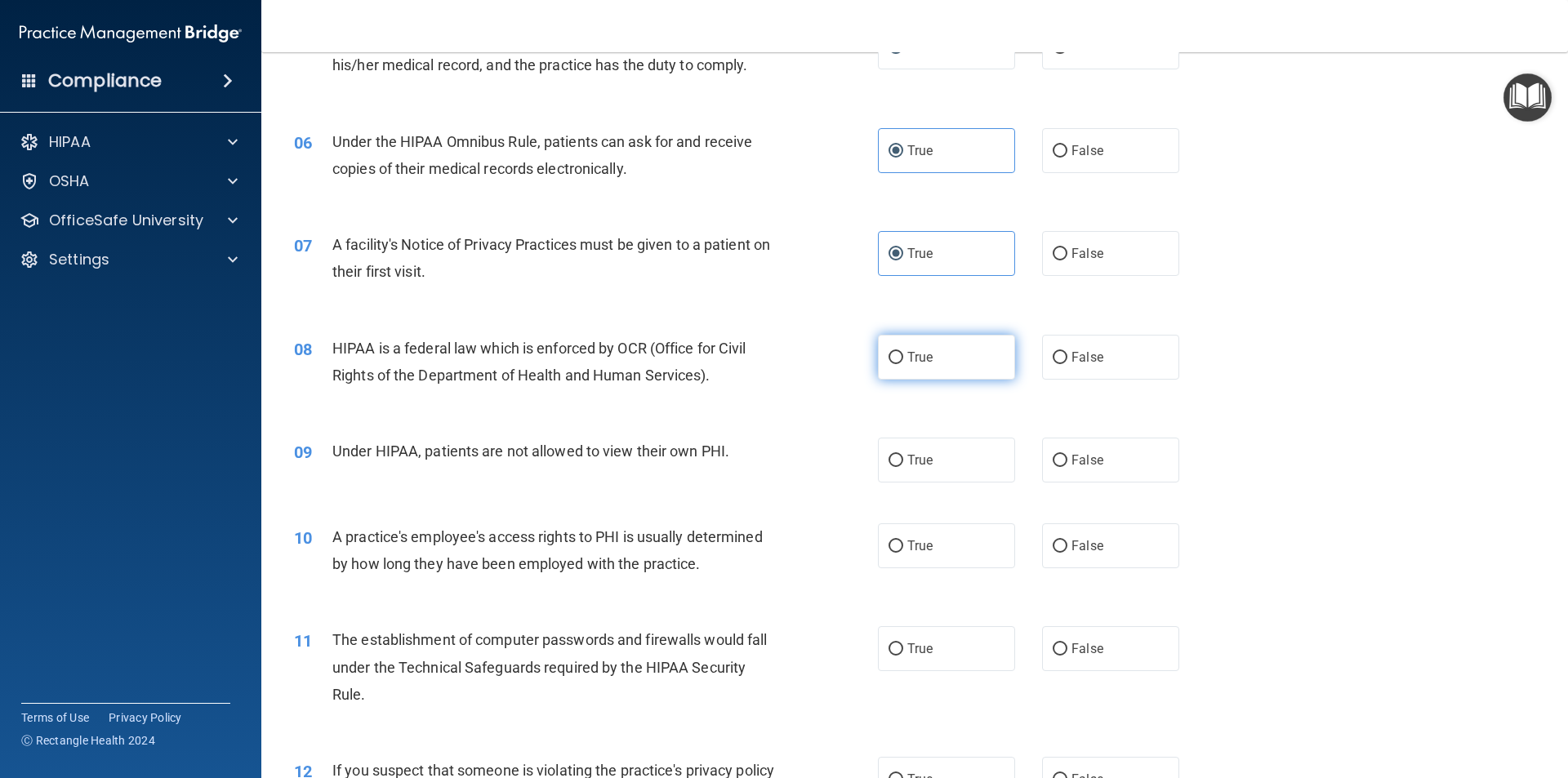
radio input "true"
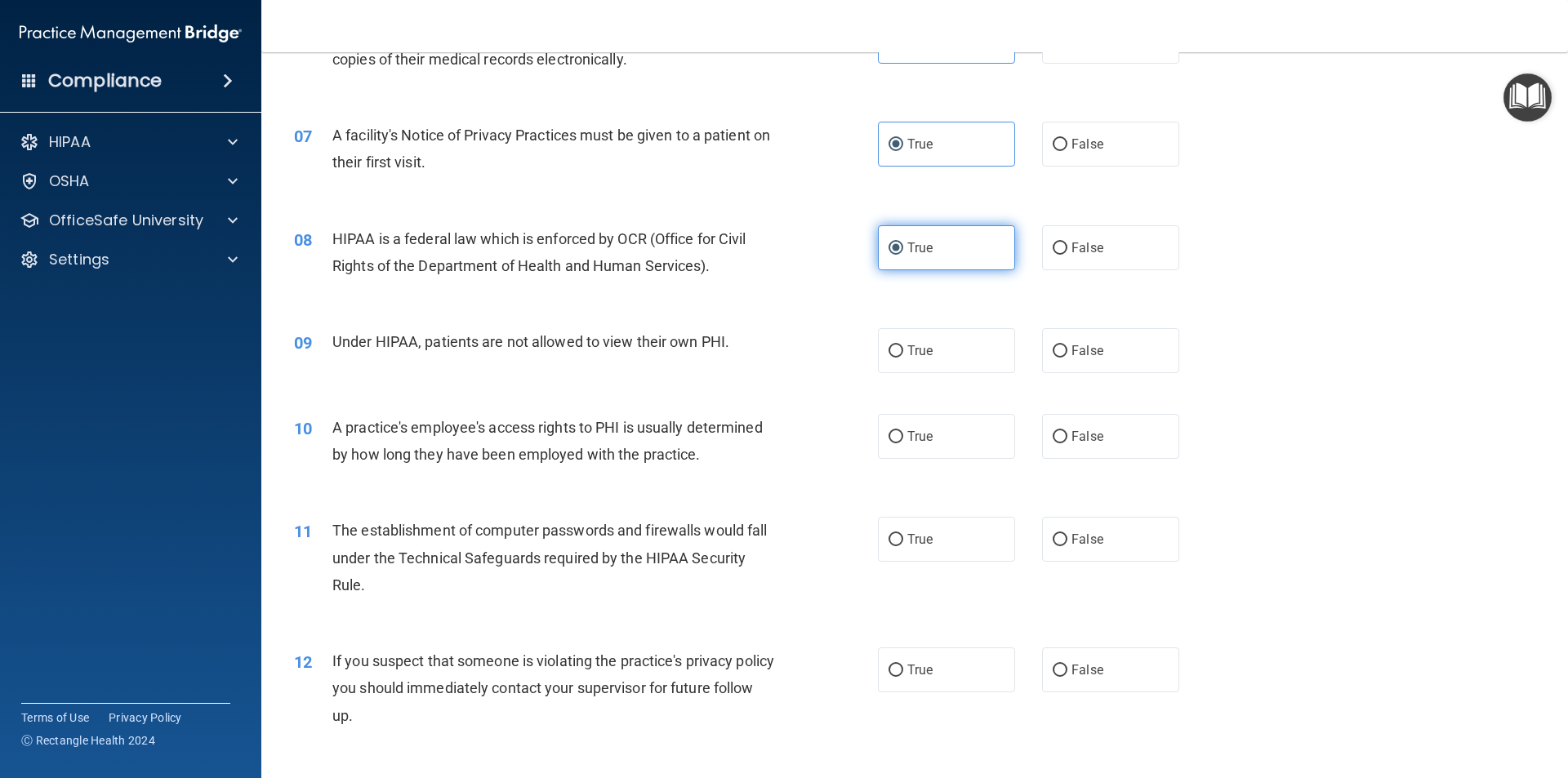
scroll to position [817, 0]
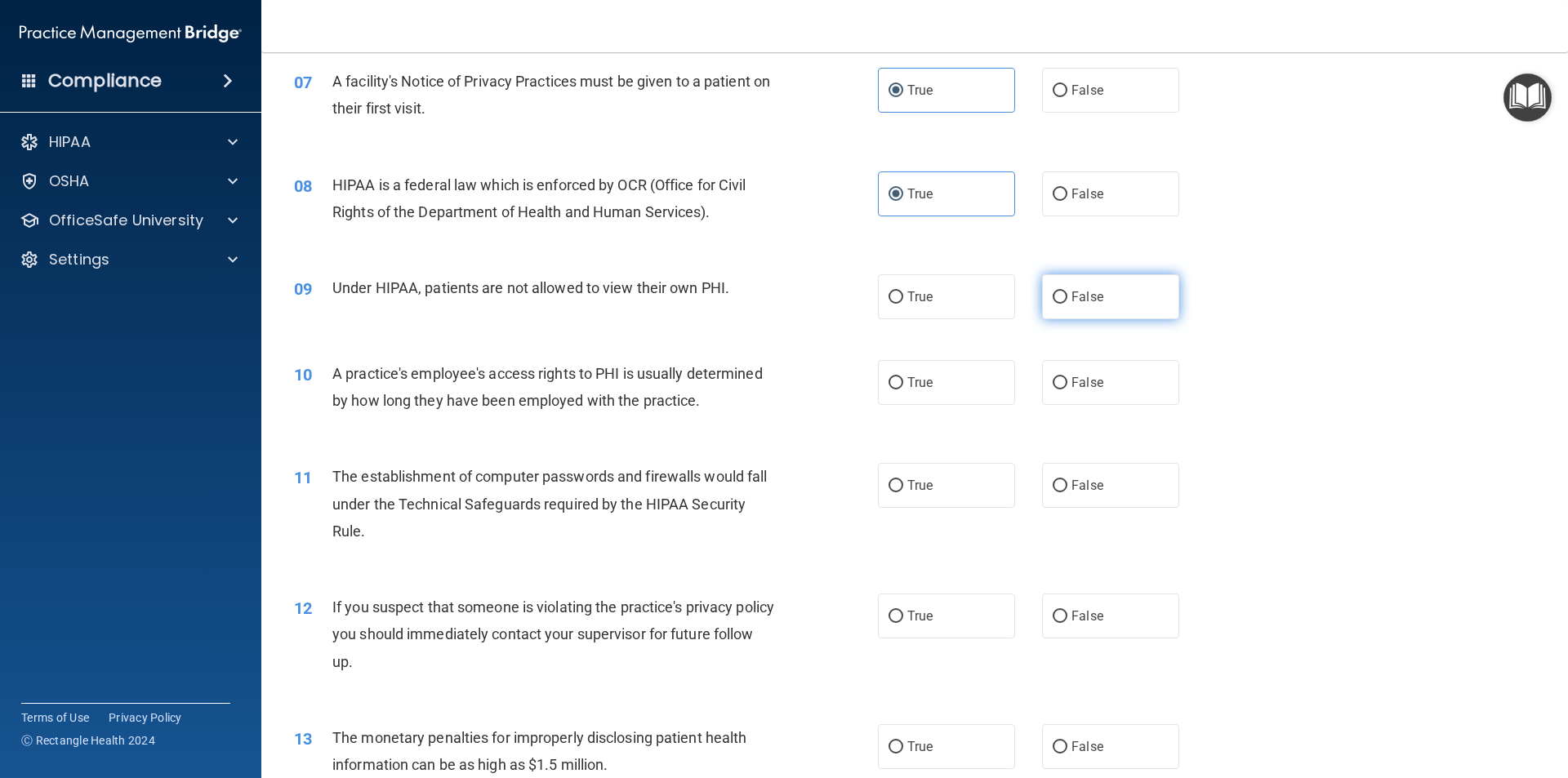
click at [1042, 302] on label "False" at bounding box center [1110, 297] width 137 height 45
click at [1053, 302] on input "False" at bounding box center [1060, 298] width 14 height 13
radio input "true"
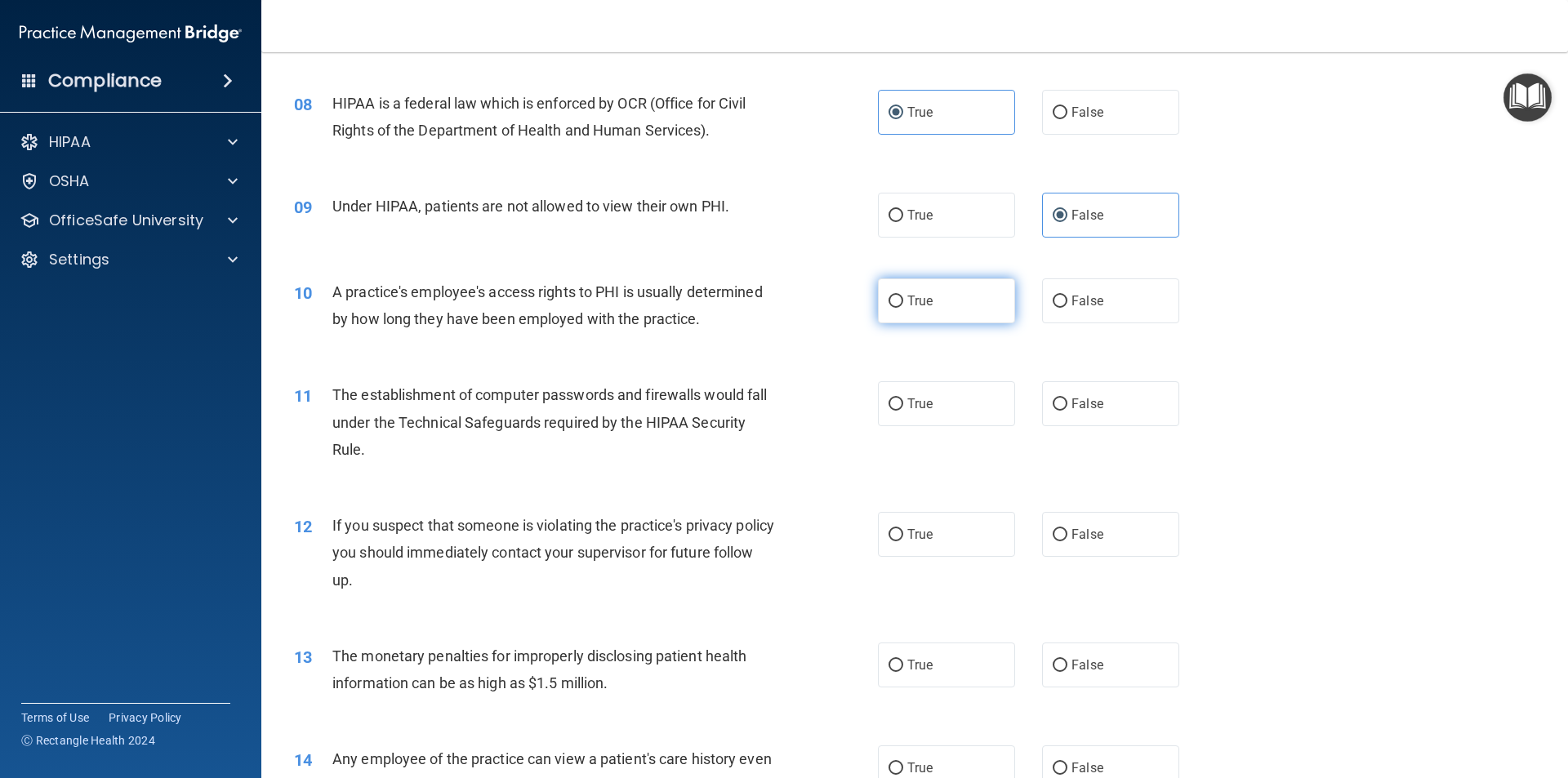
click at [970, 311] on label "True" at bounding box center [947, 301] width 137 height 45
click at [903, 308] on input "True" at bounding box center [895, 302] width 14 height 13
radio input "true"
click at [983, 394] on label "True" at bounding box center [947, 403] width 137 height 45
click at [903, 398] on input "True" at bounding box center [895, 404] width 14 height 13
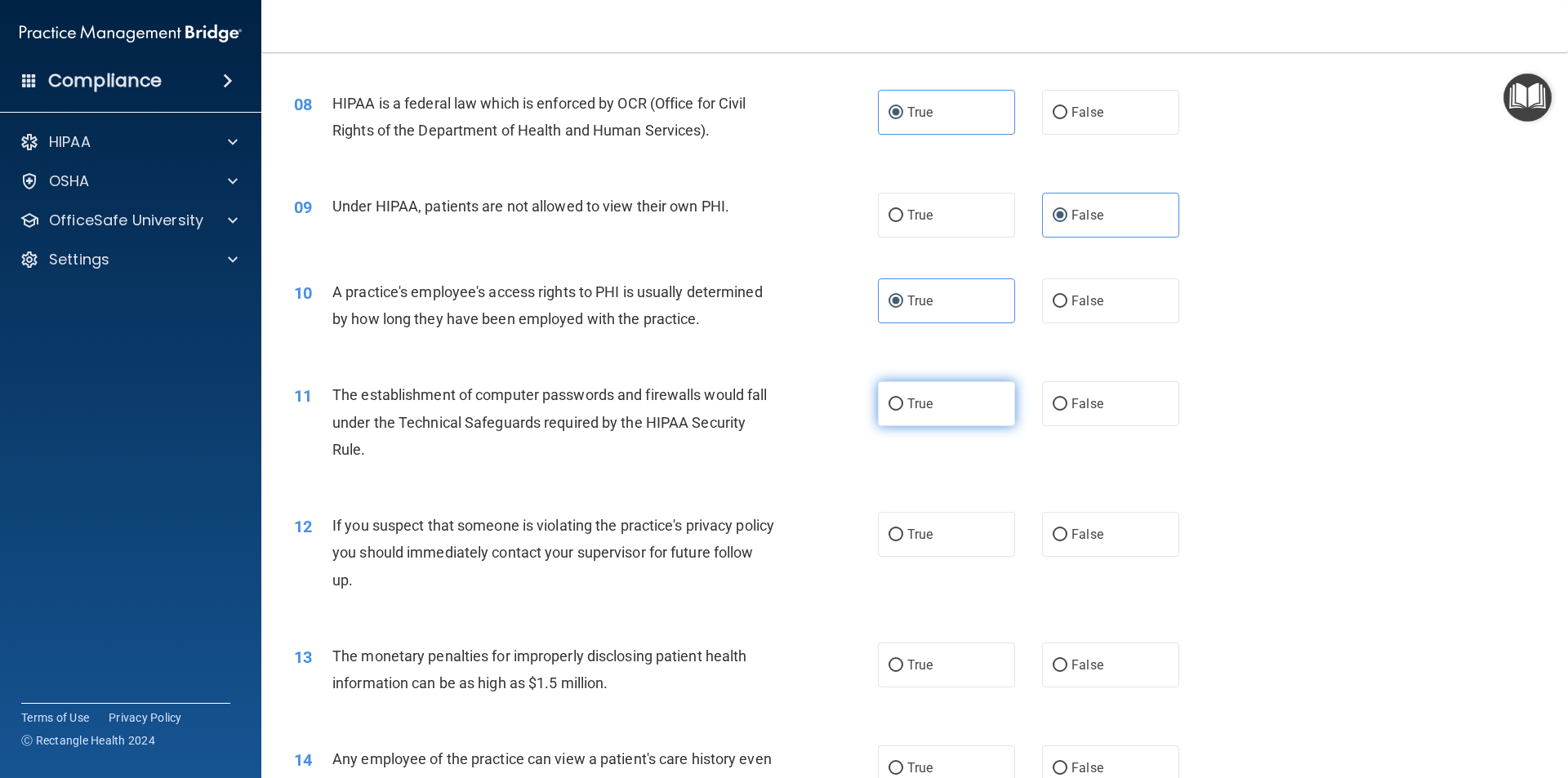
radio input "true"
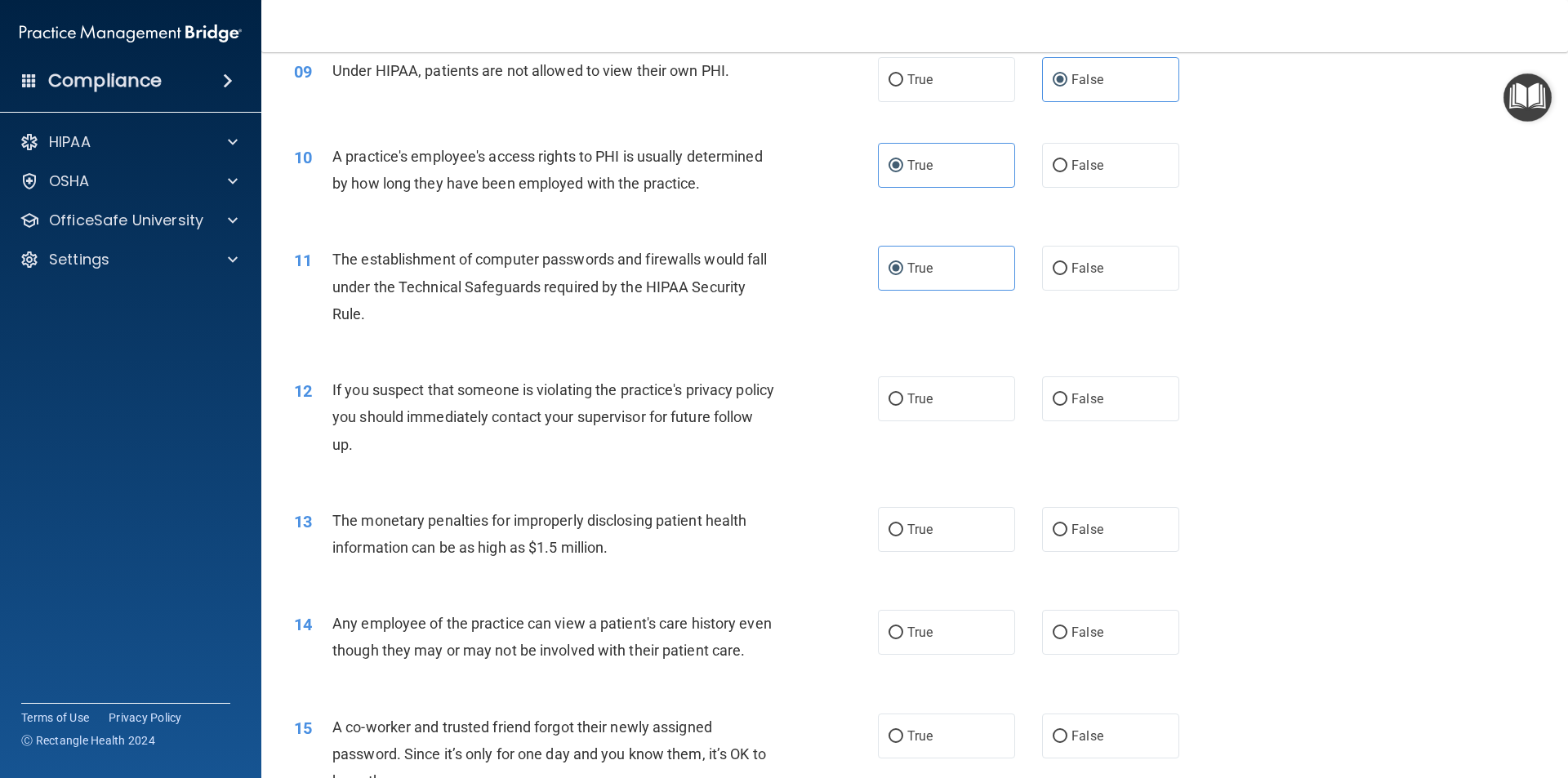
scroll to position [1062, 0]
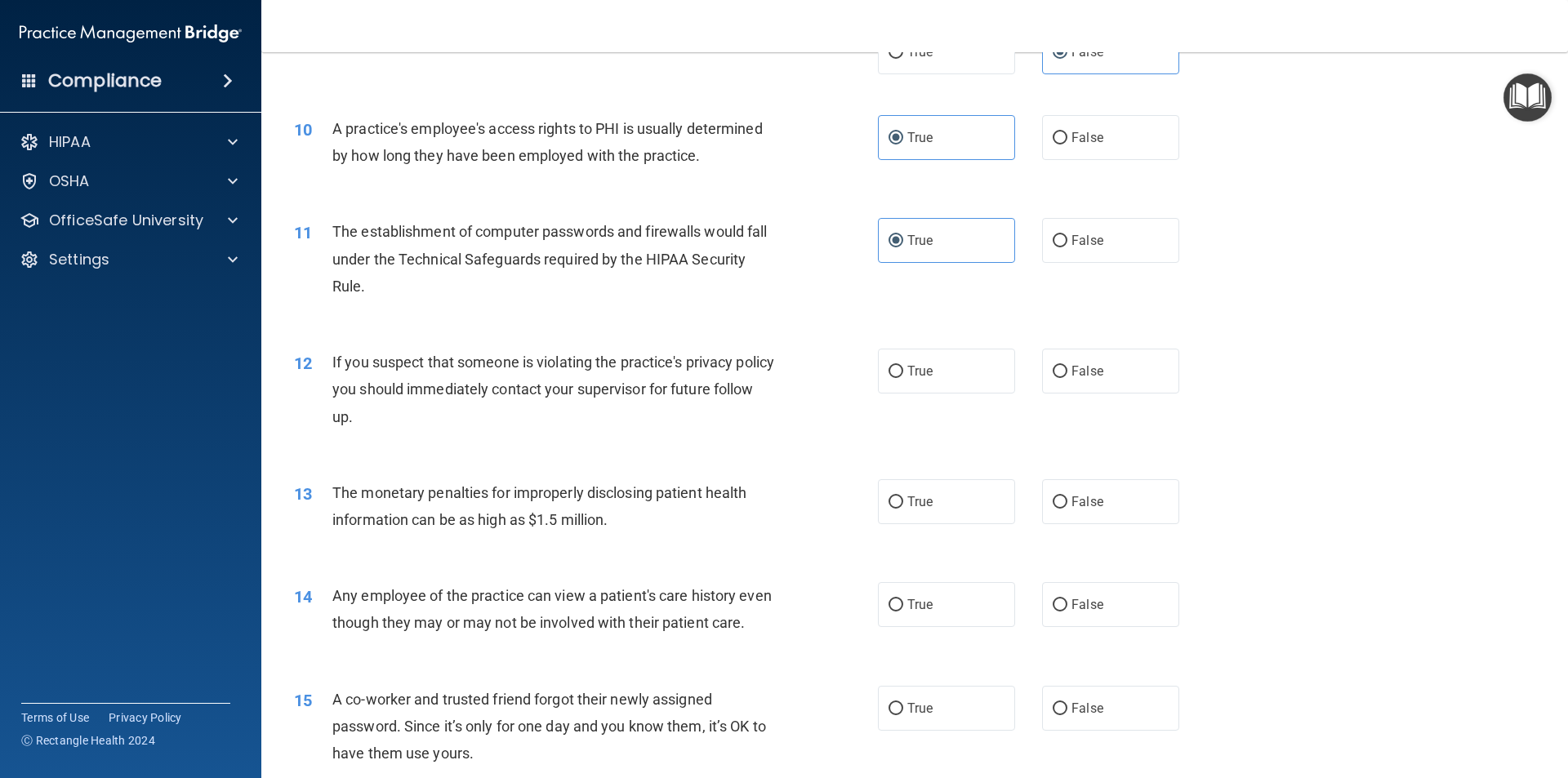
click at [979, 400] on div "12 If you suspect that someone is violating the practice's privacy policy you s…" at bounding box center [914, 393] width 1265 height 131
click at [974, 382] on label "True" at bounding box center [947, 371] width 137 height 45
click at [903, 378] on input "True" at bounding box center [895, 372] width 14 height 13
radio input "true"
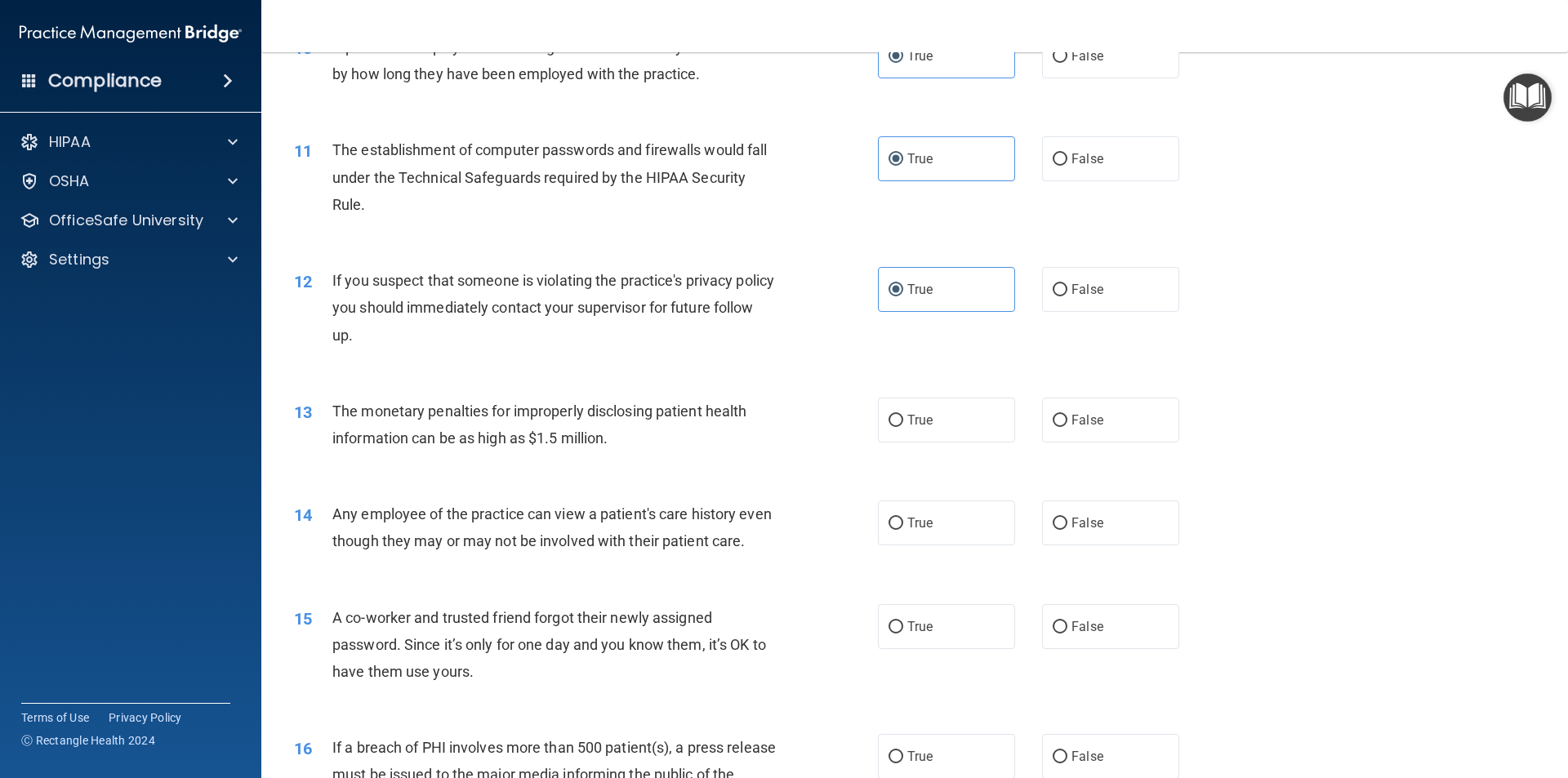
click at [973, 392] on div "13 The monetary penalties for improperly disclosing patient health information …" at bounding box center [914, 429] width 1265 height 103
click at [975, 403] on label "True" at bounding box center [947, 421] width 137 height 45
click at [903, 415] on input "True" at bounding box center [895, 421] width 14 height 13
radio input "true"
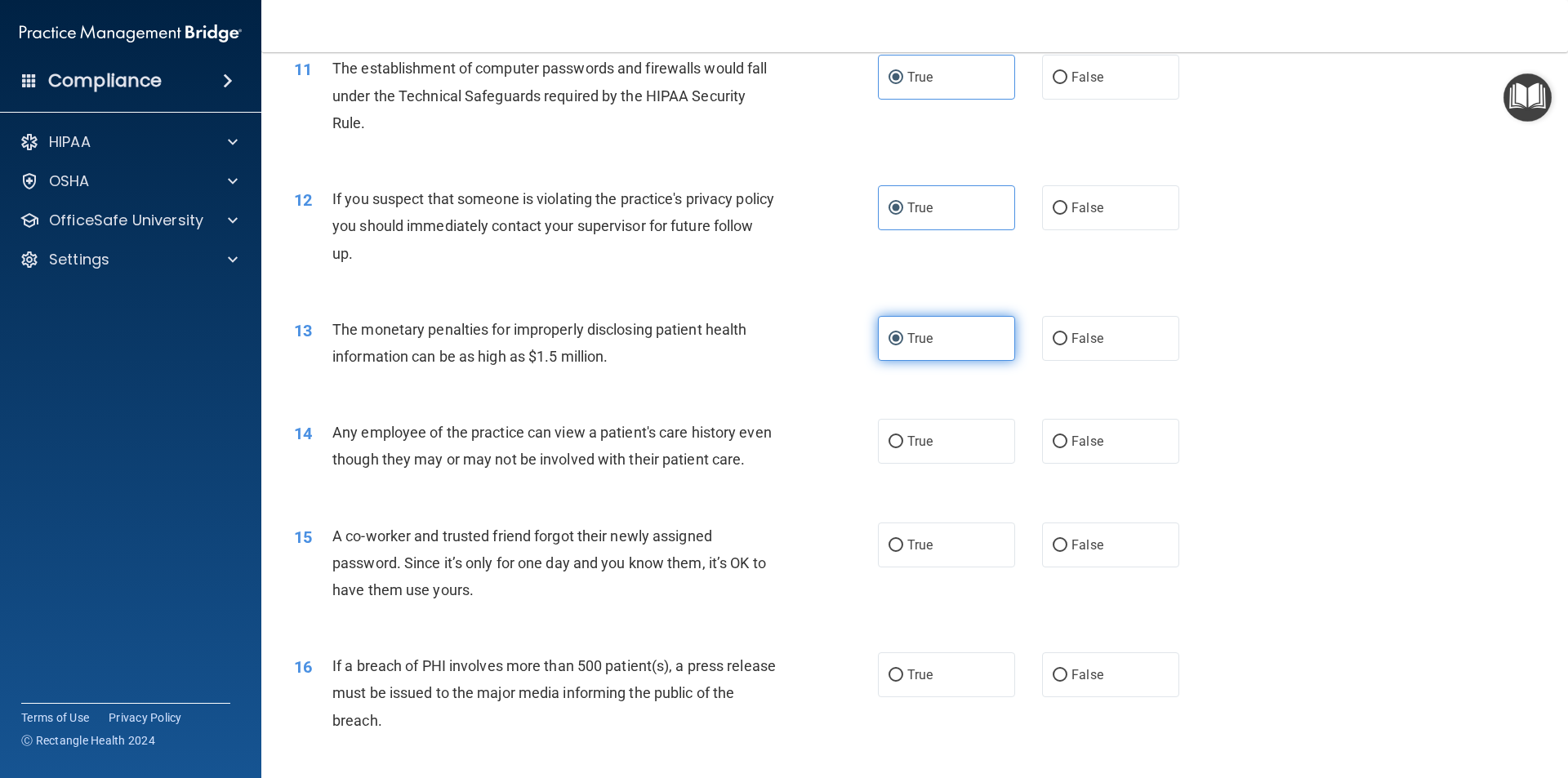
scroll to position [1307, 0]
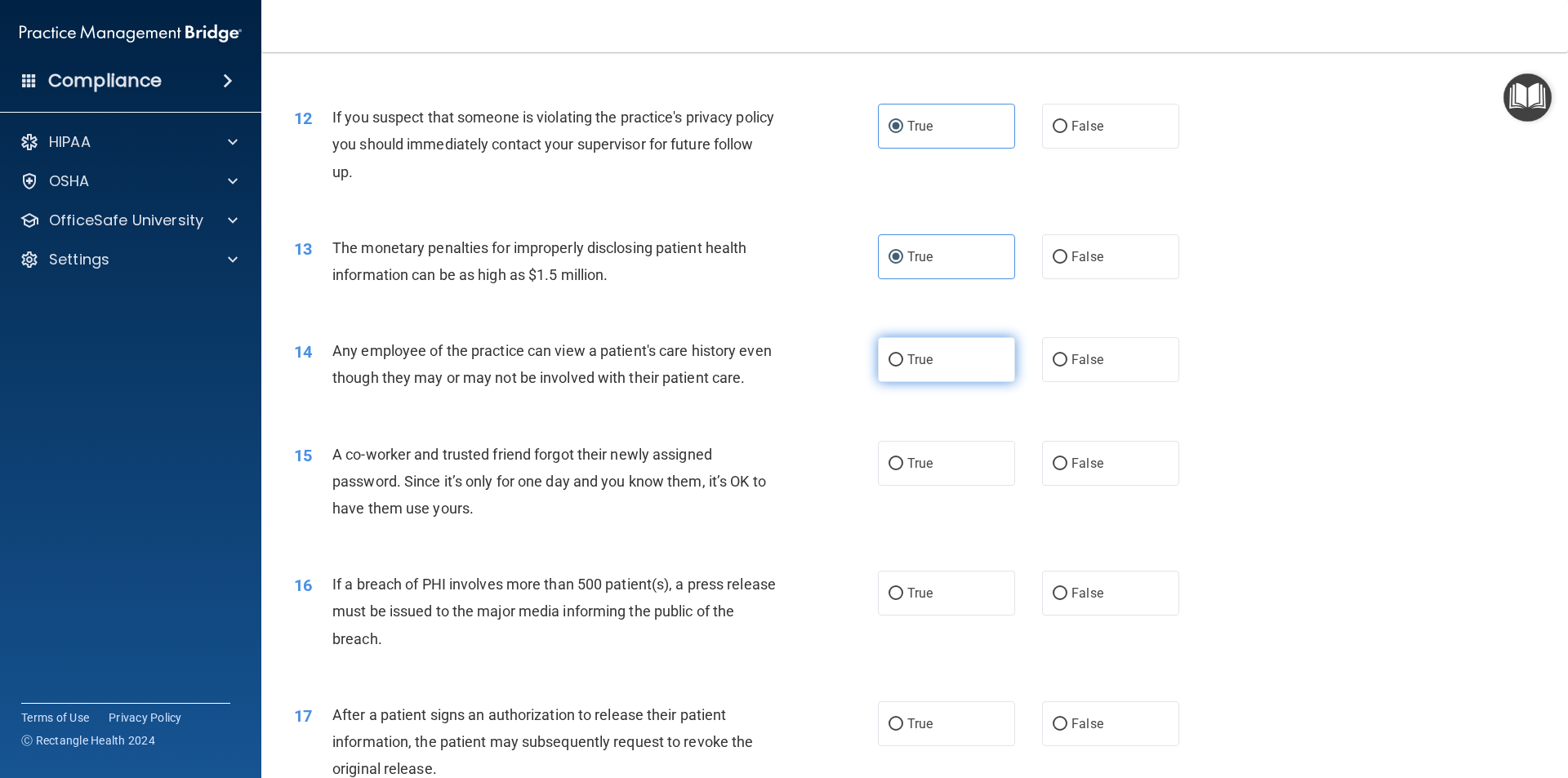
click at [998, 360] on label "True" at bounding box center [947, 359] width 137 height 45
click at [903, 360] on input "True" at bounding box center [895, 360] width 14 height 13
radio input "true"
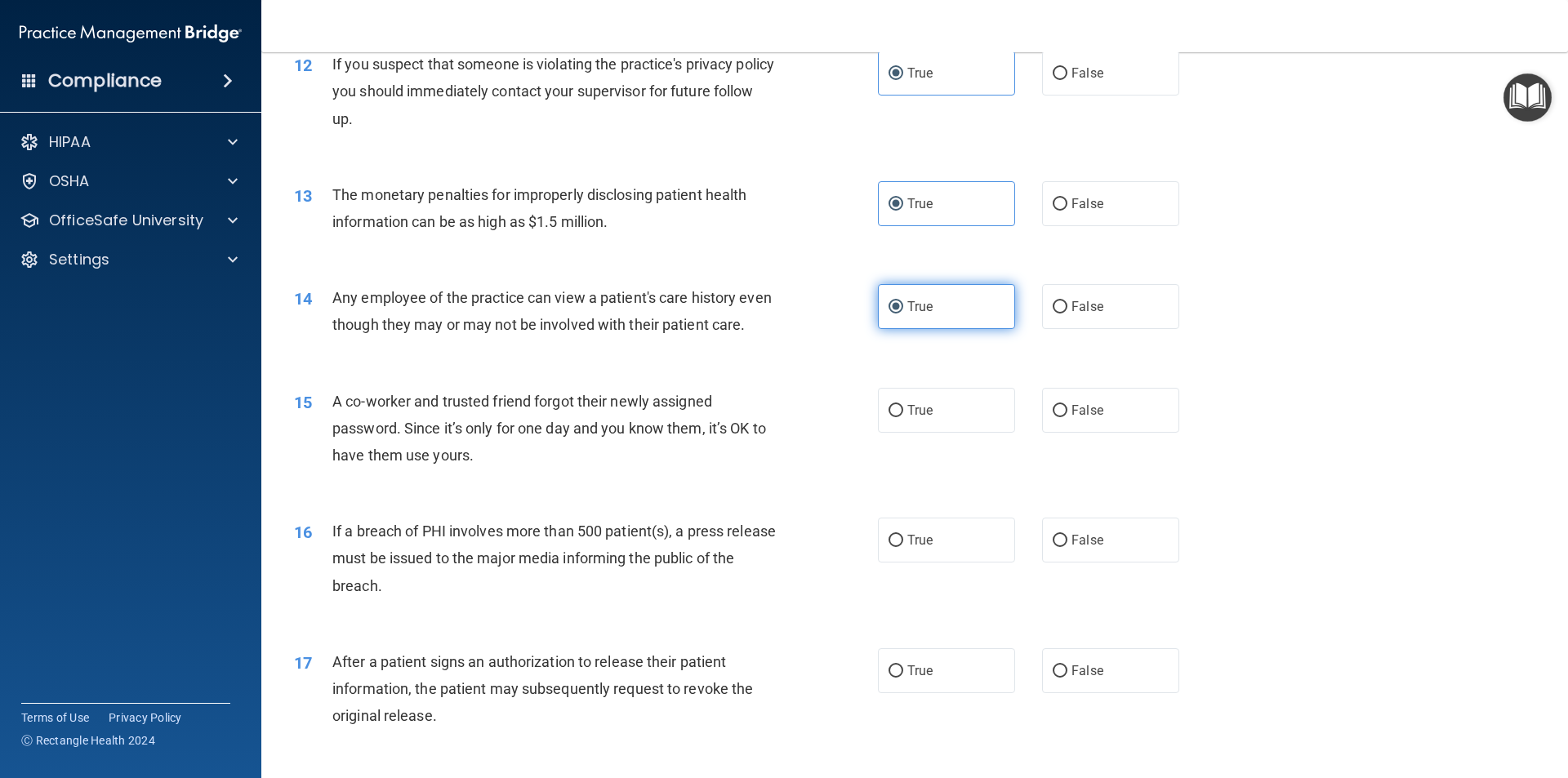
scroll to position [1388, 0]
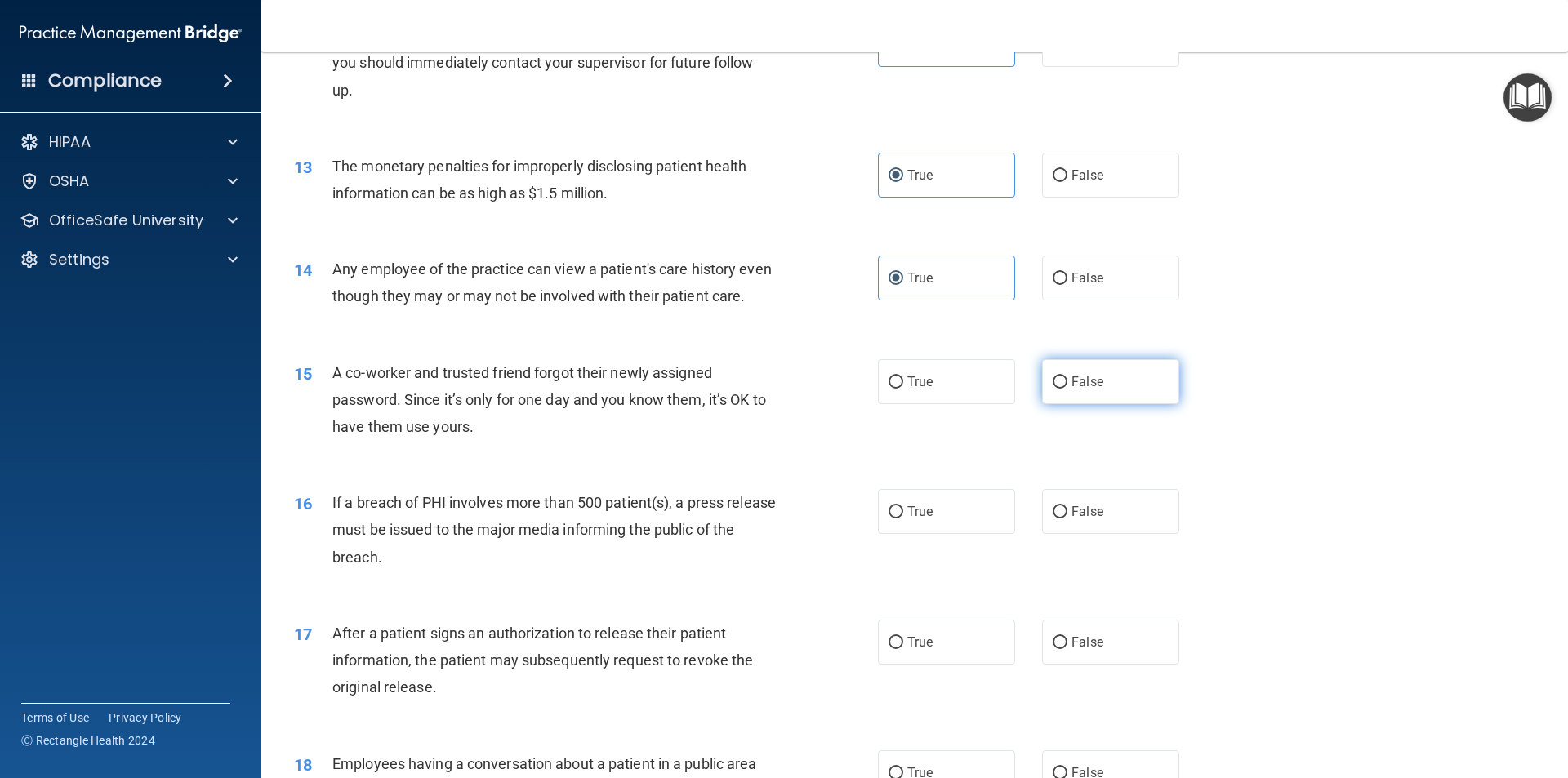
click at [1066, 398] on label "False" at bounding box center [1110, 382] width 137 height 45
click at [1066, 389] on input "False" at bounding box center [1060, 383] width 14 height 13
radio input "true"
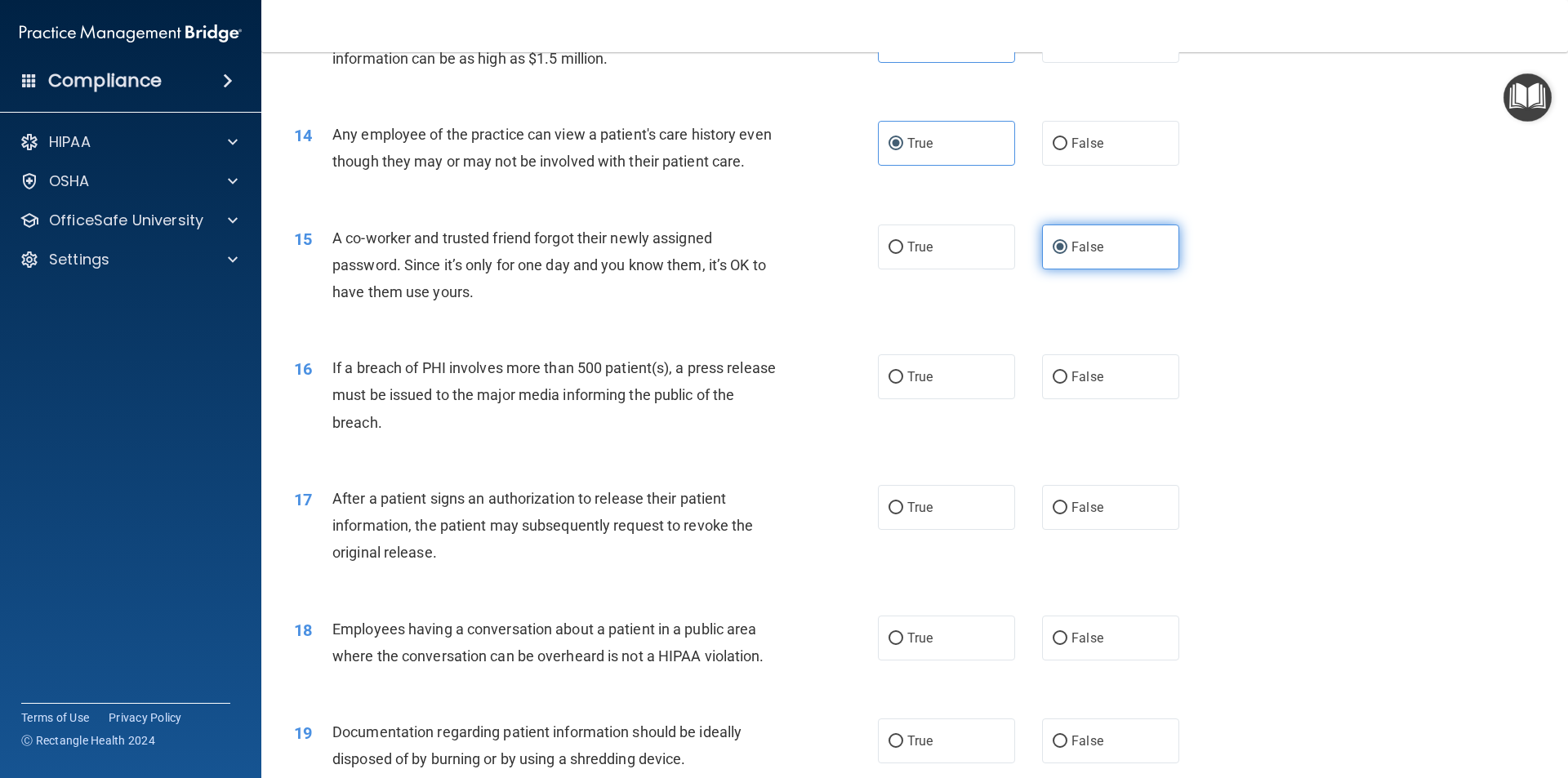
scroll to position [1551, 0]
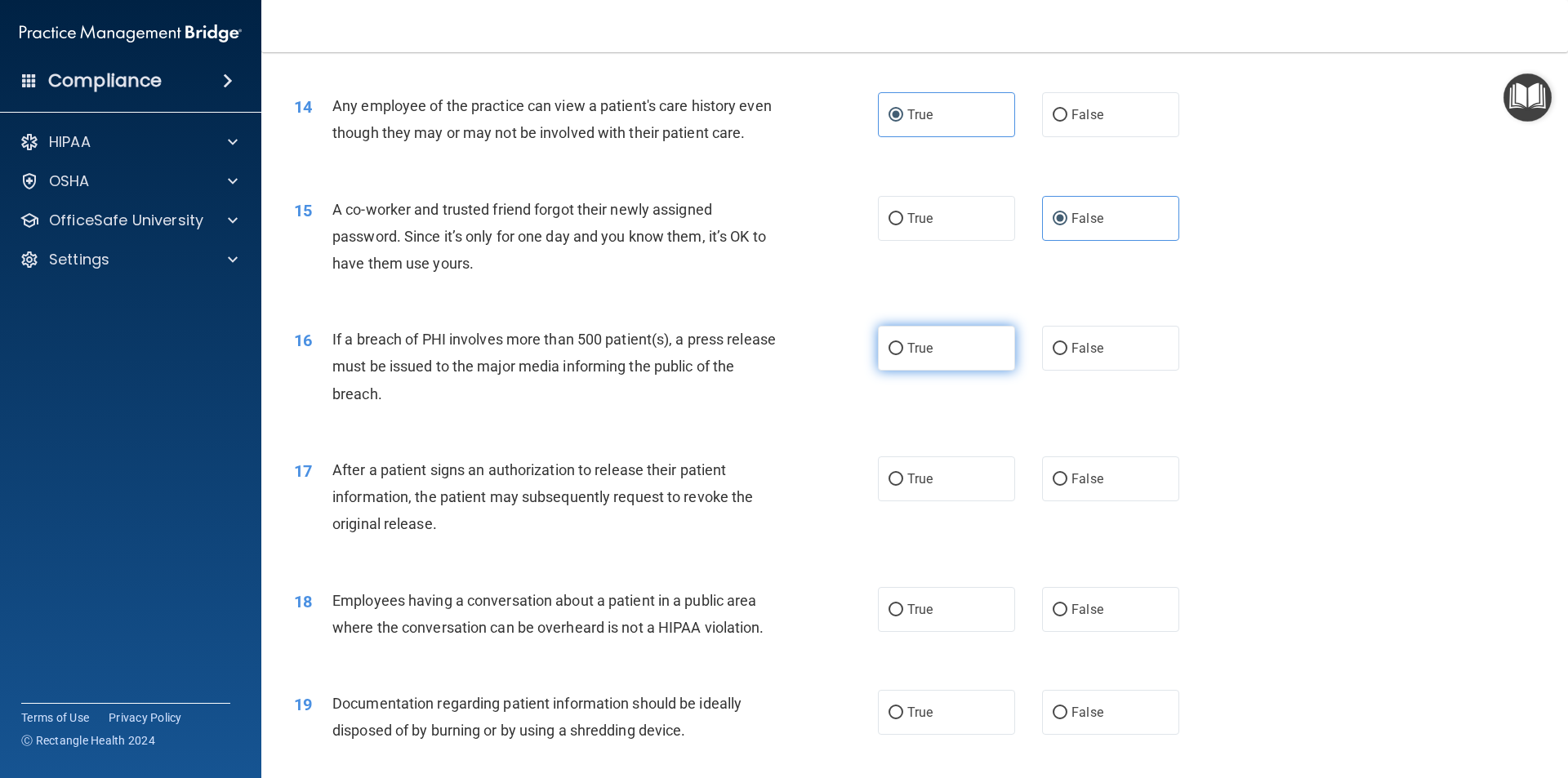
click at [932, 367] on label "True" at bounding box center [947, 348] width 137 height 45
click at [903, 355] on input "True" at bounding box center [895, 349] width 14 height 13
radio input "true"
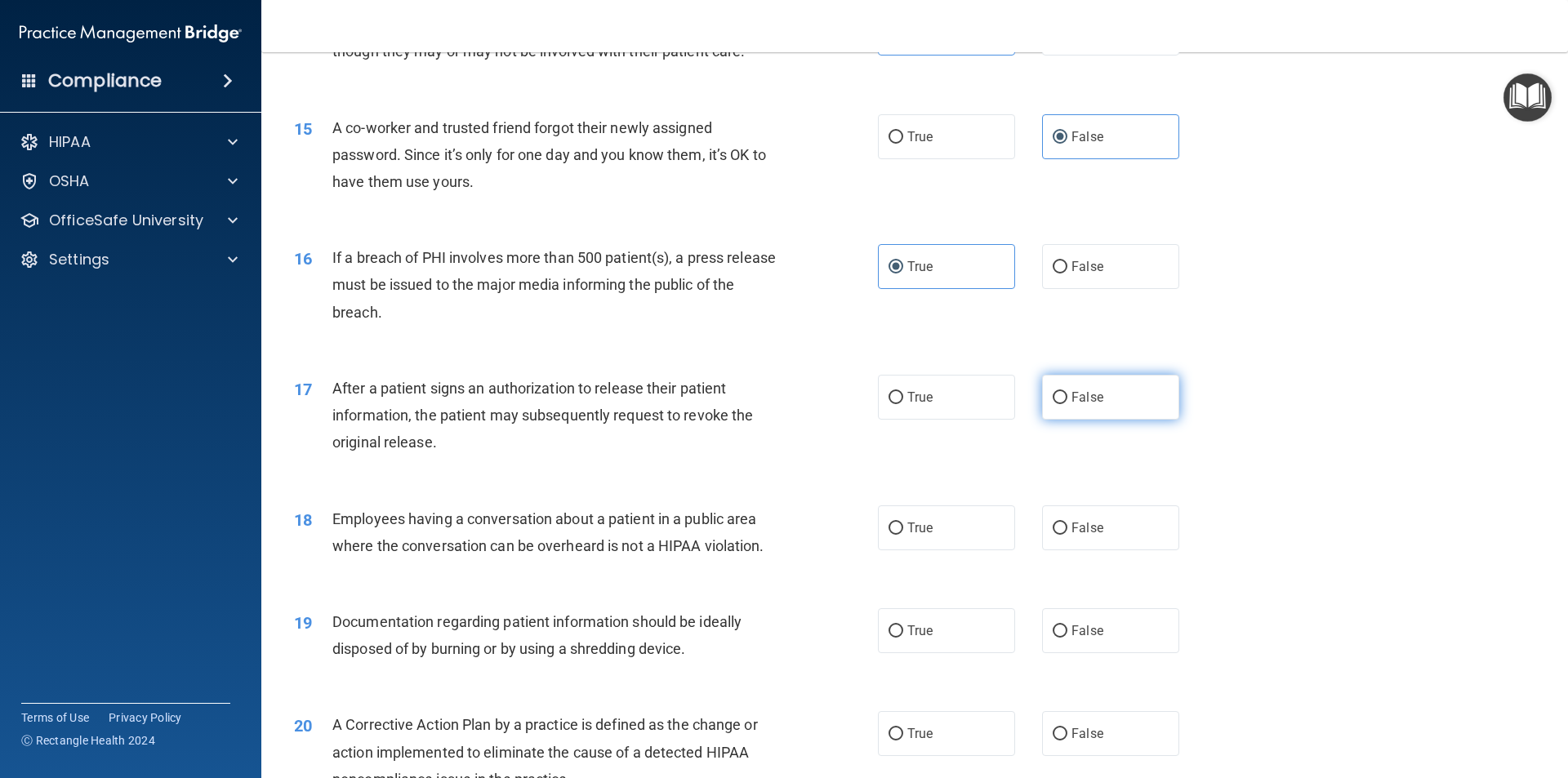
click at [1053, 404] on input "False" at bounding box center [1060, 398] width 14 height 13
radio input "true"
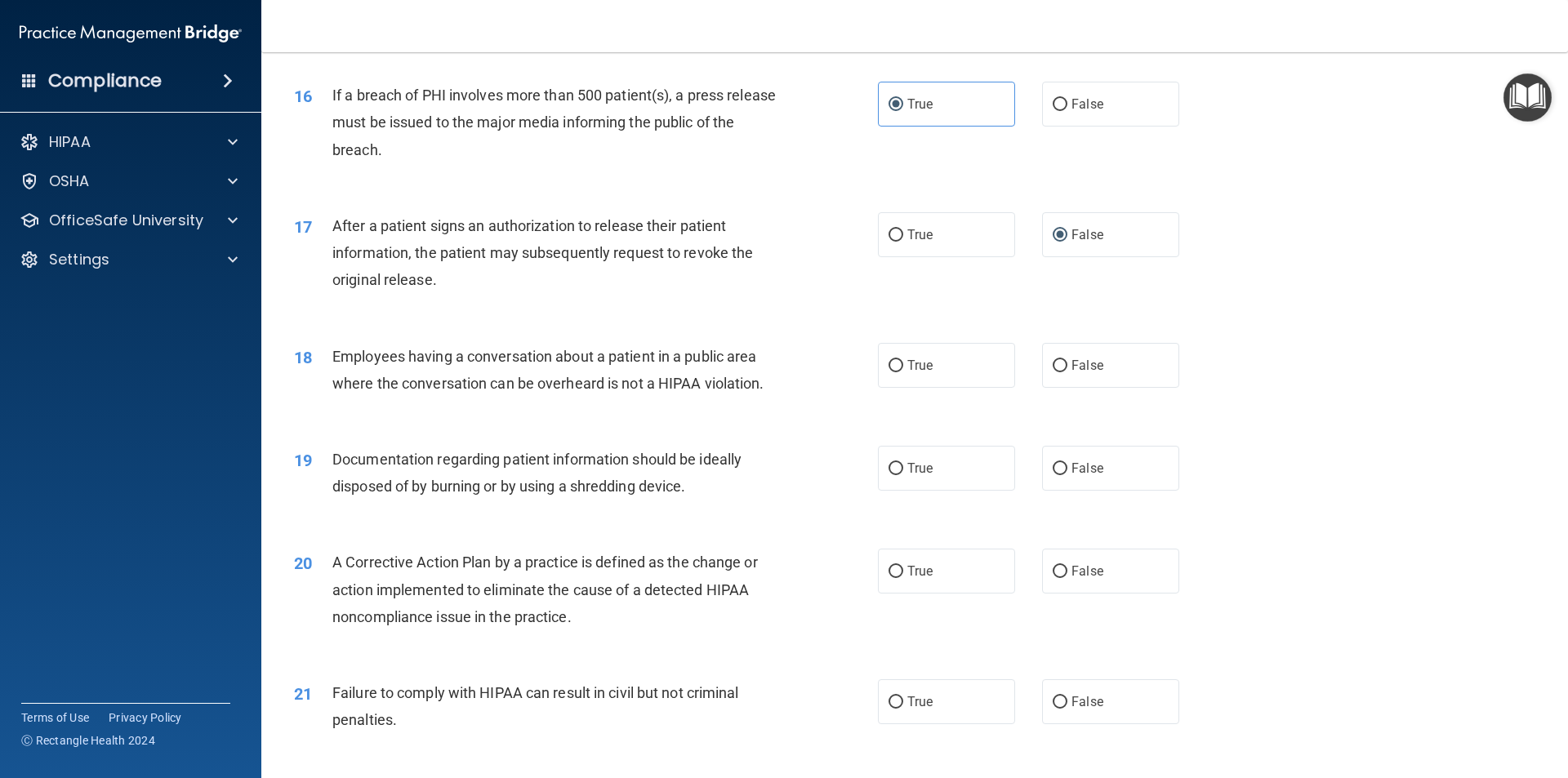
scroll to position [1796, 0]
click at [1031, 387] on div "True False" at bounding box center [1042, 365] width 329 height 45
click at [1046, 387] on label "False" at bounding box center [1110, 365] width 137 height 45
click at [1053, 372] on input "False" at bounding box center [1060, 366] width 14 height 13
radio input "true"
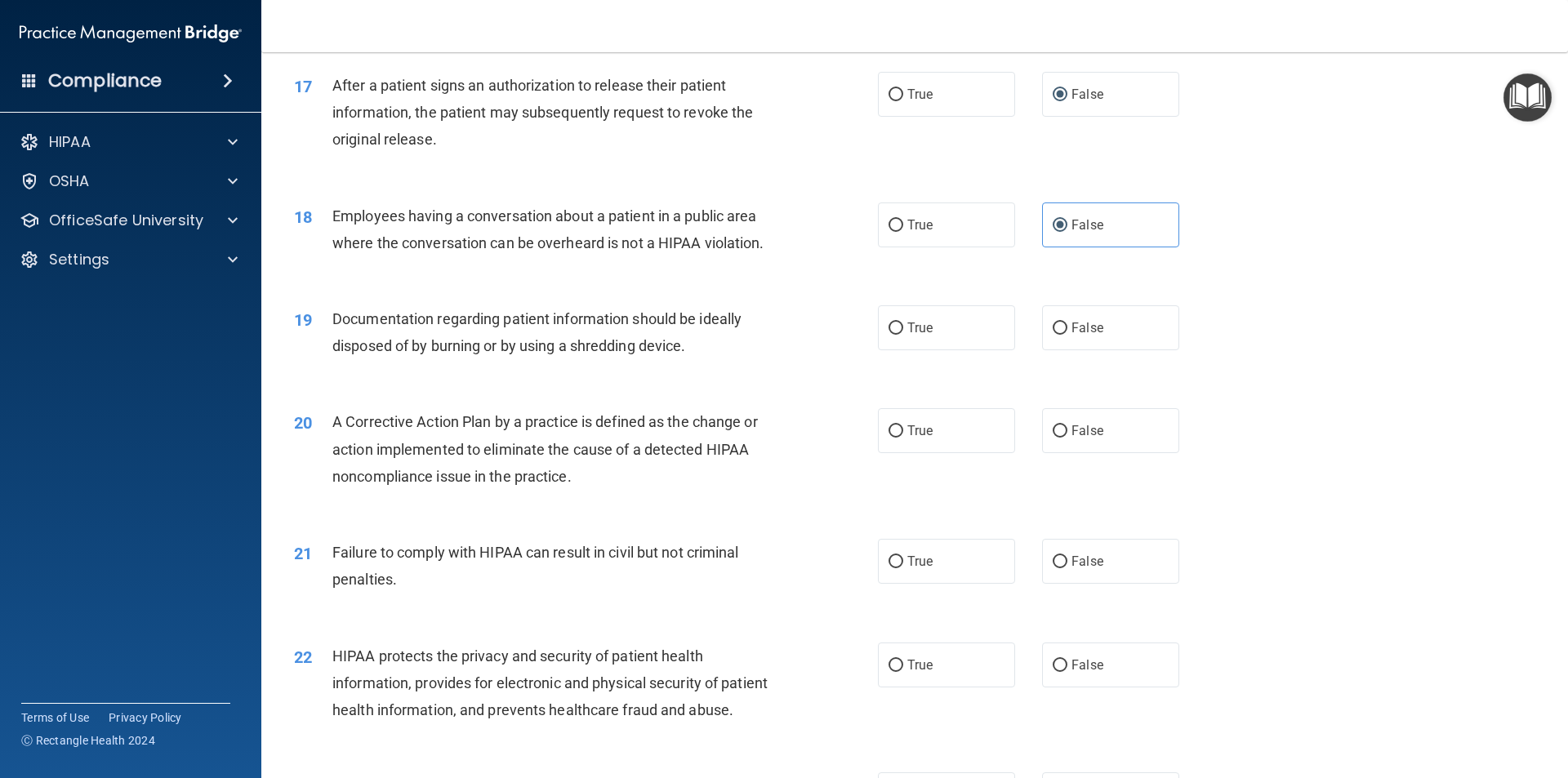
scroll to position [1959, 0]
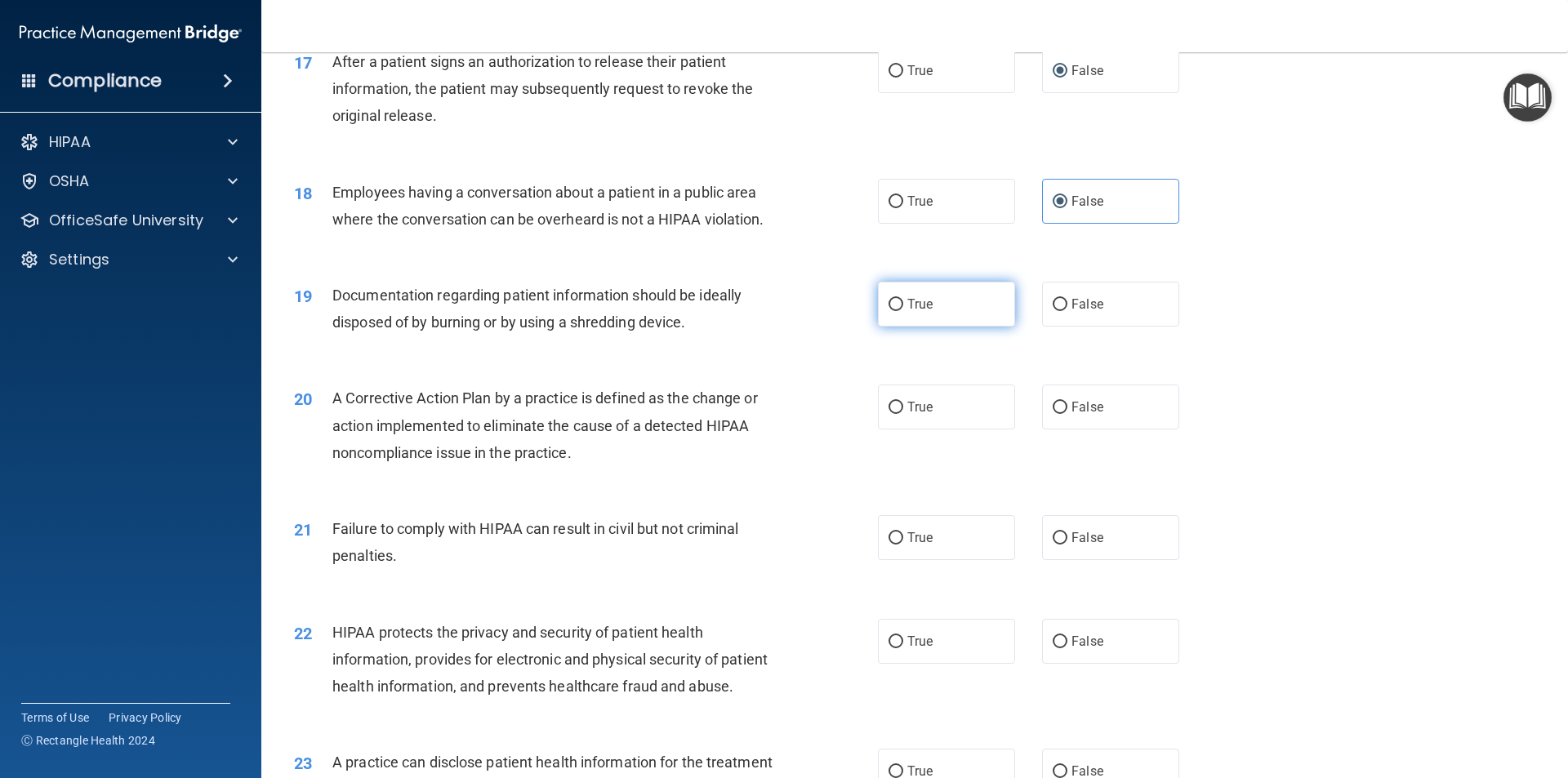
click at [938, 327] on label "True" at bounding box center [947, 304] width 137 height 45
click at [903, 311] on input "True" at bounding box center [895, 305] width 14 height 13
radio input "true"
click at [941, 419] on label "True" at bounding box center [947, 407] width 137 height 45
click at [903, 414] on input "True" at bounding box center [895, 408] width 14 height 13
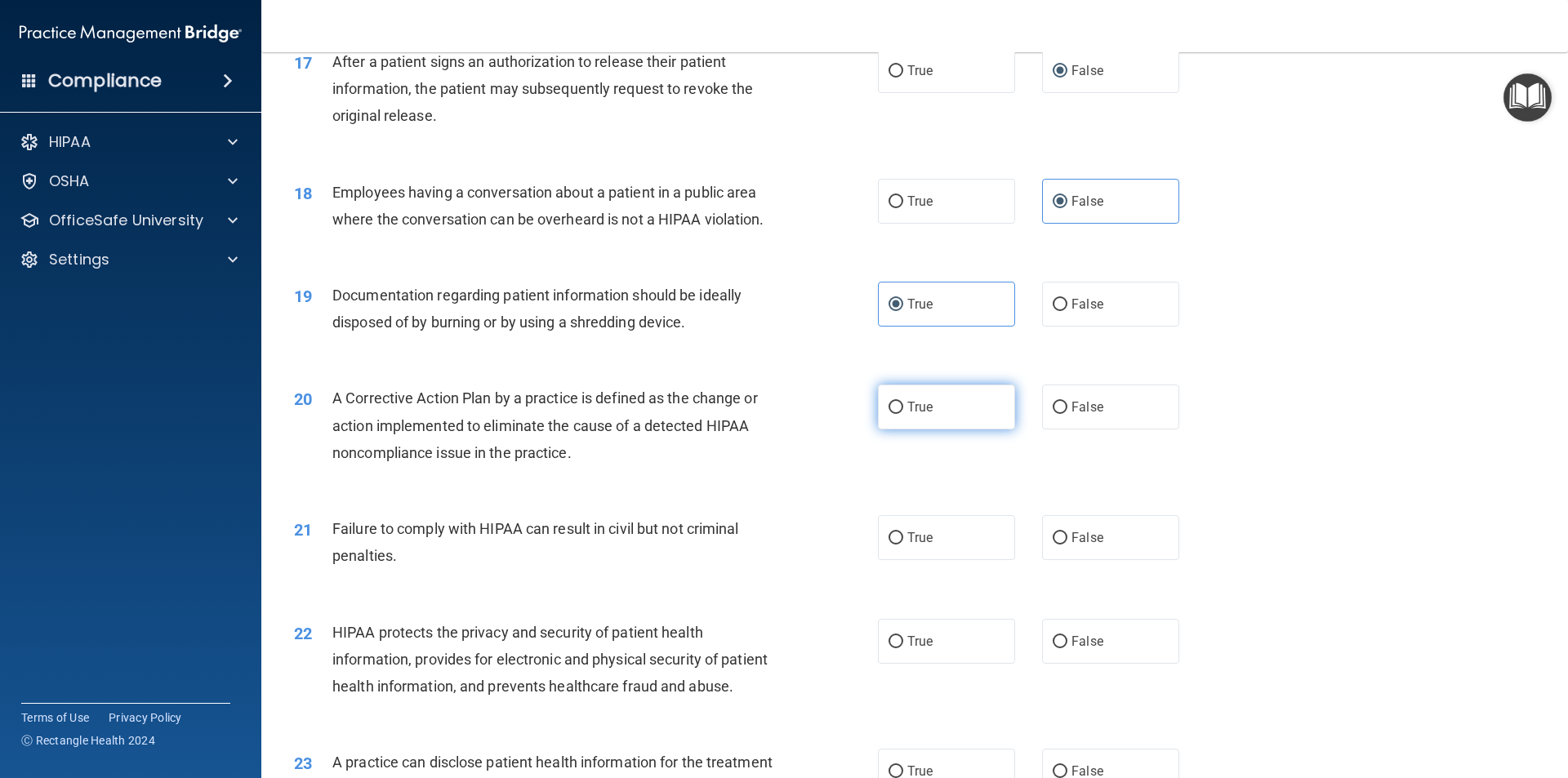
radio input "true"
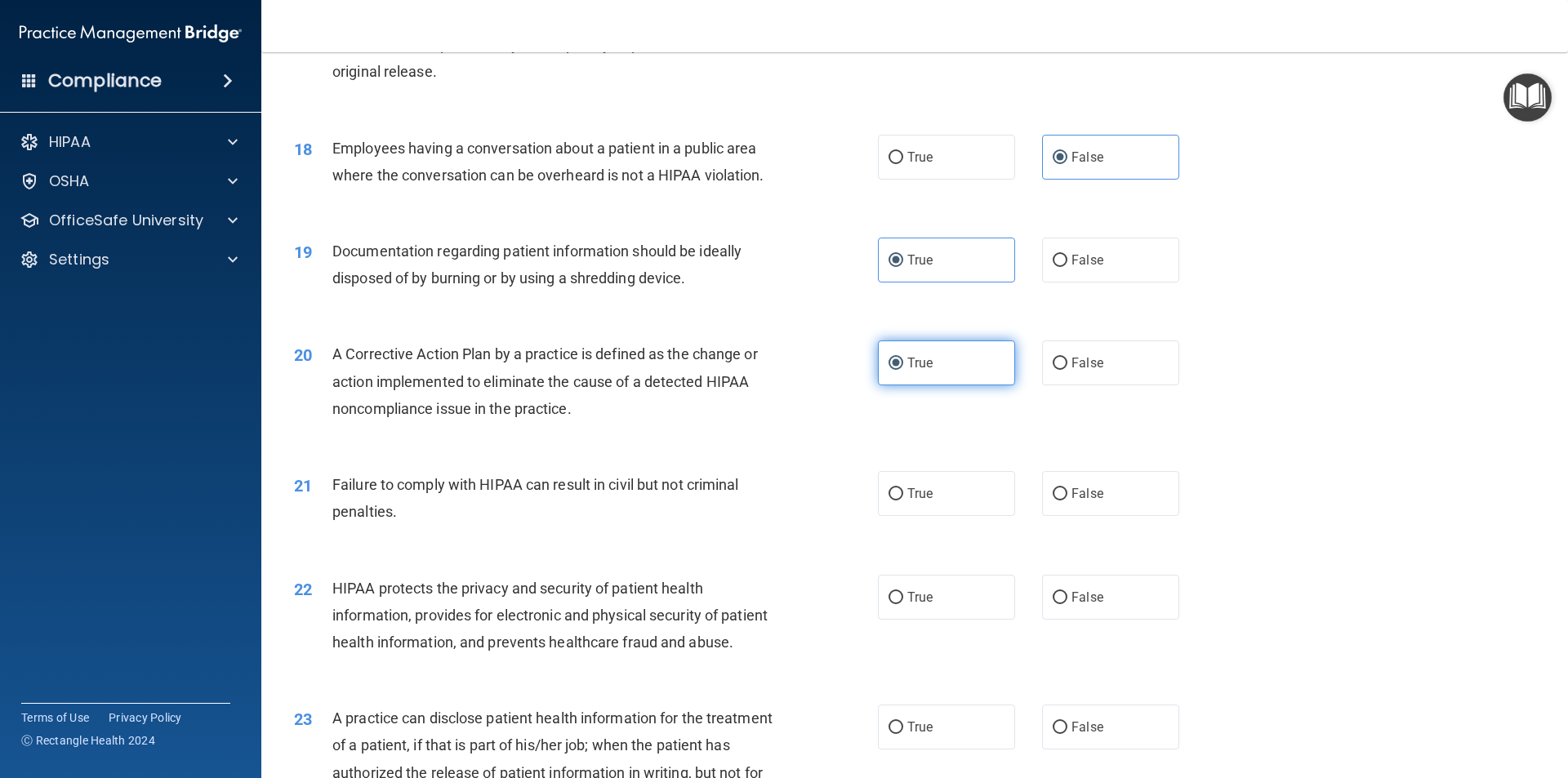
scroll to position [2041, 0]
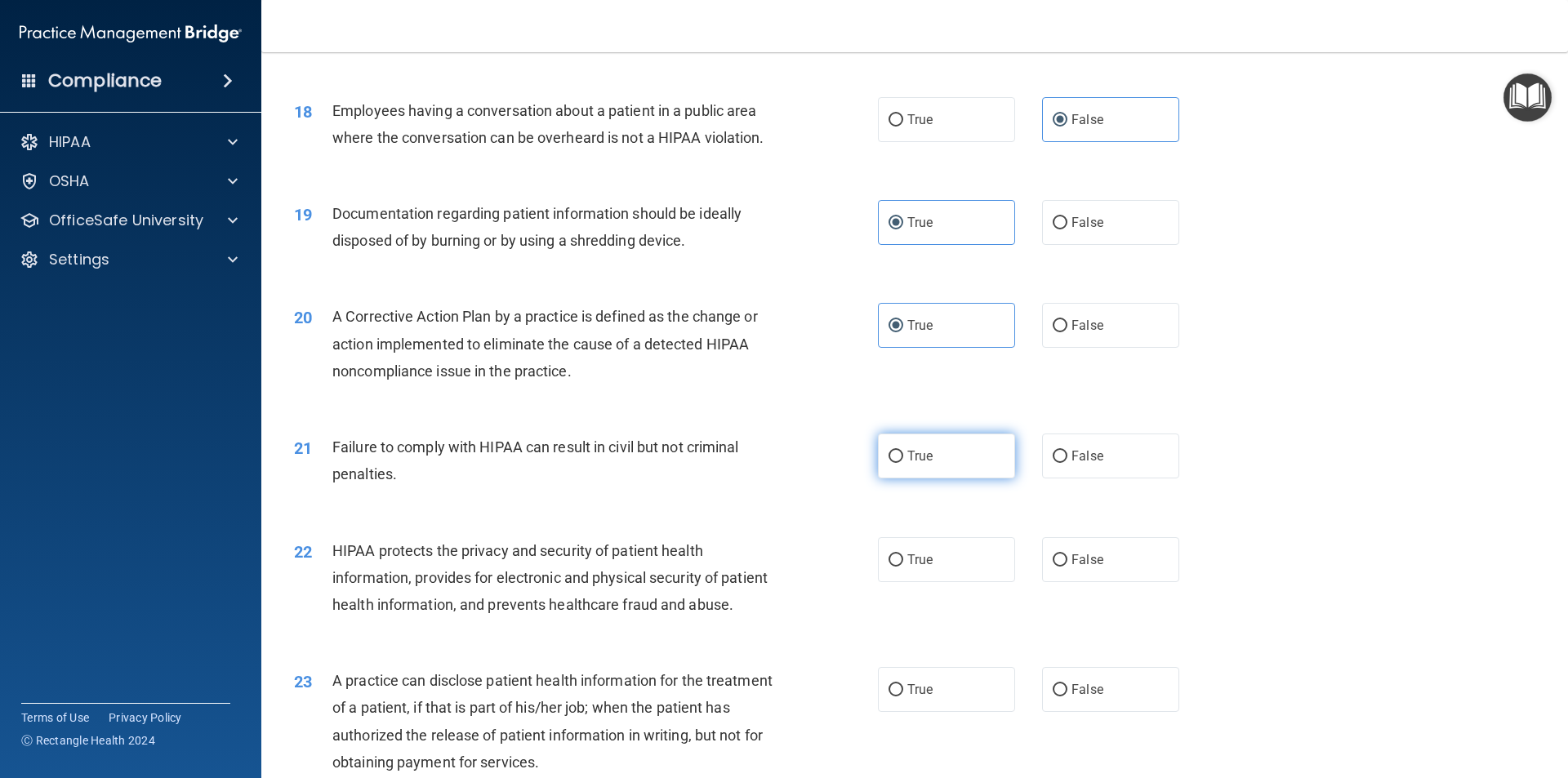
click at [948, 470] on label "True" at bounding box center [947, 456] width 137 height 45
click at [903, 463] on input "True" at bounding box center [895, 457] width 14 height 13
radio input "true"
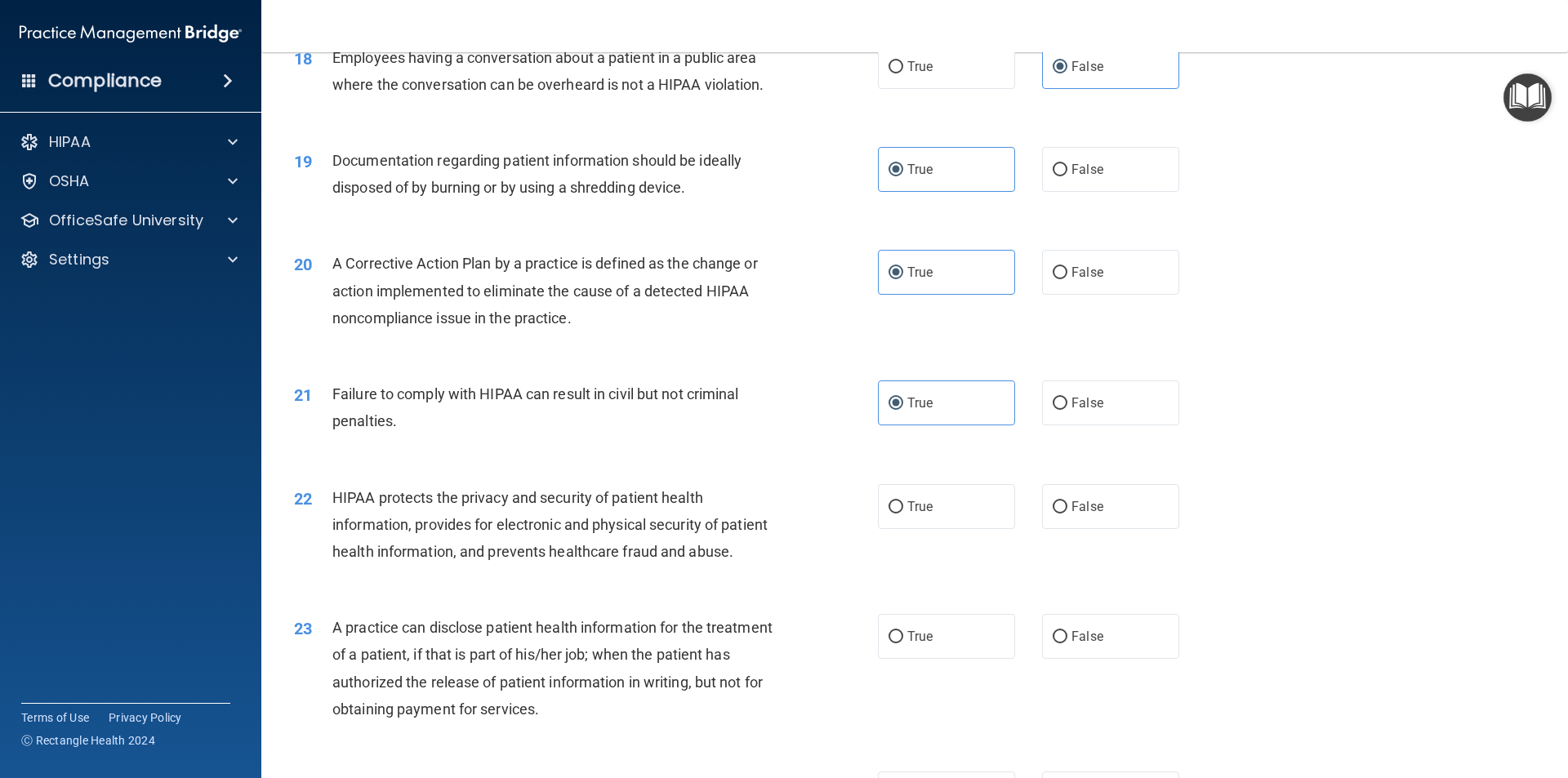
scroll to position [2122, 0]
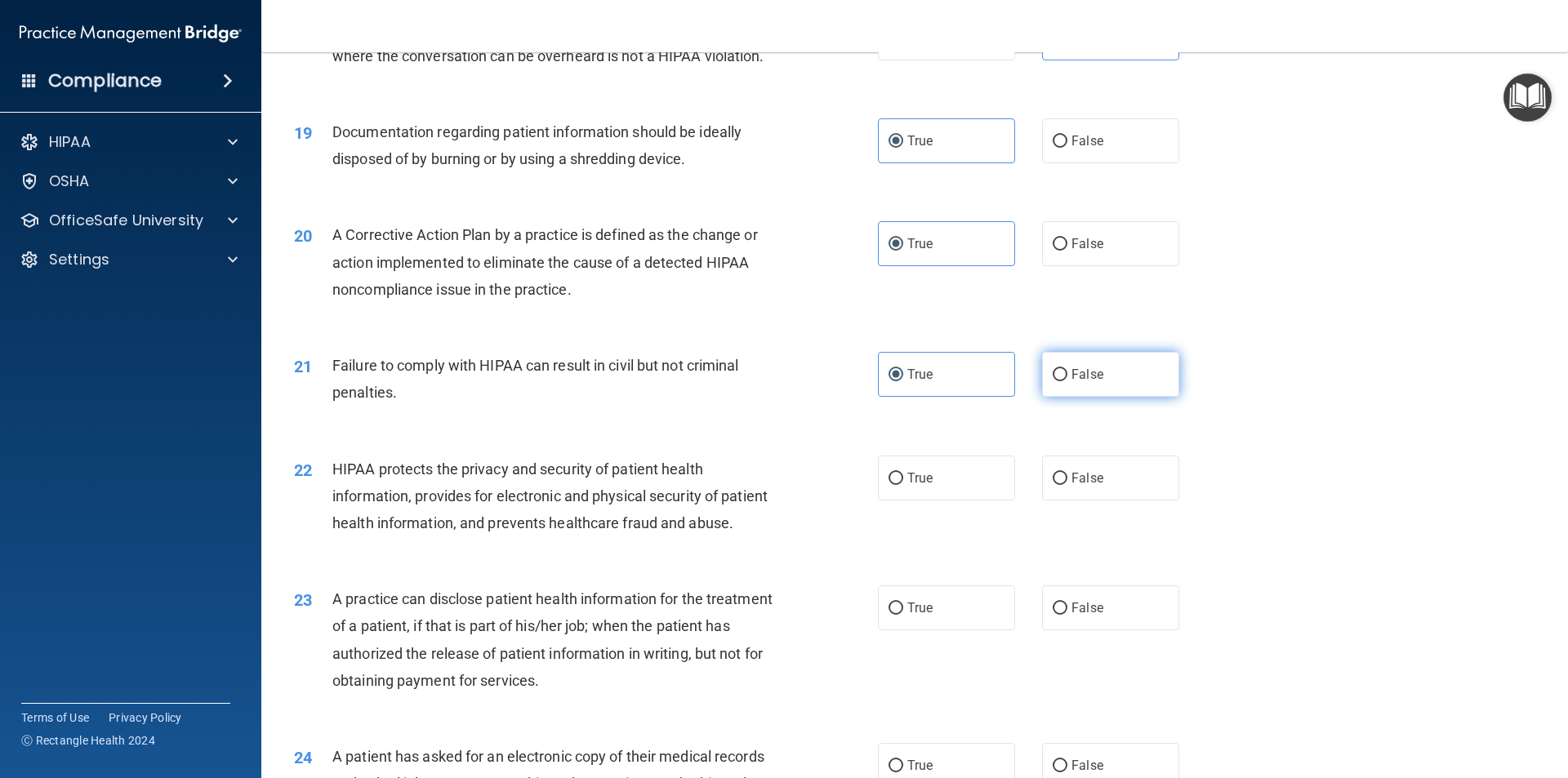
click at [1089, 397] on label "False" at bounding box center [1110, 375] width 137 height 45
click at [1067, 381] on input "False" at bounding box center [1060, 375] width 14 height 13
radio input "true"
radio input "false"
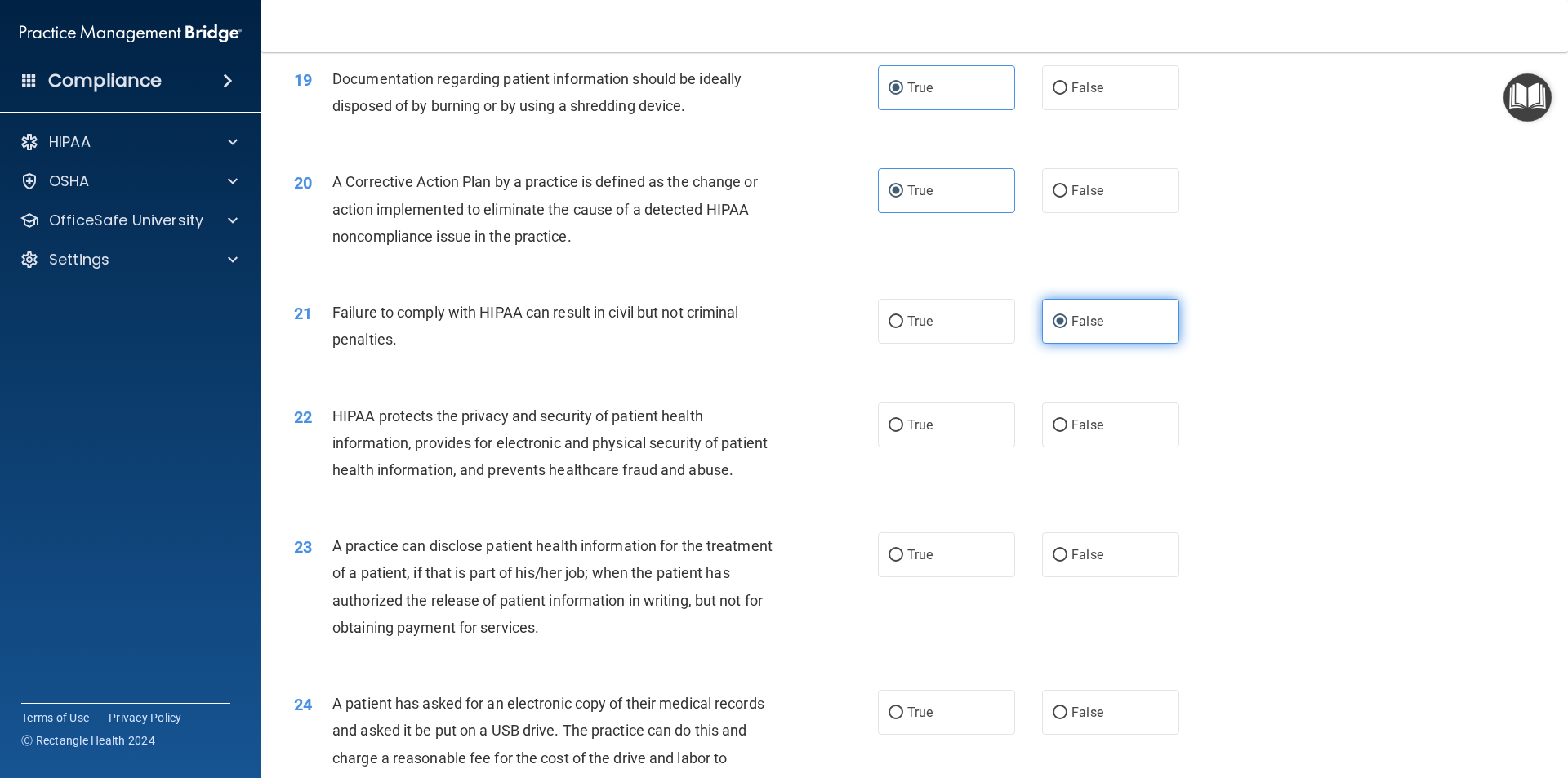
scroll to position [2204, 0]
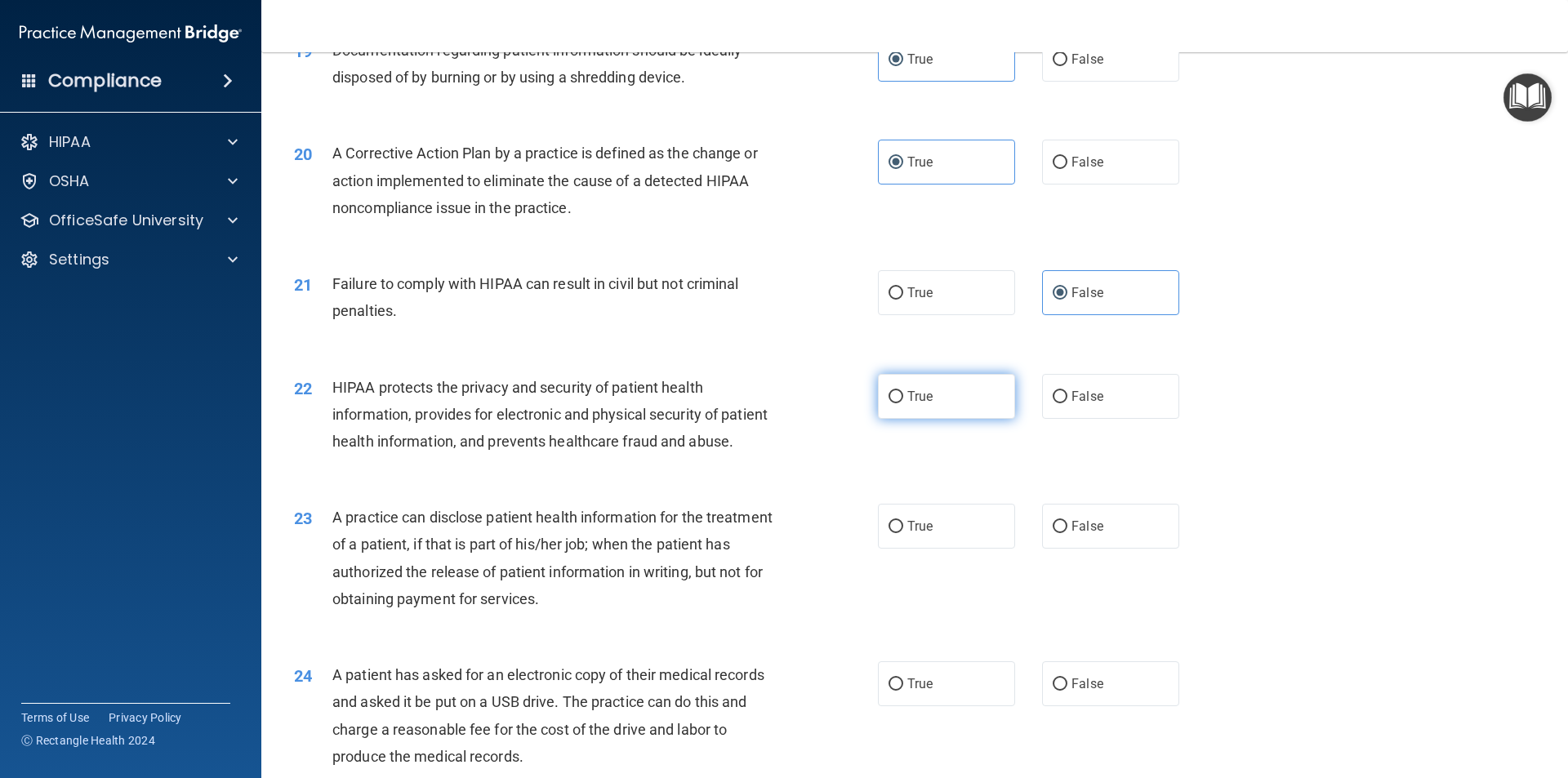
click at [931, 419] on label "True" at bounding box center [947, 396] width 137 height 45
click at [903, 403] on input "True" at bounding box center [895, 397] width 14 height 13
radio input "true"
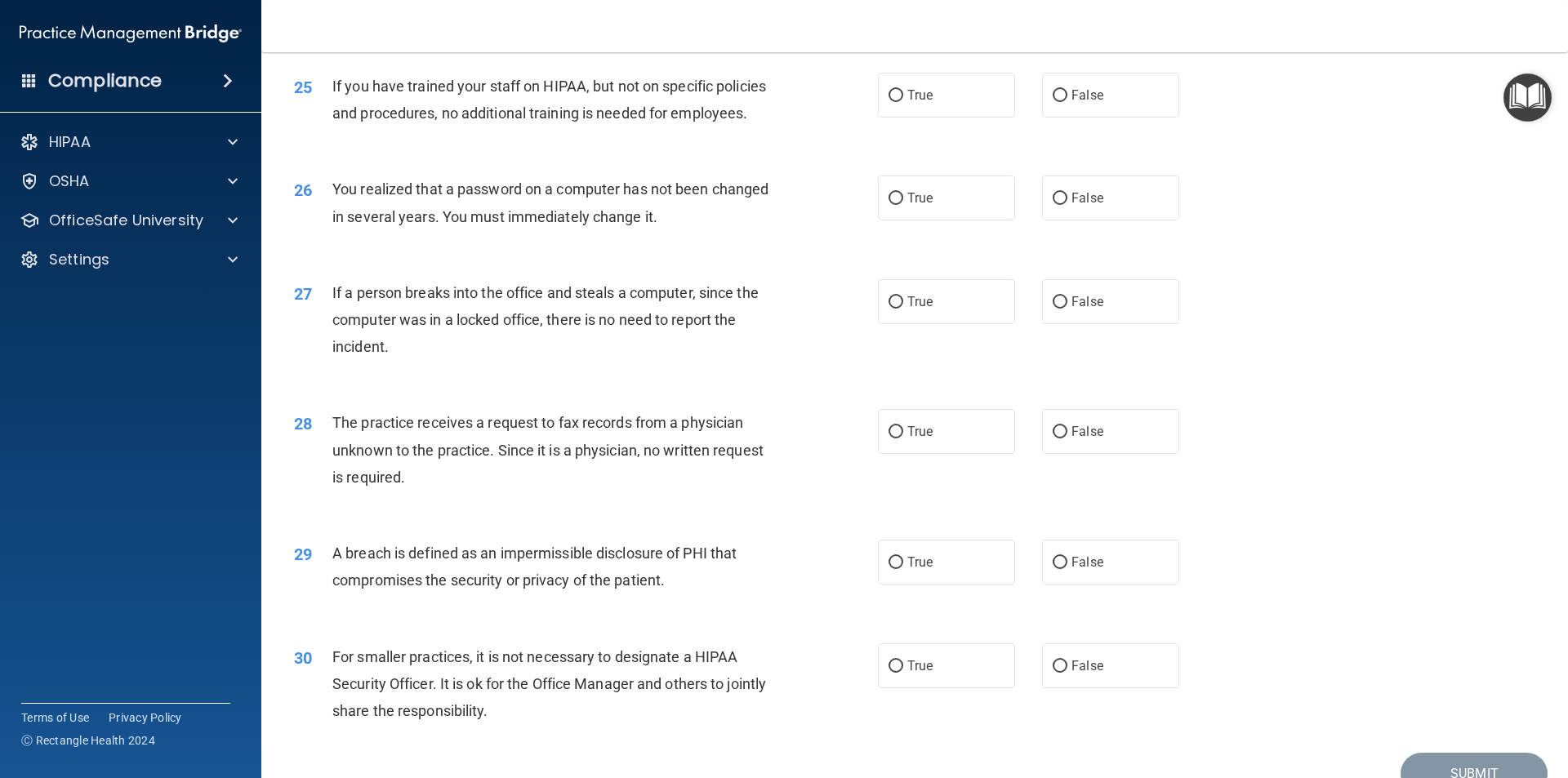
scroll to position [3086, 0]
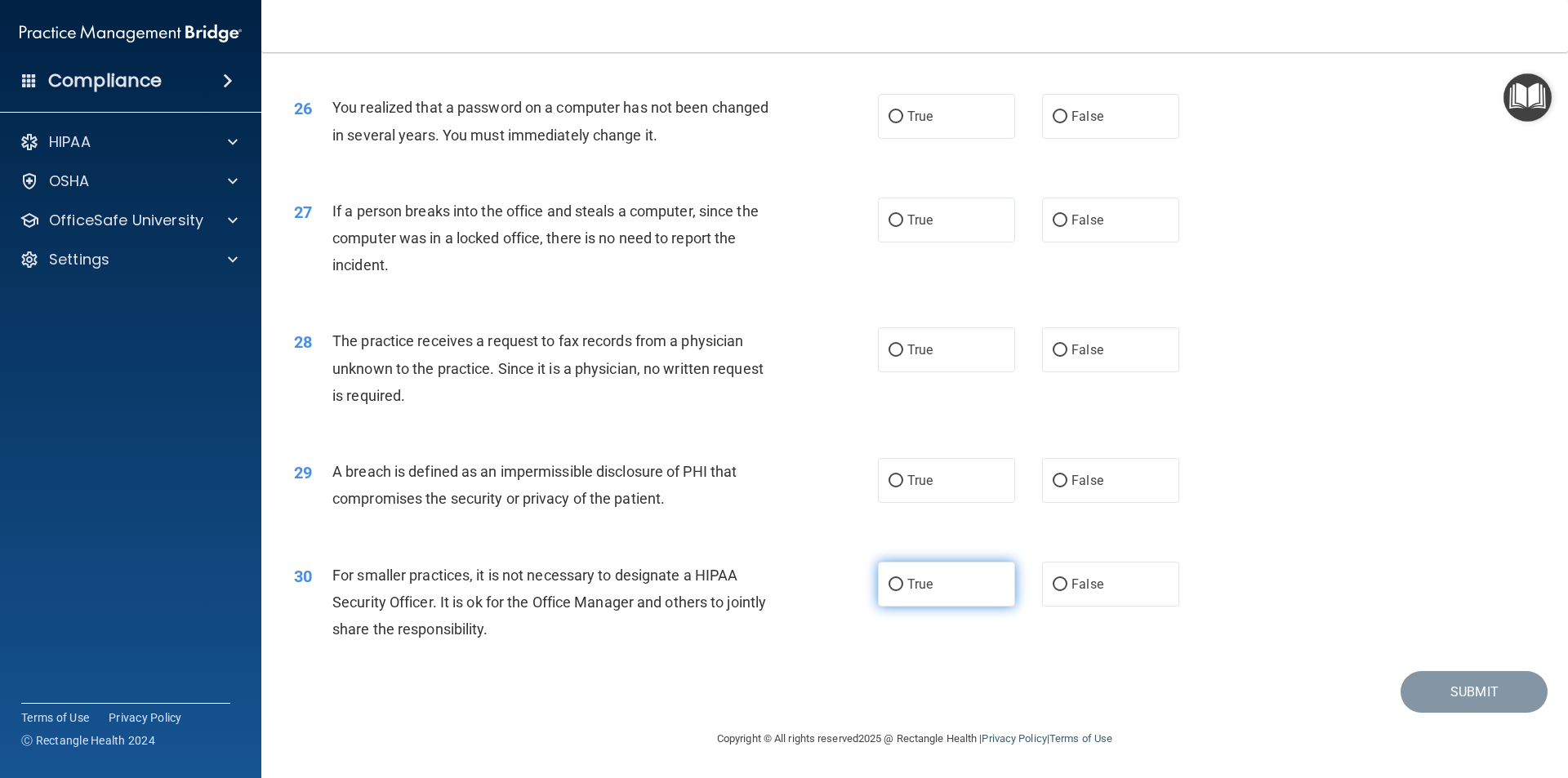
click at [893, 602] on label "True" at bounding box center [947, 584] width 137 height 45
click at [893, 591] on input "True" at bounding box center [895, 585] width 14 height 13
radio input "true"
click at [930, 485] on label "True" at bounding box center [947, 481] width 137 height 45
click at [903, 485] on input "True" at bounding box center [895, 482] width 14 height 13
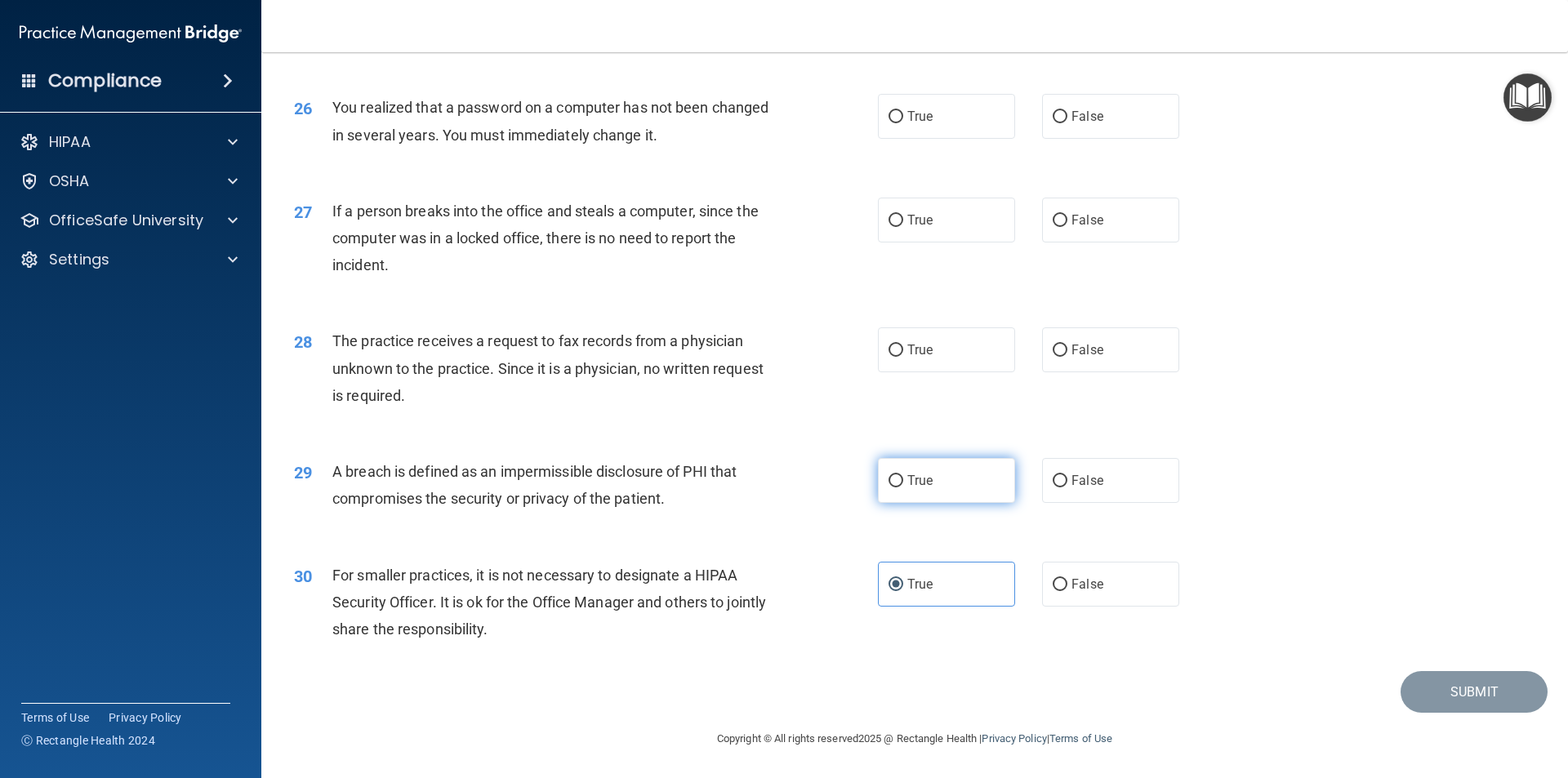
radio input "true"
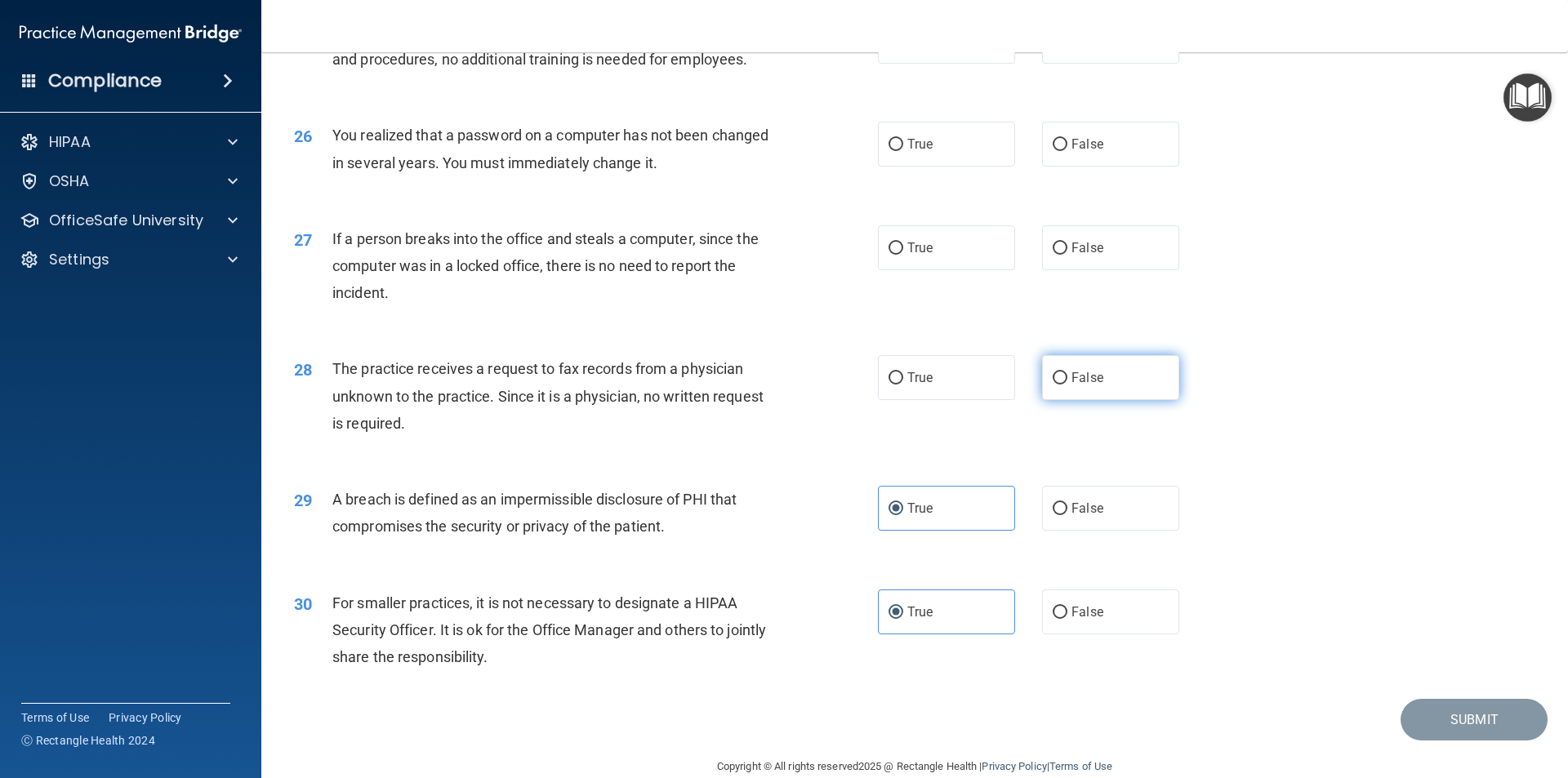
click at [1042, 400] on label "False" at bounding box center [1110, 377] width 137 height 45
click at [1053, 384] on input "False" at bounding box center [1060, 378] width 14 height 13
radio input "true"
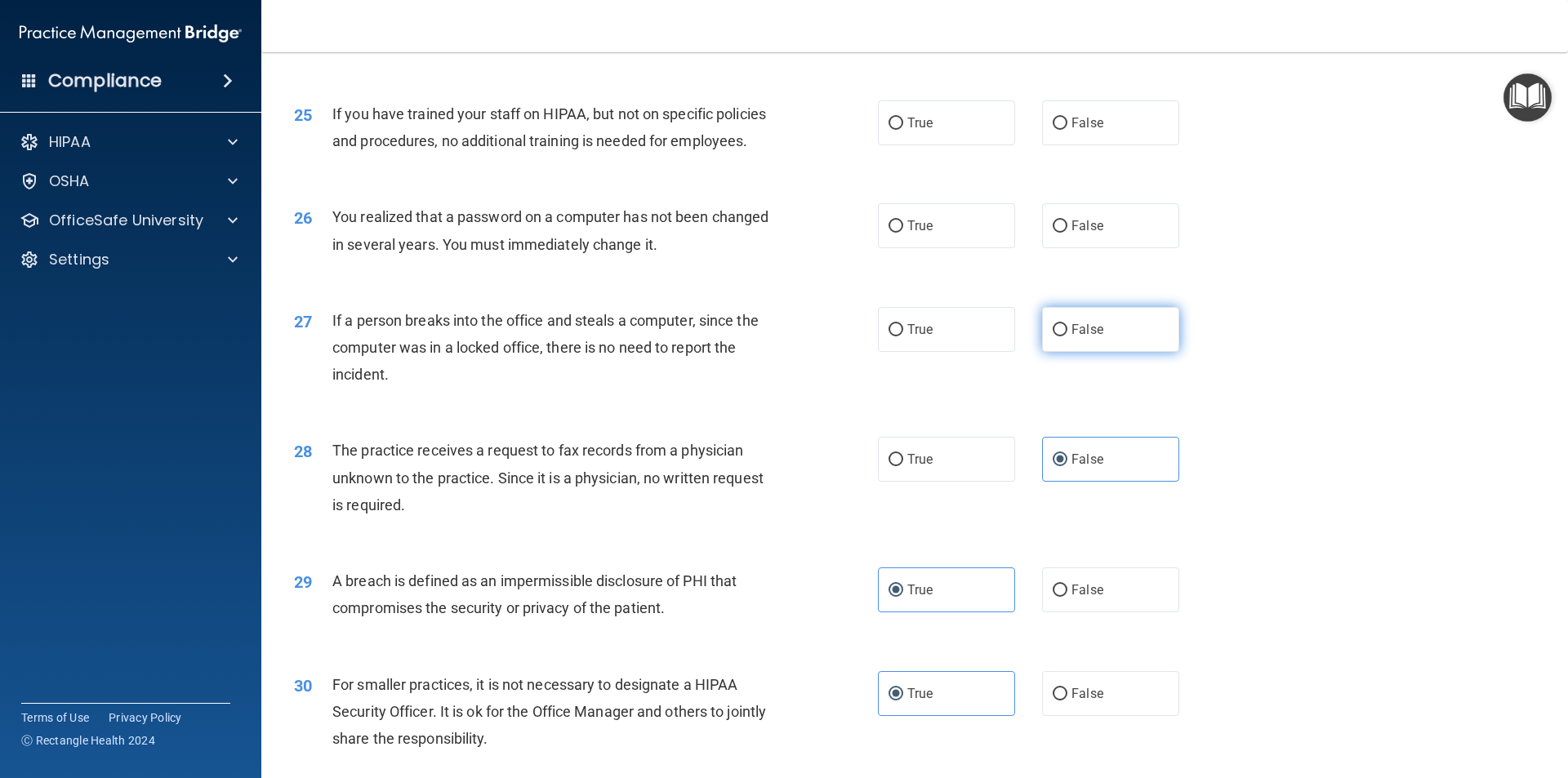
click at [1042, 352] on label "False" at bounding box center [1110, 330] width 137 height 45
click at [1053, 337] on input "False" at bounding box center [1060, 330] width 14 height 13
radio input "true"
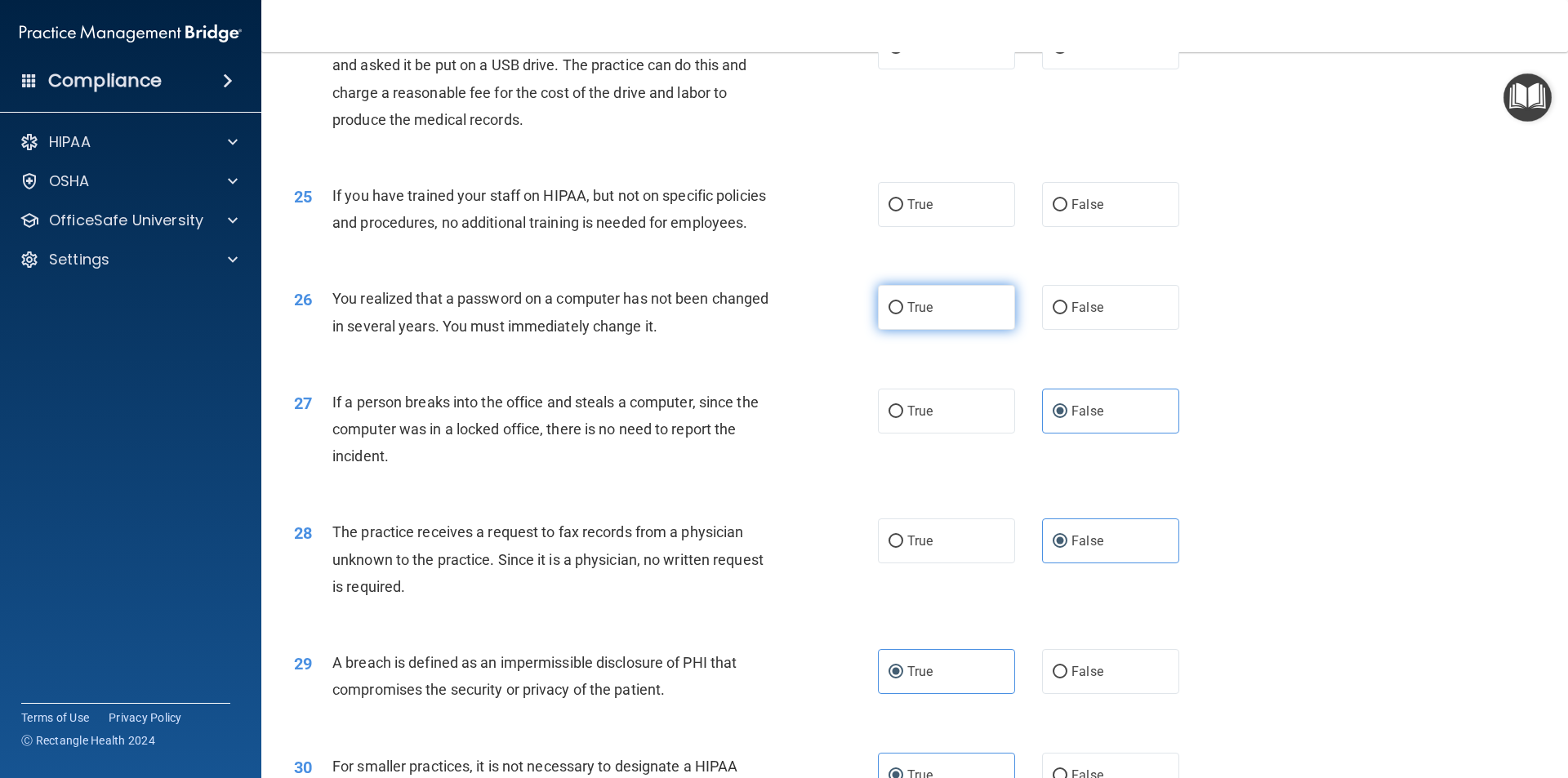
click at [986, 330] on label "True" at bounding box center [947, 307] width 137 height 45
click at [903, 314] on input "True" at bounding box center [895, 308] width 14 height 13
radio input "true"
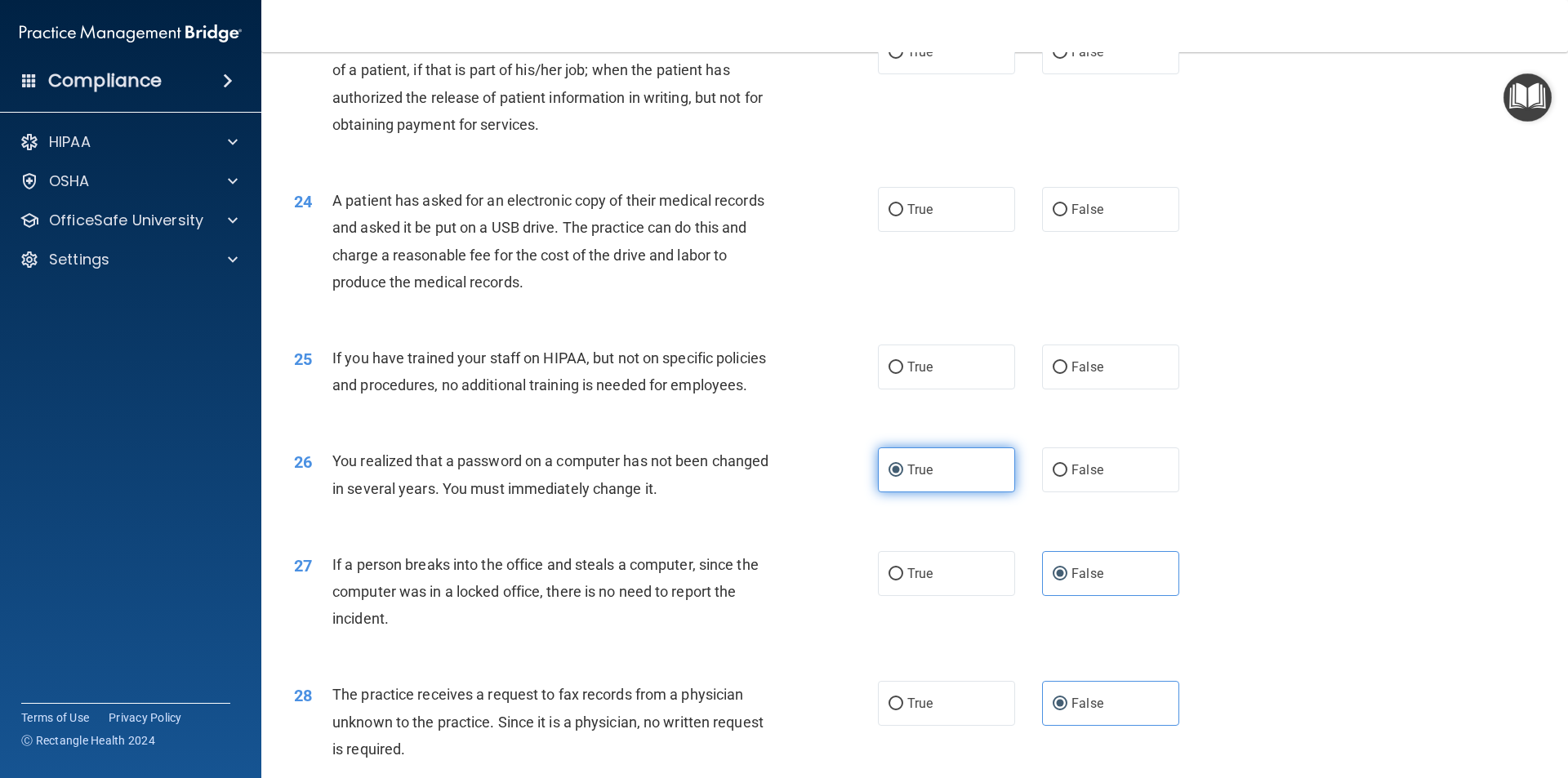
scroll to position [2678, 0]
click at [1097, 390] on label "False" at bounding box center [1110, 368] width 137 height 45
click at [1067, 375] on input "False" at bounding box center [1060, 369] width 14 height 13
radio input "true"
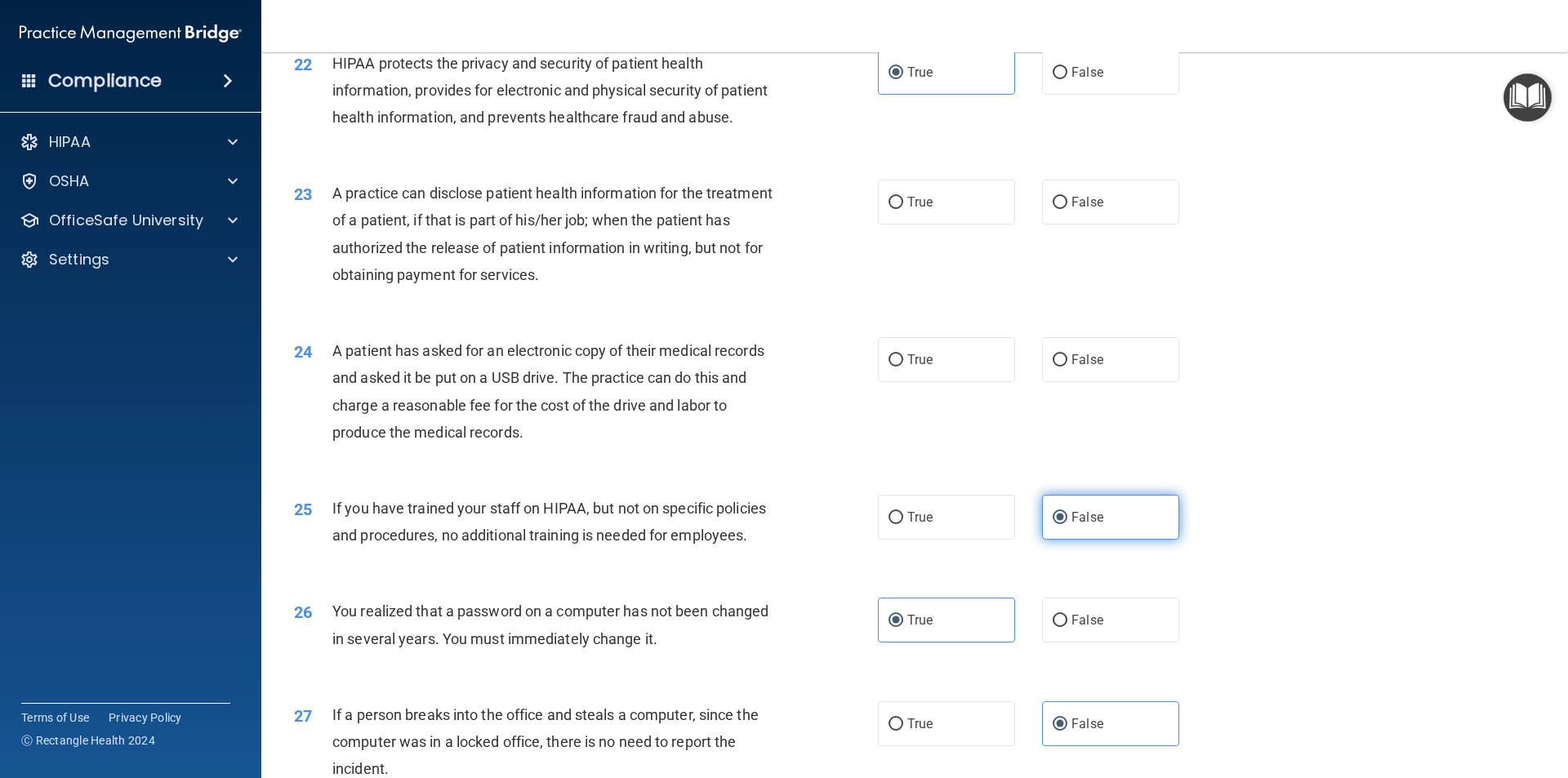
scroll to position [2515, 0]
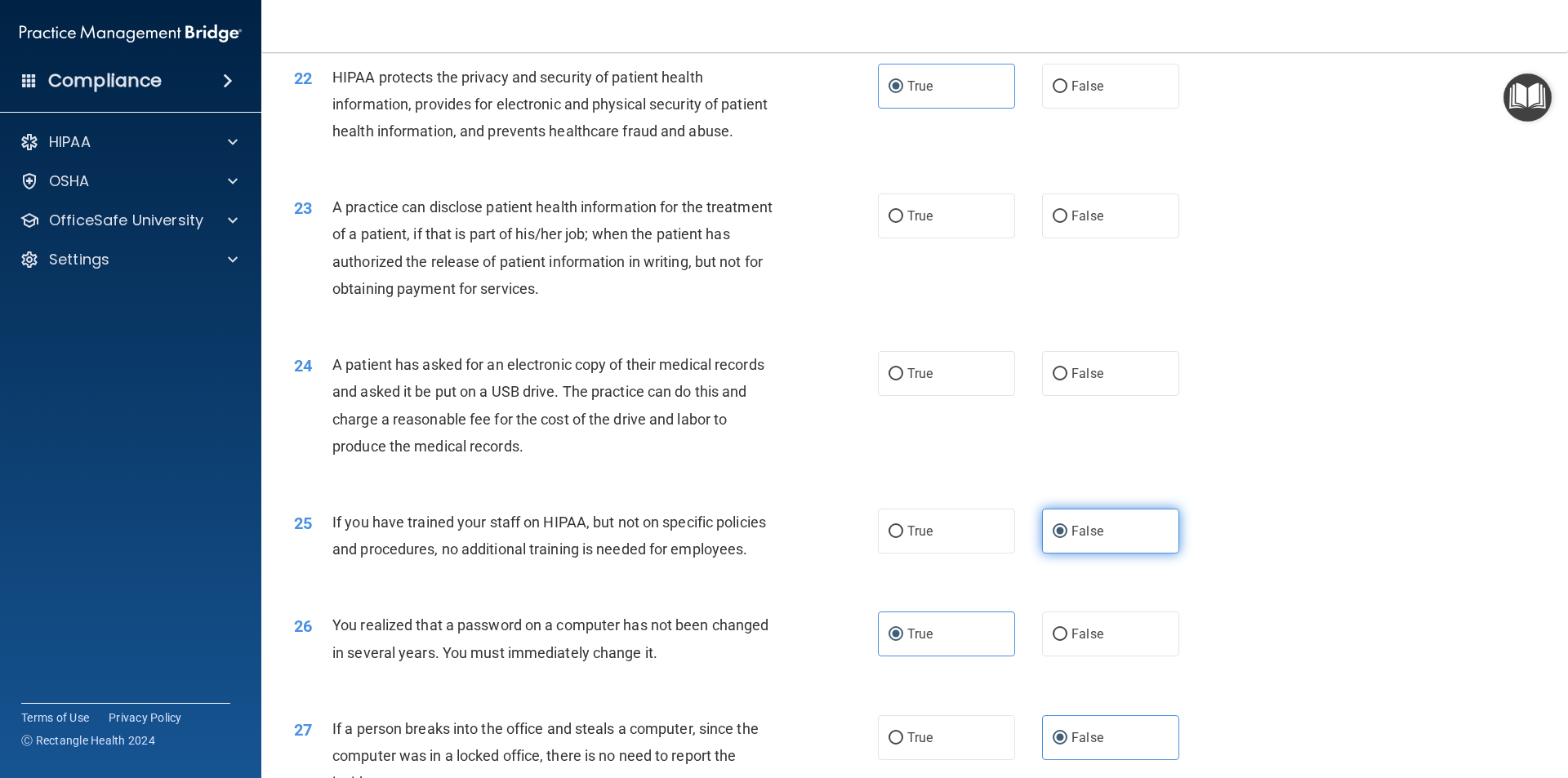
click at [1097, 396] on label "False" at bounding box center [1110, 374] width 137 height 45
click at [1067, 381] on input "False" at bounding box center [1060, 375] width 14 height 13
radio input "true"
click at [1128, 239] on label "False" at bounding box center [1110, 216] width 137 height 45
click at [1067, 223] on input "False" at bounding box center [1060, 217] width 14 height 13
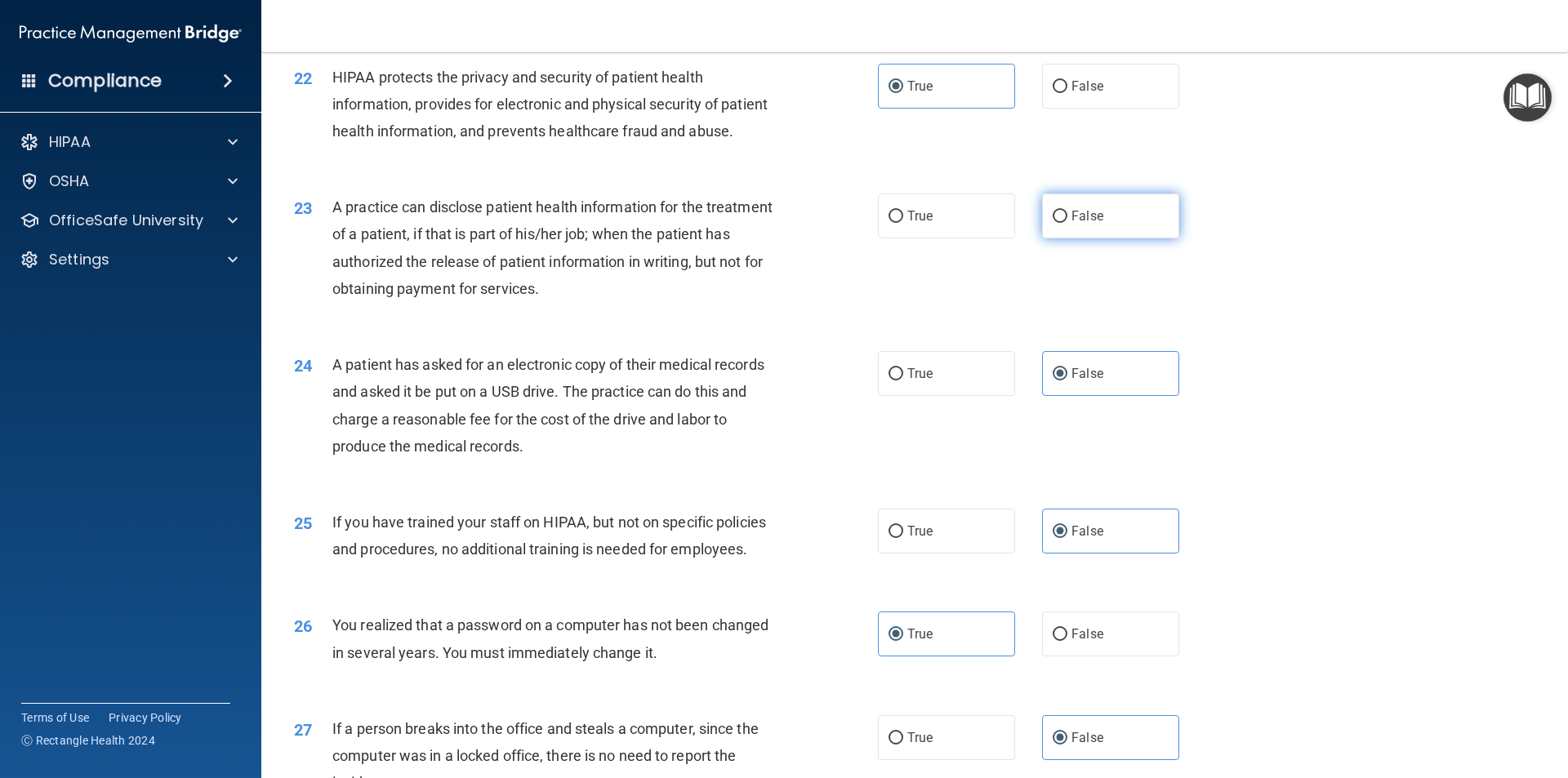
radio input "true"
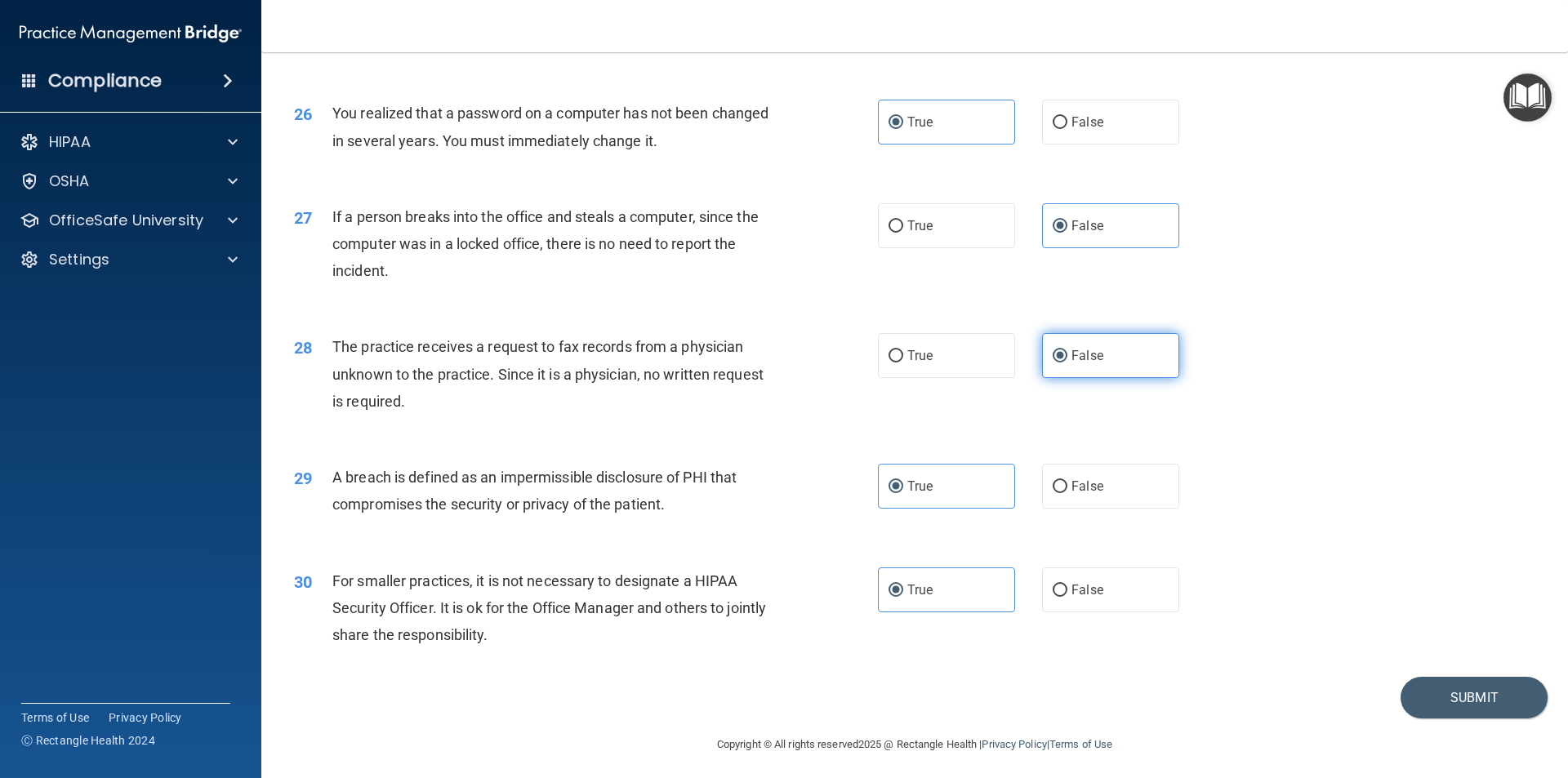
scroll to position [3086, 0]
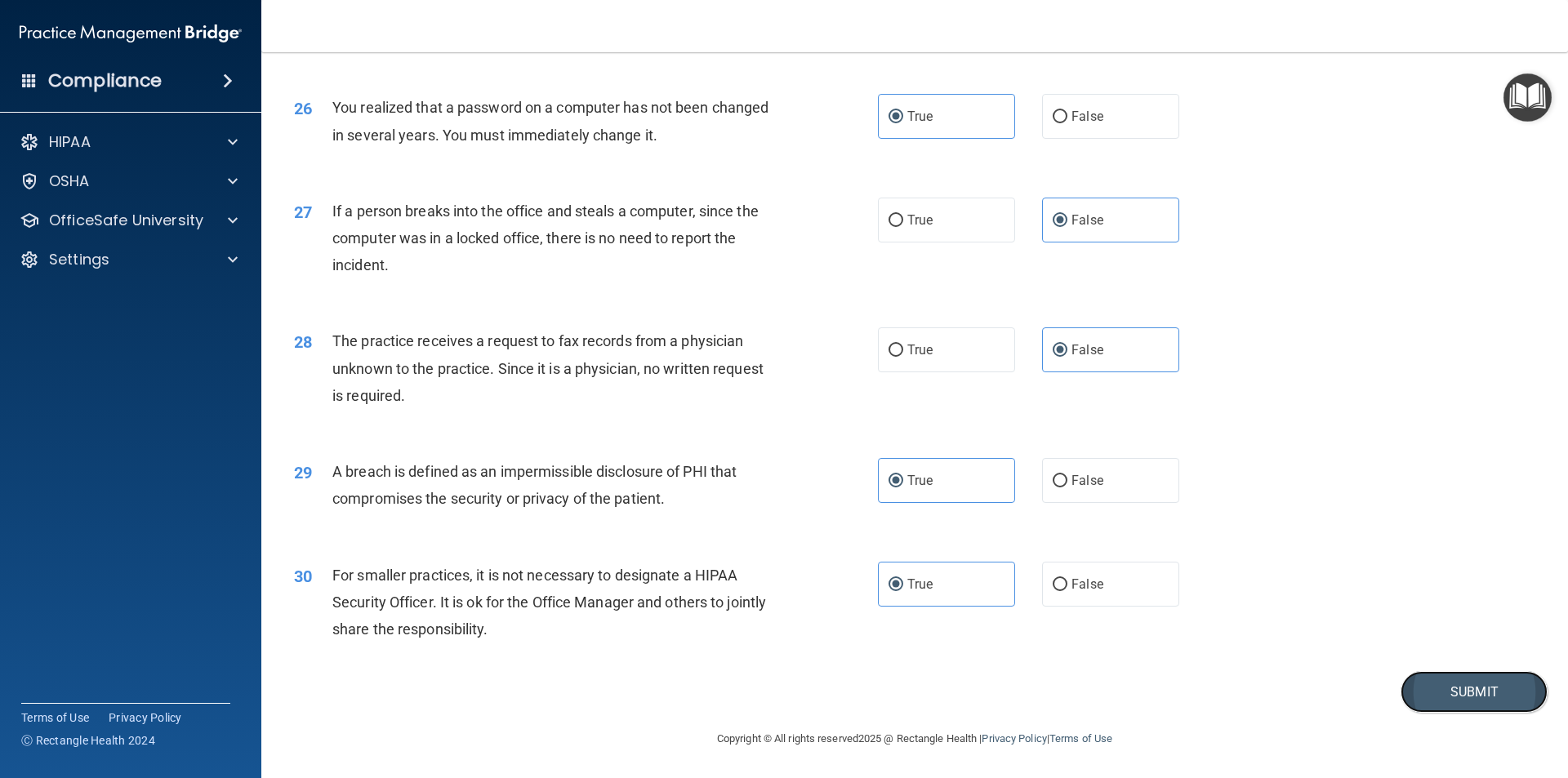
click at [1462, 685] on button "Submit" at bounding box center [1473, 692] width 147 height 41
click at [1469, 704] on button "Submit" at bounding box center [1473, 692] width 147 height 41
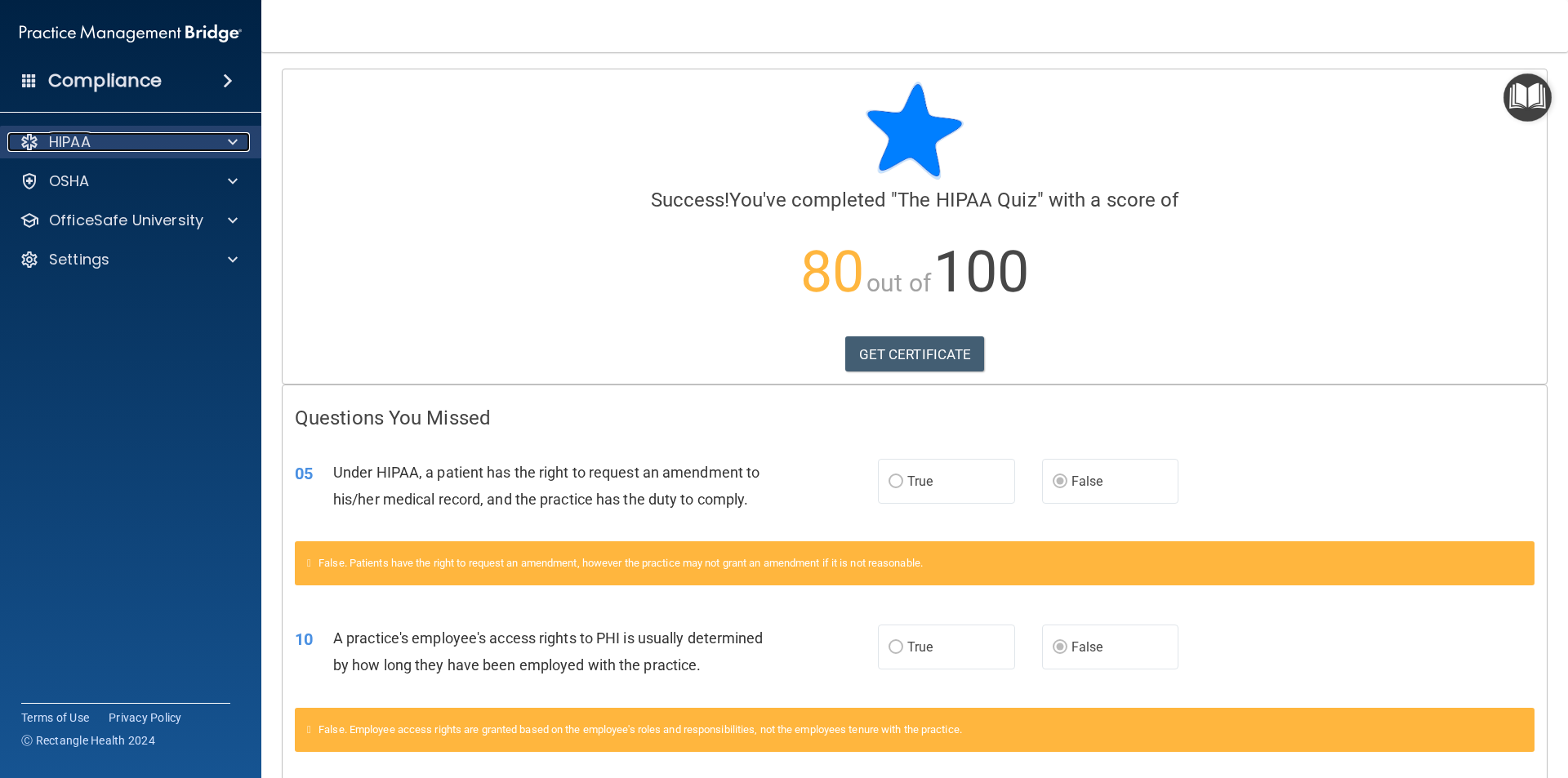
click at [96, 144] on div "HIPAA" at bounding box center [108, 142] width 203 height 20
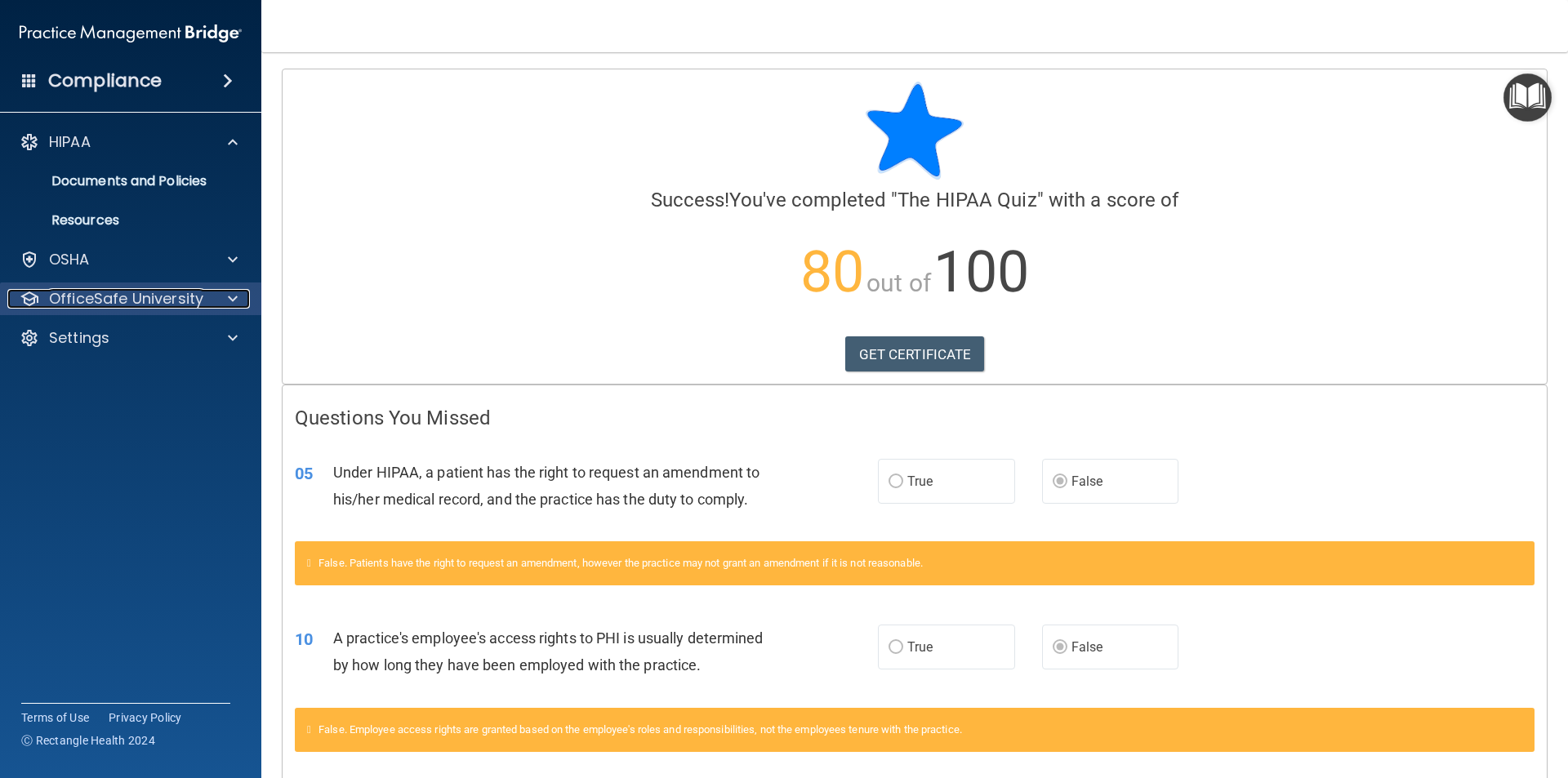
click at [114, 294] on p "OfficeSafe University" at bounding box center [125, 299] width 154 height 20
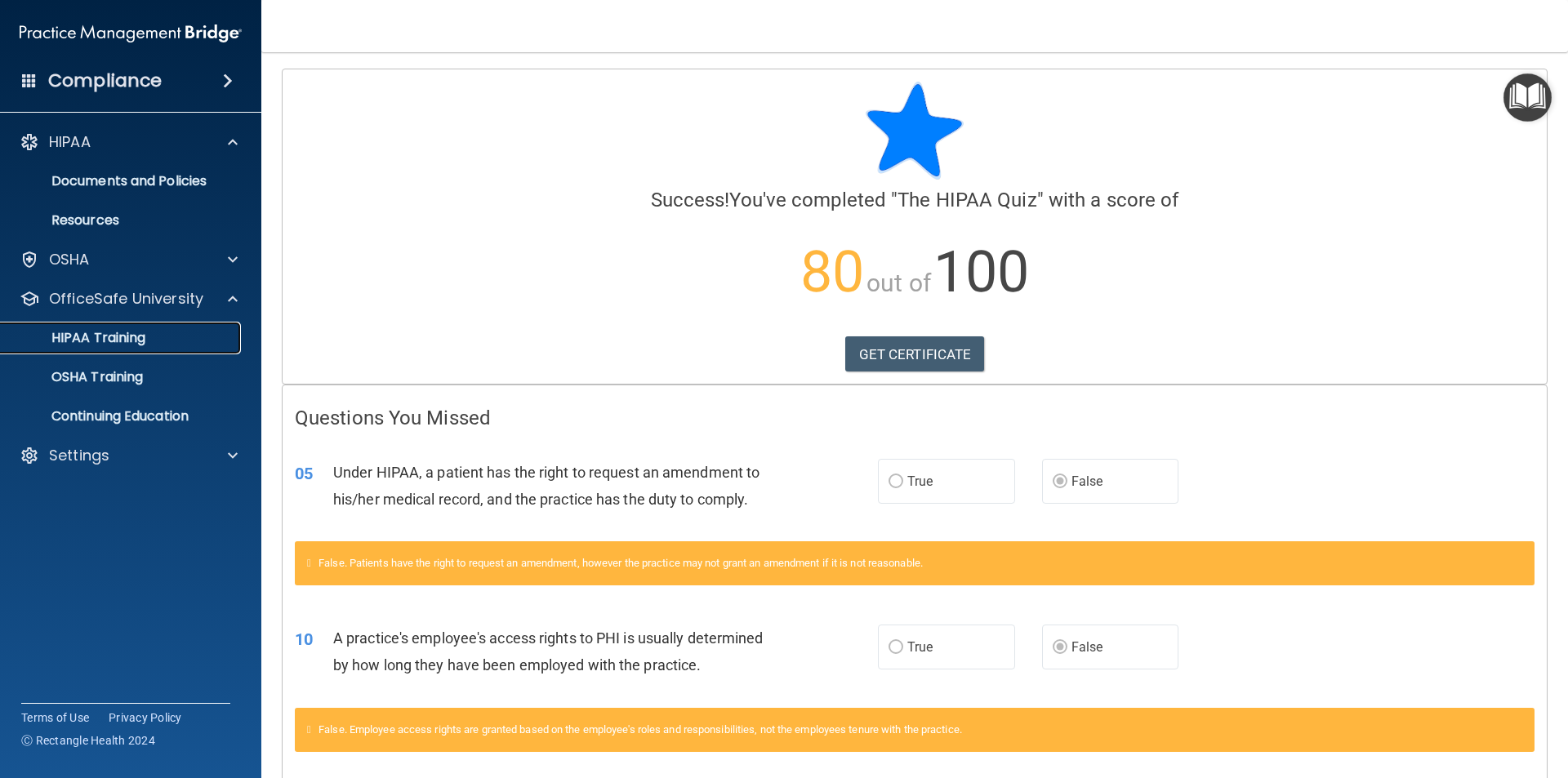
click at [147, 329] on link "HIPAA Training" at bounding box center [113, 338] width 258 height 32
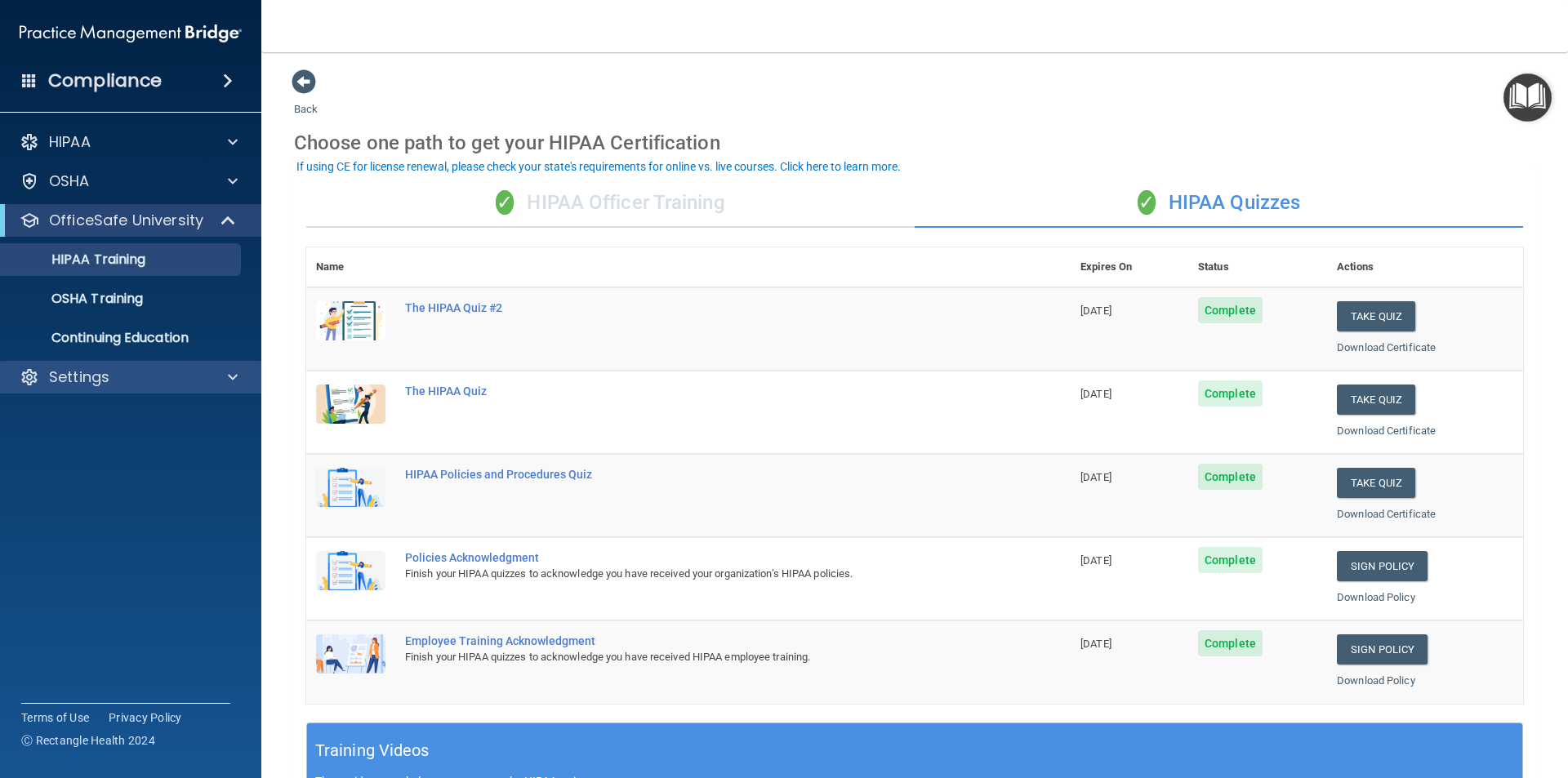
click at [122, 392] on div "Settings" at bounding box center [131, 377] width 262 height 32
click at [123, 381] on div "Settings" at bounding box center [108, 377] width 203 height 20
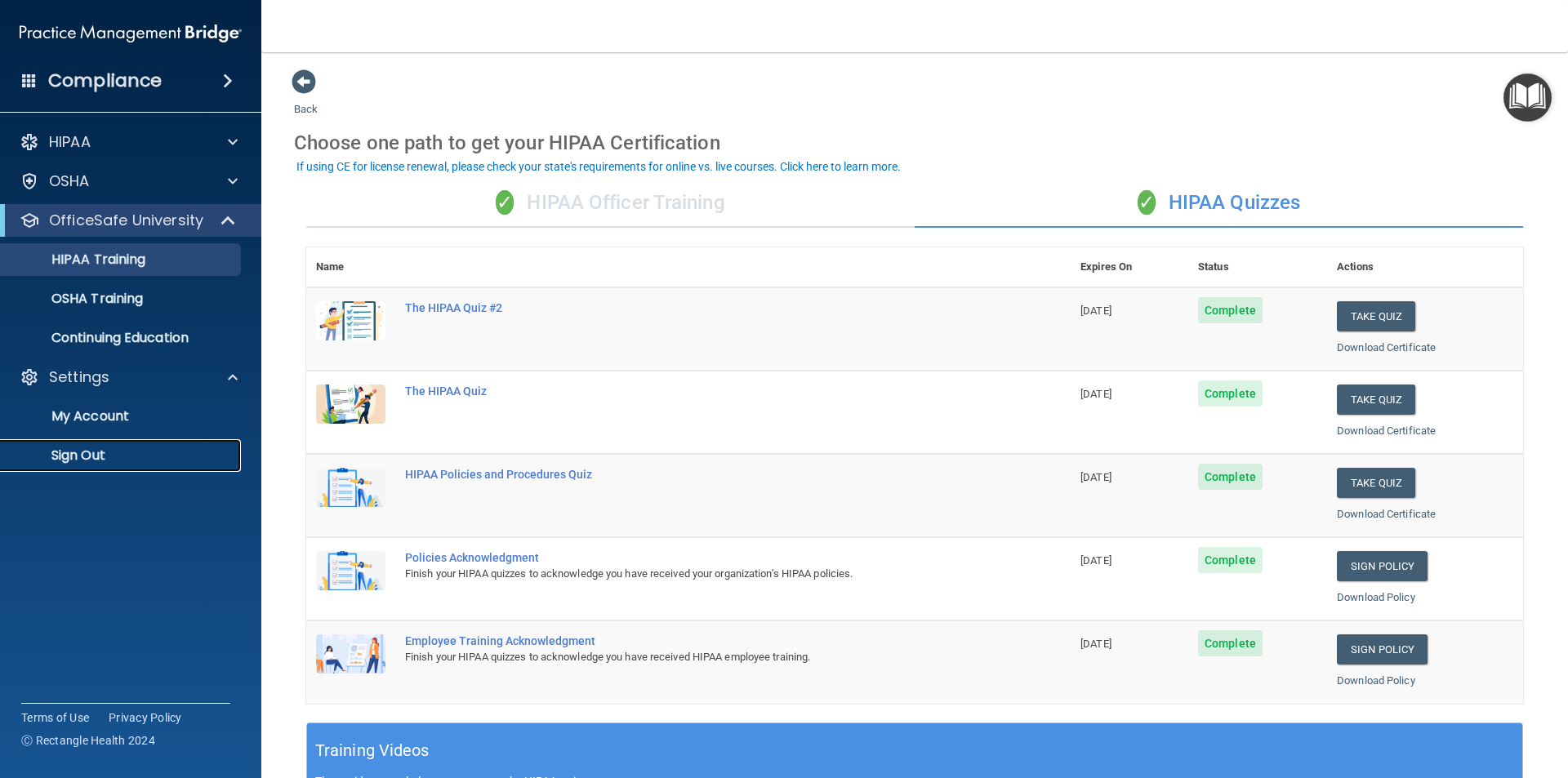
click at [88, 450] on p "Sign Out" at bounding box center [122, 456] width 223 height 16
